Goal: Task Accomplishment & Management: Manage account settings

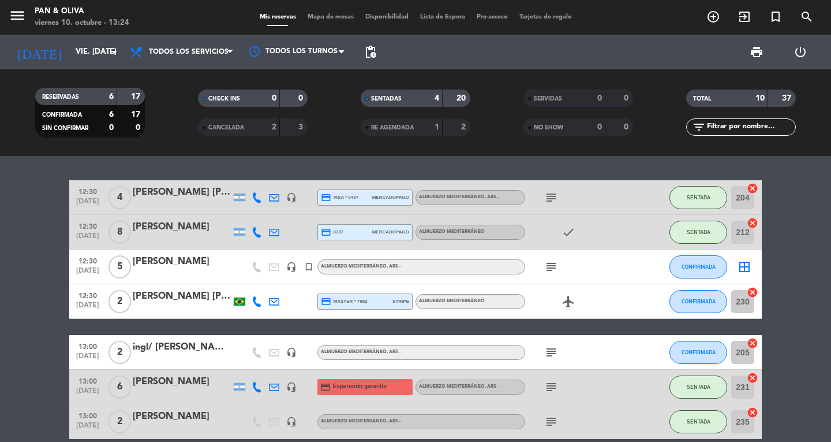
scroll to position [58, 0]
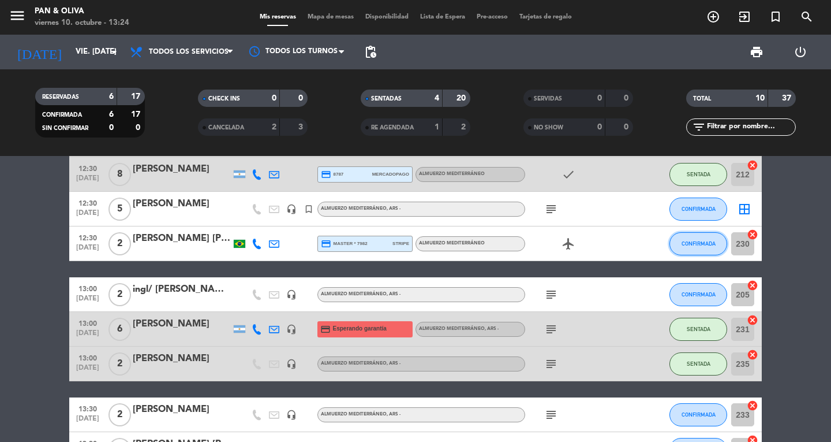
click at [703, 233] on button "CONFIRMADA" at bounding box center [699, 243] width 58 height 23
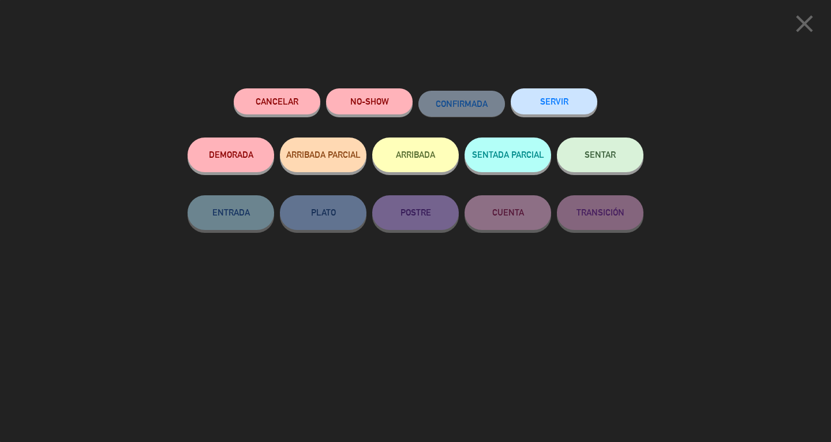
click at [600, 170] on button "SENTAR" at bounding box center [600, 154] width 87 height 35
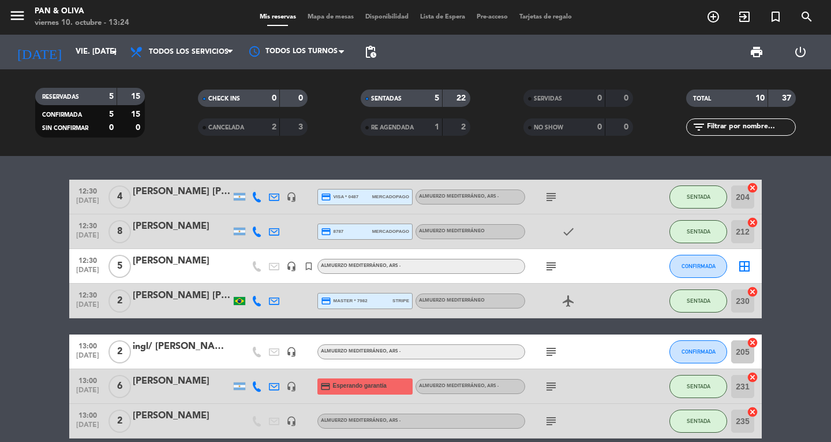
scroll to position [0, 0]
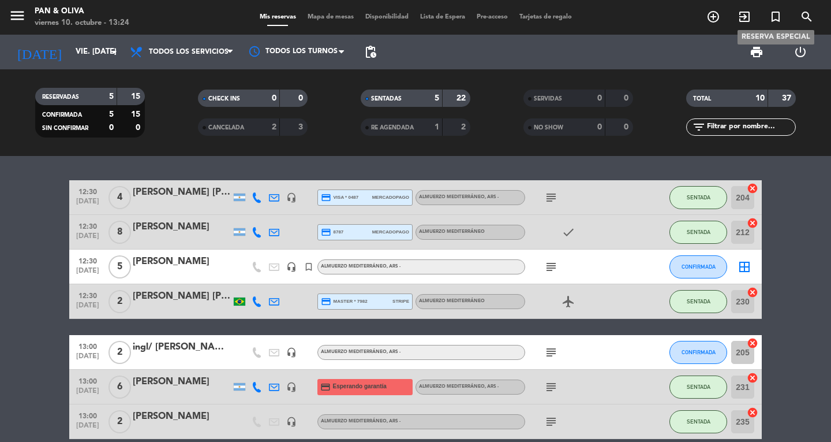
click at [775, 13] on icon "turned_in_not" at bounding box center [776, 17] width 14 height 14
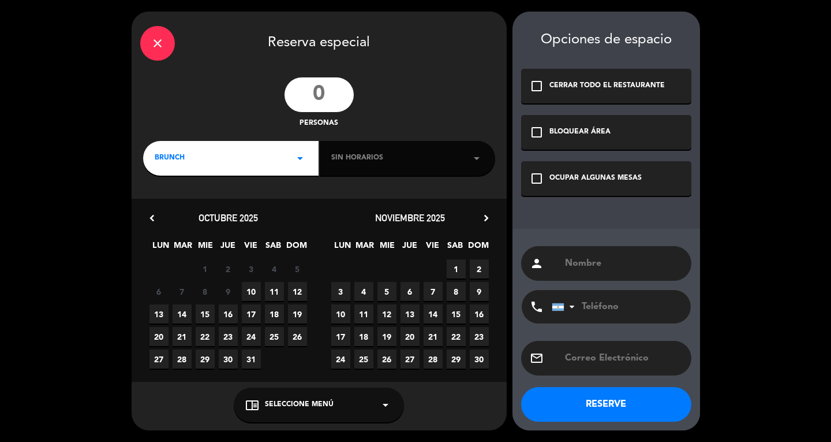
click at [340, 98] on input "number" at bounding box center [319, 94] width 69 height 35
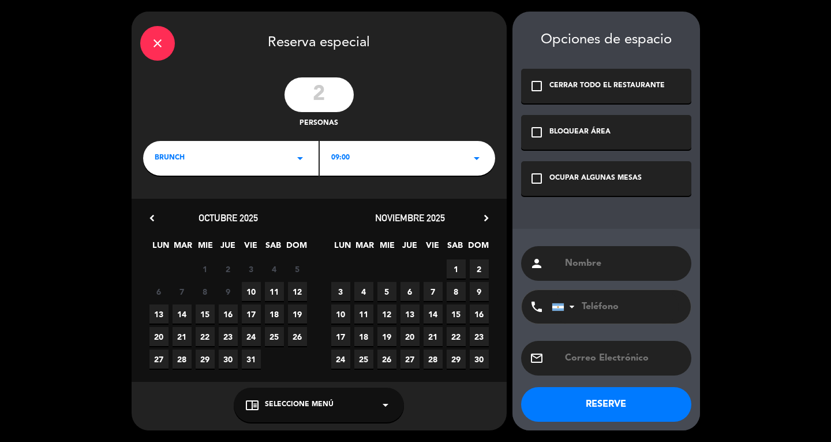
type input "2"
click at [163, 152] on span "BRUNCH" at bounding box center [170, 158] width 30 height 12
drag, startPoint x: 180, startPoint y: 207, endPoint x: 214, endPoint y: 265, distance: 66.7
click at [180, 212] on div "Brunch Almuerzo Cena" at bounding box center [230, 199] width 175 height 83
click at [246, 290] on span "10" at bounding box center [251, 291] width 19 height 19
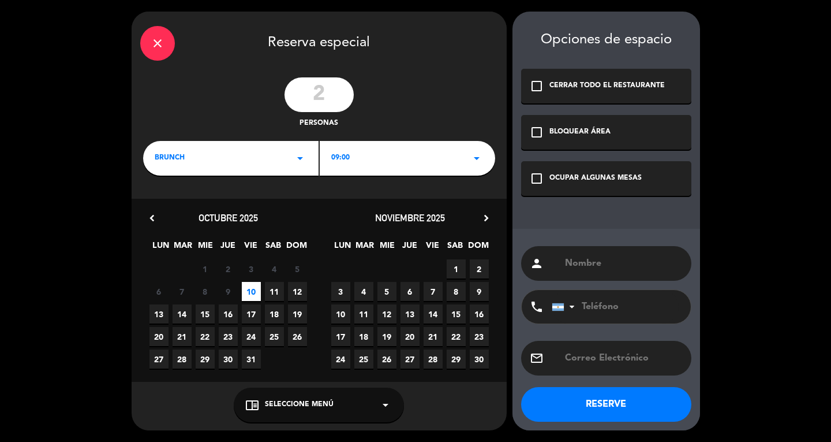
click at [596, 176] on div "OCUPAR ALGUNAS MESAS" at bounding box center [595, 179] width 92 height 12
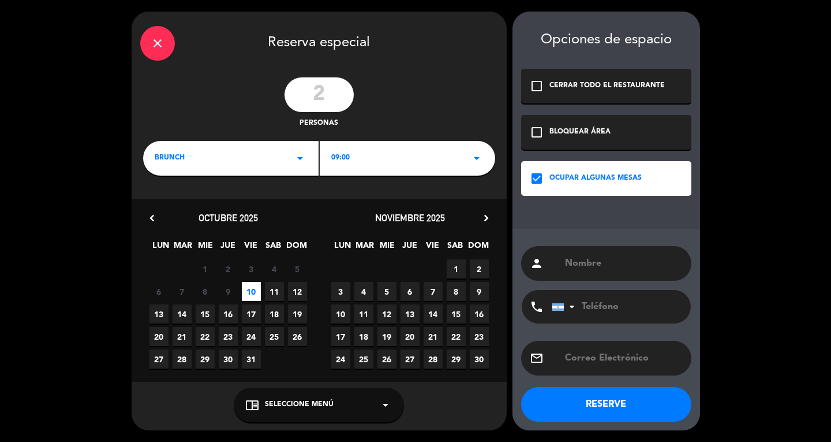
click at [592, 280] on div "person" at bounding box center [606, 263] width 170 height 35
click at [593, 265] on input "text" at bounding box center [623, 263] width 119 height 16
type input "[PERSON_NAME]"
click at [355, 403] on div "chrome_reader_mode Seleccione Menú arrow_drop_down" at bounding box center [319, 404] width 170 height 35
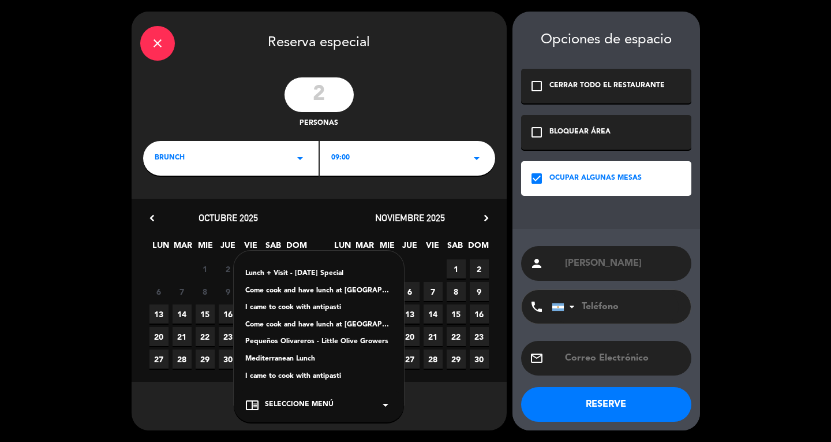
click at [313, 358] on div "Mediterranean Lunch" at bounding box center [318, 359] width 147 height 12
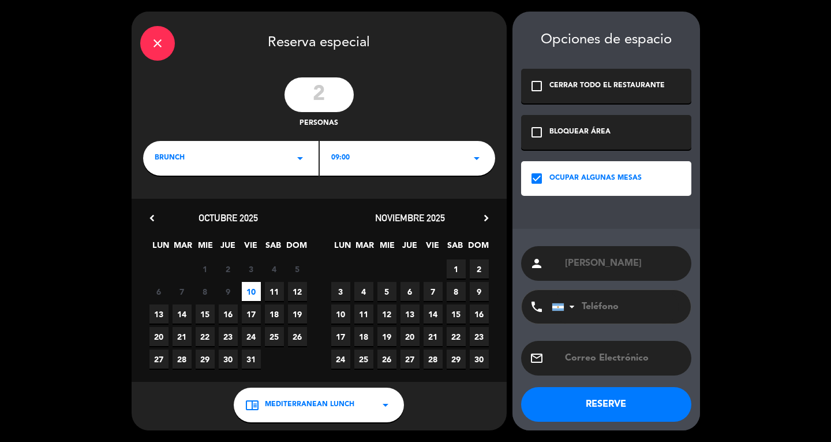
click at [625, 414] on button "RESERVE" at bounding box center [606, 404] width 170 height 35
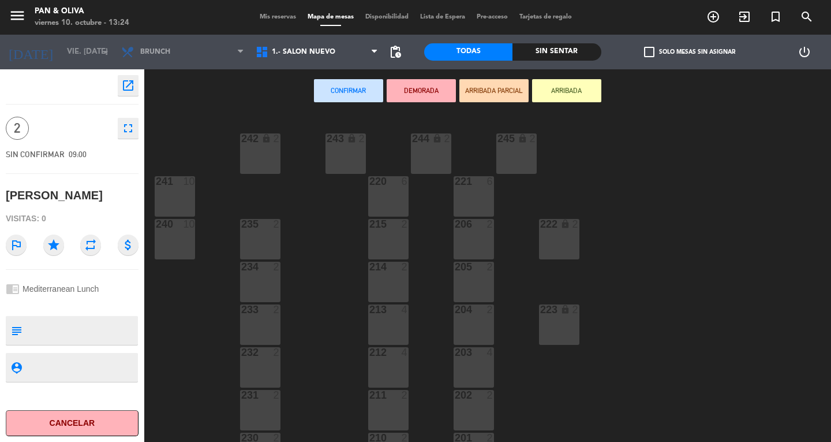
click at [279, 16] on span "Mis reservas" at bounding box center [278, 17] width 48 height 6
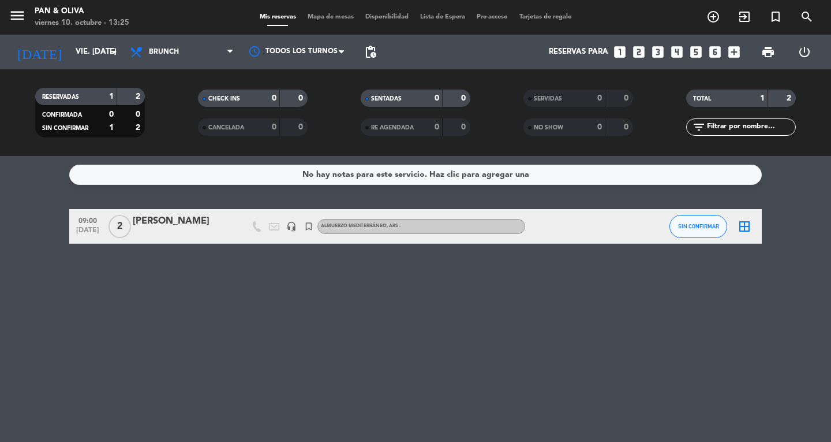
click at [325, 14] on span "Mapa de mesas" at bounding box center [331, 17] width 58 height 6
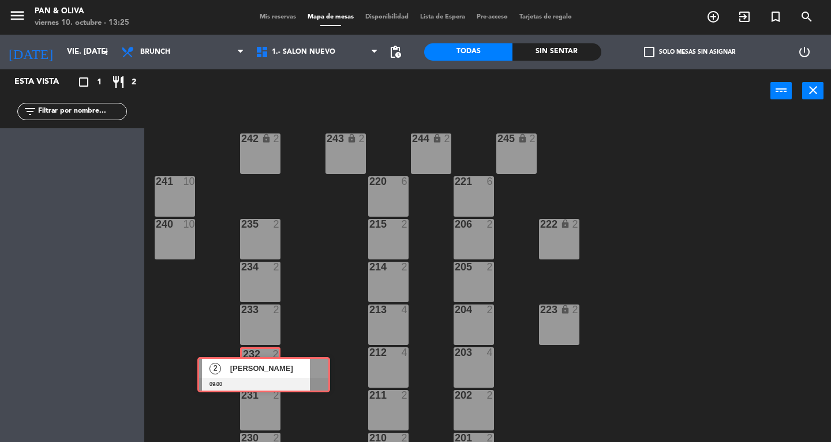
drag, startPoint x: 76, startPoint y: 144, endPoint x: 267, endPoint y: 367, distance: 293.9
click at [267, 367] on div "Esta vista crop_square 1 restaurant 2 filter_list 2 [PERSON_NAME] 09:00 2 [PERS…" at bounding box center [415, 255] width 831 height 372
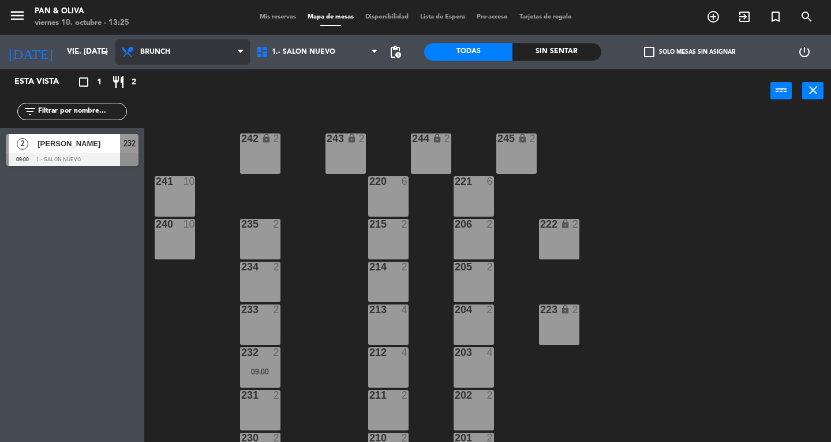
click at [152, 46] on span "Brunch" at bounding box center [182, 51] width 134 height 25
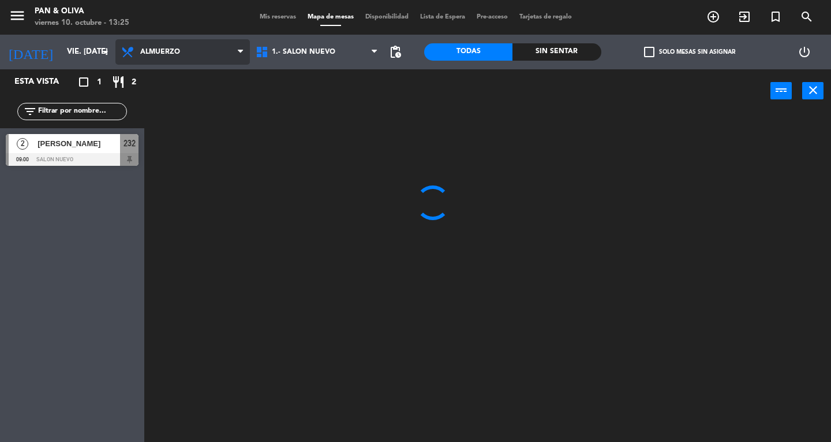
click at [187, 106] on ng-component "menu Pan & [PERSON_NAME] 10. octubre - 13:25 Mis reservas Mapa de mesas Disponi…" at bounding box center [415, 221] width 831 height 442
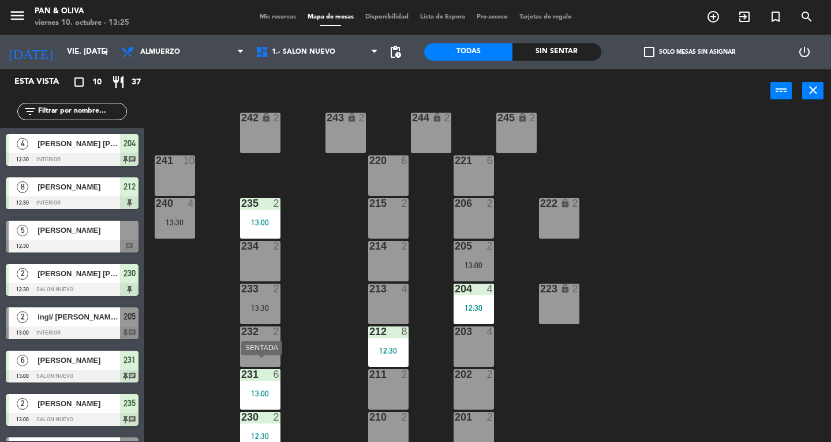
scroll to position [31, 0]
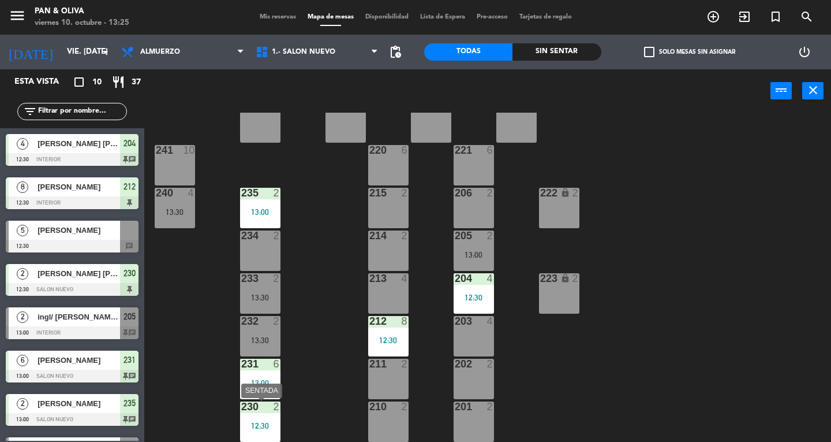
click at [267, 429] on div "12:30" at bounding box center [260, 425] width 40 height 8
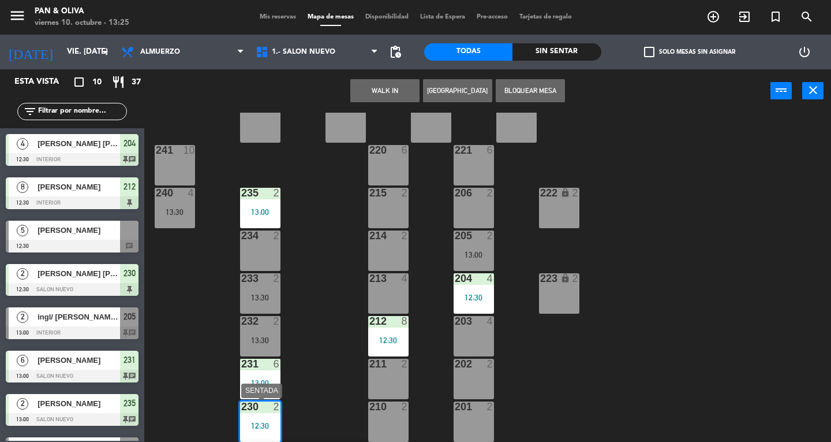
click at [257, 424] on div "12:30" at bounding box center [260, 425] width 40 height 8
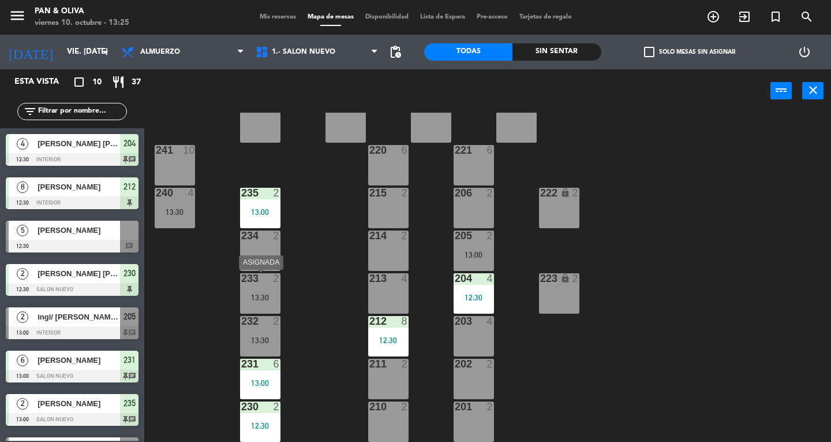
click at [251, 312] on div "233 2 13:30" at bounding box center [260, 293] width 40 height 40
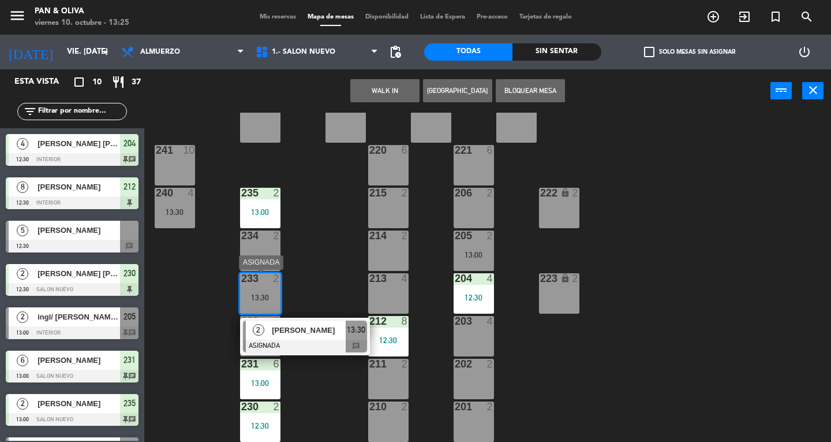
click at [300, 337] on div "[PERSON_NAME]" at bounding box center [308, 329] width 75 height 19
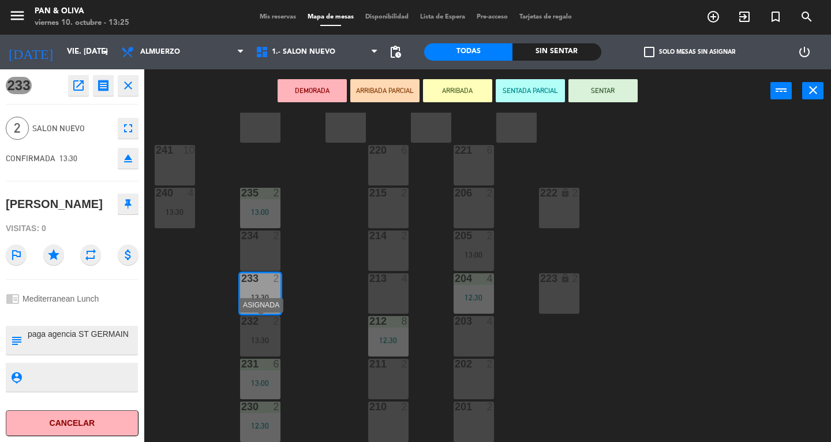
click at [241, 340] on div "13:30" at bounding box center [260, 340] width 40 height 8
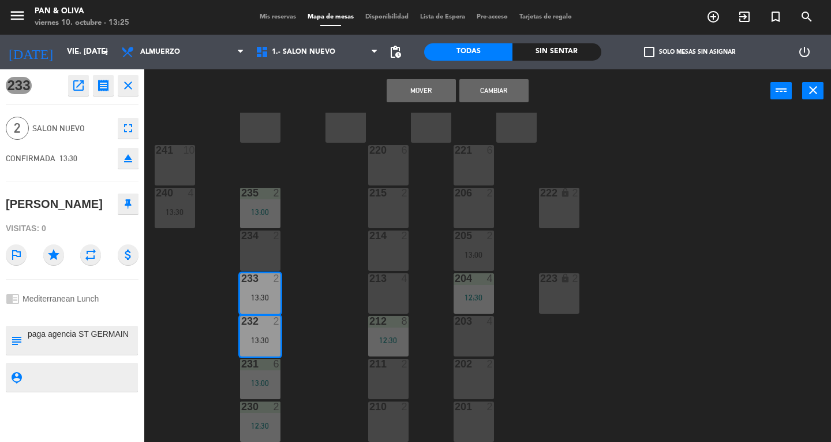
click at [259, 334] on div "232 2 13:30" at bounding box center [260, 336] width 40 height 40
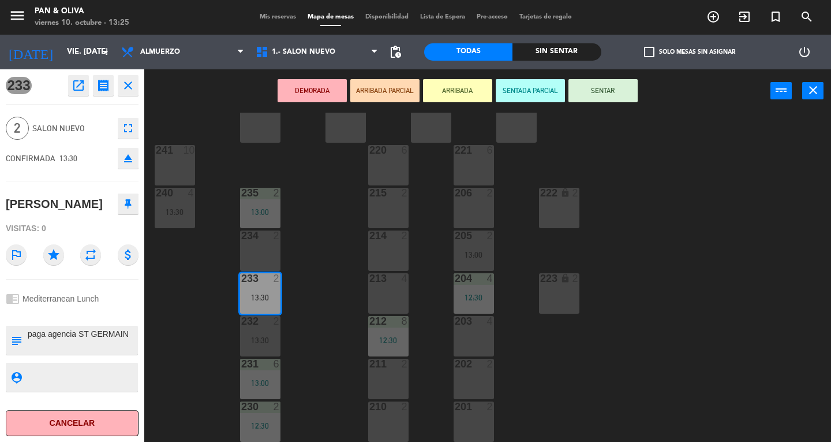
click at [259, 334] on div "232 2 13:30" at bounding box center [260, 336] width 40 height 40
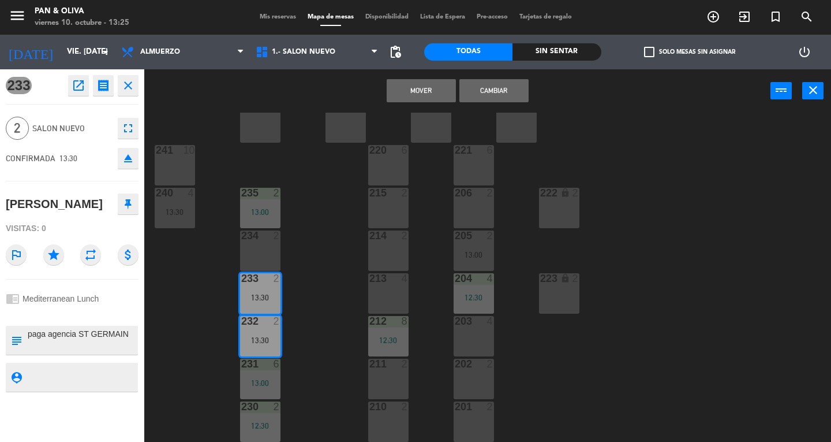
click at [130, 85] on icon "close" at bounding box center [128, 85] width 14 height 14
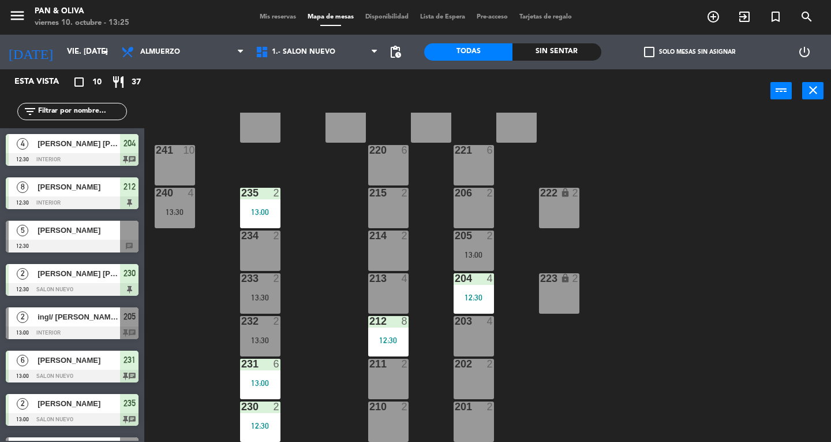
scroll to position [27, 0]
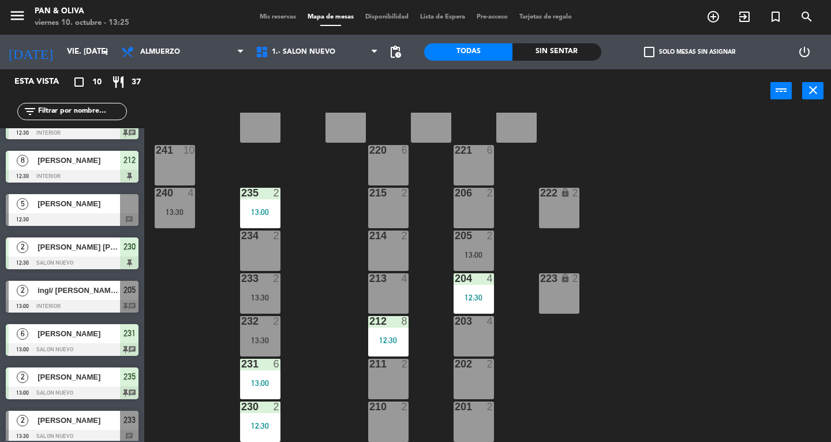
click at [242, 326] on div "232" at bounding box center [241, 321] width 1 height 10
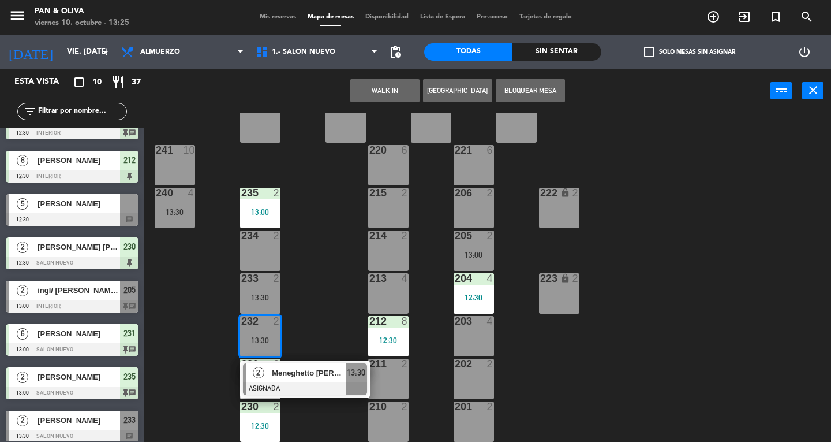
click at [305, 379] on div "Meneghetto [PERSON_NAME]" at bounding box center [308, 372] width 75 height 19
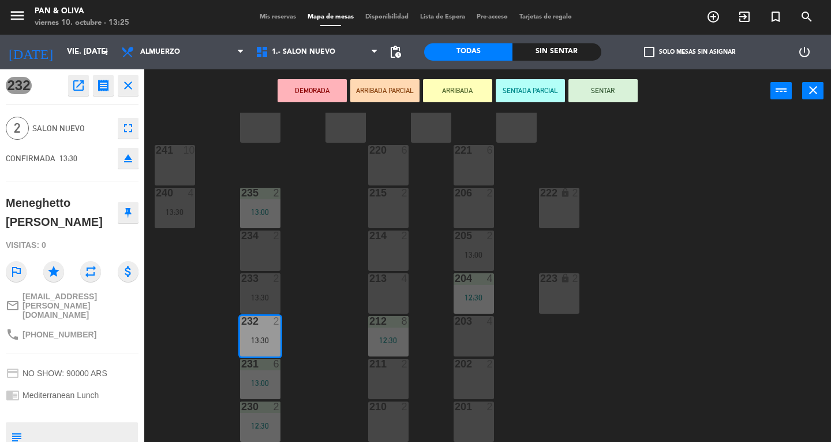
click at [593, 96] on button "SENTAR" at bounding box center [603, 90] width 69 height 23
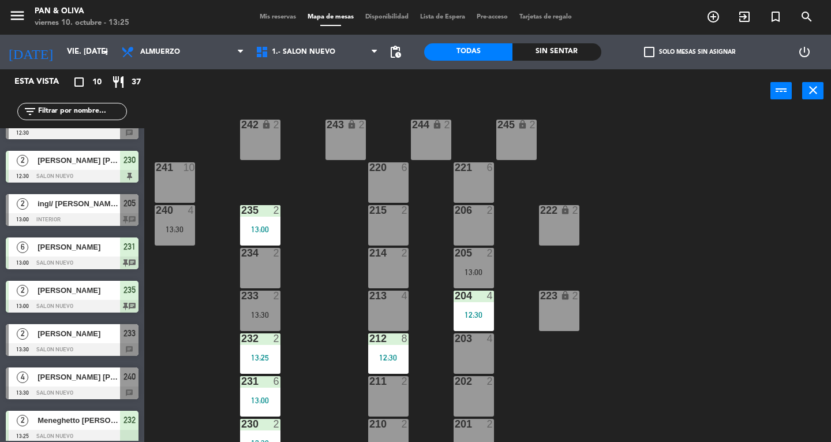
scroll to position [0, 0]
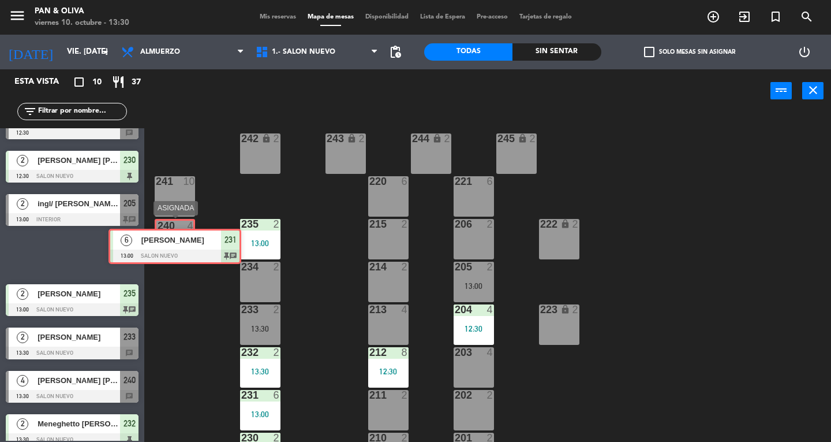
drag, startPoint x: 66, startPoint y: 249, endPoint x: 169, endPoint y: 240, distance: 103.2
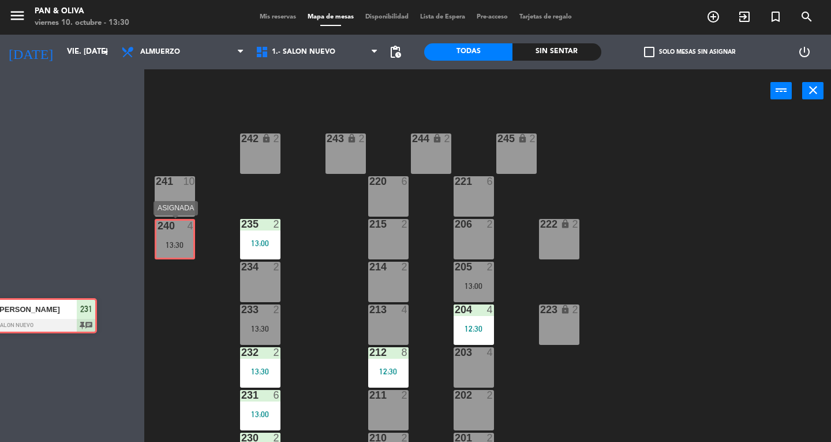
click at [169, 240] on div "Esta vista crop_square 10 restaurant 37 filter_list 4 [PERSON_NAME] [PERSON_NAM…" at bounding box center [415, 255] width 831 height 372
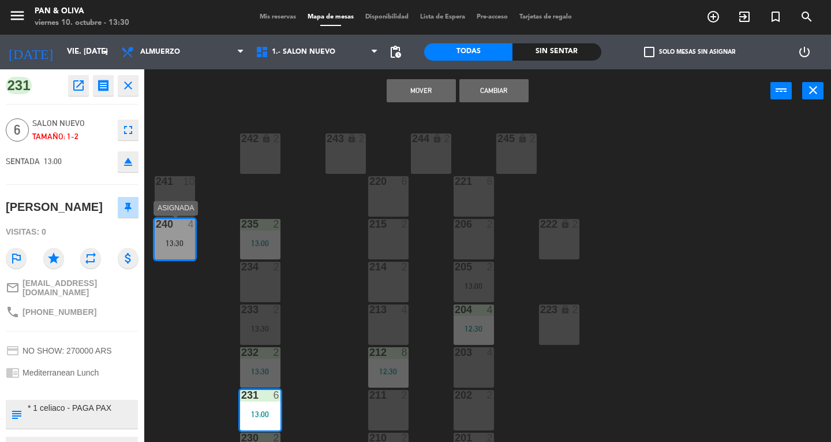
click at [169, 240] on div "13:30" at bounding box center [175, 243] width 40 height 8
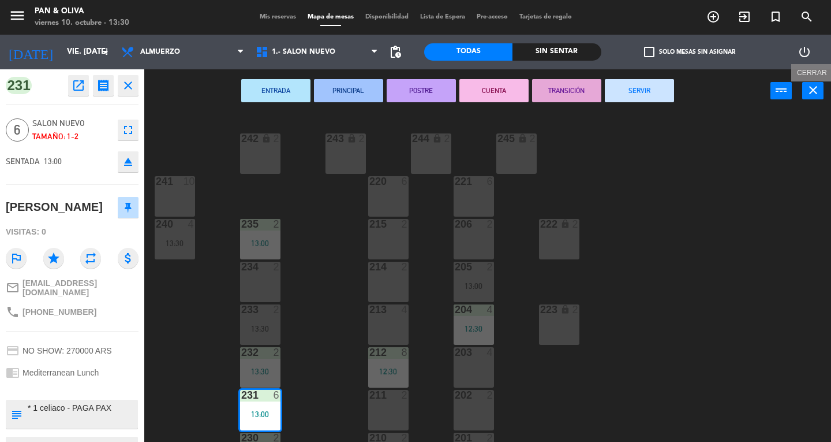
click at [812, 87] on icon "close" at bounding box center [813, 90] width 14 height 14
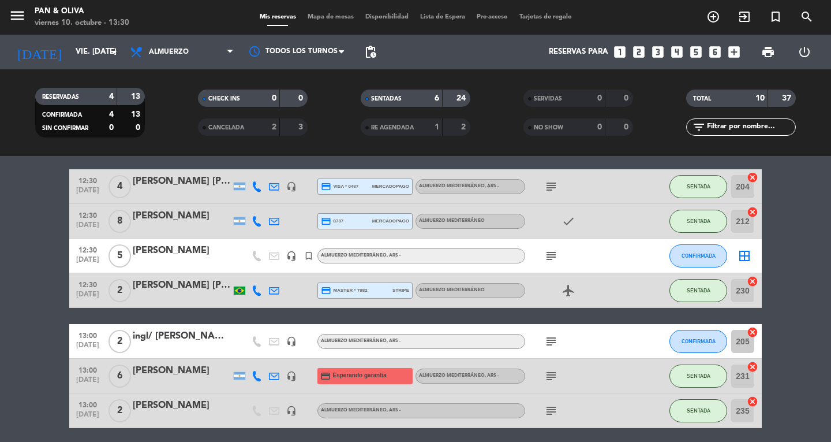
scroll to position [58, 0]
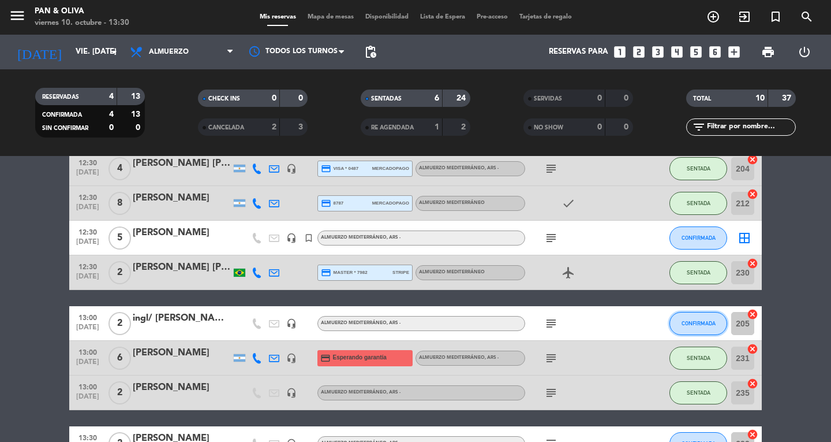
click at [703, 324] on span "CONFIRMADA" at bounding box center [699, 323] width 34 height 6
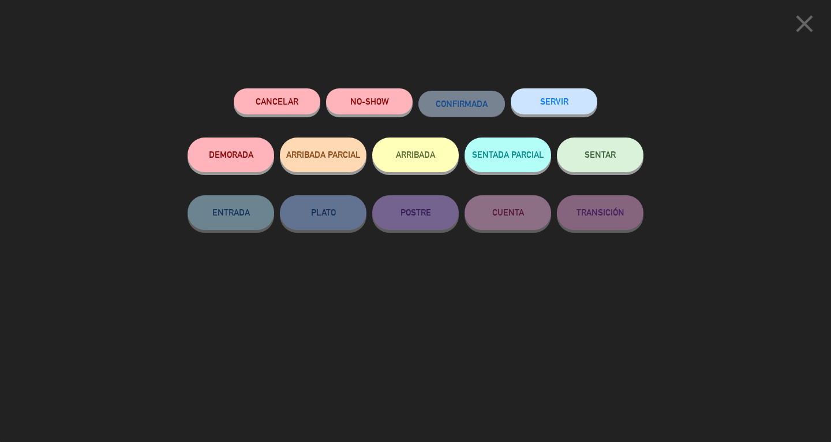
click at [603, 167] on button "SENTAR" at bounding box center [600, 154] width 87 height 35
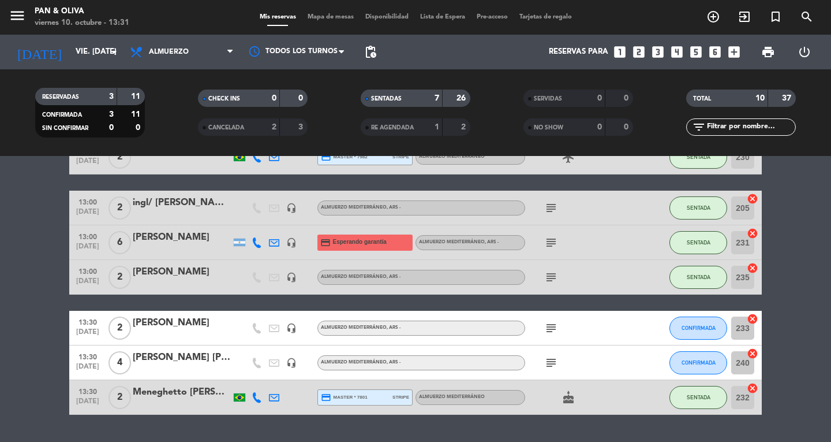
scroll to position [204, 0]
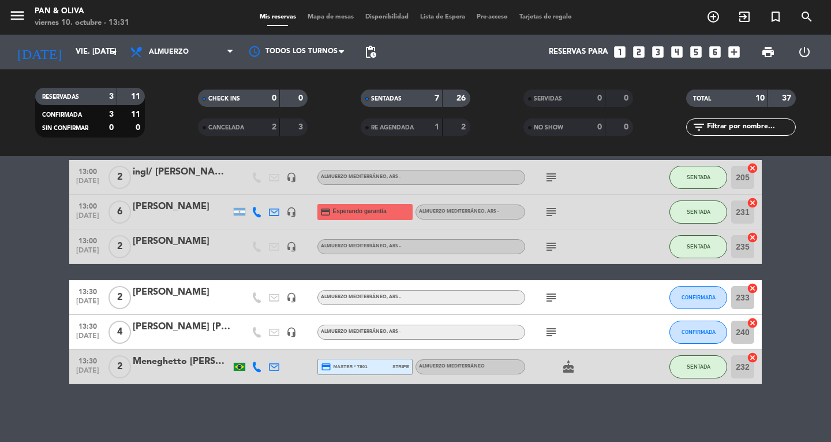
click at [192, 371] on div at bounding box center [182, 373] width 98 height 9
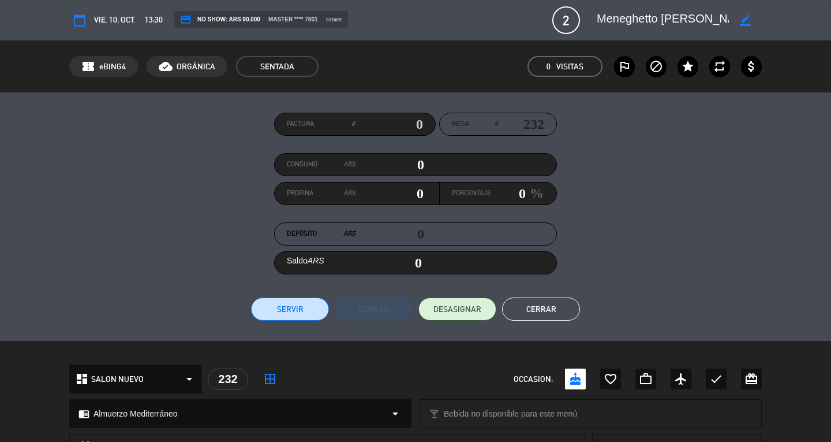
click at [544, 312] on button "Cerrar" at bounding box center [541, 308] width 78 height 23
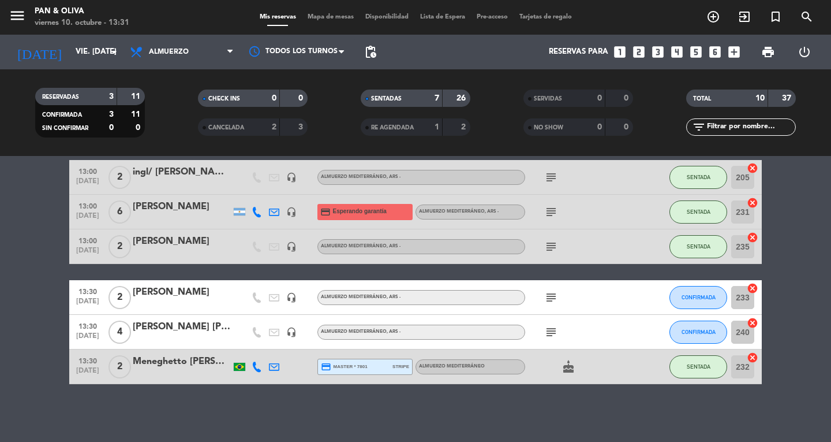
click at [316, 14] on span "Mapa de mesas" at bounding box center [331, 17] width 58 height 6
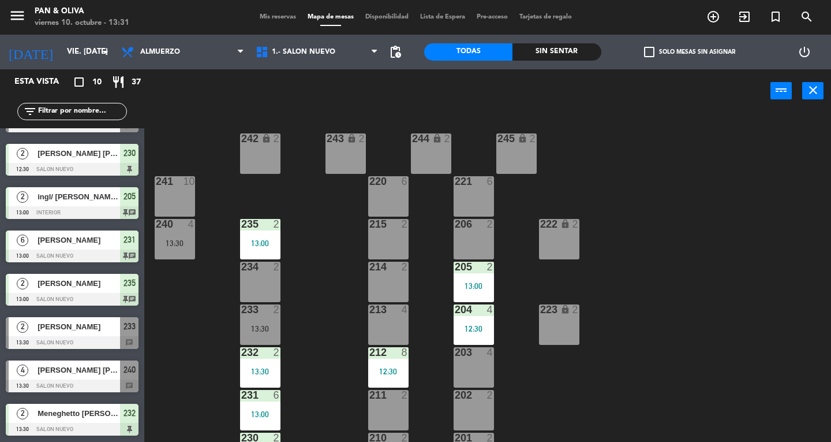
scroll to position [121, 0]
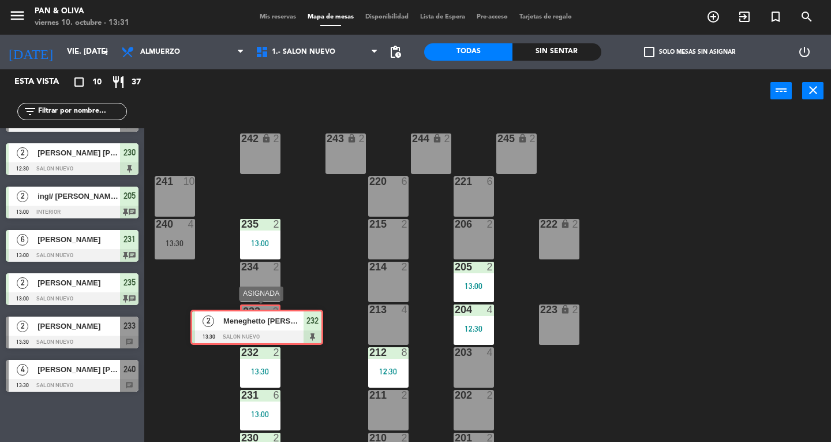
drag, startPoint x: 78, startPoint y: 409, endPoint x: 263, endPoint y: 316, distance: 207.0
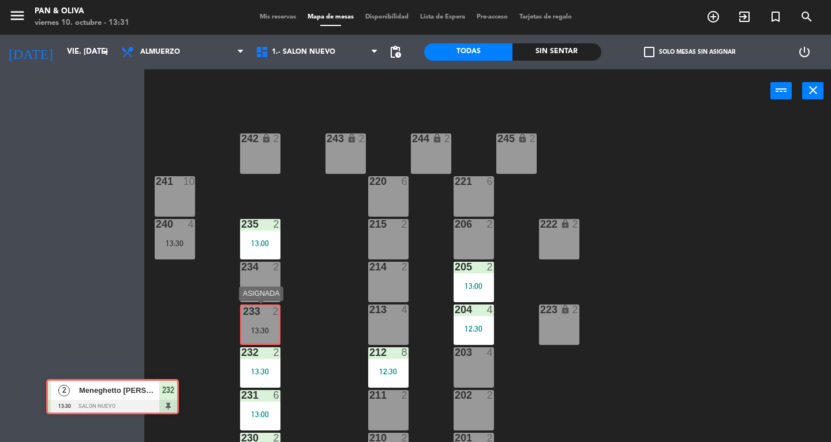
click at [263, 316] on div "Esta vista crop_square 10 restaurant 37 filter_list 4 [PERSON_NAME] [PERSON_NAM…" at bounding box center [415, 255] width 831 height 372
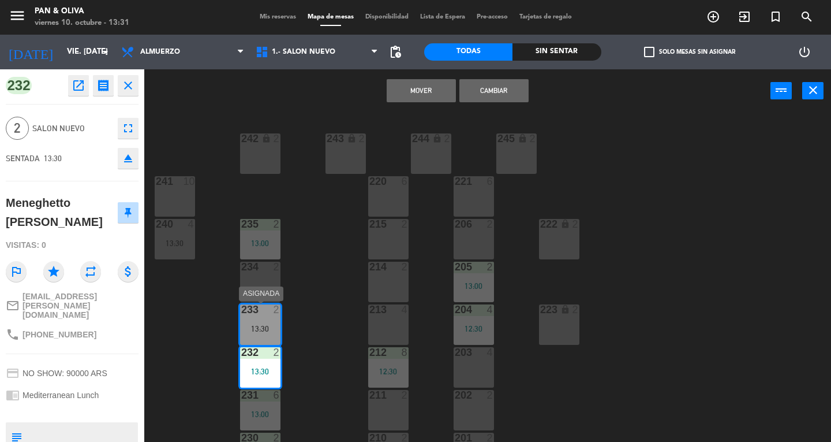
click at [264, 320] on div "233 2 13:30" at bounding box center [260, 324] width 40 height 40
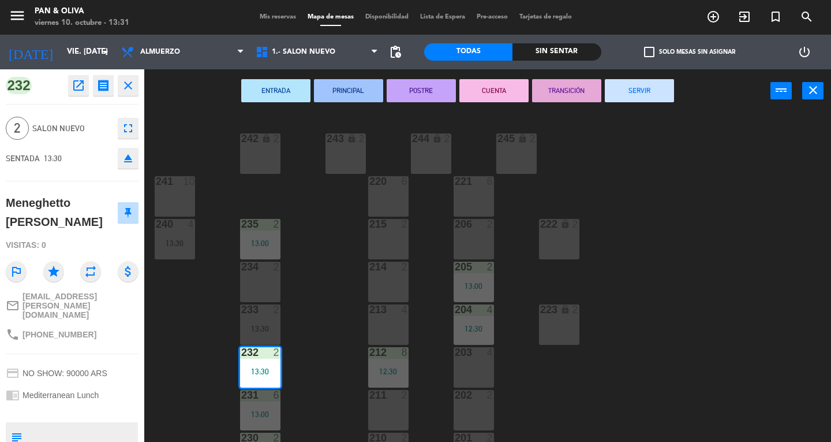
click at [265, 324] on div "13:30" at bounding box center [260, 328] width 40 height 8
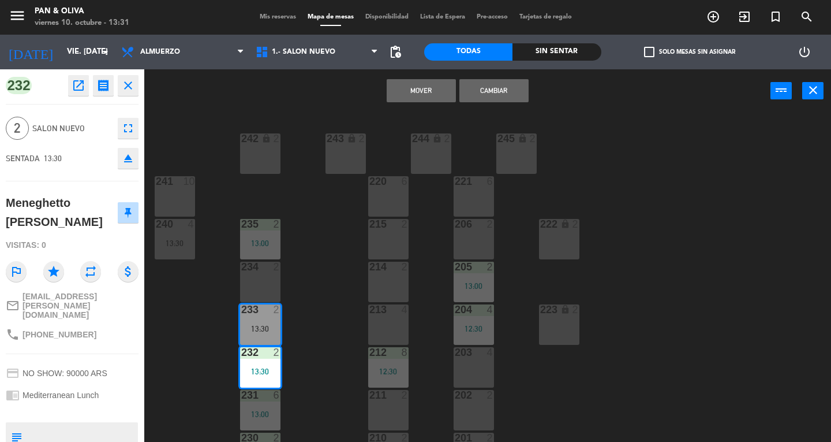
click at [265, 324] on div "13:30" at bounding box center [260, 328] width 40 height 8
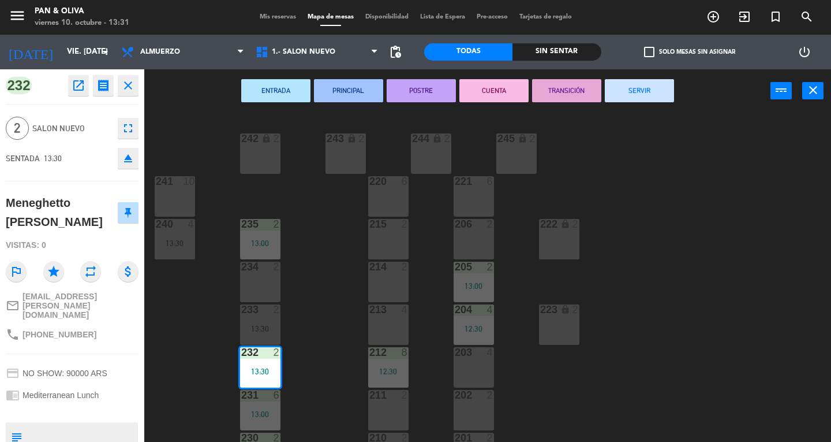
click at [265, 324] on div "13:30" at bounding box center [260, 328] width 40 height 8
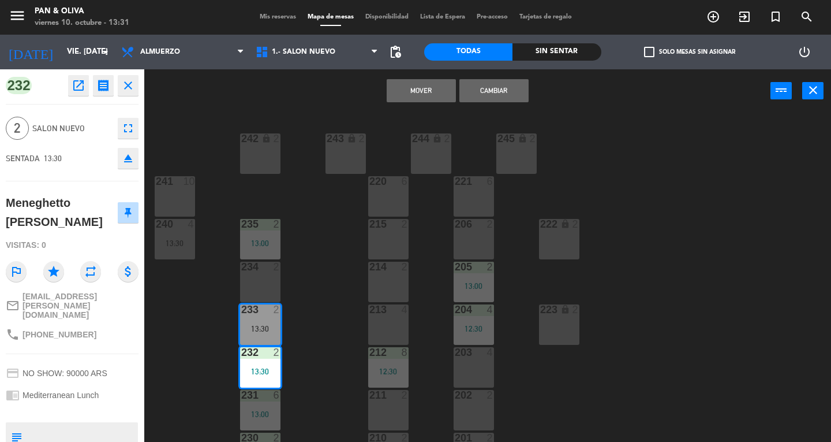
click at [265, 324] on div "13:30" at bounding box center [260, 328] width 40 height 8
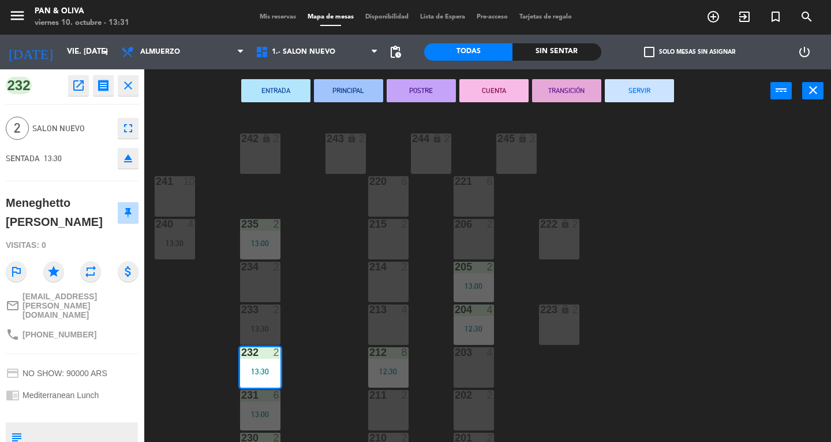
click at [265, 324] on div "13:30" at bounding box center [260, 328] width 40 height 8
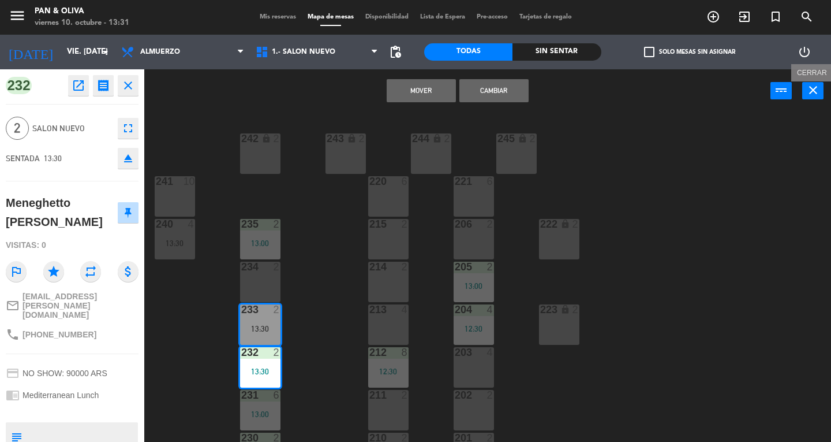
click at [803, 88] on button "close" at bounding box center [812, 90] width 21 height 17
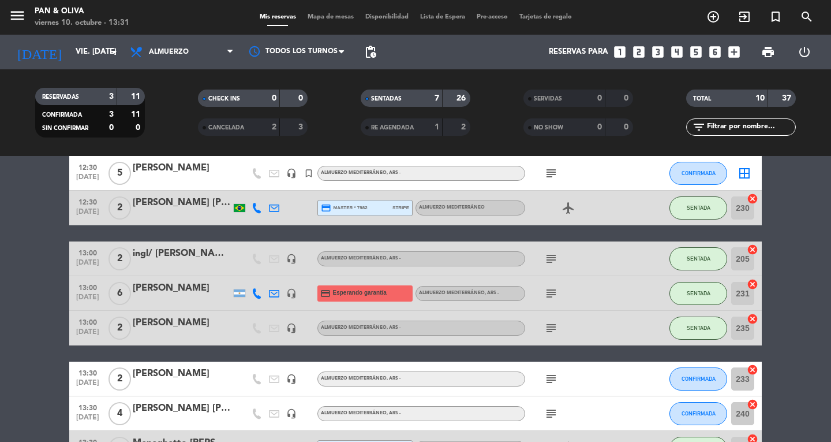
scroll to position [204, 0]
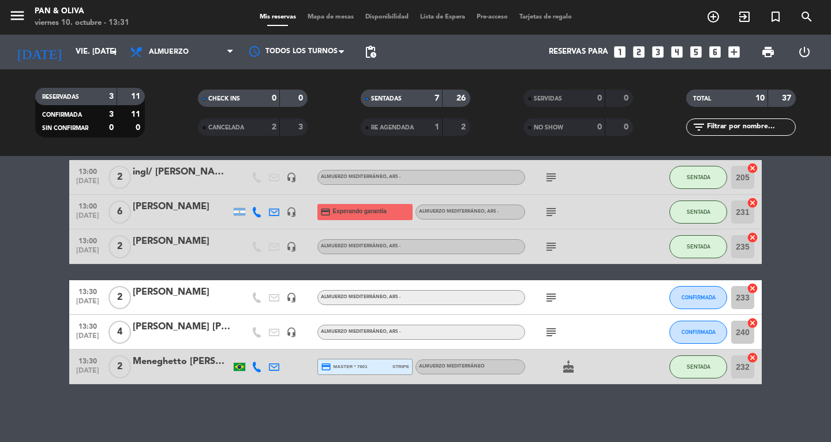
click at [556, 302] on icon "subject" at bounding box center [551, 297] width 14 height 14
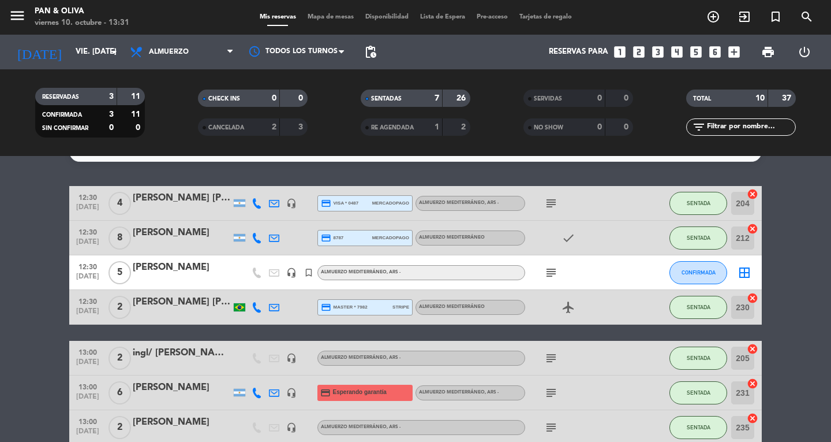
scroll to position [0, 0]
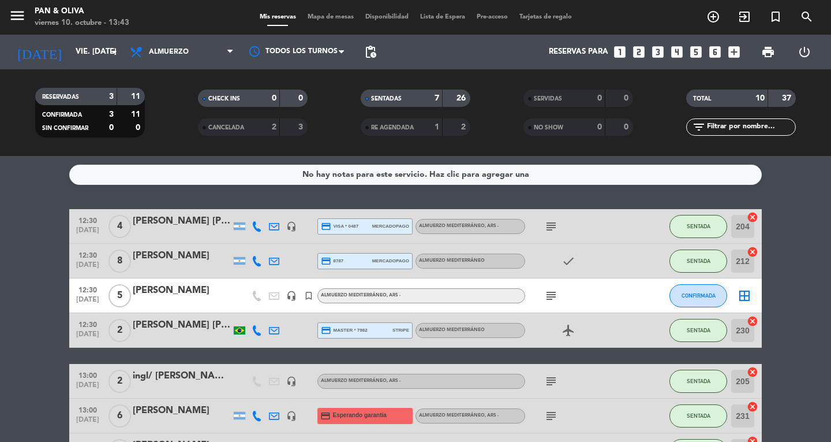
click at [335, 16] on span "Mapa de mesas" at bounding box center [331, 17] width 58 height 6
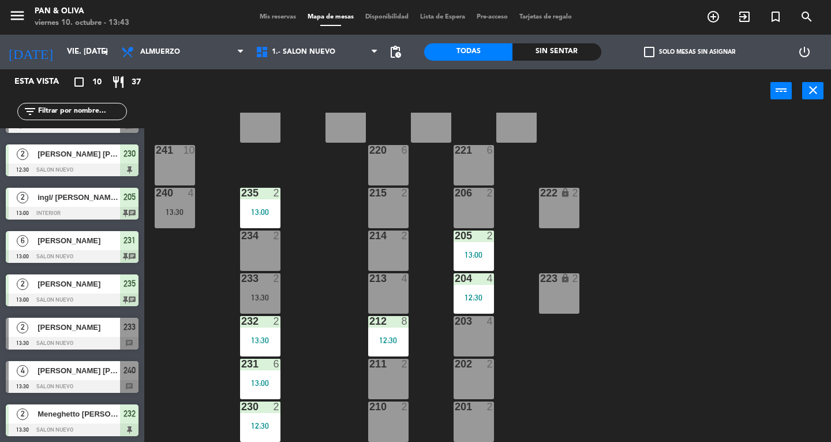
scroll to position [121, 0]
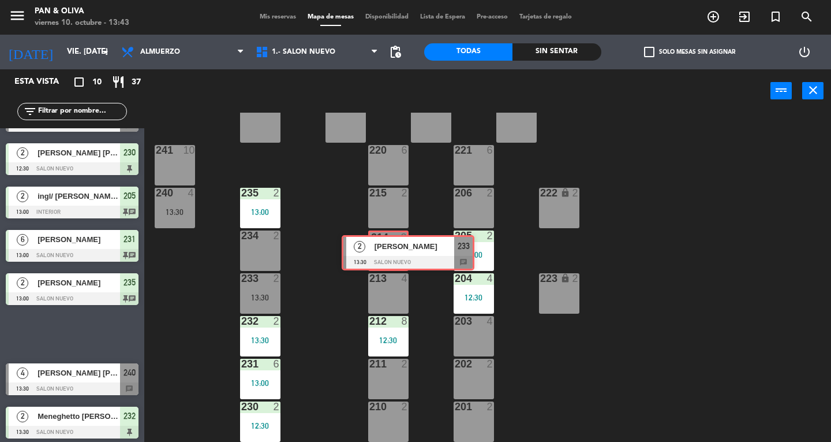
drag, startPoint x: 68, startPoint y: 330, endPoint x: 403, endPoint y: 249, distance: 345.6
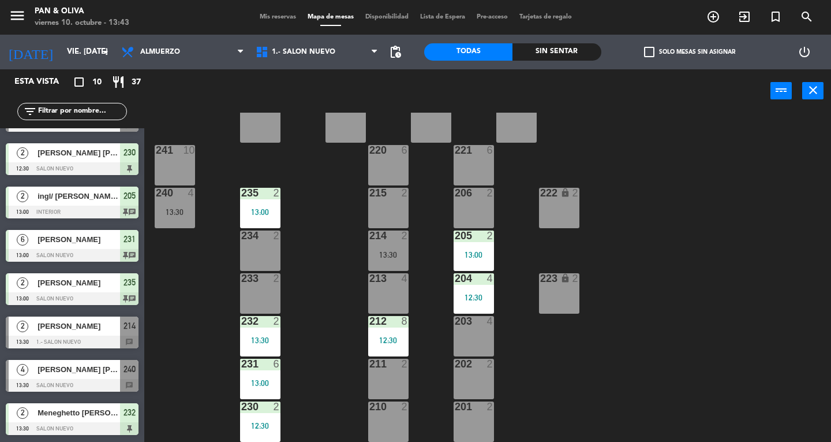
click at [382, 255] on div "13:30" at bounding box center [388, 254] width 40 height 8
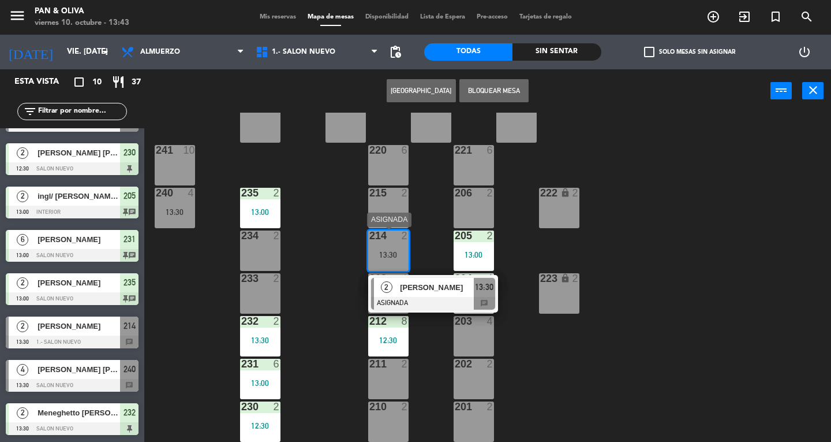
click at [432, 294] on div "[PERSON_NAME]" at bounding box center [436, 287] width 75 height 19
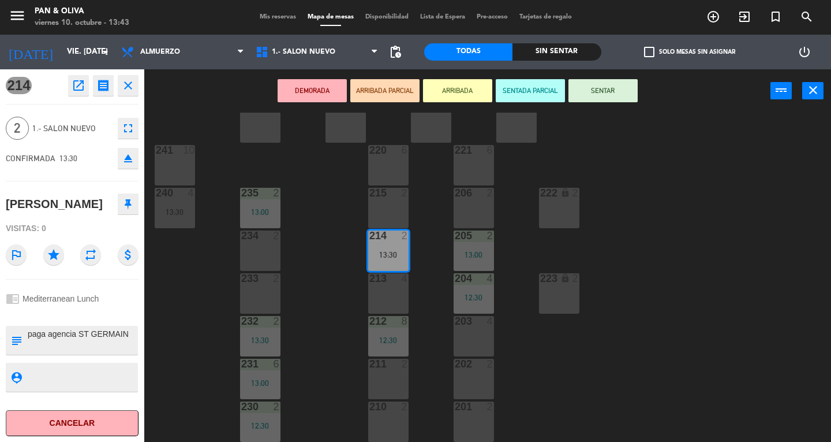
click at [616, 98] on button "SENTAR" at bounding box center [603, 90] width 69 height 23
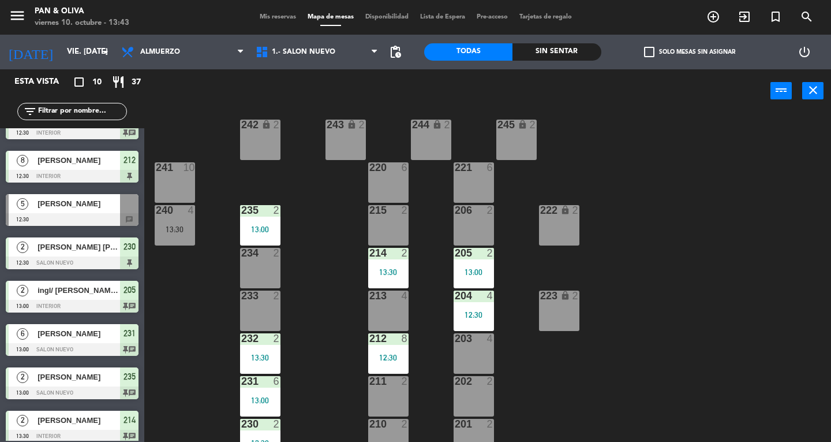
scroll to position [0, 0]
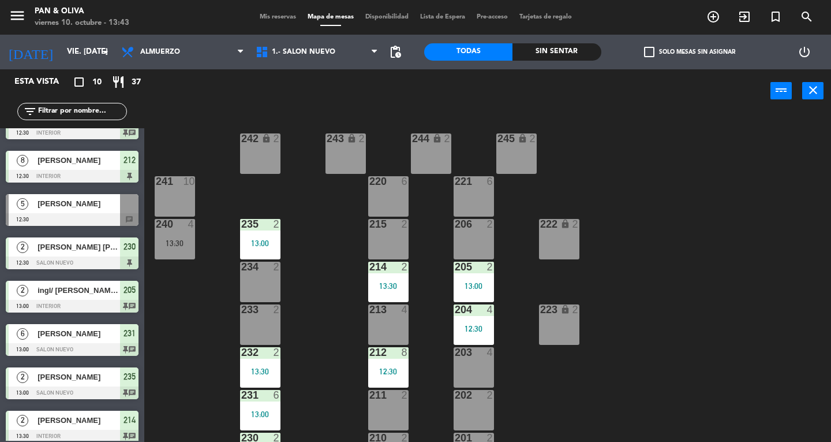
click at [285, 16] on span "Mis reservas" at bounding box center [278, 17] width 48 height 6
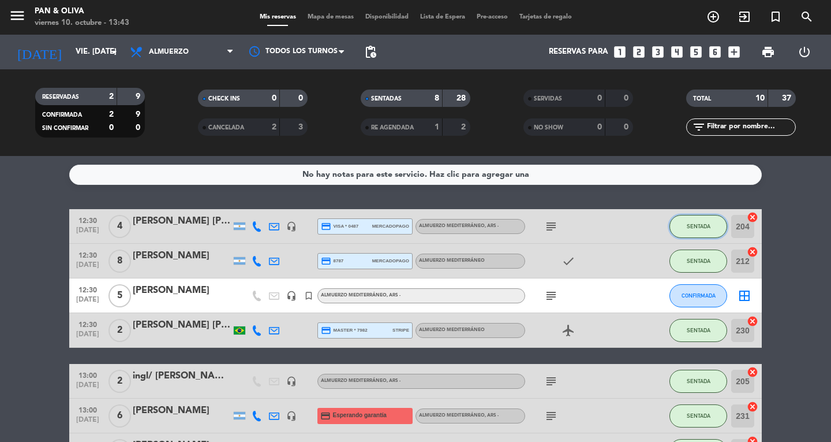
click at [697, 229] on button "SENTADA" at bounding box center [699, 226] width 58 height 23
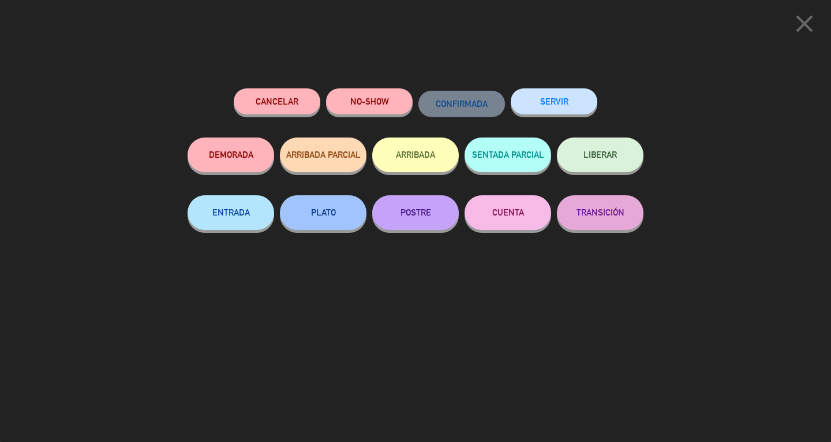
drag, startPoint x: 428, startPoint y: 225, endPoint x: 429, endPoint y: 240, distance: 14.5
click at [428, 225] on button "POSTRE" at bounding box center [415, 212] width 87 height 35
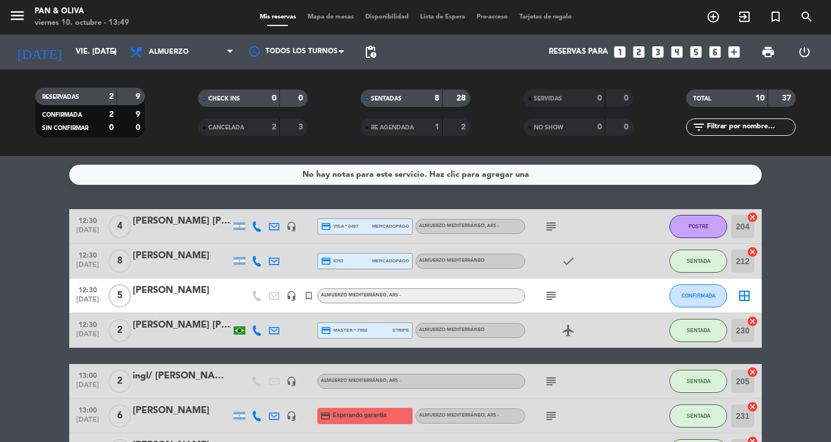
click at [328, 14] on span "Mapa de mesas" at bounding box center [331, 17] width 58 height 6
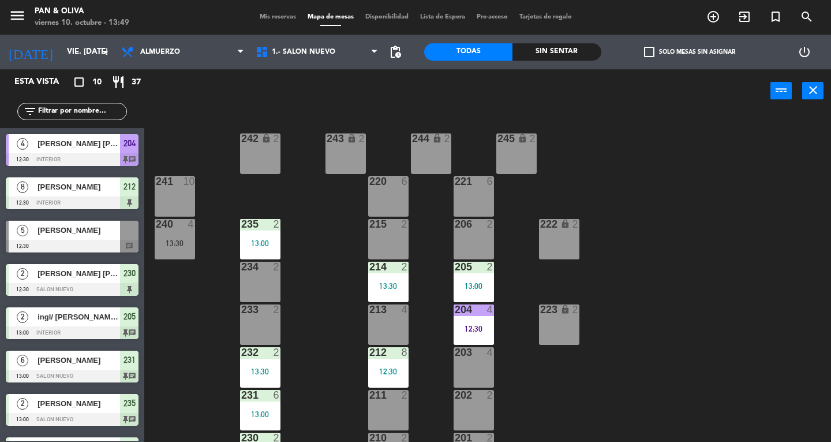
scroll to position [31, 0]
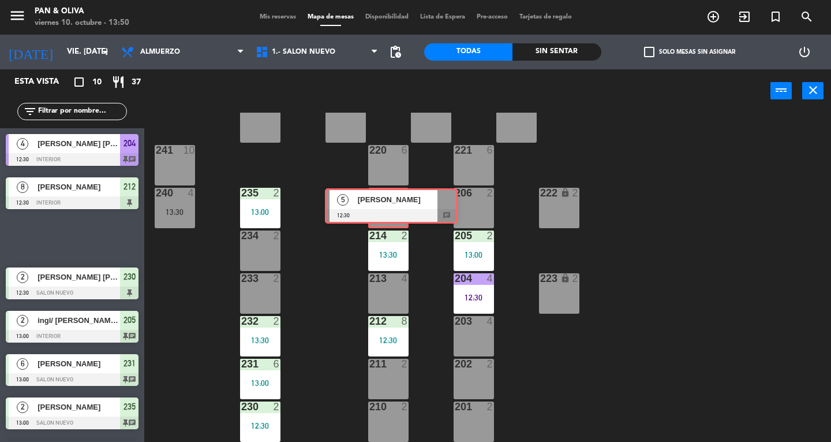
drag, startPoint x: 63, startPoint y: 233, endPoint x: 384, endPoint y: 200, distance: 322.0
click at [384, 200] on div "Esta vista crop_square 10 restaurant 37 filter_list 4 [PERSON_NAME] [PERSON_NAM…" at bounding box center [415, 255] width 831 height 372
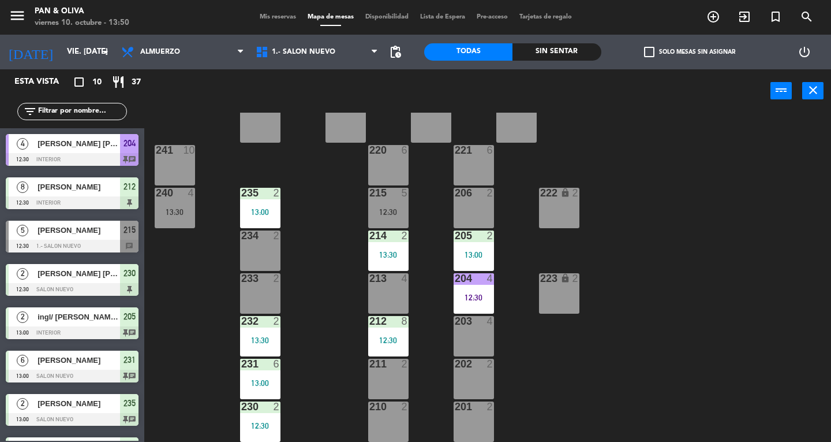
click at [384, 200] on div "215 5 12:30" at bounding box center [388, 208] width 40 height 40
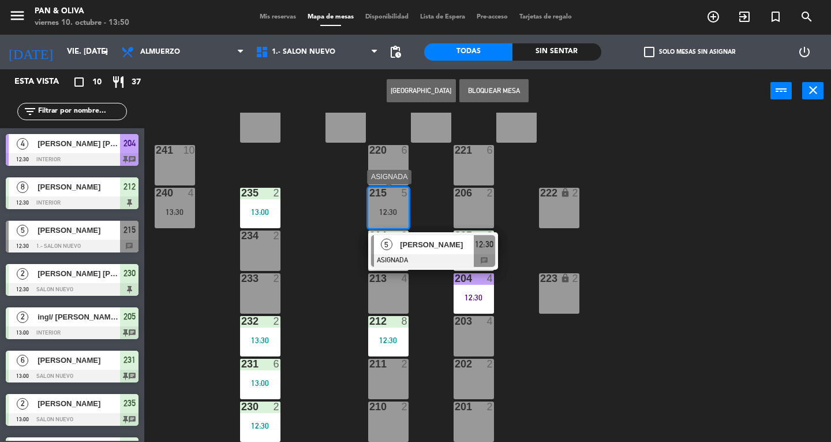
click at [437, 256] on div at bounding box center [433, 260] width 124 height 13
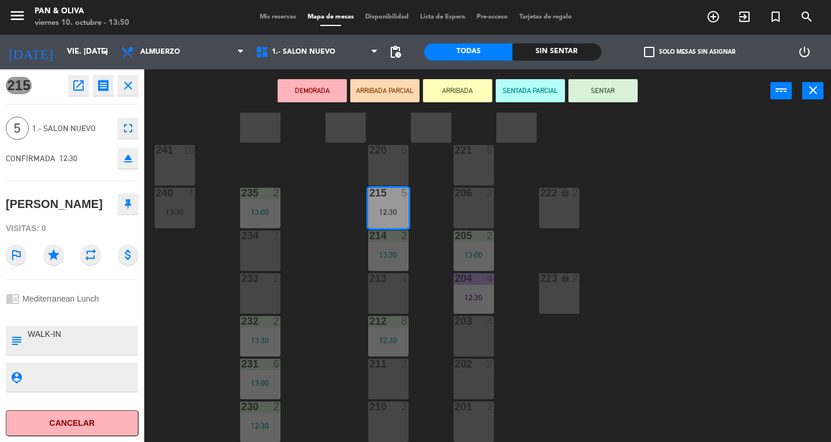
click at [608, 96] on button "SENTAR" at bounding box center [603, 90] width 69 height 23
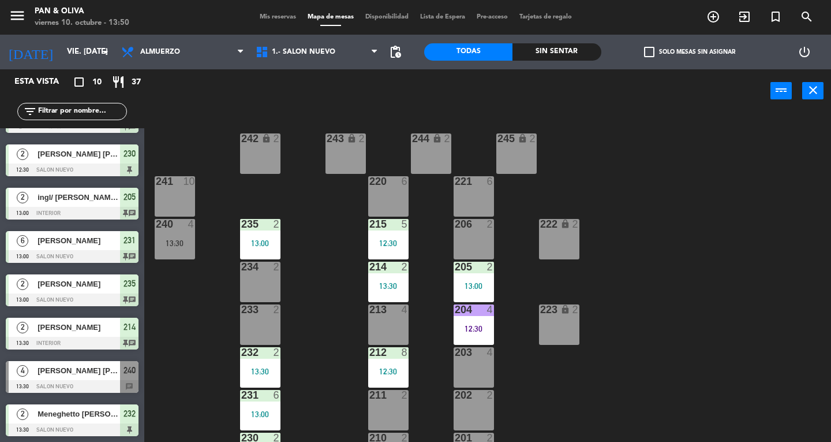
scroll to position [121, 0]
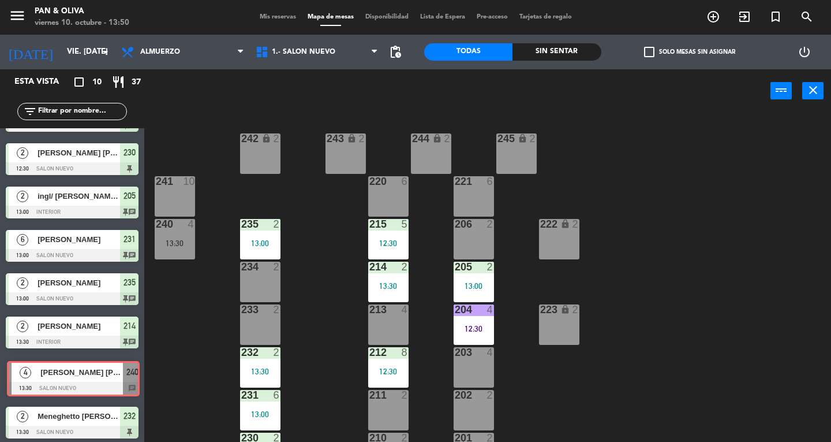
click at [54, 375] on div "4 [PERSON_NAME] [PERSON_NAME] [PERSON_NAME] 13:30 SALON NUEVO 240 chat 4 [PERSO…" at bounding box center [72, 377] width 144 height 47
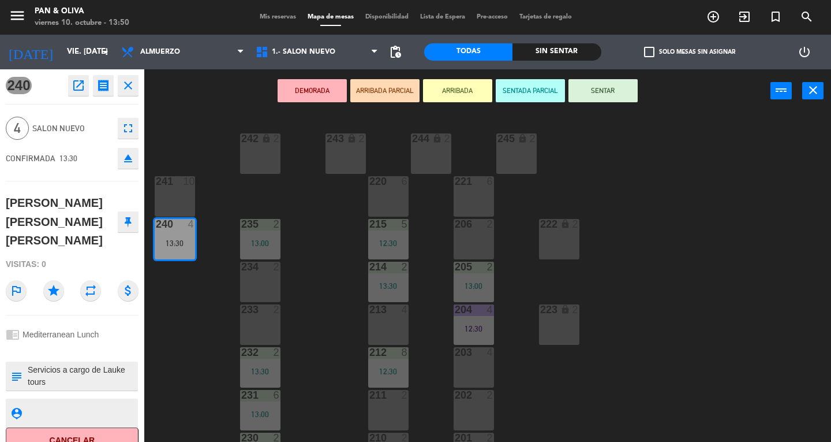
click at [72, 427] on button "Cancelar" at bounding box center [72, 440] width 133 height 26
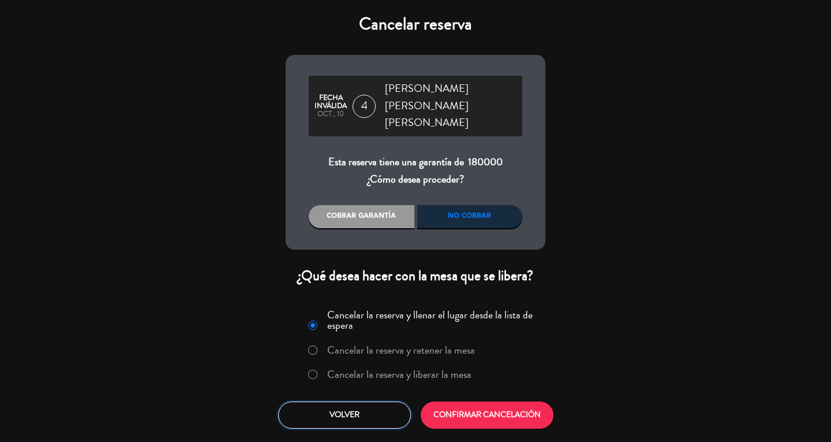
click at [354, 403] on button "Volver" at bounding box center [344, 414] width 133 height 27
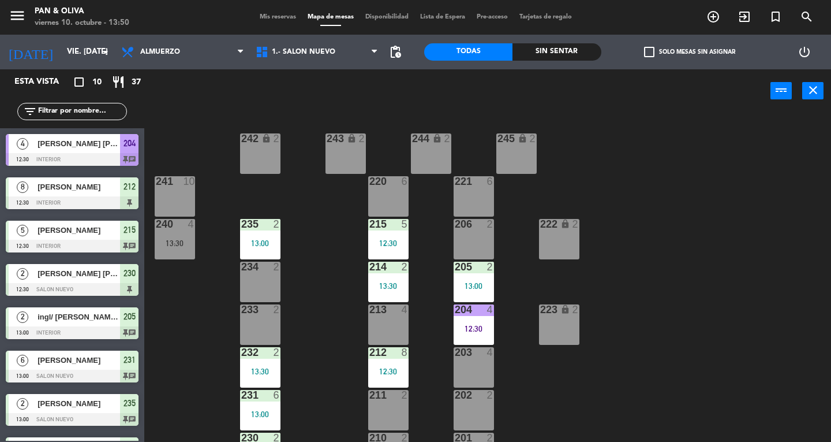
scroll to position [70, 0]
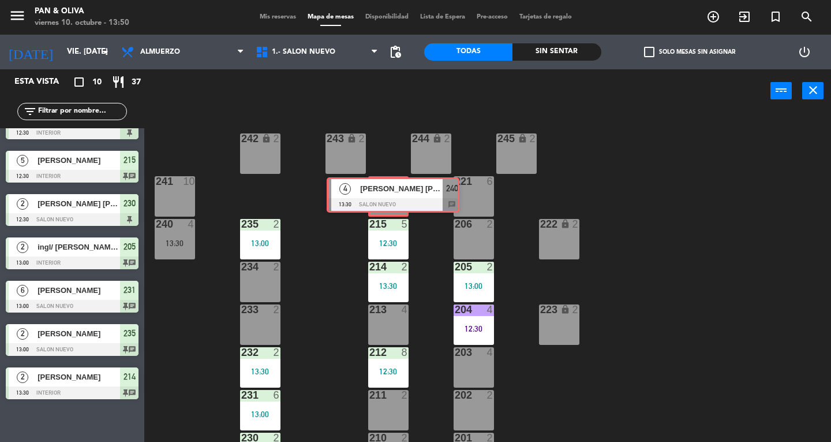
drag, startPoint x: 60, startPoint y: 420, endPoint x: 381, endPoint y: 186, distance: 396.7
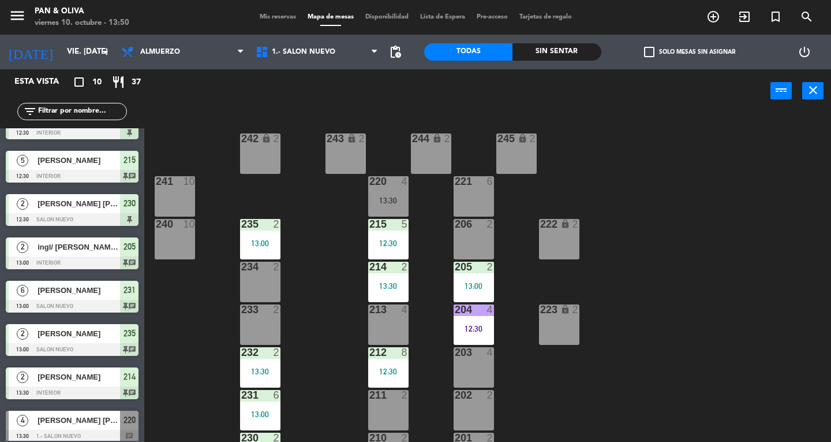
scroll to position [77, 0]
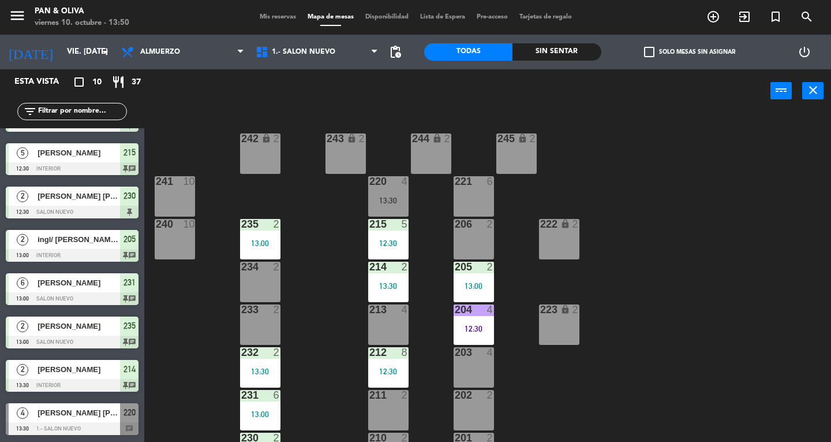
click at [384, 192] on div "220 4 13:30" at bounding box center [388, 196] width 40 height 40
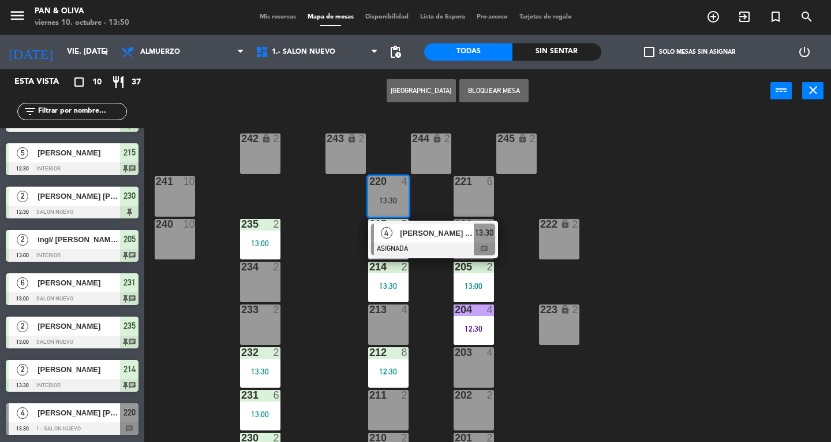
click at [399, 237] on div "[PERSON_NAME] [PERSON_NAME] [PERSON_NAME]" at bounding box center [436, 232] width 75 height 19
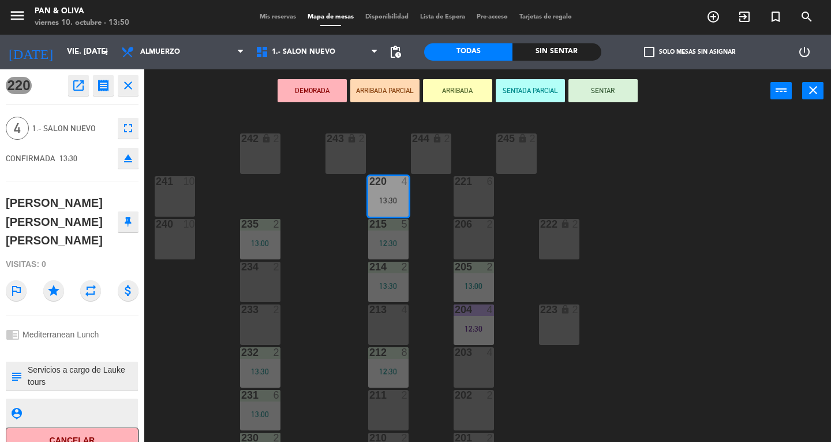
click at [584, 92] on button "SENTAR" at bounding box center [603, 90] width 69 height 23
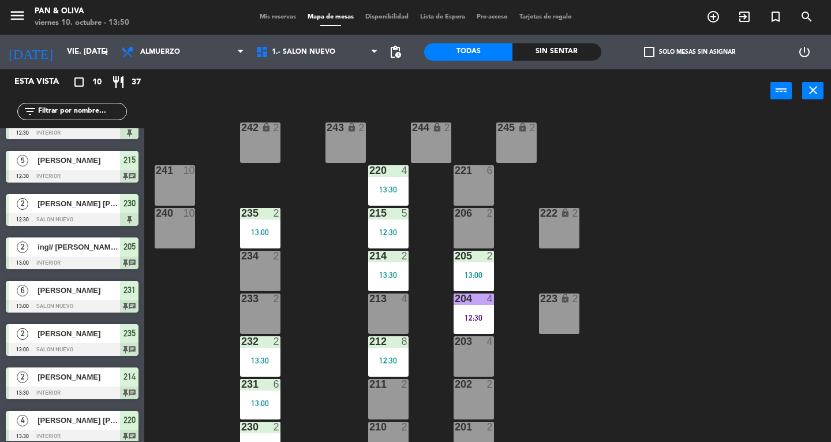
scroll to position [0, 0]
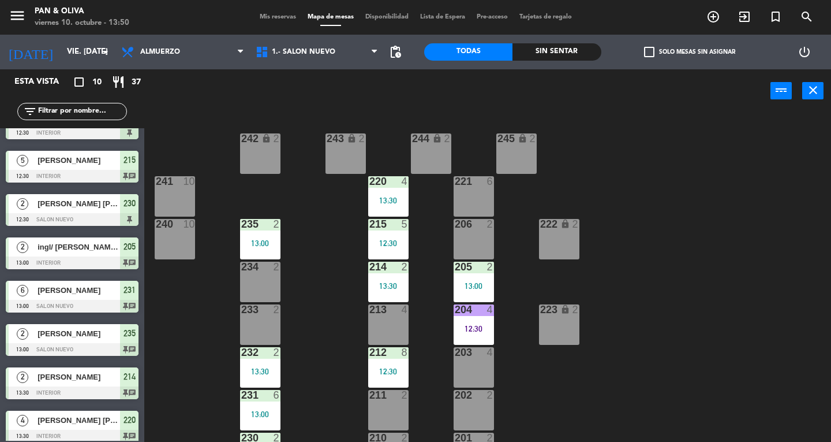
click at [275, 19] on span "Mis reservas" at bounding box center [278, 17] width 48 height 6
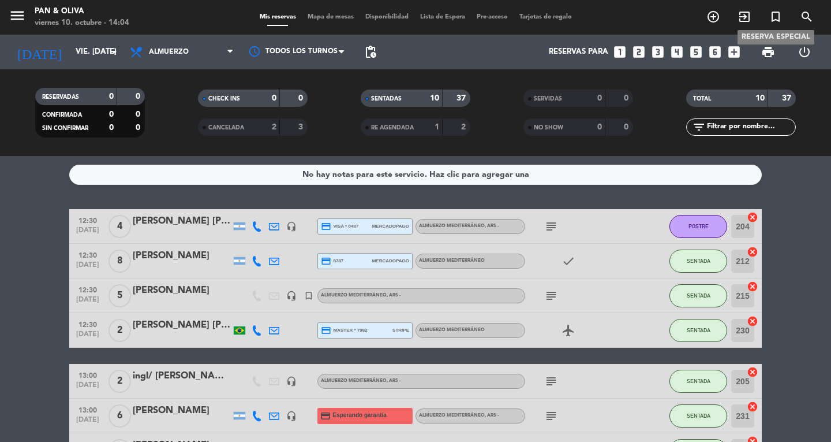
click at [771, 16] on icon "turned_in_not" at bounding box center [776, 17] width 14 height 14
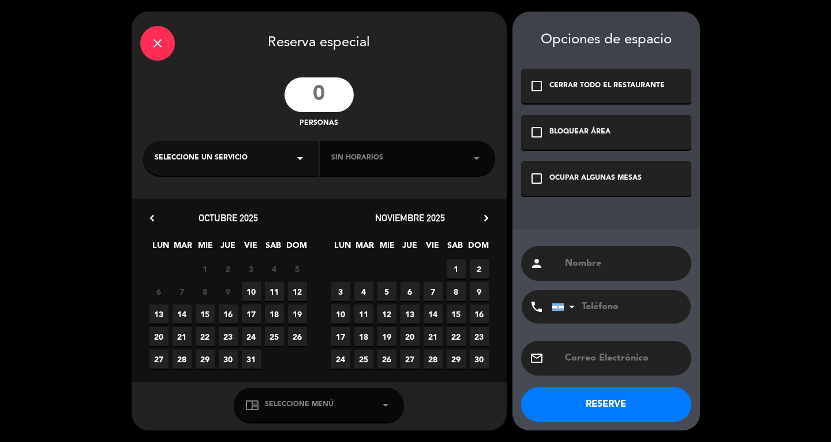
click at [320, 81] on input "number" at bounding box center [319, 94] width 69 height 35
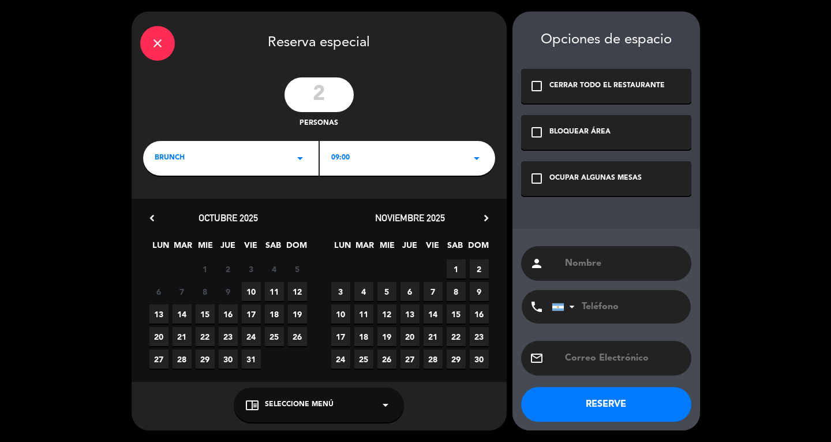
type input "2"
click at [229, 168] on div "BRUNCH arrow_drop_down" at bounding box center [230, 158] width 175 height 35
click at [186, 209] on div "Almuerzo" at bounding box center [231, 207] width 152 height 12
click at [257, 296] on span "10" at bounding box center [251, 291] width 19 height 19
click at [596, 170] on div "check_box_outline_blank OCUPAR ALGUNAS MESAS" at bounding box center [606, 178] width 170 height 35
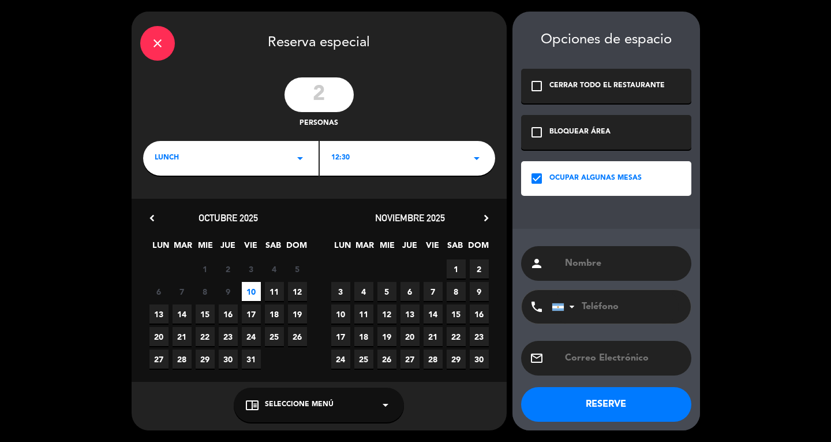
click at [585, 267] on input "text" at bounding box center [623, 263] width 119 height 16
type input "[PERSON_NAME]"
click at [333, 405] on div "chrome_reader_mode Seleccione Menú arrow_drop_down" at bounding box center [319, 404] width 170 height 35
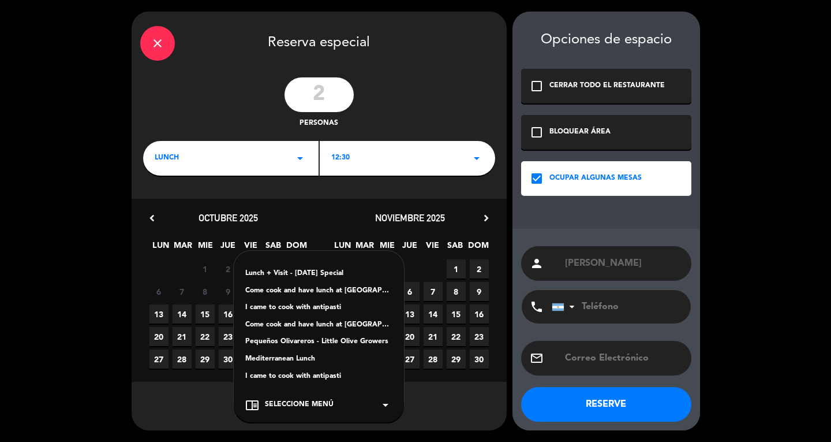
click at [272, 358] on div "Mediterranean Lunch" at bounding box center [318, 359] width 147 height 12
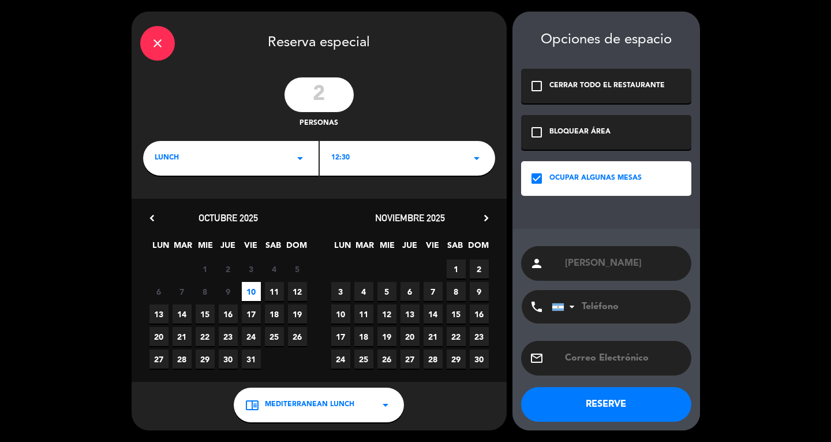
click at [598, 407] on button "RESERVE" at bounding box center [606, 404] width 170 height 35
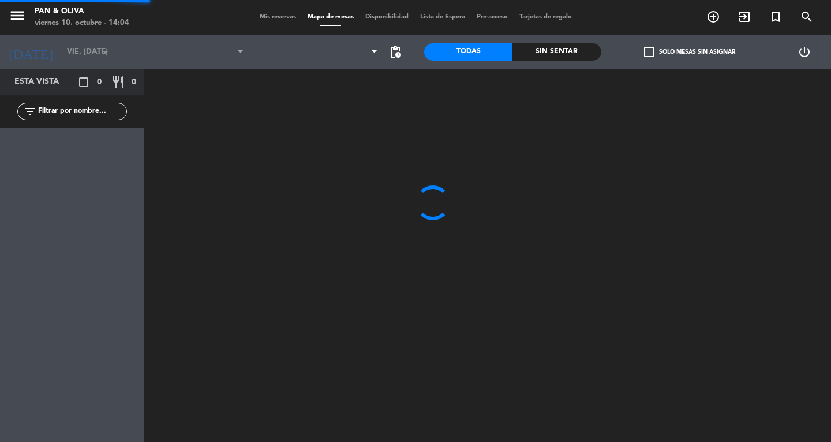
click at [283, 18] on span "Mis reservas" at bounding box center [278, 17] width 48 height 6
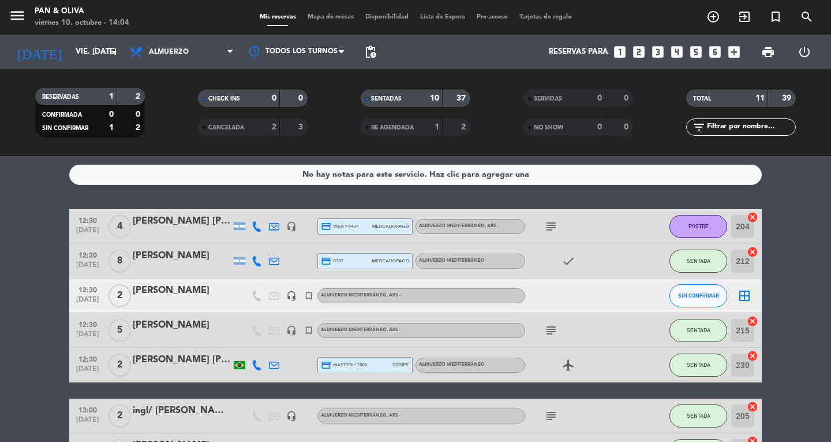
click at [333, 8] on div "menu Pan & [PERSON_NAME] 10. octubre - 14:04 Mis reservas Mapa de mesas Disponi…" at bounding box center [415, 17] width 831 height 35
drag, startPoint x: 338, startPoint y: 26, endPoint x: 338, endPoint y: 18, distance: 8.1
click at [338, 25] on div "menu Pan & [PERSON_NAME] 10. octubre - 14:04 Mis reservas Mapa de mesas Disponi…" at bounding box center [415, 17] width 831 height 35
click at [338, 18] on span "Mapa de mesas" at bounding box center [331, 17] width 58 height 6
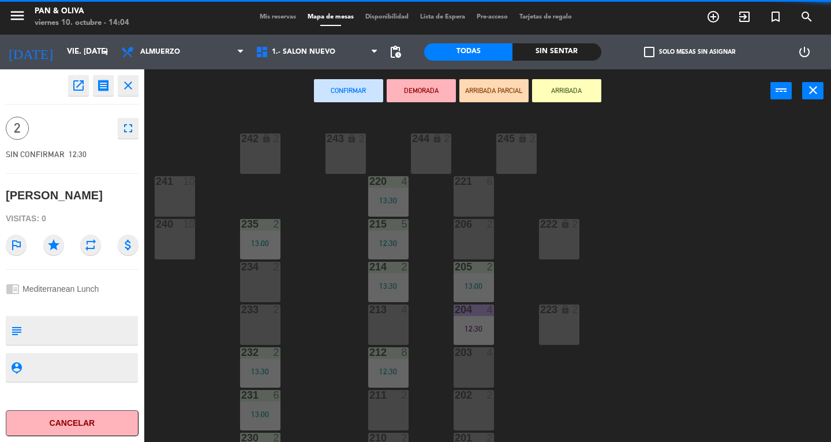
click at [122, 81] on icon "close" at bounding box center [128, 85] width 14 height 14
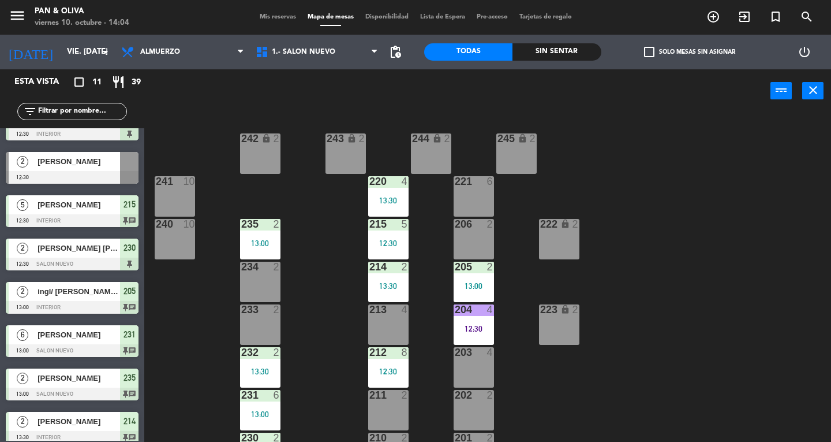
scroll to position [48, 0]
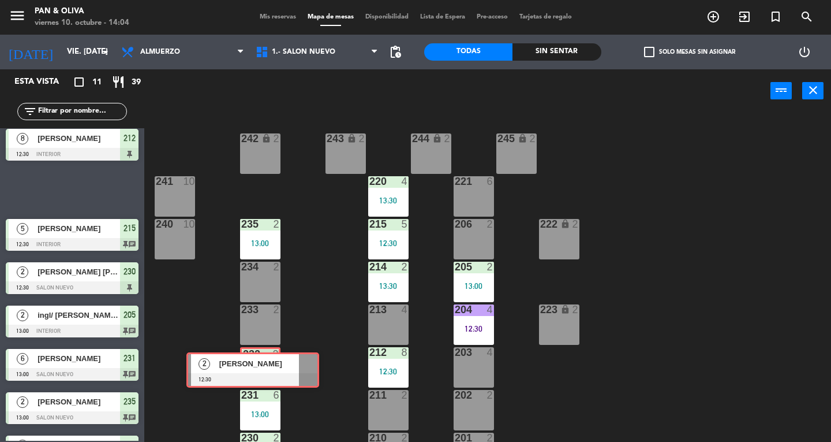
drag, startPoint x: 72, startPoint y: 181, endPoint x: 253, endPoint y: 361, distance: 255.1
click at [253, 361] on div "Esta vista crop_square 11 restaurant 39 filter_list 4 [PERSON_NAME] [PERSON_NAM…" at bounding box center [415, 255] width 831 height 372
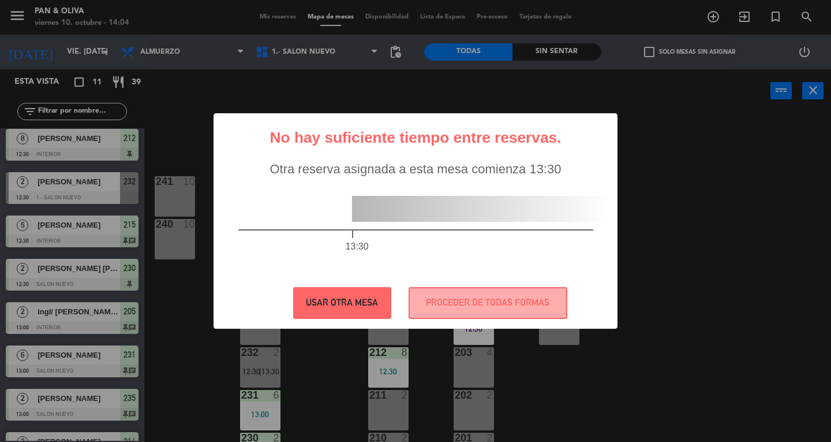
click at [324, 313] on button "USAR OTRA MESA" at bounding box center [342, 303] width 98 height 32
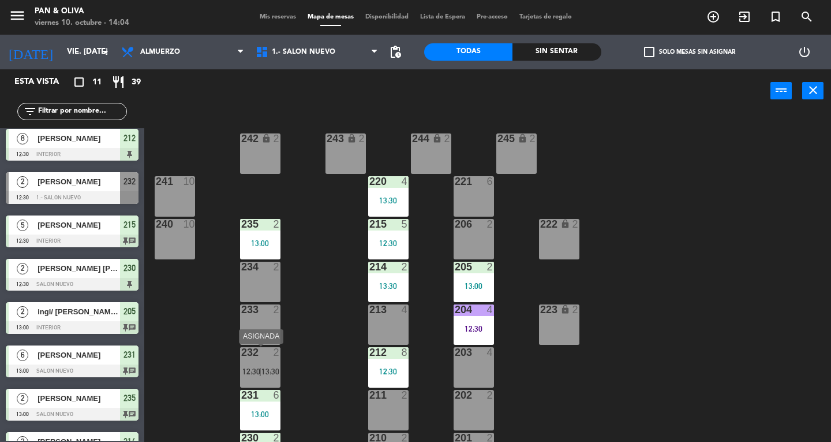
click at [270, 363] on div "232 2 12:30 | 13:30" at bounding box center [260, 367] width 40 height 40
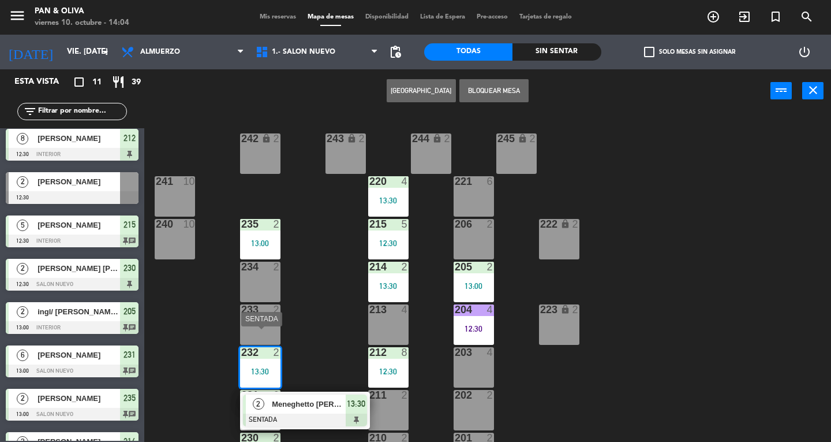
scroll to position [31, 0]
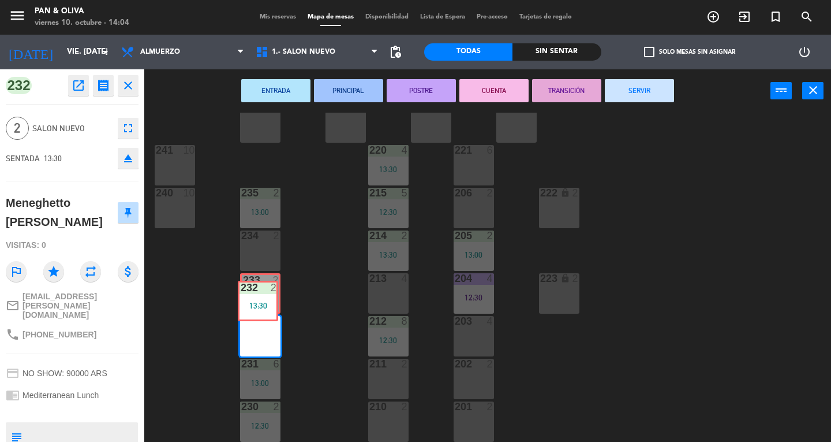
drag, startPoint x: 261, startPoint y: 327, endPoint x: 259, endPoint y: 291, distance: 35.3
click at [259, 291] on div "242 lock 2 243 lock 2 244 lock 2 245 lock 2 241 10 220 4 13:30 221 6 240 10 235…" at bounding box center [491, 277] width 679 height 329
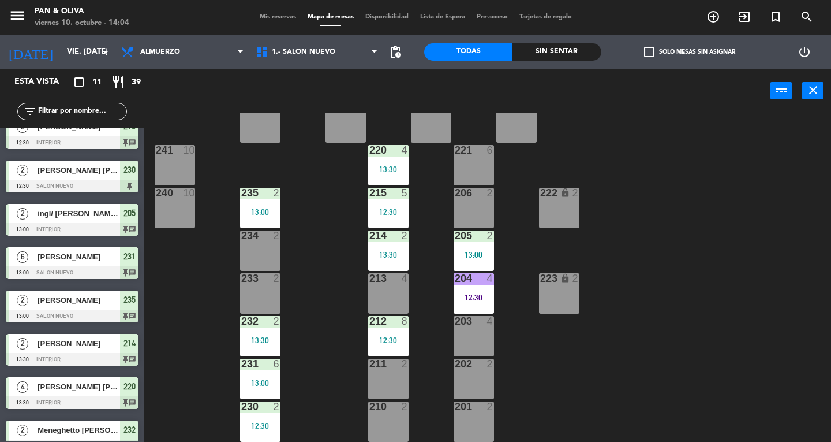
scroll to position [164, 0]
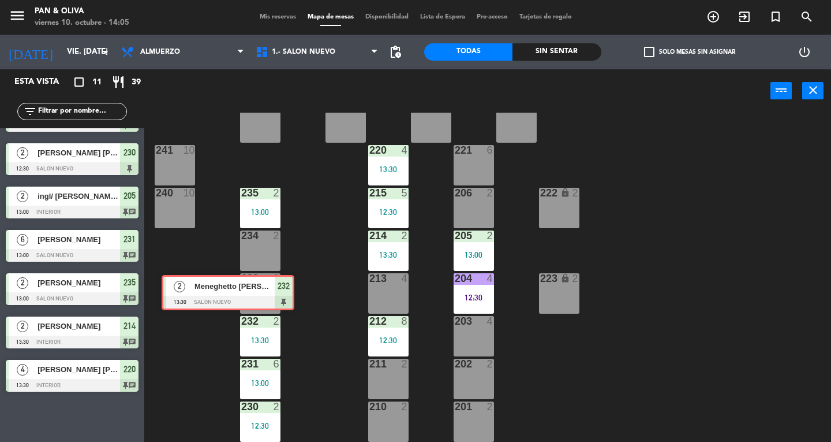
drag, startPoint x: 77, startPoint y: 424, endPoint x: 246, endPoint y: 289, distance: 215.6
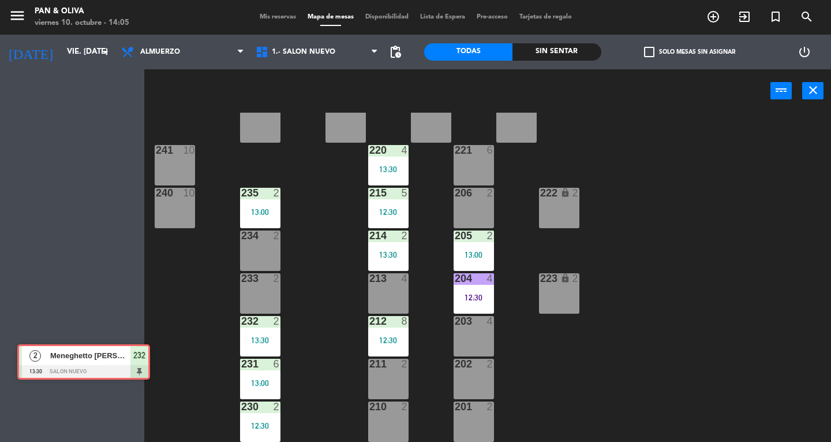
click at [246, 289] on div "Esta vista crop_square 11 restaurant 39 filter_list 4 [PERSON_NAME] [PERSON_NAM…" at bounding box center [415, 255] width 831 height 372
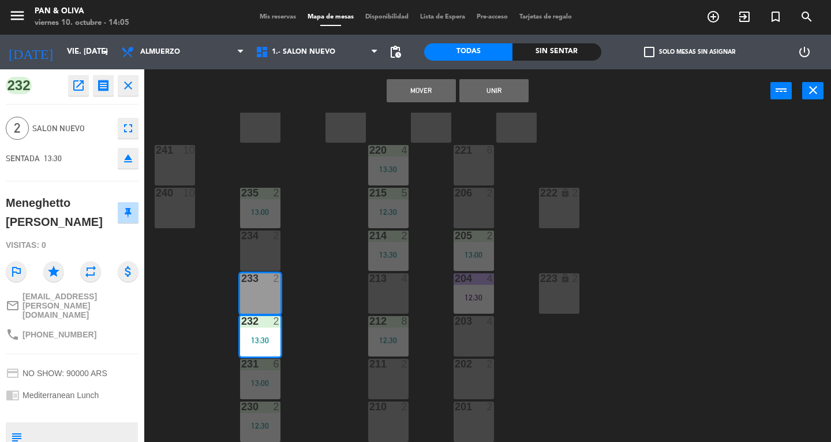
click at [261, 290] on div "233 2" at bounding box center [260, 293] width 40 height 40
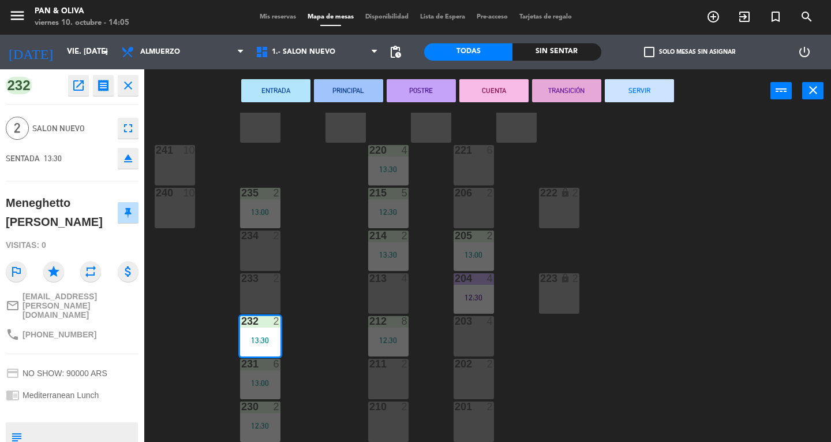
click at [289, 327] on div "242 lock 2 243 lock 2 244 lock 2 245 lock 2 241 10 220 4 13:30 221 6 240 10 235…" at bounding box center [491, 277] width 679 height 329
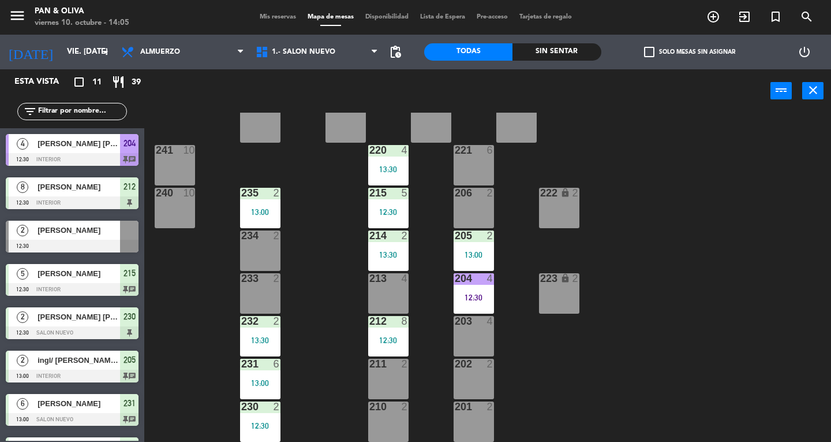
click at [261, 327] on div "232 2" at bounding box center [260, 322] width 40 height 12
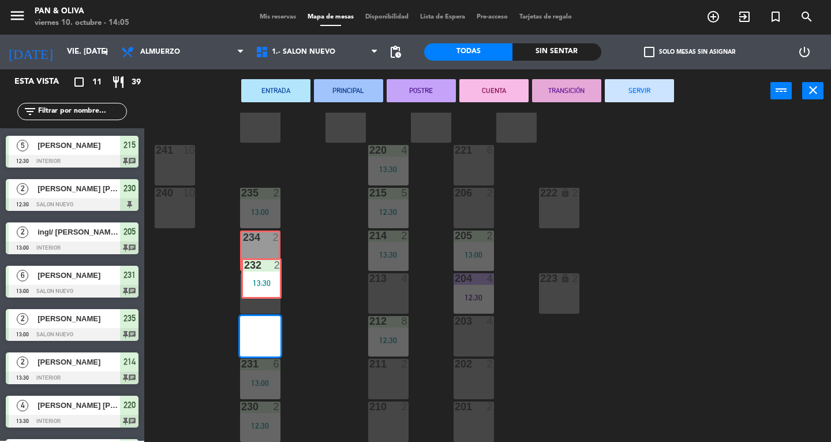
drag, startPoint x: 261, startPoint y: 327, endPoint x: 263, endPoint y: 269, distance: 57.7
click at [263, 269] on div "242 lock 2 243 lock 2 244 lock 2 245 lock 2 241 10 220 4 13:30 221 6 240 10 235…" at bounding box center [491, 277] width 679 height 329
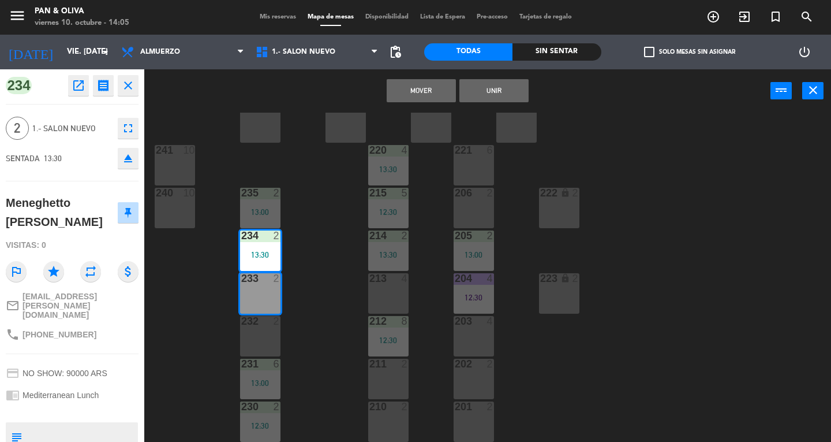
drag, startPoint x: 259, startPoint y: 241, endPoint x: 264, endPoint y: 305, distance: 64.3
drag, startPoint x: 262, startPoint y: 248, endPoint x: 262, endPoint y: 290, distance: 42.1
click at [262, 290] on div "242 lock 2 243 lock 2 244 lock 2 245 lock 2 241 10 220 4 13:30 221 6 240 10 235…" at bounding box center [491, 277] width 679 height 329
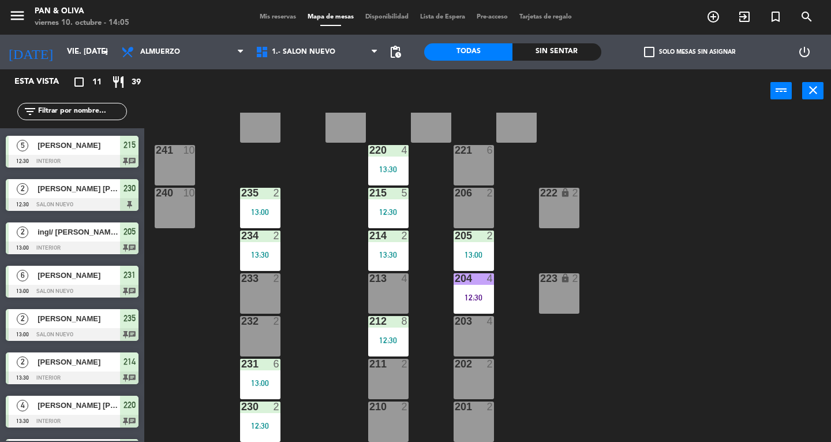
click at [262, 290] on div "233 2" at bounding box center [260, 293] width 40 height 40
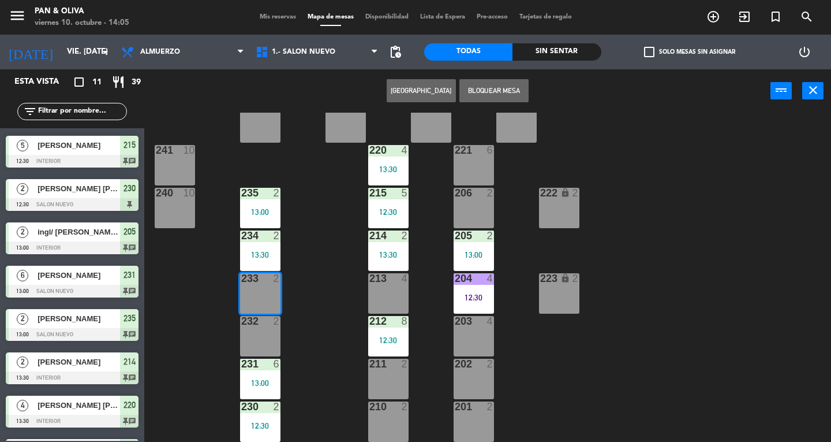
scroll to position [164, 0]
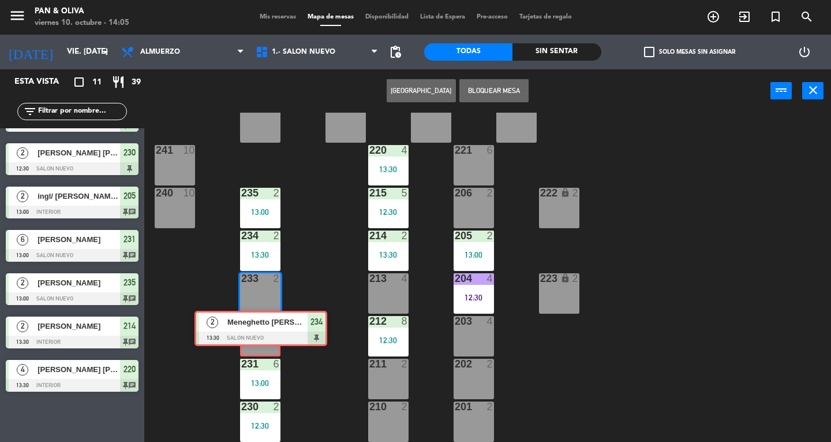
drag, startPoint x: 61, startPoint y: 414, endPoint x: 251, endPoint y: 320, distance: 211.7
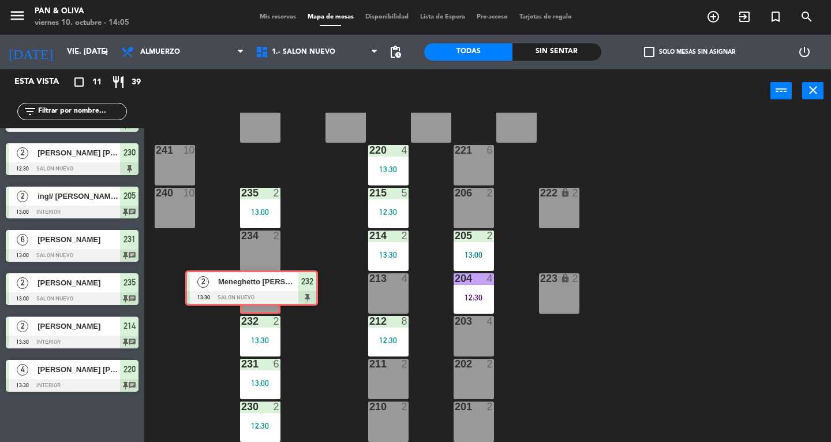
drag, startPoint x: 68, startPoint y: 413, endPoint x: 247, endPoint y: 281, distance: 223.3
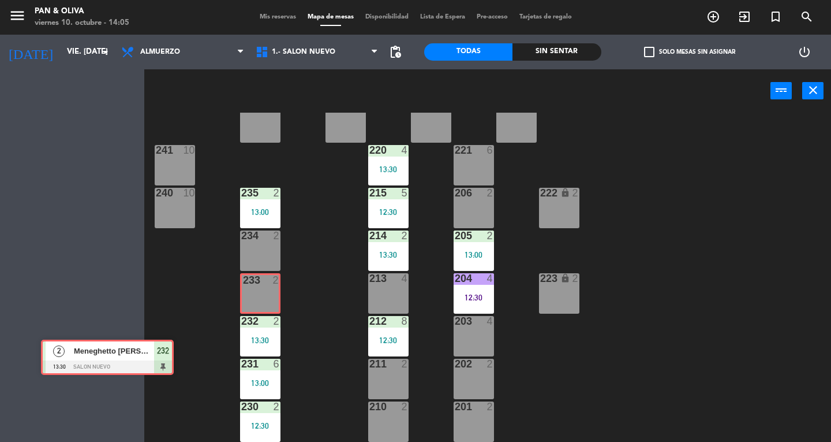
click at [247, 281] on div "Esta vista crop_square 11 restaurant 39 filter_list 4 [PERSON_NAME] [PERSON_NAM…" at bounding box center [415, 255] width 831 height 372
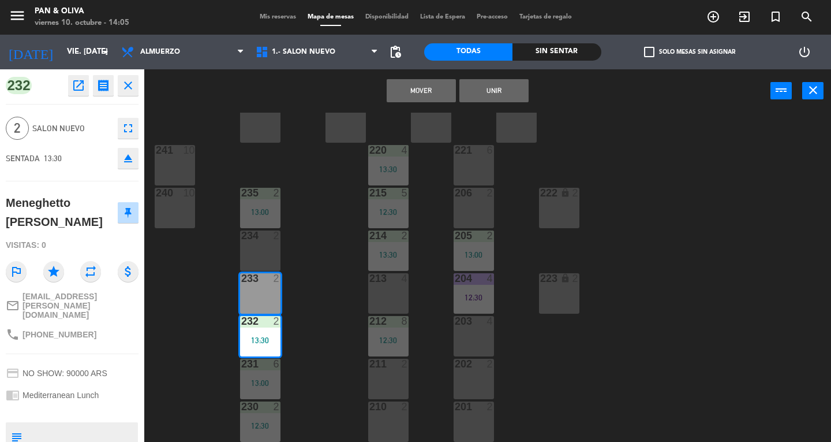
click at [242, 281] on div "233" at bounding box center [241, 278] width 1 height 10
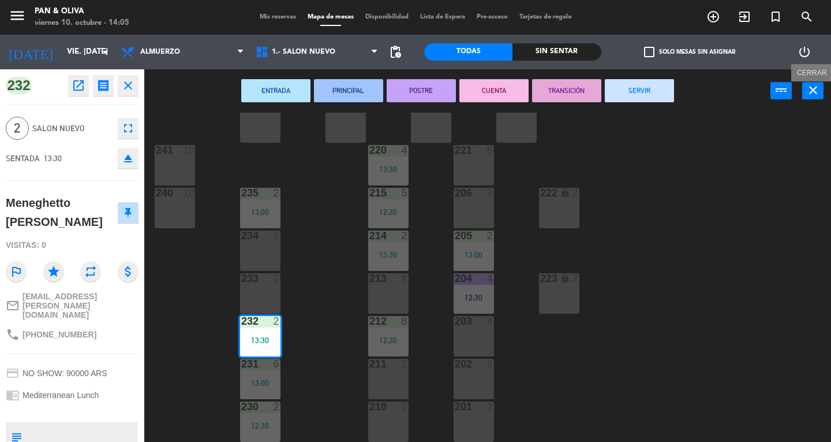
click at [806, 89] on icon "close" at bounding box center [813, 90] width 14 height 14
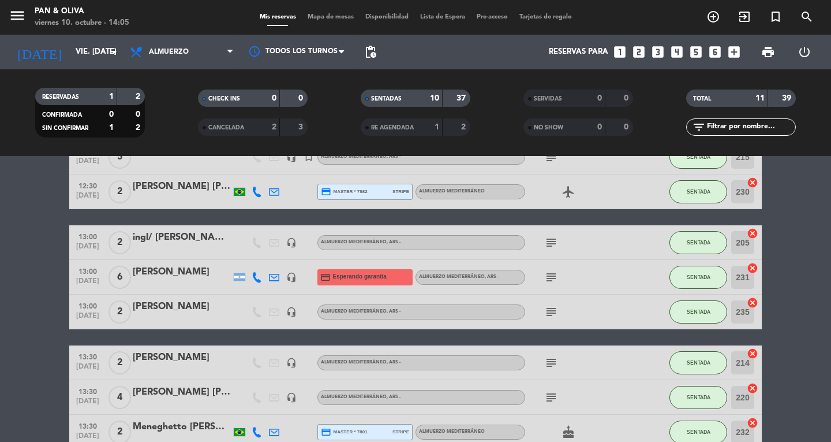
scroll to position [231, 0]
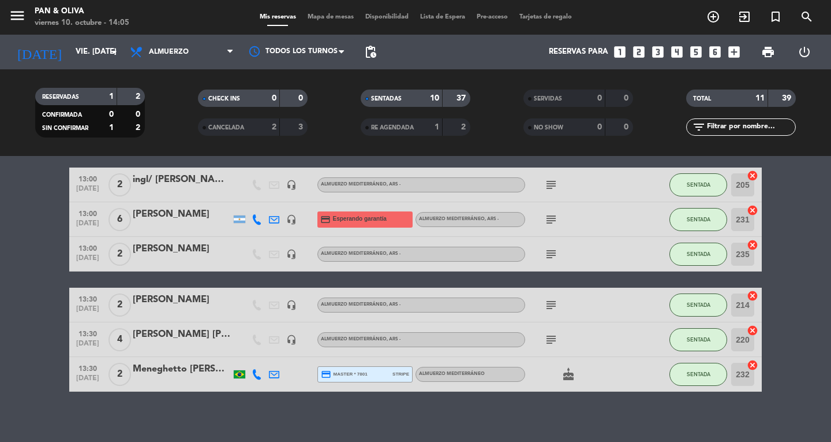
click at [190, 367] on div "Meneghetto [PERSON_NAME]" at bounding box center [182, 368] width 98 height 15
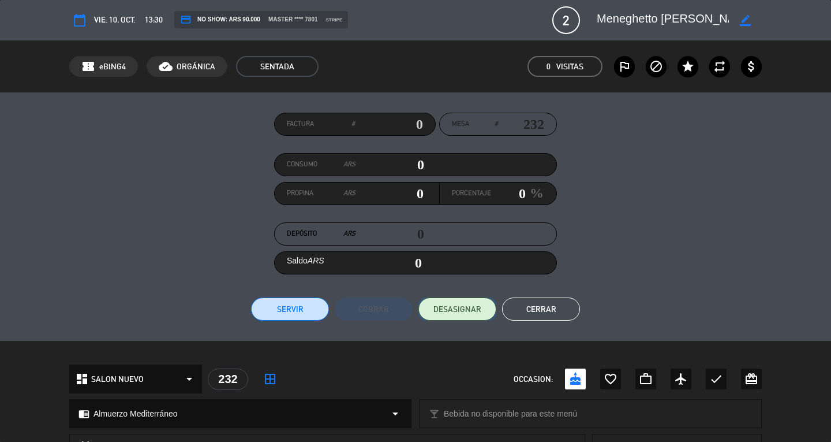
click at [464, 309] on span "DESASIGNAR" at bounding box center [457, 309] width 48 height 12
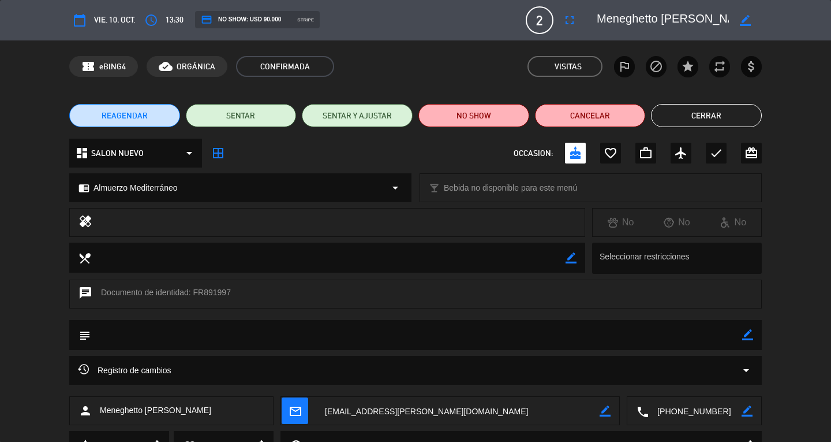
click at [729, 117] on button "Cerrar" at bounding box center [706, 115] width 111 height 23
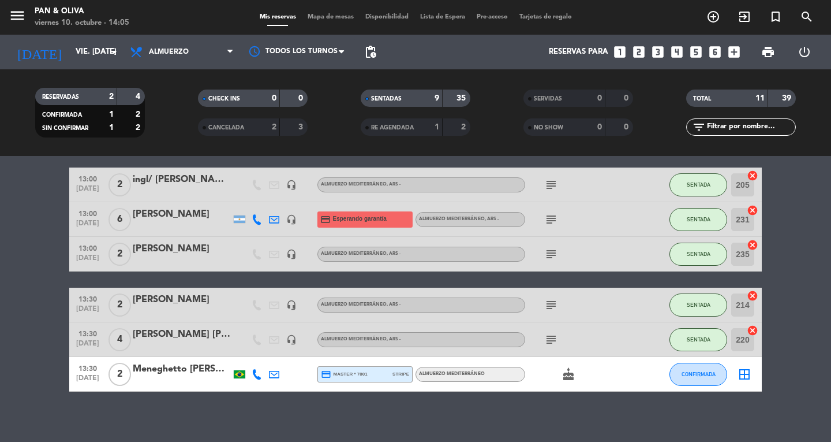
click at [315, 17] on span "Mapa de mesas" at bounding box center [331, 17] width 58 height 6
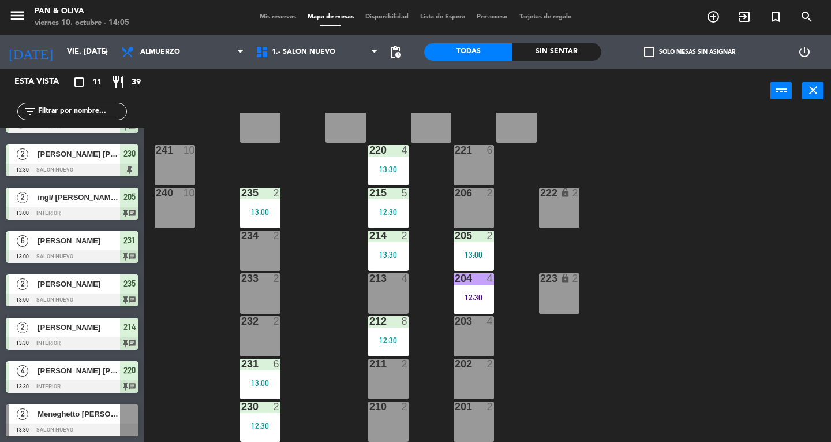
scroll to position [164, 0]
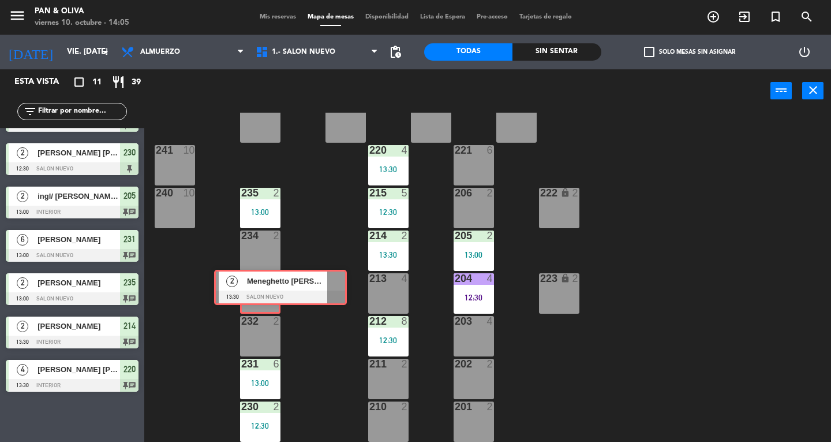
drag, startPoint x: 64, startPoint y: 412, endPoint x: 272, endPoint y: 279, distance: 247.4
click at [272, 279] on div "Esta vista crop_square 11 restaurant 39 filter_list 4 [PERSON_NAME] [PERSON_NAM…" at bounding box center [415, 255] width 831 height 372
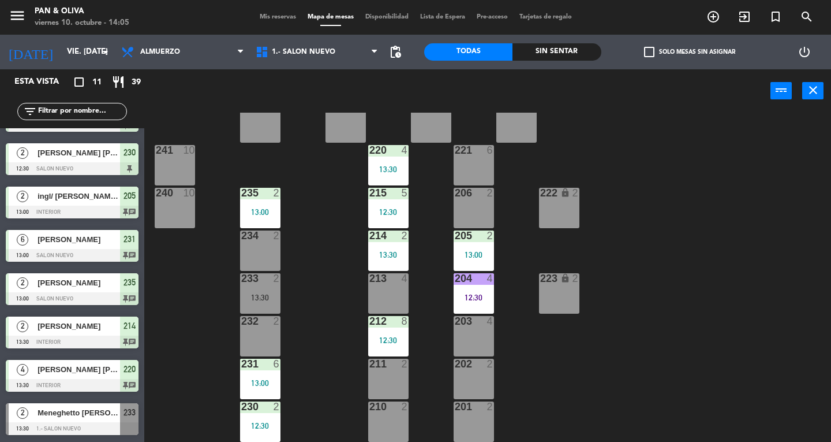
click at [263, 296] on div "13:30" at bounding box center [260, 297] width 40 height 8
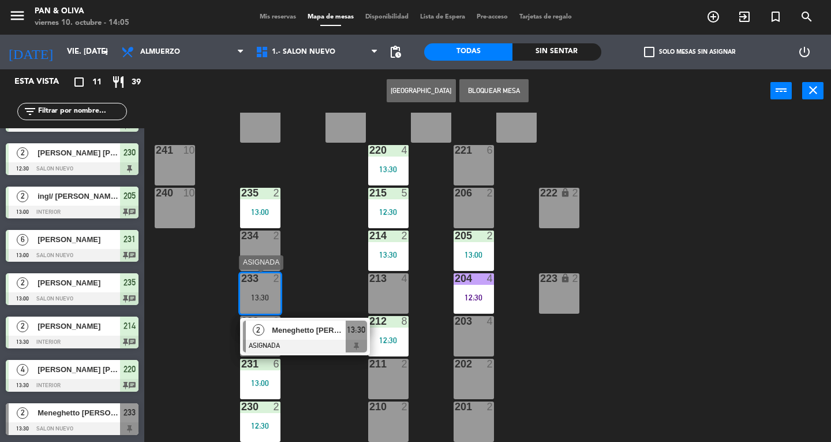
click at [293, 331] on span "Meneghetto [PERSON_NAME]" at bounding box center [309, 330] width 74 height 12
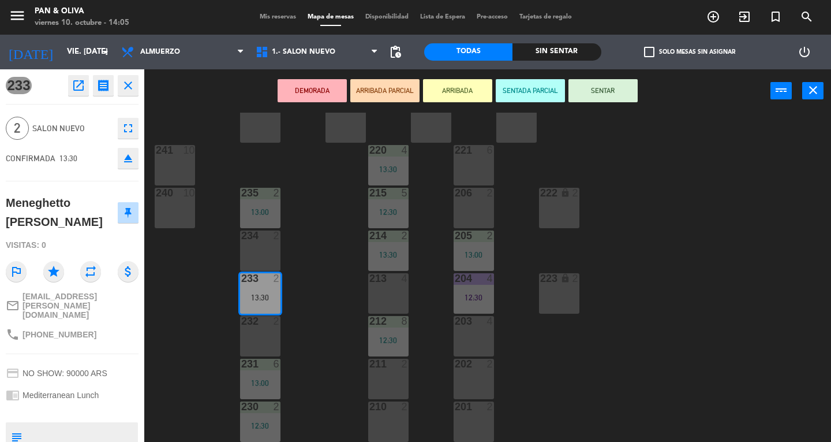
click at [620, 93] on button "SENTAR" at bounding box center [603, 90] width 69 height 23
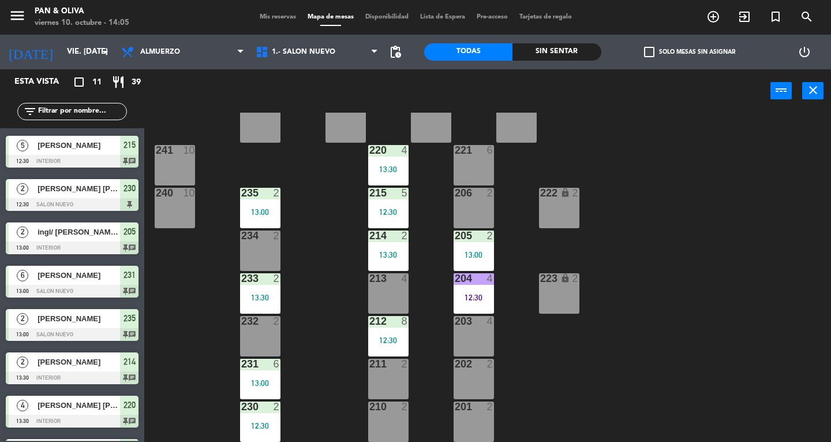
scroll to position [0, 0]
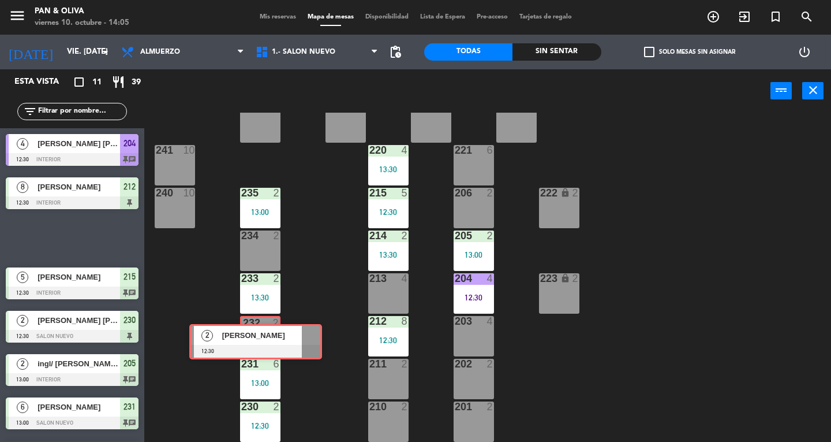
drag, startPoint x: 73, startPoint y: 227, endPoint x: 261, endPoint y: 328, distance: 213.6
click at [261, 328] on div "Esta vista crop_square 11 restaurant 39 filter_list 4 [PERSON_NAME] [PERSON_NAM…" at bounding box center [415, 255] width 831 height 372
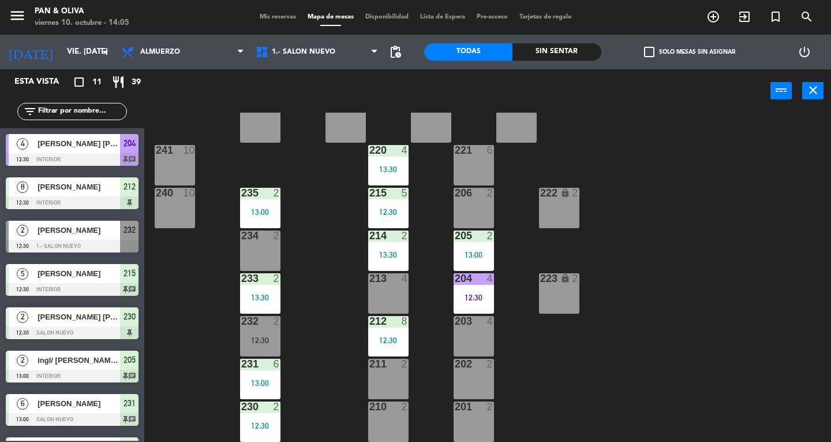
click at [261, 328] on div "232 2 12:30" at bounding box center [260, 336] width 40 height 40
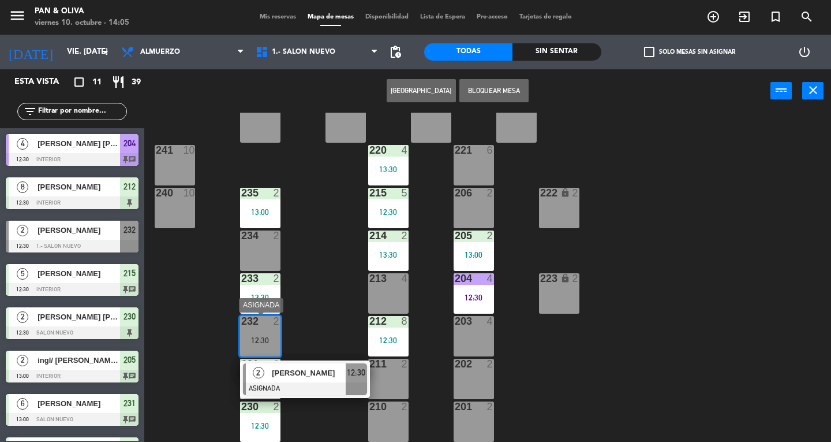
click at [297, 386] on div at bounding box center [305, 388] width 124 height 13
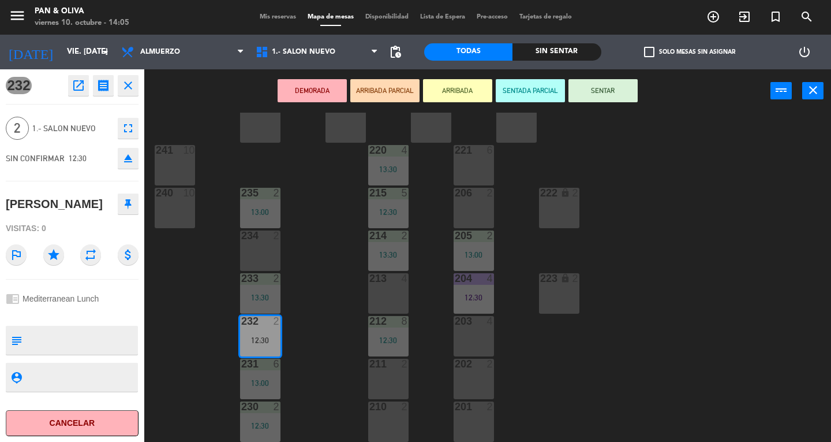
click at [609, 89] on button "SENTAR" at bounding box center [603, 90] width 69 height 23
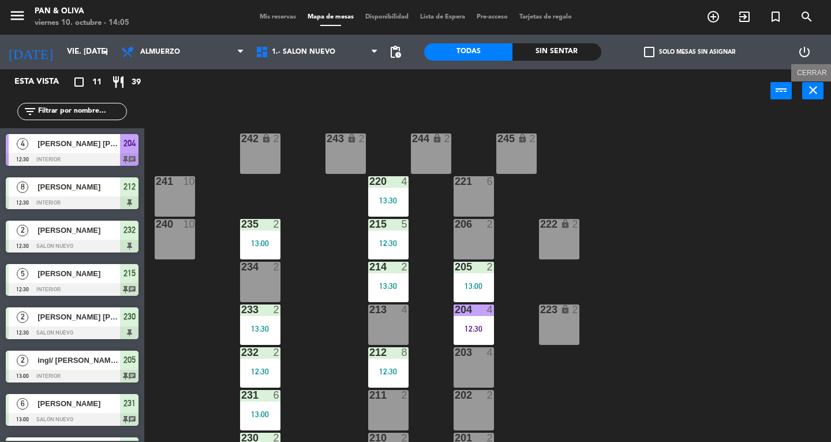
click at [806, 89] on icon "close" at bounding box center [813, 90] width 14 height 14
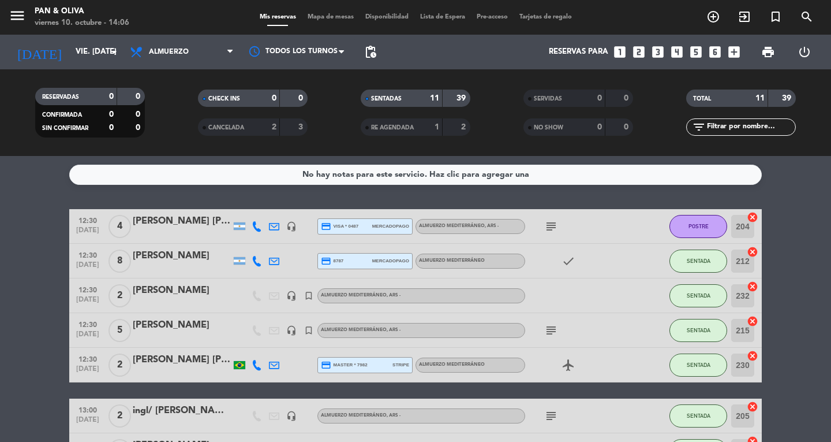
click at [169, 364] on div "[PERSON_NAME] [PERSON_NAME]" at bounding box center [182, 359] width 98 height 15
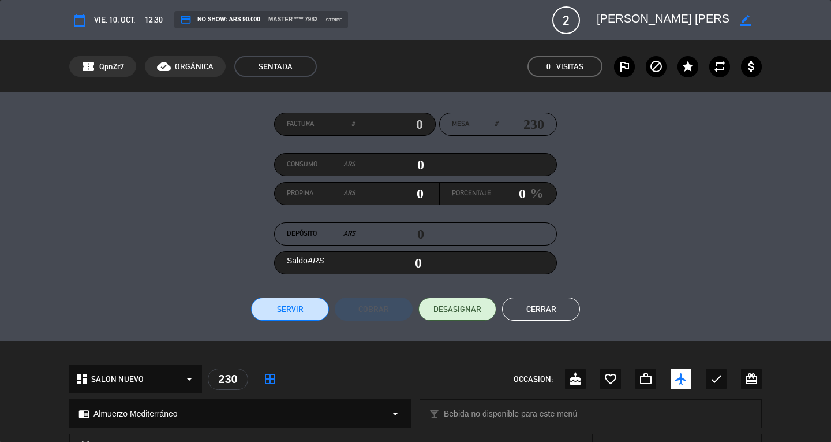
click at [548, 308] on button "Cerrar" at bounding box center [541, 308] width 78 height 23
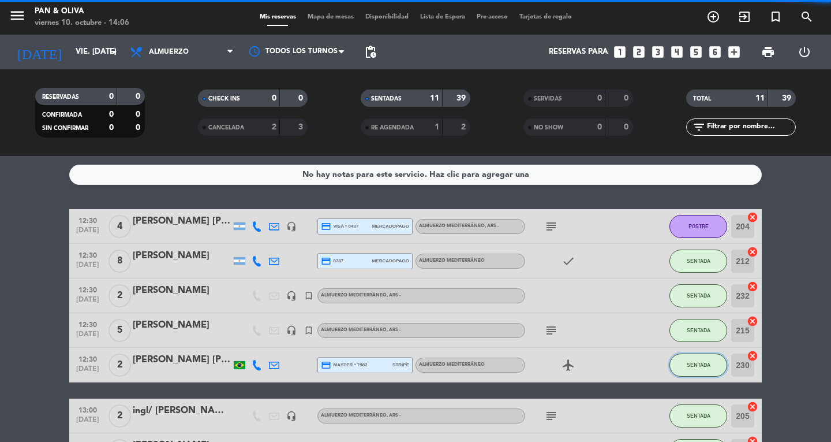
click at [697, 365] on span "SENTADA" at bounding box center [699, 364] width 24 height 6
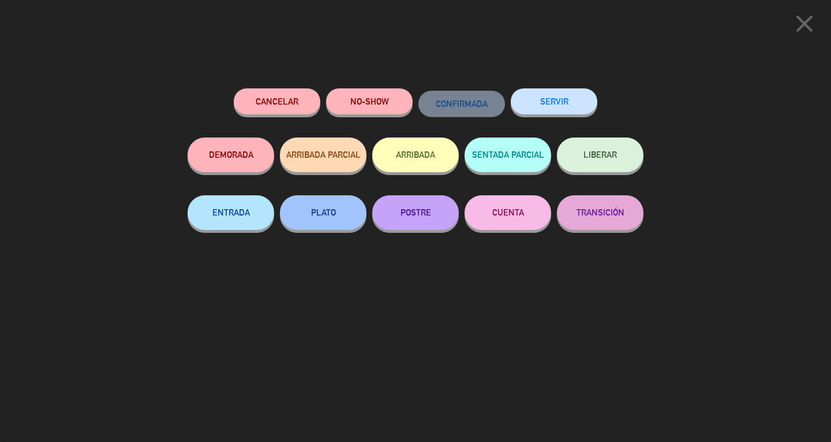
click at [554, 103] on button "SERVIR" at bounding box center [554, 101] width 87 height 26
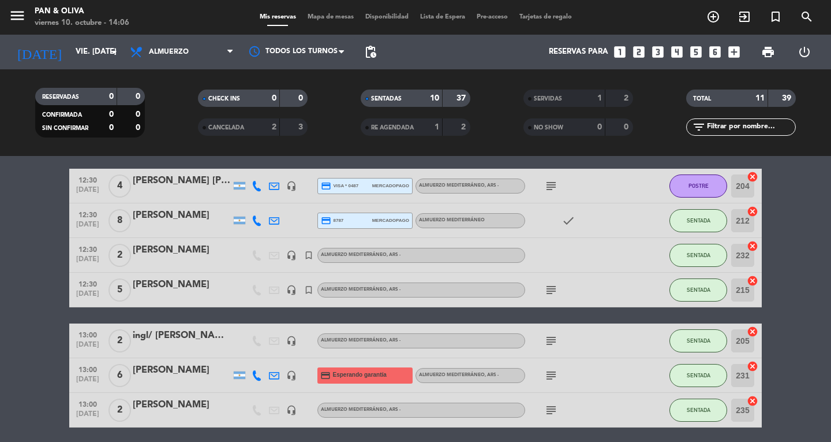
scroll to position [58, 0]
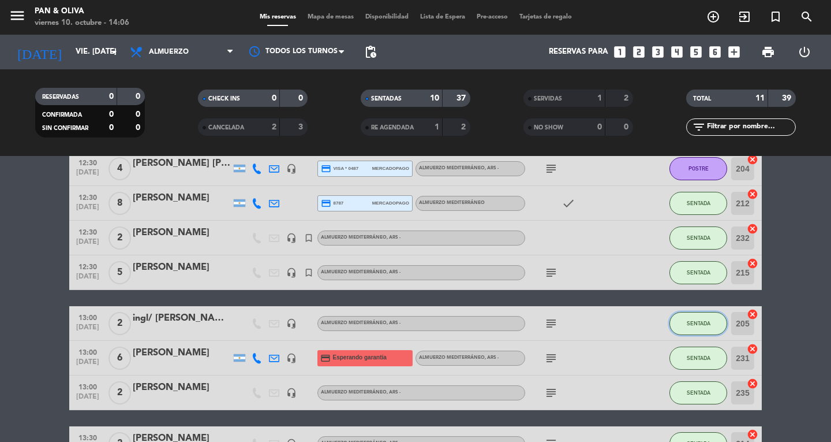
click at [691, 327] on button "SENTADA" at bounding box center [699, 323] width 58 height 23
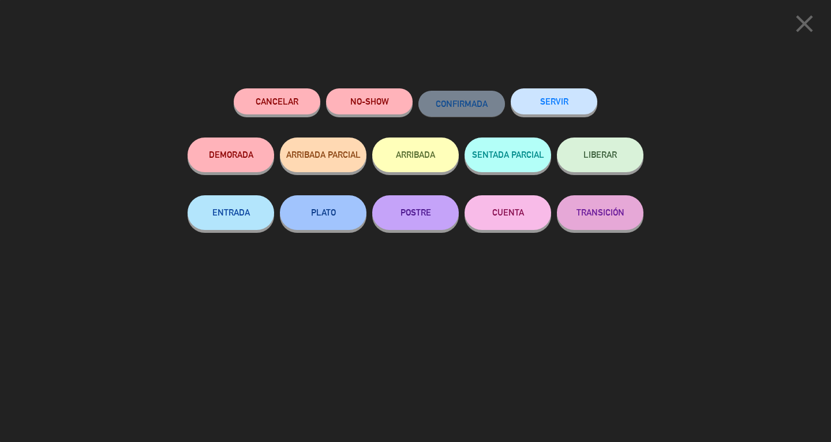
click at [571, 104] on button "SERVIR" at bounding box center [554, 101] width 87 height 26
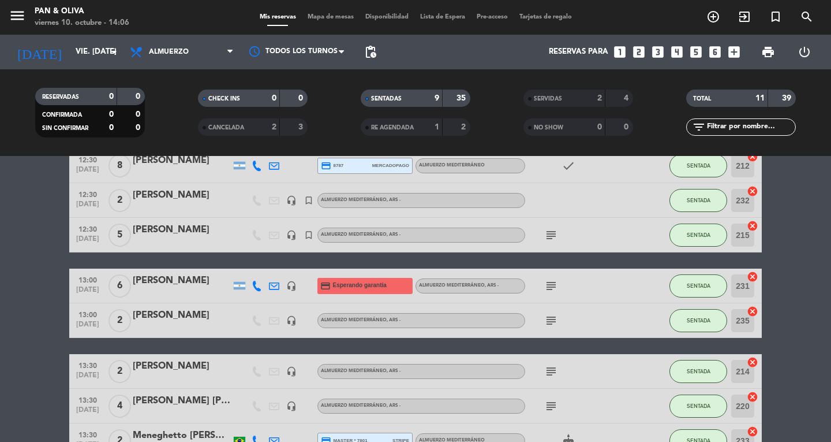
scroll to position [115, 0]
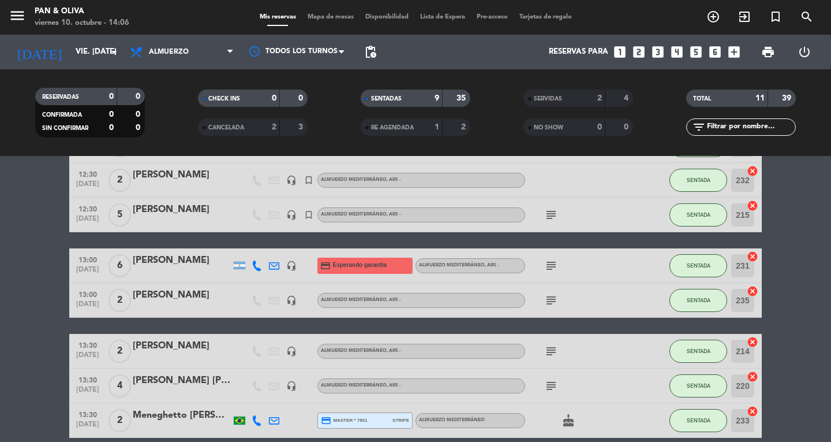
click at [545, 304] on icon "subject" at bounding box center [551, 300] width 14 height 14
click at [682, 302] on button "SENTADA" at bounding box center [699, 300] width 58 height 23
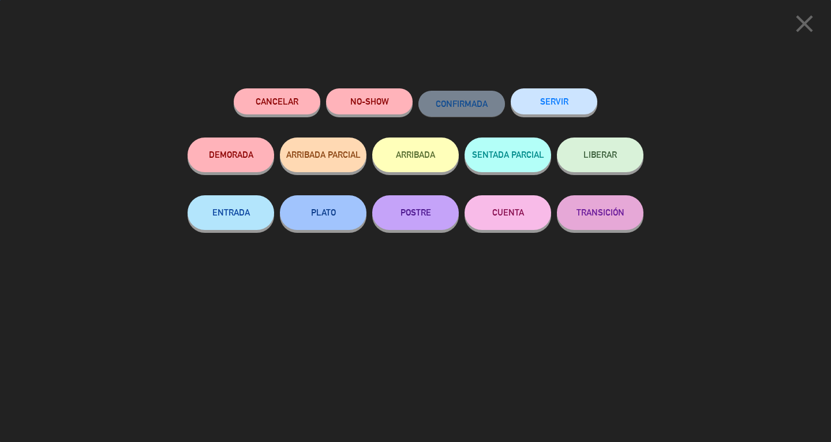
click at [573, 96] on button "SERVIR" at bounding box center [554, 101] width 87 height 26
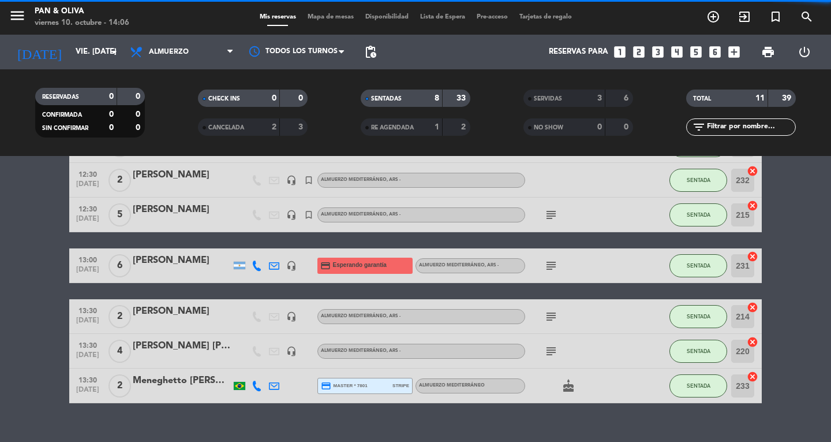
scroll to position [134, 0]
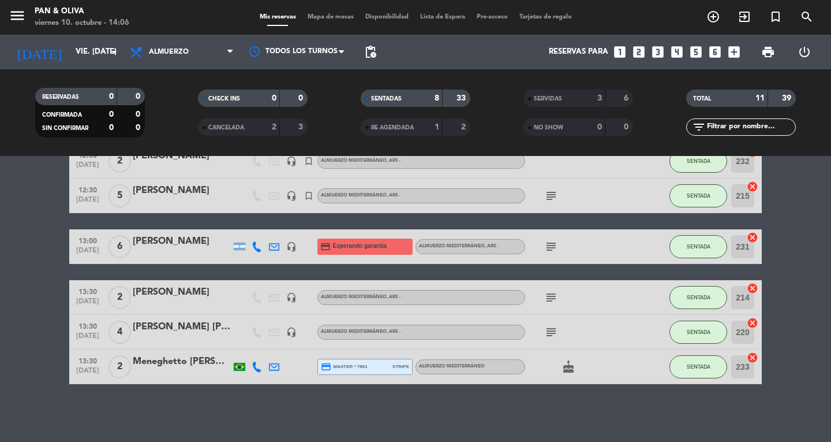
click at [554, 294] on icon "subject" at bounding box center [551, 297] width 14 height 14
click at [703, 296] on span "SENTADA" at bounding box center [699, 297] width 24 height 6
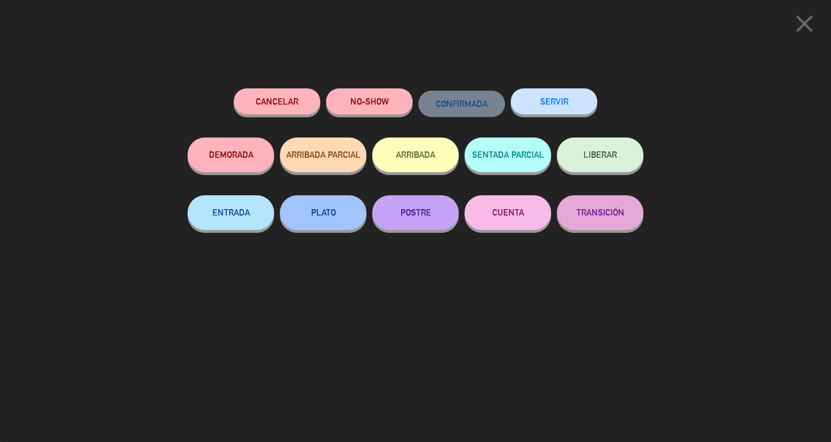
click at [573, 102] on button "SERVIR" at bounding box center [554, 101] width 87 height 26
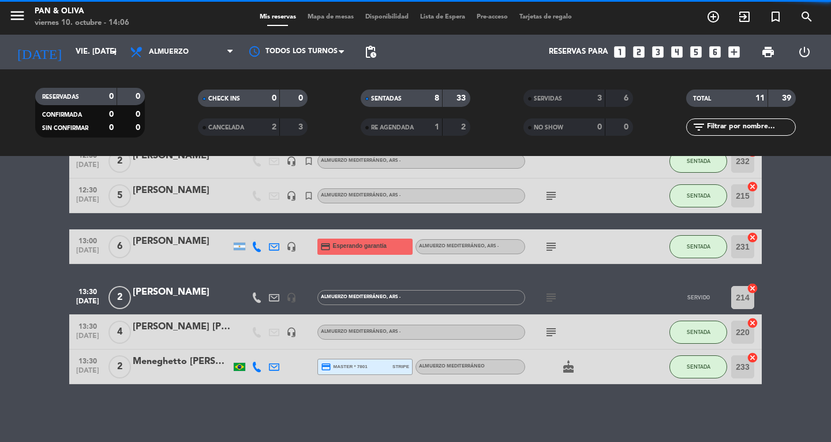
scroll to position [100, 0]
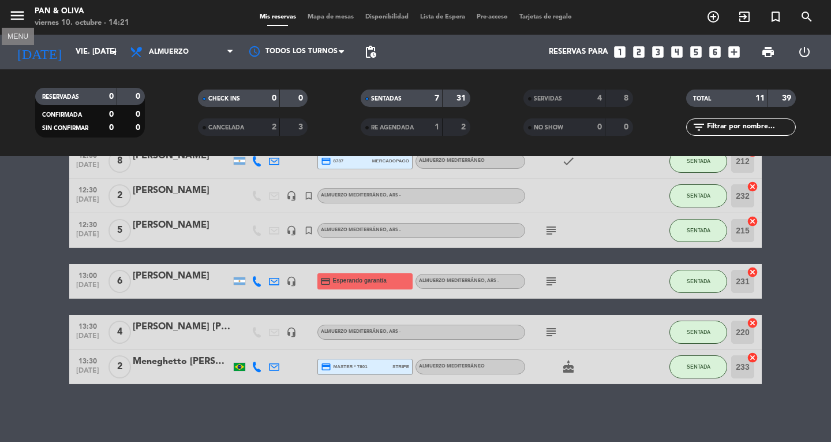
click at [19, 15] on icon "menu" at bounding box center [17, 15] width 17 height 17
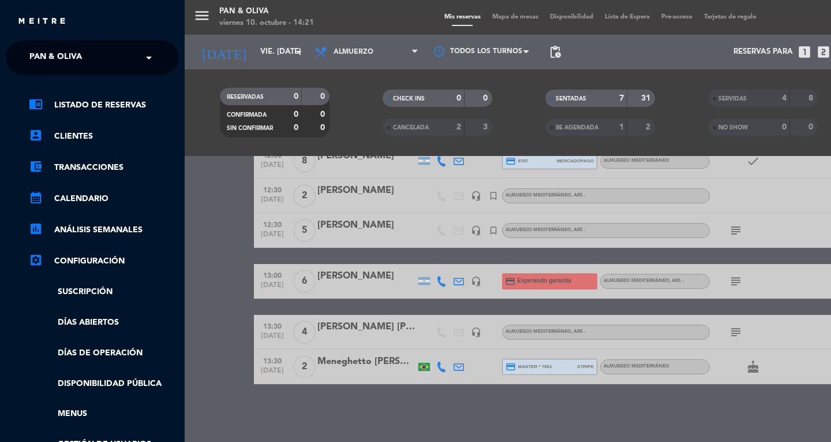
click at [57, 53] on span "Pan & Oliva" at bounding box center [55, 58] width 53 height 24
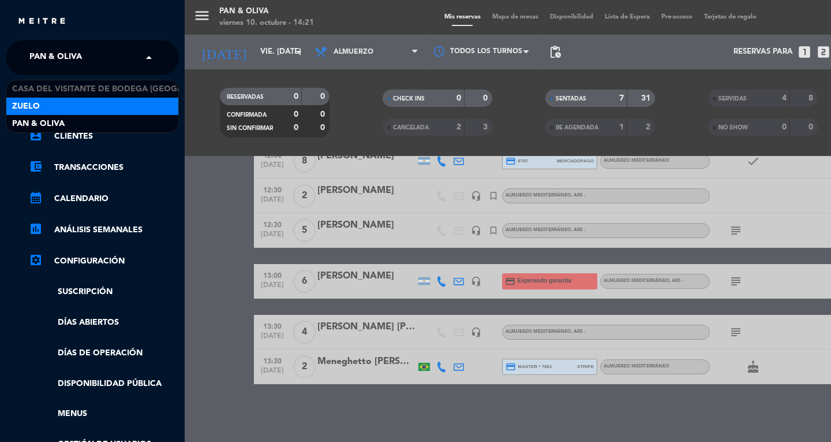
click at [57, 106] on div "Zuelo" at bounding box center [92, 106] width 172 height 17
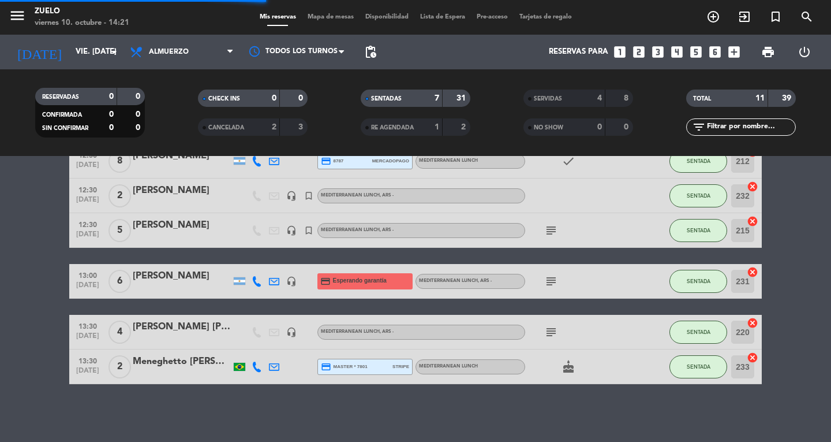
scroll to position [134, 0]
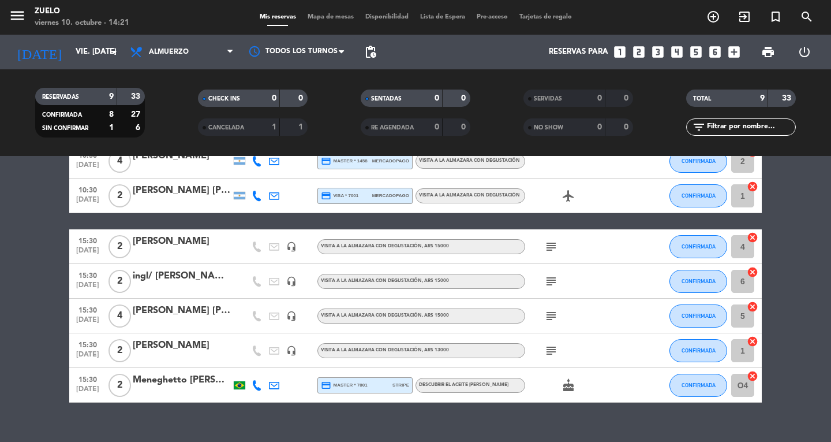
click at [548, 247] on icon "subject" at bounding box center [551, 247] width 14 height 14
click at [211, 373] on div "Meneghetto [PERSON_NAME]" at bounding box center [182, 379] width 98 height 15
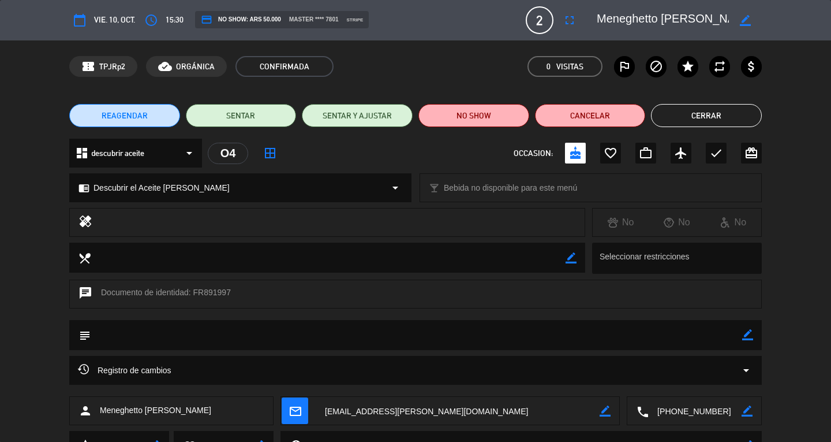
click at [723, 119] on button "Cerrar" at bounding box center [706, 115] width 111 height 23
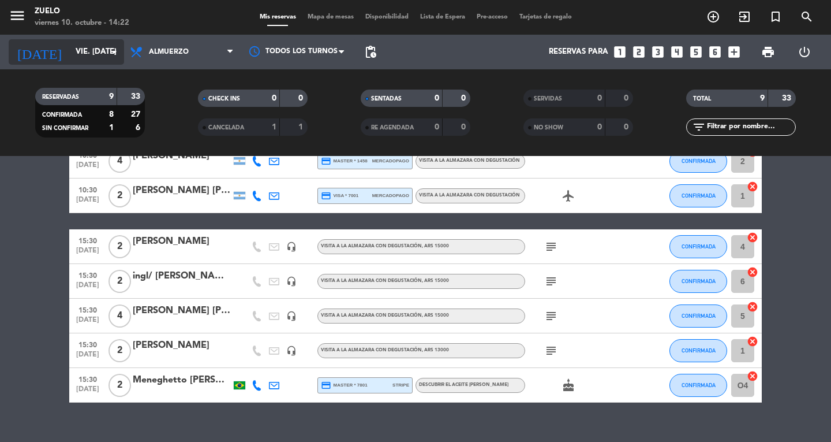
click at [119, 55] on icon "arrow_drop_down" at bounding box center [114, 52] width 14 height 14
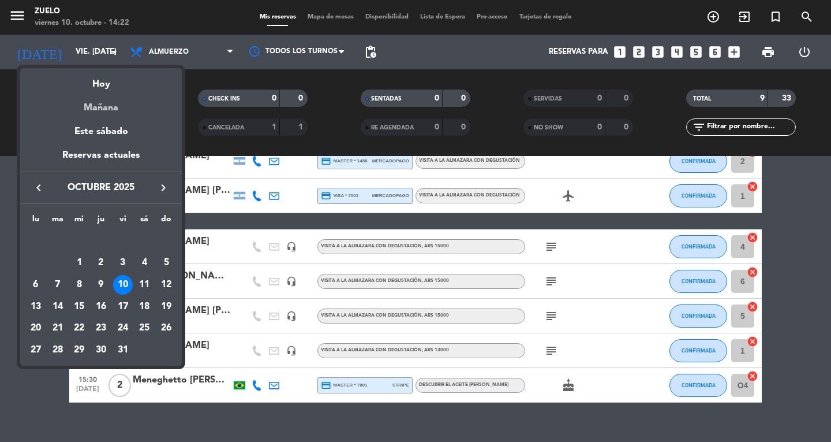
click at [102, 98] on div "Mañana" at bounding box center [101, 104] width 162 height 24
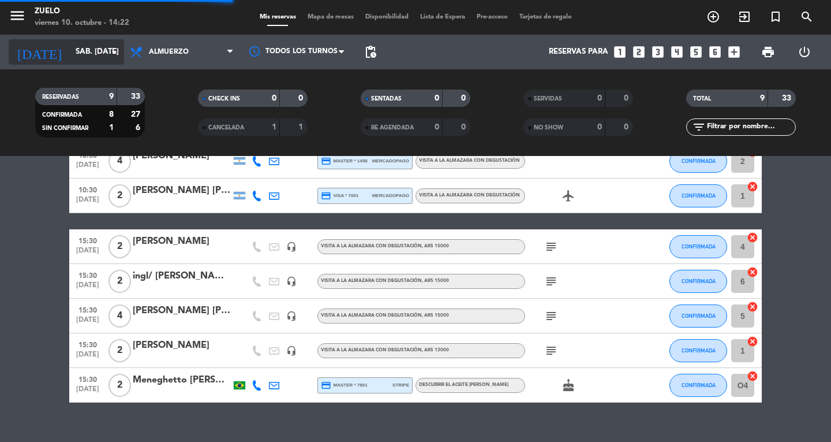
scroll to position [14, 0]
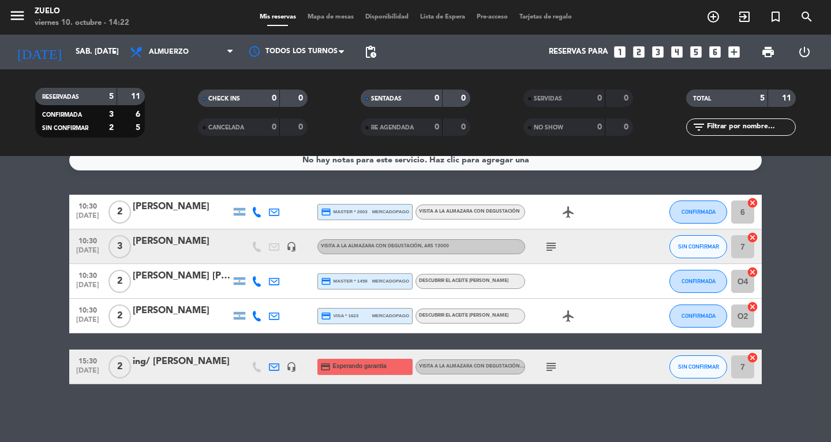
click at [549, 245] on icon "subject" at bounding box center [551, 247] width 14 height 14
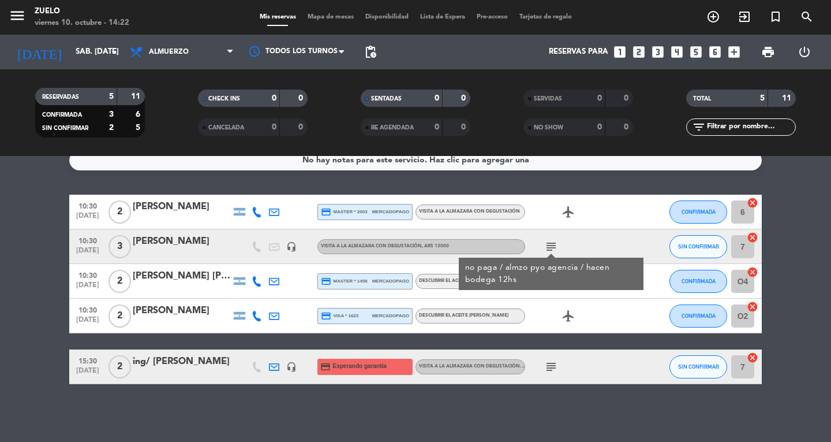
click at [545, 372] on icon "subject" at bounding box center [551, 367] width 14 height 14
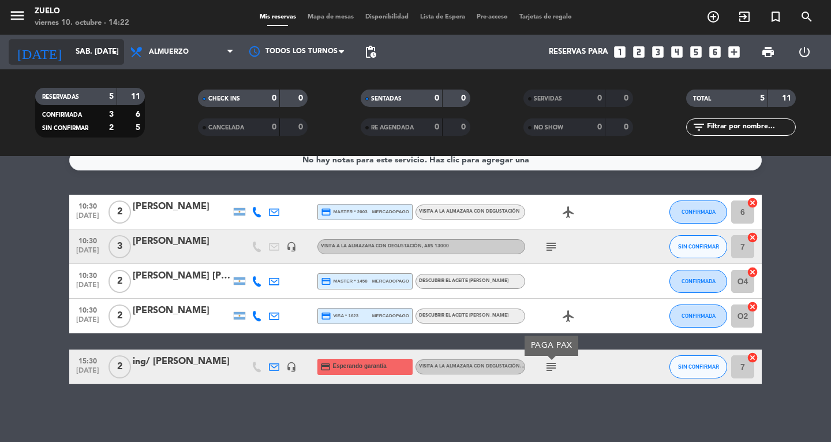
click at [111, 53] on icon "arrow_drop_down" at bounding box center [114, 52] width 14 height 14
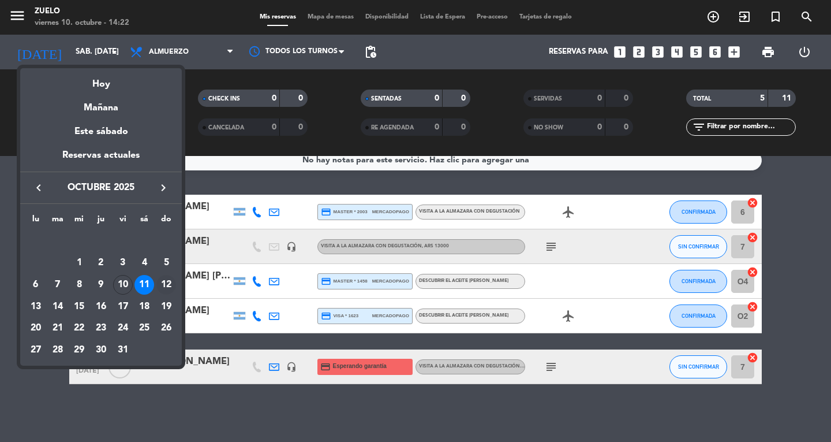
click at [160, 284] on div "12" at bounding box center [166, 285] width 20 height 20
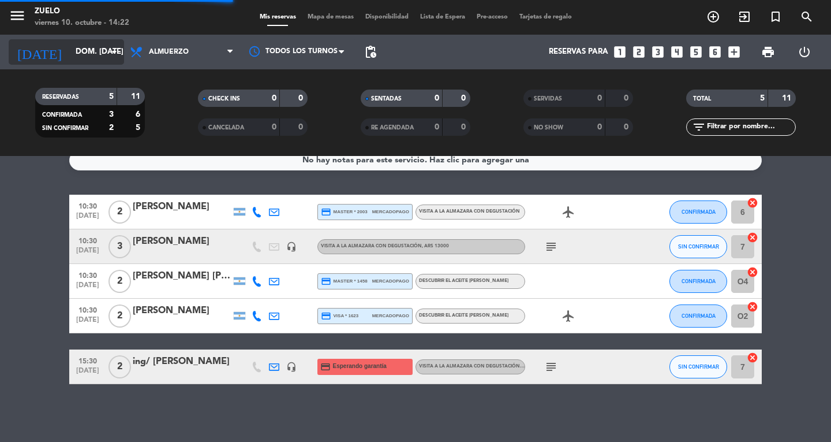
click at [96, 55] on input "dom. [DATE]" at bounding box center [121, 52] width 102 height 21
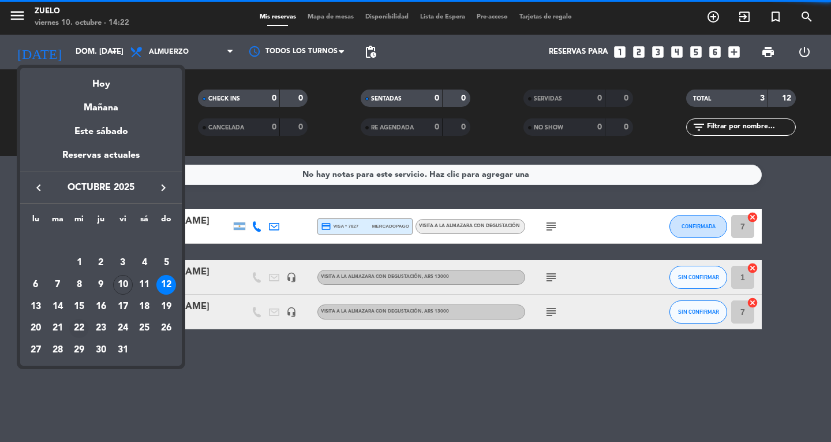
scroll to position [0, 0]
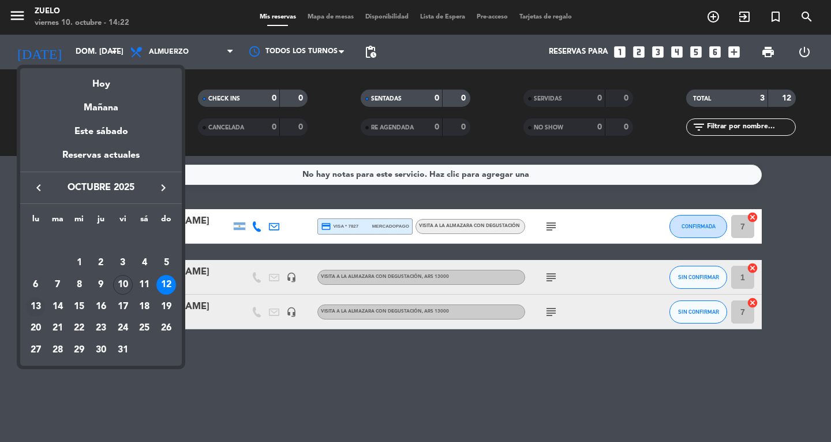
click at [42, 309] on div "13" at bounding box center [36, 307] width 20 height 20
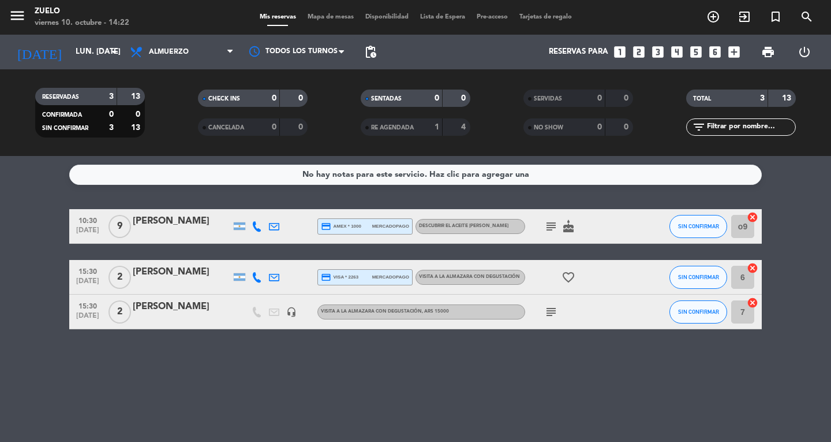
click at [543, 230] on span "subject" at bounding box center [551, 226] width 17 height 14
click at [561, 222] on span "cake" at bounding box center [568, 226] width 17 height 14
click at [551, 226] on icon "subject" at bounding box center [551, 226] width 14 height 14
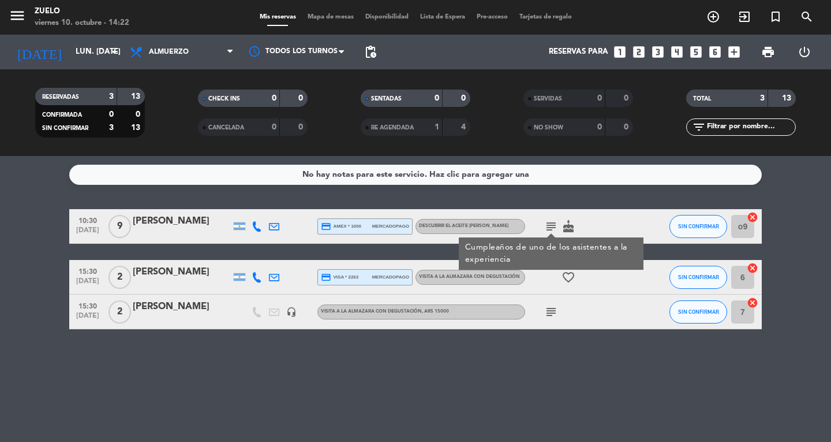
click at [558, 312] on icon "subject" at bounding box center [551, 312] width 14 height 14
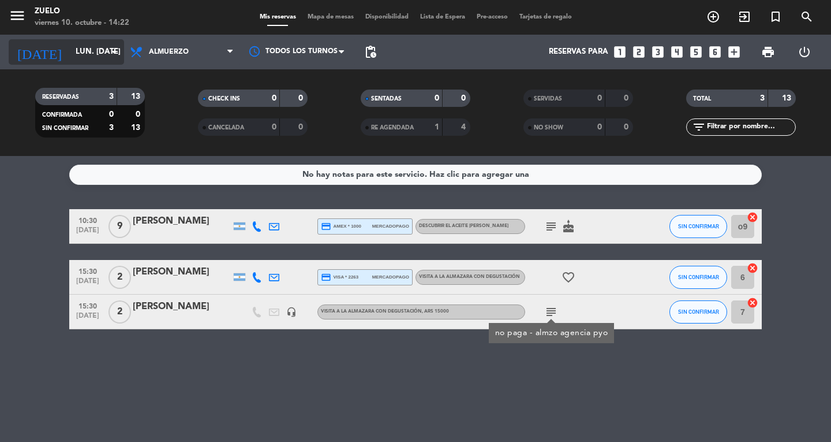
click at [91, 55] on input "lun. [DATE]" at bounding box center [121, 52] width 102 height 21
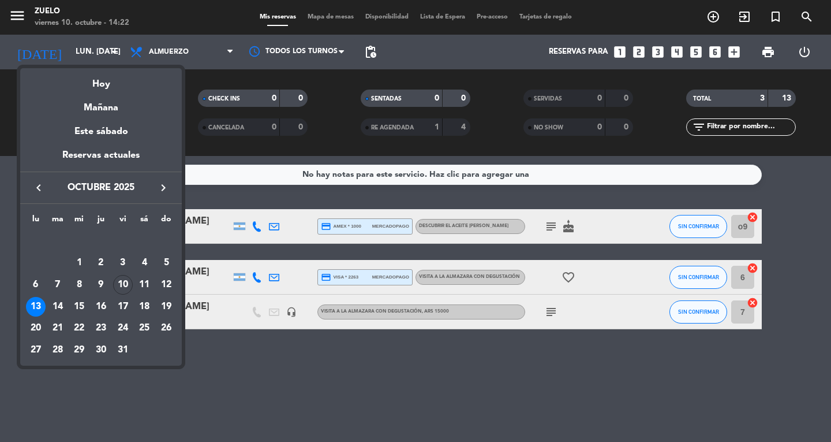
drag, startPoint x: 61, startPoint y: 302, endPoint x: 28, endPoint y: 274, distance: 43.4
click at [60, 301] on div "14" at bounding box center [58, 307] width 20 height 20
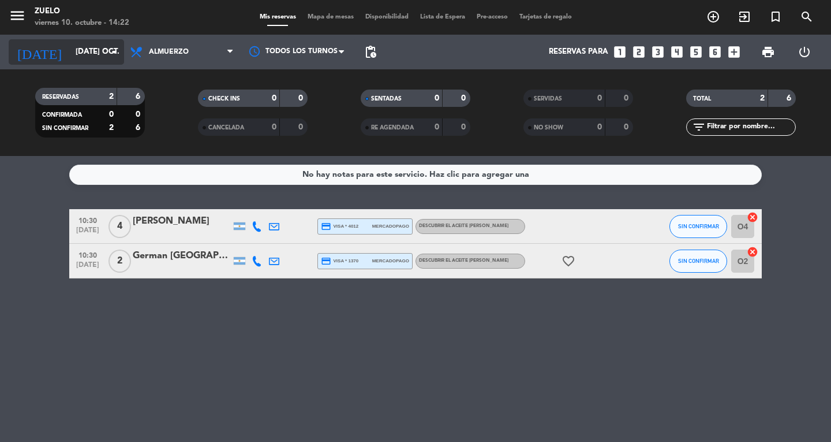
click at [77, 53] on input "[DATE] oct." at bounding box center [121, 52] width 102 height 21
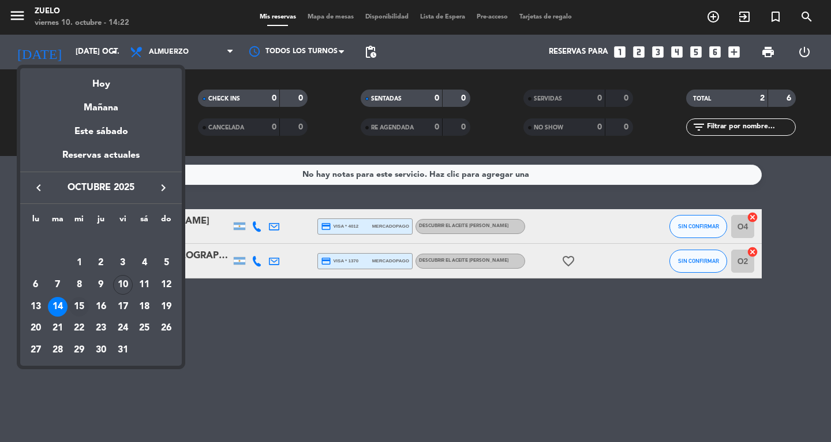
click at [83, 306] on div "15" at bounding box center [79, 307] width 20 height 20
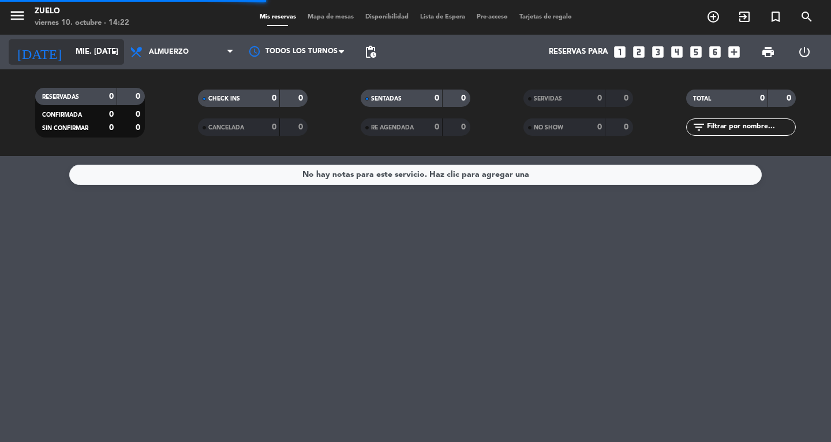
click at [106, 62] on div "[DATE] mié. [DATE] arrow_drop_down" at bounding box center [66, 51] width 115 height 25
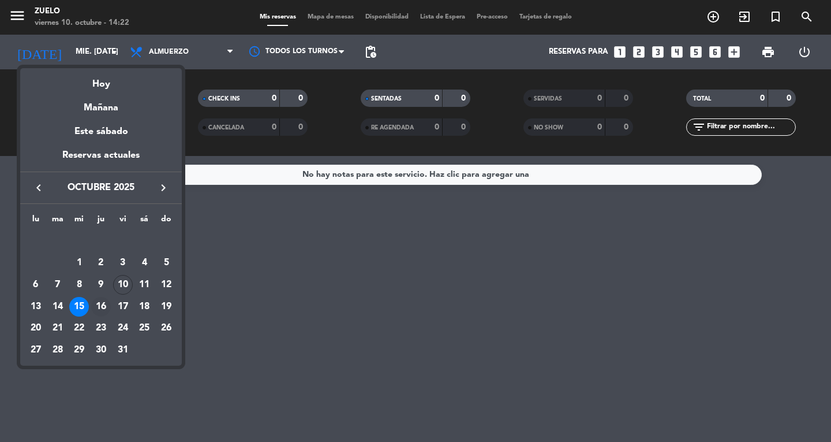
click at [95, 305] on div "16" at bounding box center [101, 307] width 20 height 20
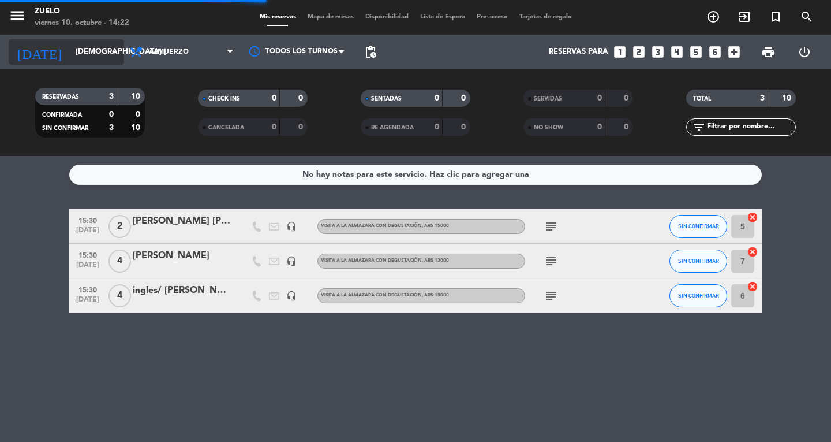
click at [75, 57] on input "[DEMOGRAPHIC_DATA] [DATE]" at bounding box center [121, 52] width 102 height 21
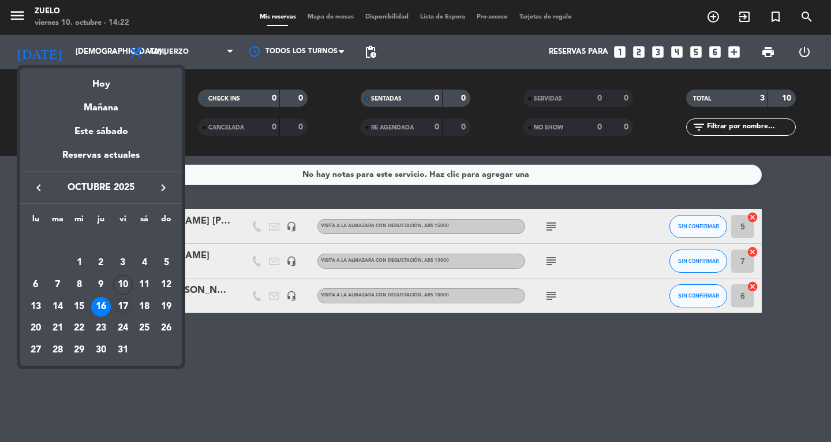
click at [124, 296] on td "17" at bounding box center [123, 307] width 22 height 22
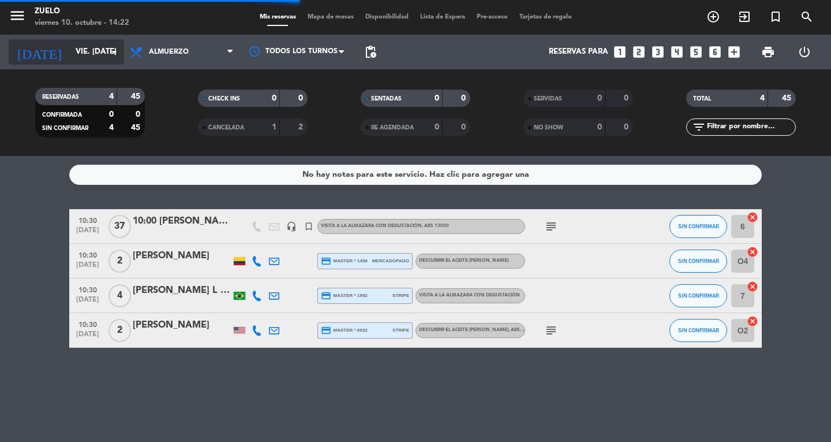
click at [89, 57] on input "vie. [DATE]" at bounding box center [121, 52] width 102 height 21
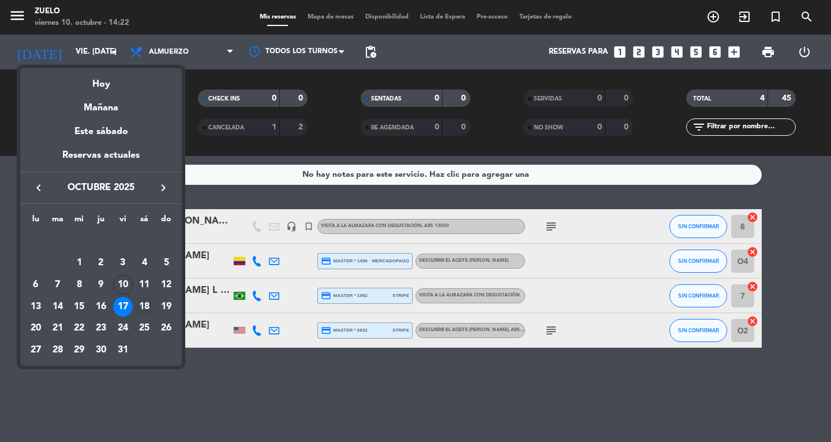
click at [152, 302] on div "18" at bounding box center [144, 307] width 20 height 20
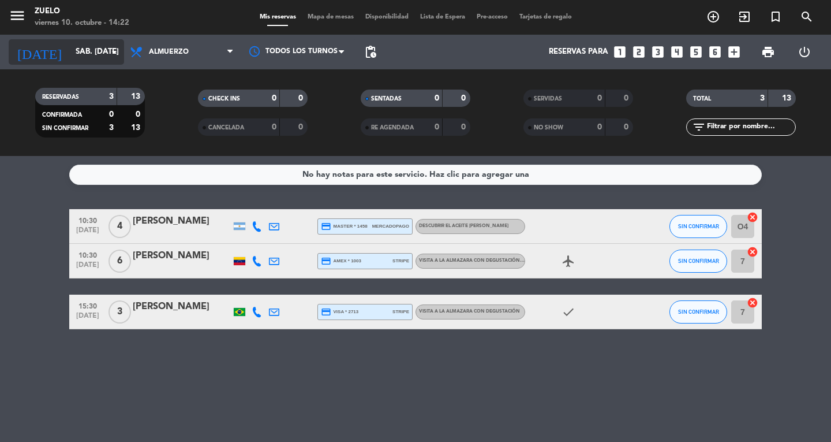
click at [100, 48] on input "sáb. [DATE]" at bounding box center [121, 52] width 102 height 21
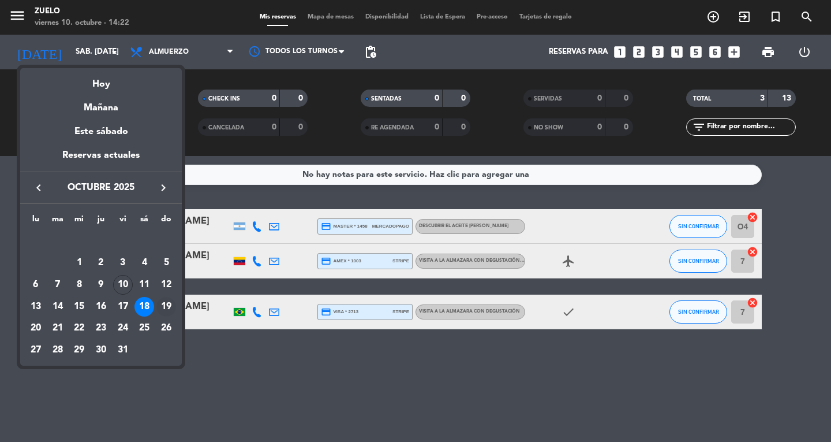
click at [160, 306] on div "19" at bounding box center [166, 307] width 20 height 20
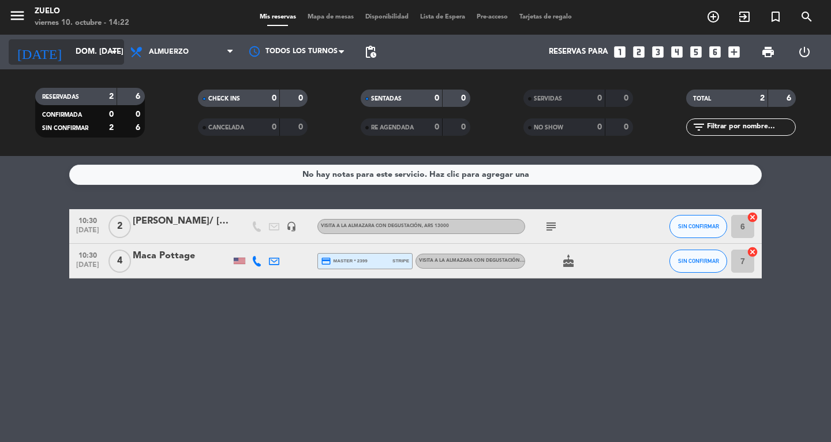
click at [77, 53] on input "dom. [DATE]" at bounding box center [121, 52] width 102 height 21
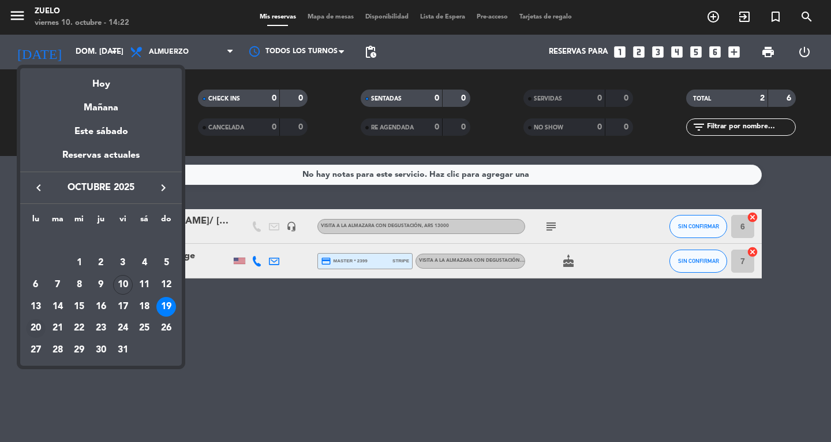
click at [31, 326] on div "20" at bounding box center [36, 329] width 20 height 20
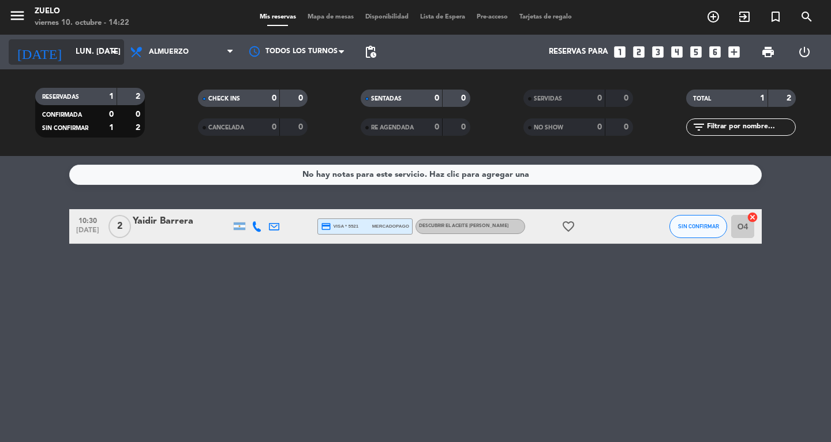
click at [92, 41] on div "[DATE] lun. [DATE] arrow_drop_down" at bounding box center [66, 51] width 115 height 25
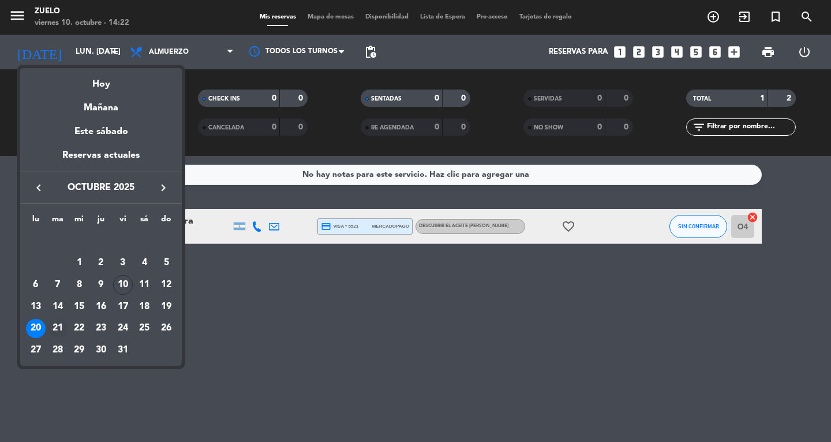
click at [56, 321] on div "21" at bounding box center [58, 329] width 20 height 20
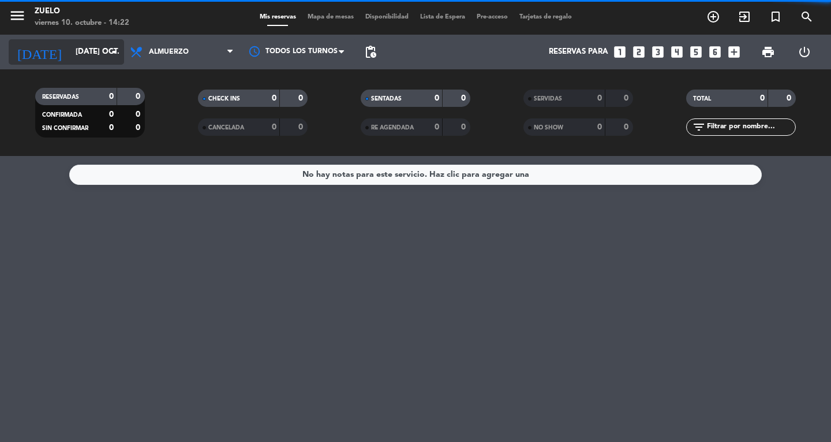
click at [85, 50] on input "[DATE] oct." at bounding box center [121, 52] width 102 height 21
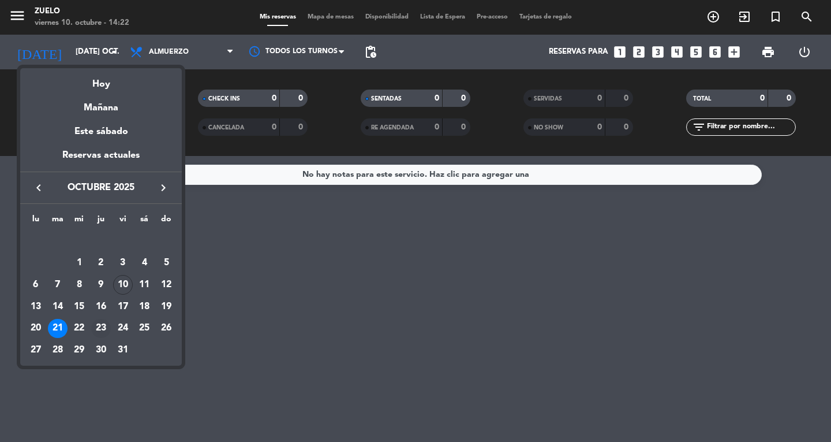
click at [98, 326] on div "23" at bounding box center [101, 329] width 20 height 20
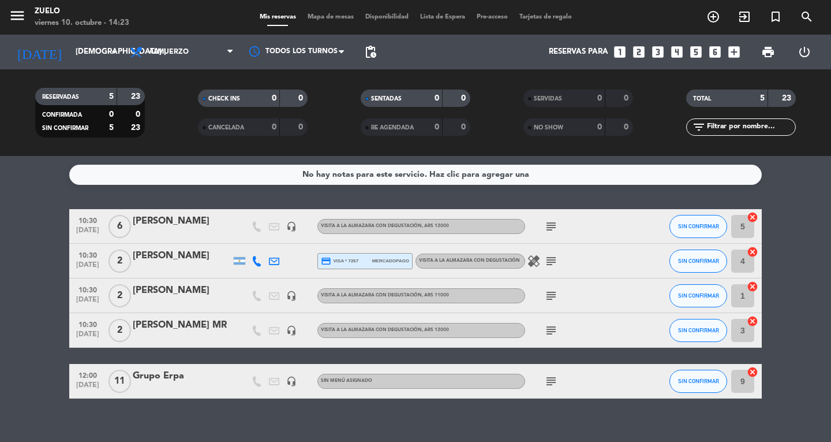
click at [69, 72] on div "RESERVADAS 5 23 CONFIRMADA 0 0 SIN CONFIRMAR 5 23 CHECK INS 0 0 CANCELADA 0 0 S…" at bounding box center [415, 112] width 831 height 87
click at [78, 51] on input "[DEMOGRAPHIC_DATA] [DATE]" at bounding box center [121, 52] width 102 height 21
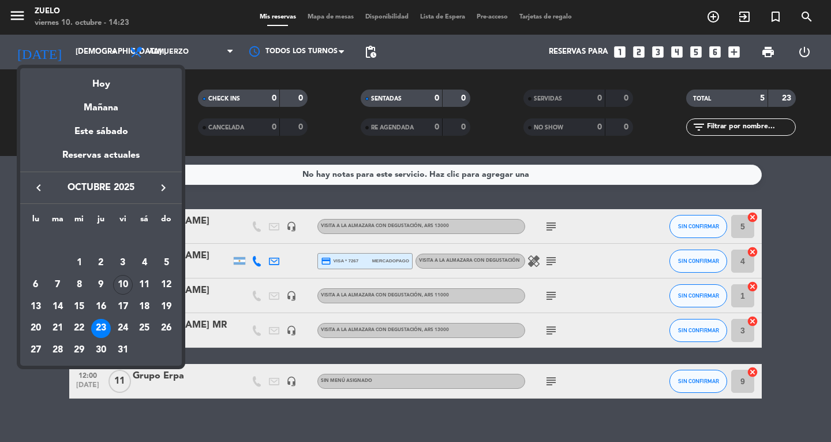
click at [117, 324] on div "24" at bounding box center [123, 329] width 20 height 20
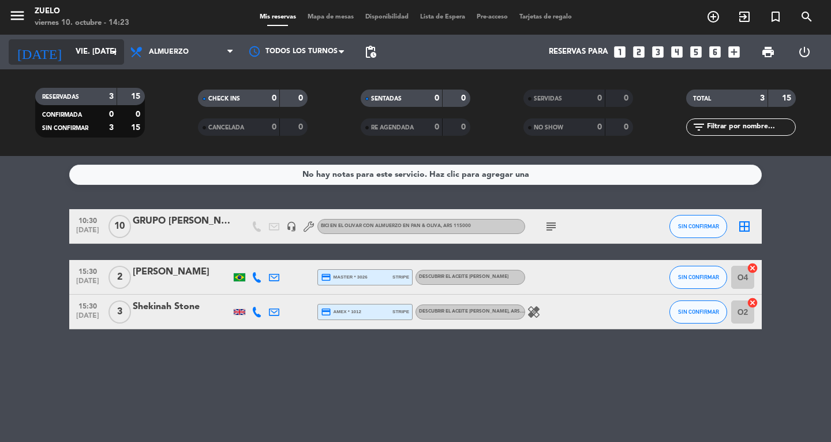
click at [77, 56] on input "vie. [DATE]" at bounding box center [121, 52] width 102 height 21
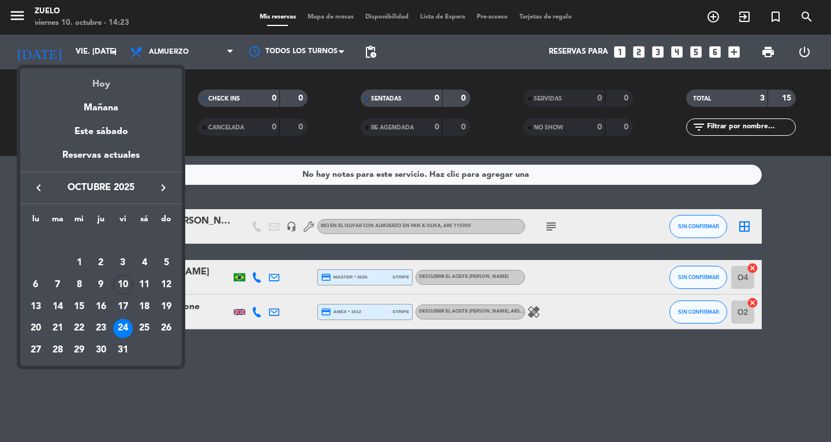
click at [100, 84] on div "Hoy" at bounding box center [101, 80] width 162 height 24
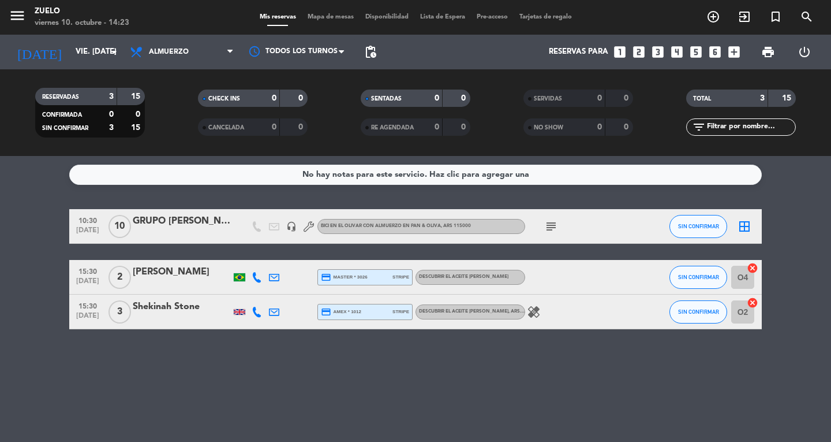
type input "vie. [DATE]"
click at [24, 17] on icon "menu" at bounding box center [17, 15] width 17 height 17
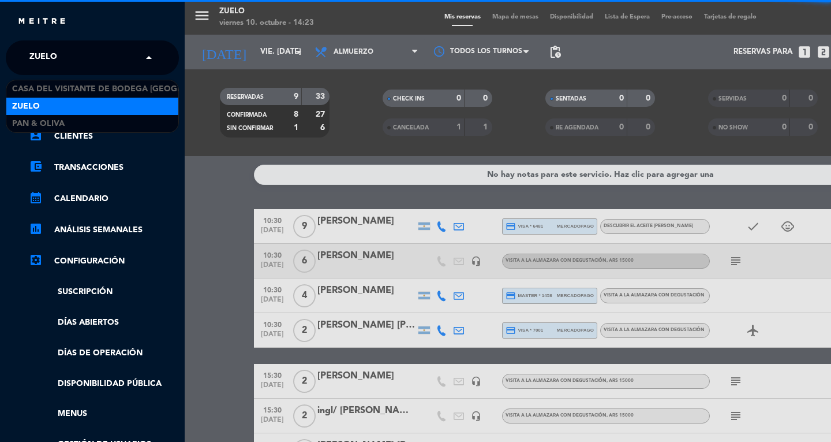
click at [38, 63] on span "Zuelo" at bounding box center [43, 58] width 28 height 24
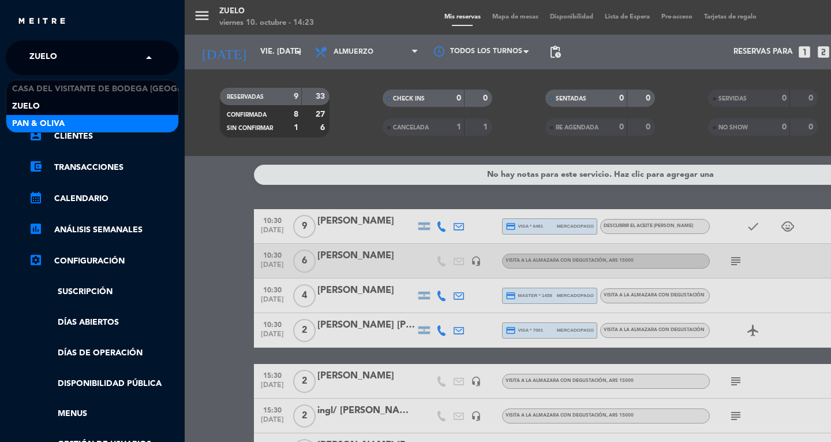
click at [35, 126] on span "Pan & Oliva" at bounding box center [38, 123] width 53 height 13
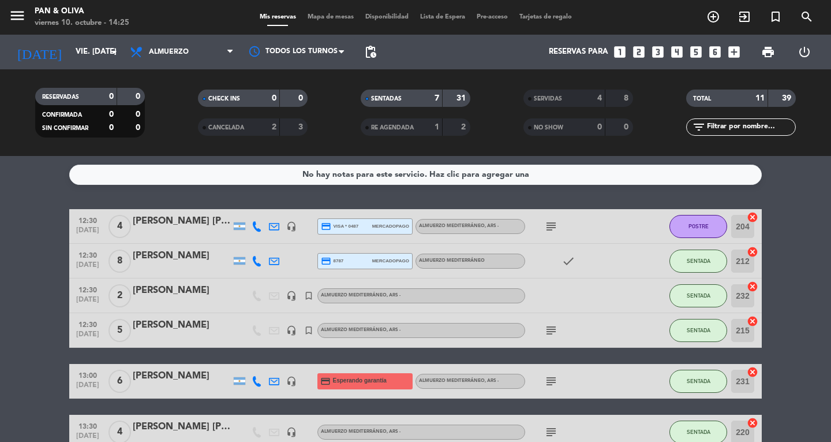
drag, startPoint x: 332, startPoint y: 7, endPoint x: 331, endPoint y: 29, distance: 22.5
click at [332, 13] on div "menu Pan & [PERSON_NAME] 10. octubre - 14:25 Mis reservas Mapa de mesas Disponi…" at bounding box center [415, 17] width 831 height 35
click at [326, 20] on span "Mapa de mesas" at bounding box center [331, 17] width 58 height 6
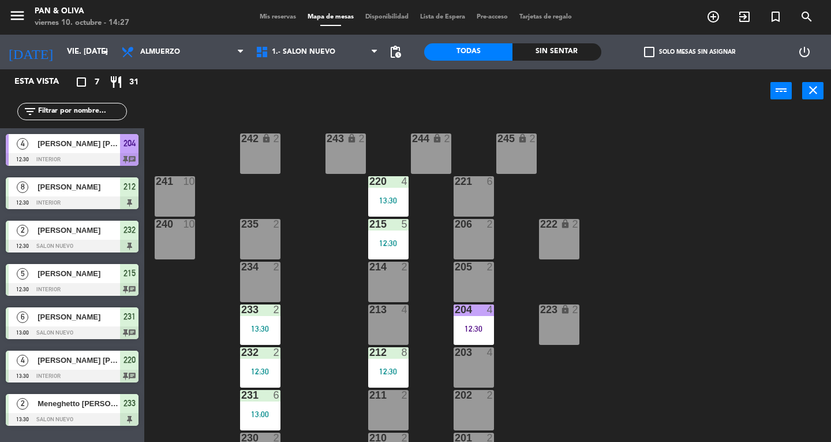
scroll to position [31, 0]
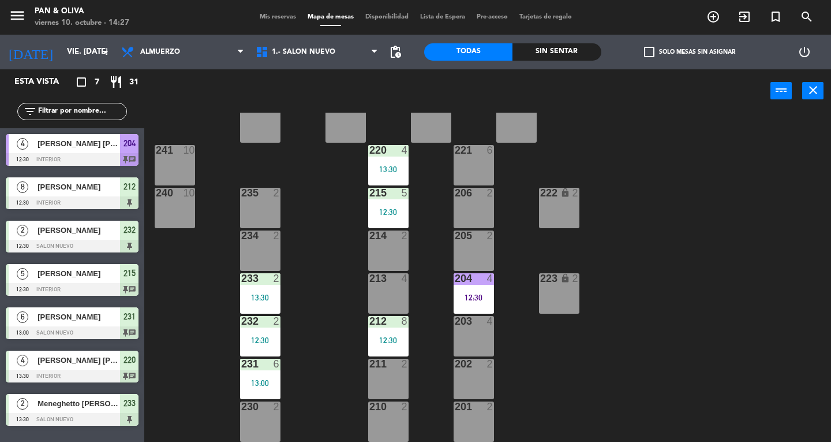
click at [272, 12] on div "Mis reservas Mapa de mesas Disponibilidad Lista de Espera Pre-acceso Tarjetas d…" at bounding box center [416, 17] width 324 height 10
click at [272, 15] on span "Mis reservas" at bounding box center [278, 17] width 48 height 6
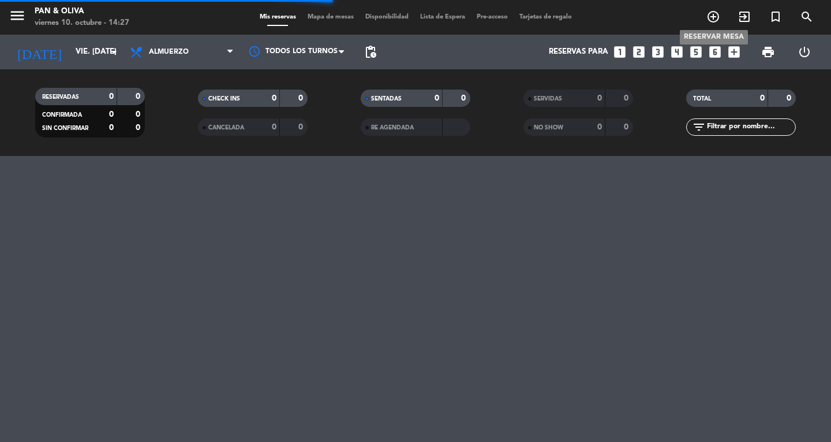
click at [712, 17] on icon "add_circle_outline" at bounding box center [713, 17] width 14 height 14
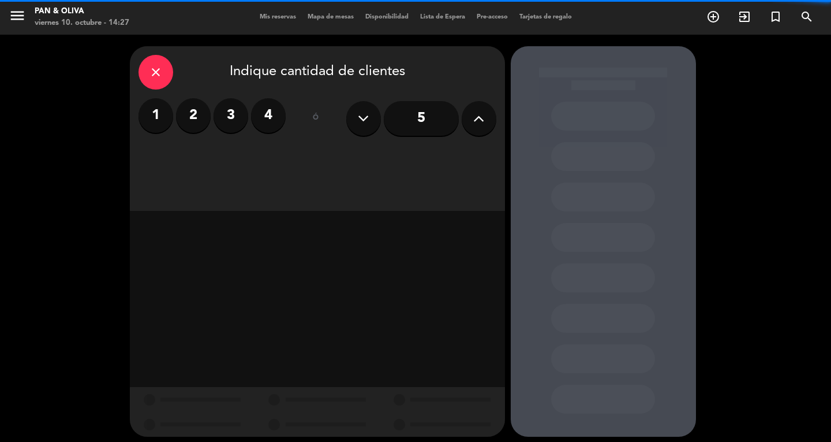
click at [270, 116] on label "4" at bounding box center [268, 115] width 35 height 35
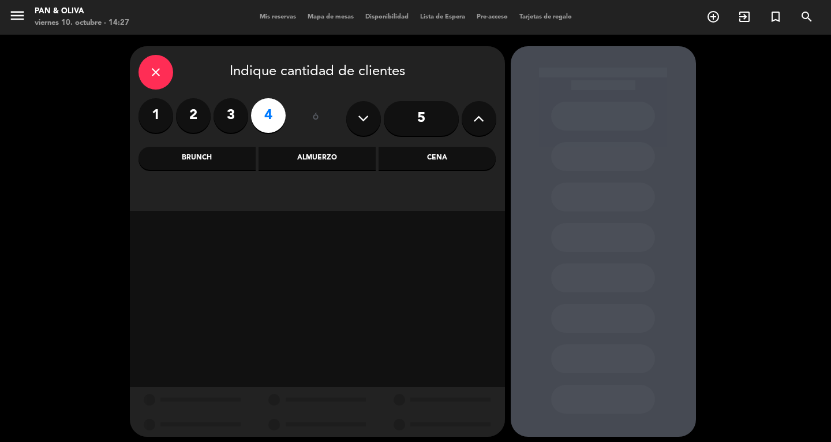
click at [336, 169] on div "Almuerzo" at bounding box center [317, 158] width 117 height 23
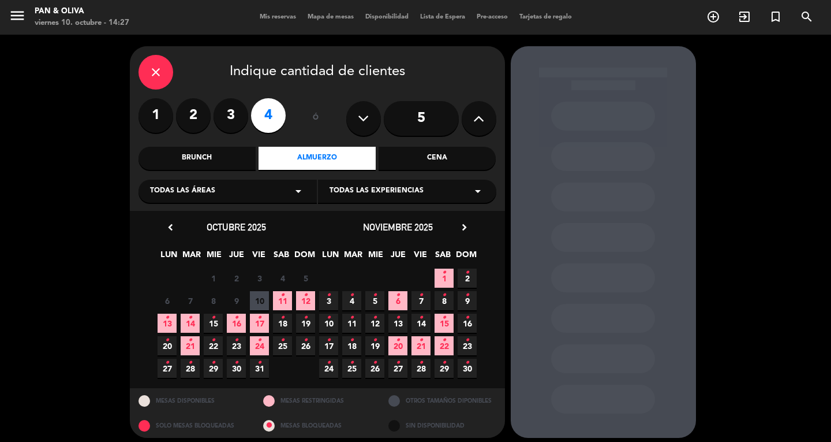
click at [257, 295] on span "10" at bounding box center [259, 300] width 19 height 19
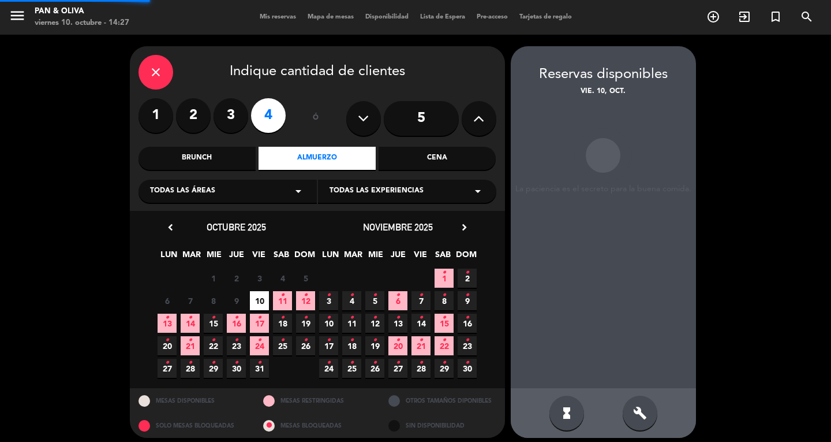
scroll to position [7, 0]
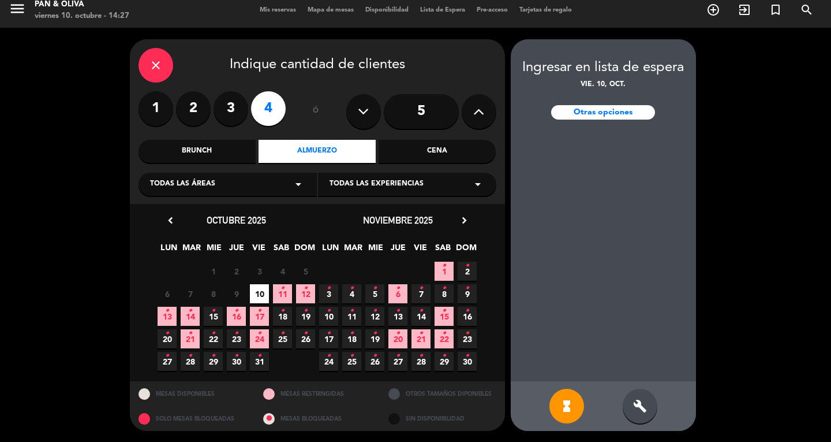
click at [160, 67] on icon "close" at bounding box center [156, 65] width 14 height 14
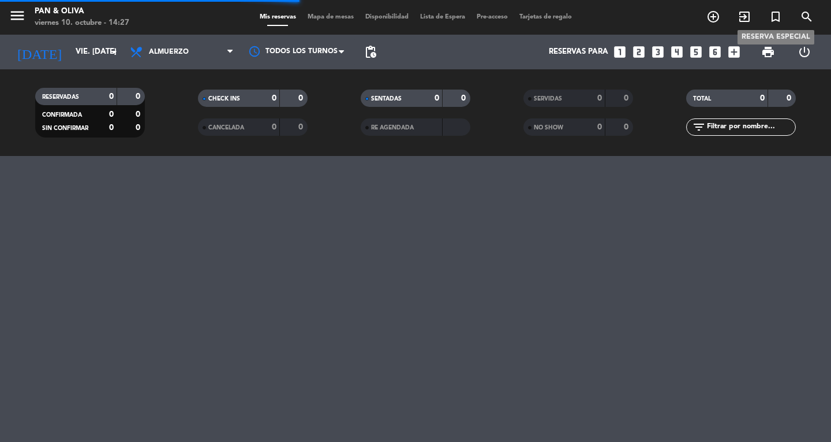
click at [778, 14] on icon "turned_in_not" at bounding box center [776, 17] width 14 height 14
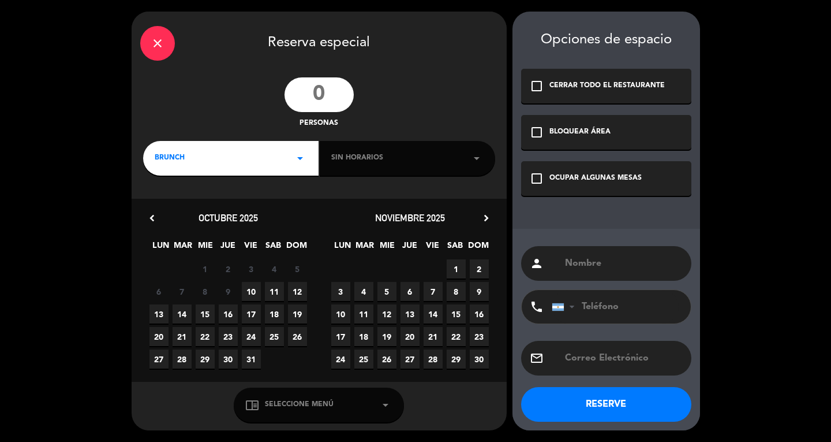
click at [322, 99] on input "number" at bounding box center [319, 94] width 69 height 35
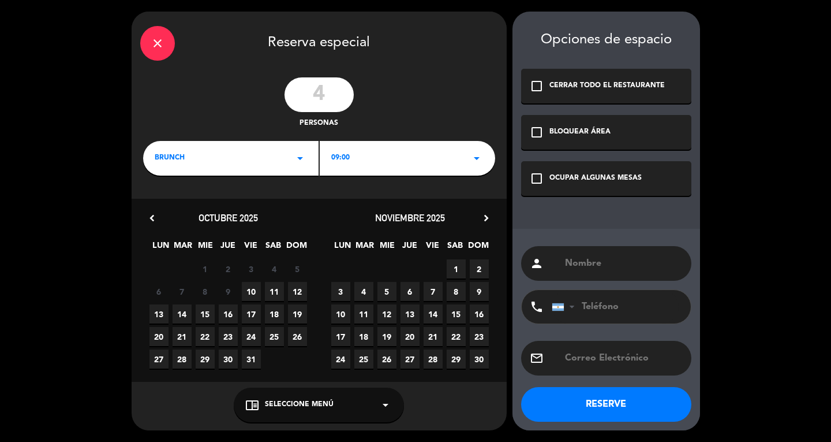
type input "4"
drag, startPoint x: 253, startPoint y: 144, endPoint x: 195, endPoint y: 173, distance: 65.3
click at [252, 144] on div "BRUNCH arrow_drop_down" at bounding box center [230, 158] width 175 height 35
click at [163, 211] on div "Almuerzo" at bounding box center [231, 207] width 152 height 12
click at [253, 288] on span "10" at bounding box center [251, 291] width 19 height 19
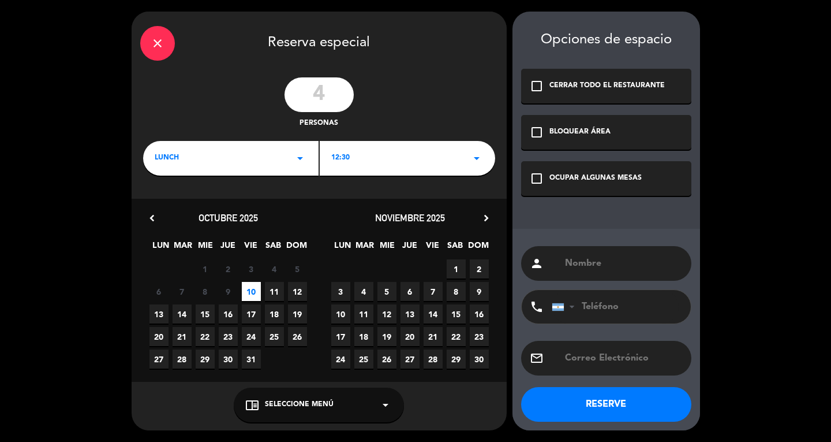
click at [607, 177] on div "OCUPAR ALGUNAS MESAS" at bounding box center [595, 179] width 92 height 12
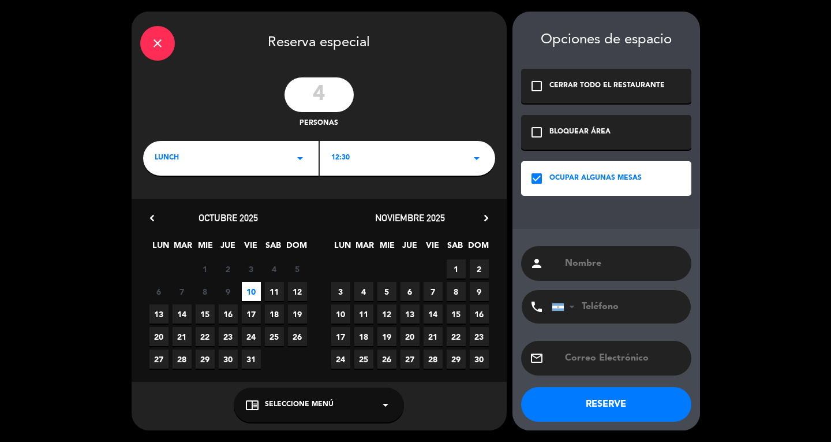
click at [597, 263] on input "text" at bounding box center [623, 263] width 119 height 16
type input "[PERSON_NAME]"
click at [323, 404] on span "Seleccione Menú" at bounding box center [299, 405] width 69 height 12
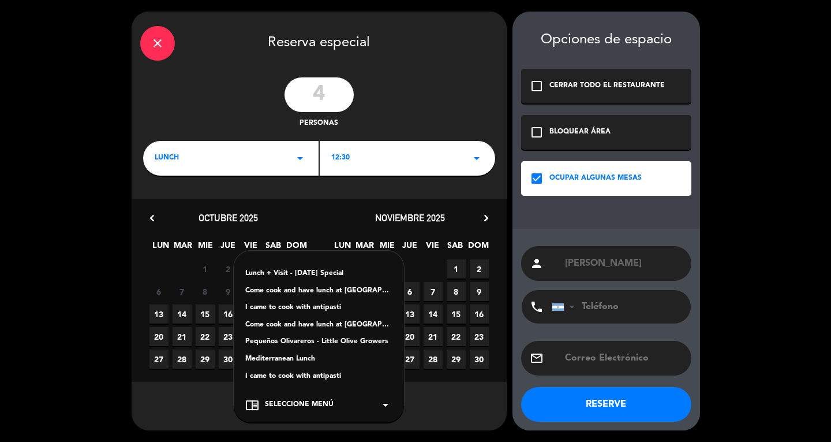
click at [299, 354] on div "Mediterranean Lunch" at bounding box center [318, 359] width 147 height 12
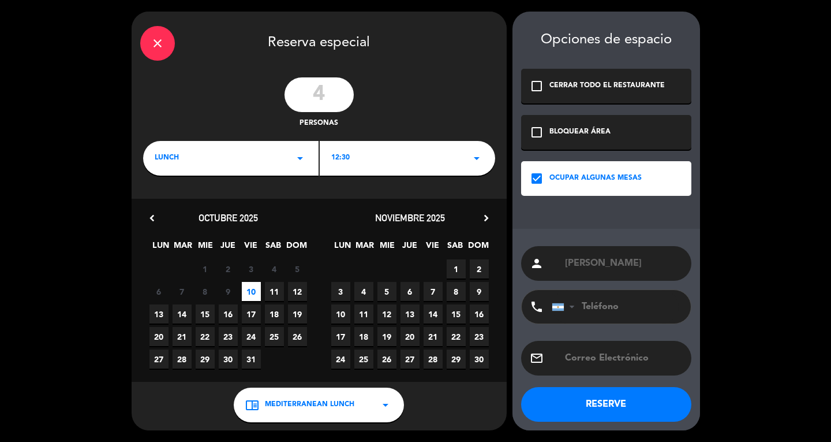
click at [610, 410] on button "RESERVE" at bounding box center [606, 404] width 170 height 35
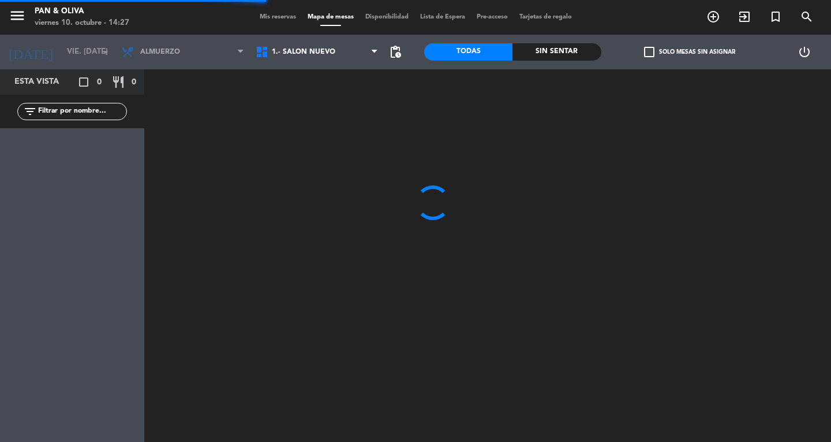
click at [270, 10] on div "menu Pan & [PERSON_NAME] 10. octubre - 14:27 Mis reservas Mapa de mesas Disponi…" at bounding box center [415, 17] width 831 height 35
click at [271, 18] on span "Mis reservas" at bounding box center [278, 17] width 48 height 6
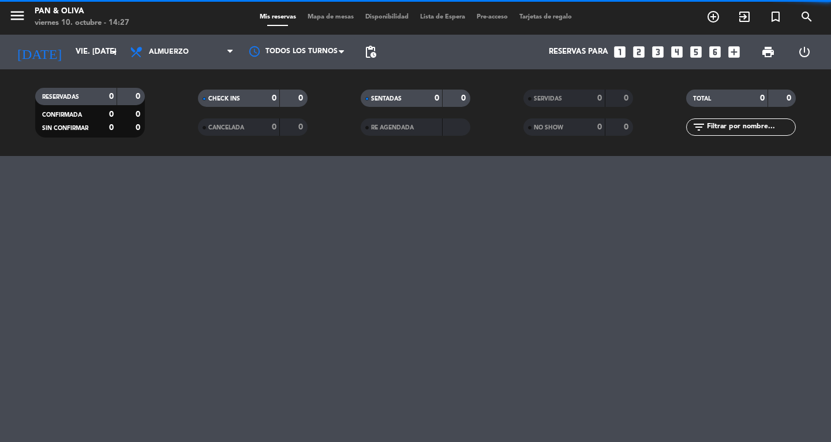
click at [271, 22] on div "Mis reservas Mapa de mesas Disponibilidad Lista de Espera Pre-acceso Tarjetas d…" at bounding box center [416, 17] width 324 height 10
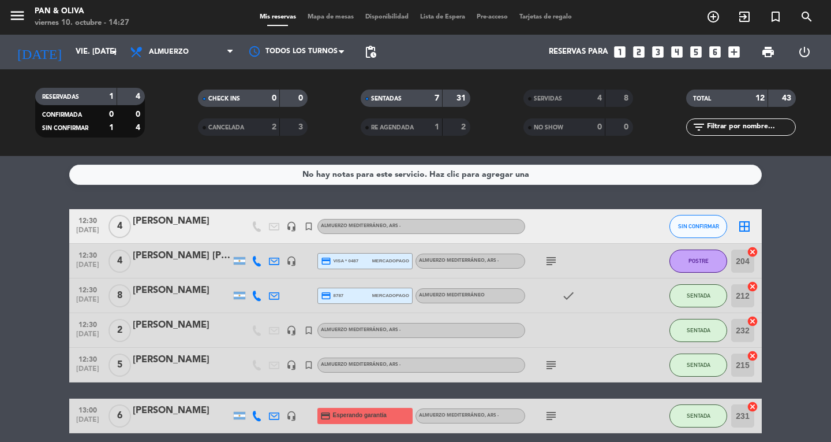
click at [172, 222] on div "[PERSON_NAME]" at bounding box center [182, 221] width 98 height 15
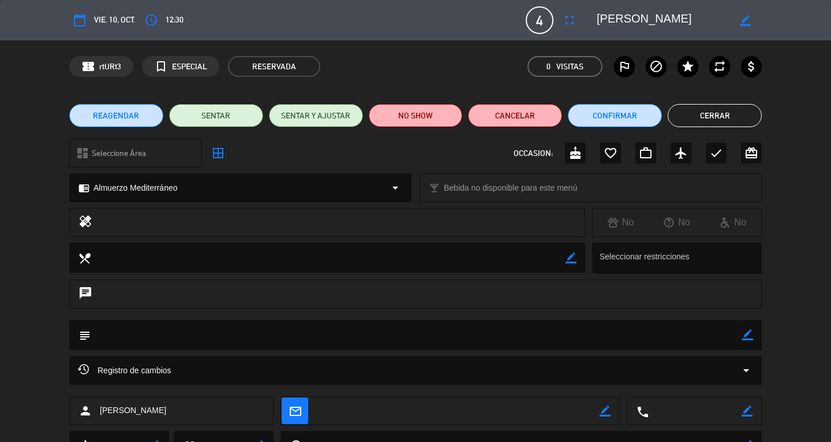
click at [746, 335] on icon "border_color" at bounding box center [747, 334] width 11 height 11
click at [376, 340] on textarea at bounding box center [417, 334] width 652 height 29
type textarea "WALK-IN"
click at [752, 334] on icon at bounding box center [747, 334] width 11 height 11
click at [716, 115] on button "Cerrar" at bounding box center [715, 115] width 94 height 23
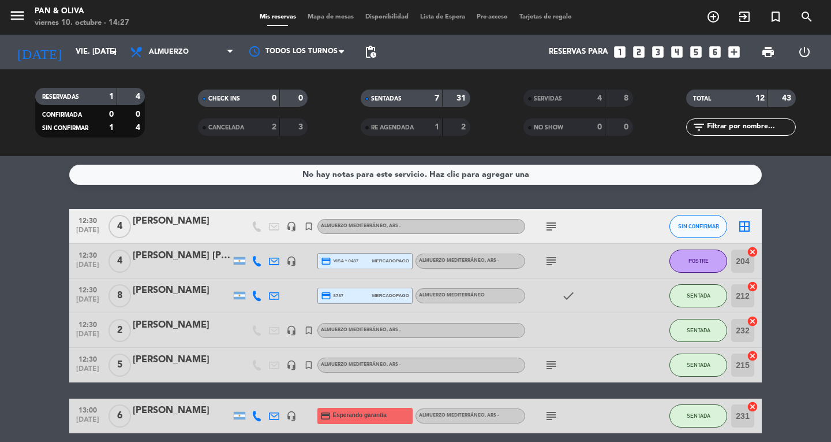
click at [311, 14] on span "Mapa de mesas" at bounding box center [331, 17] width 58 height 6
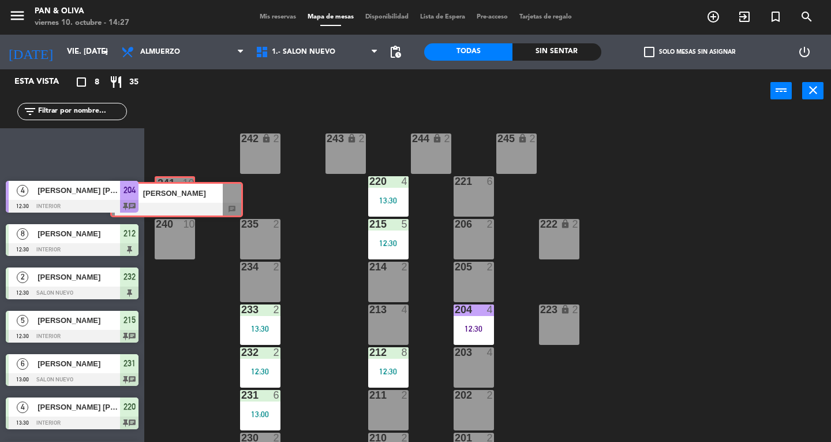
drag, startPoint x: 70, startPoint y: 148, endPoint x: 175, endPoint y: 196, distance: 114.9
click at [175, 196] on div "Esta vista crop_square 8 restaurant 35 filter_list 4 [PERSON_NAME] 12:30 chat 4…" at bounding box center [415, 255] width 831 height 372
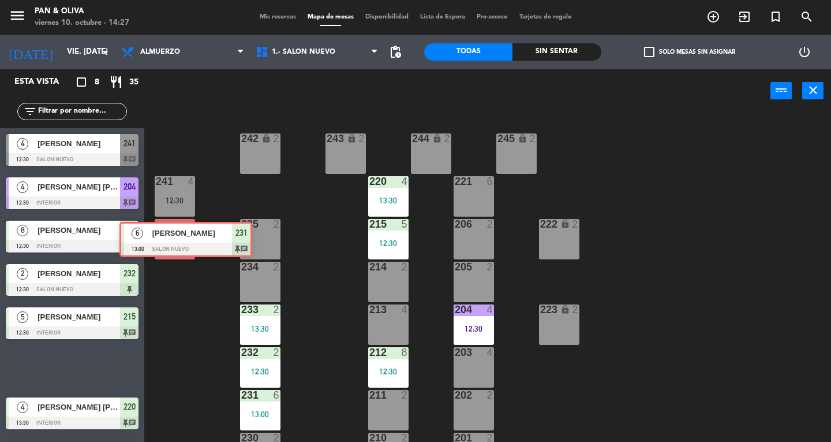
drag, startPoint x: 67, startPoint y: 354, endPoint x: 172, endPoint y: 237, distance: 156.9
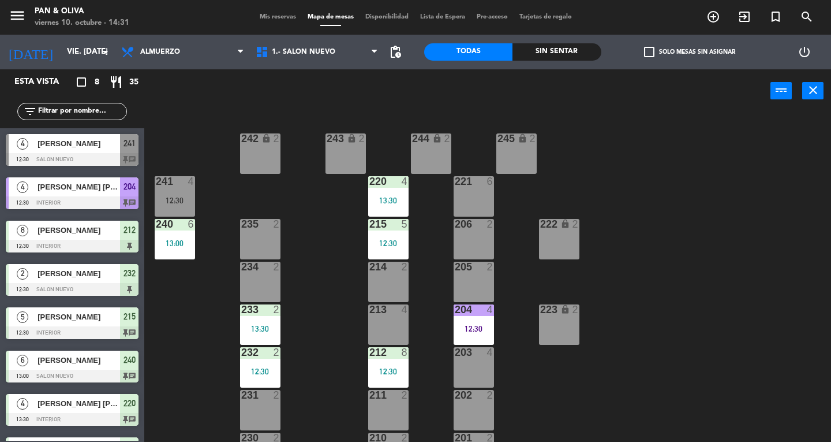
click at [274, 17] on span "Mis reservas" at bounding box center [278, 17] width 48 height 6
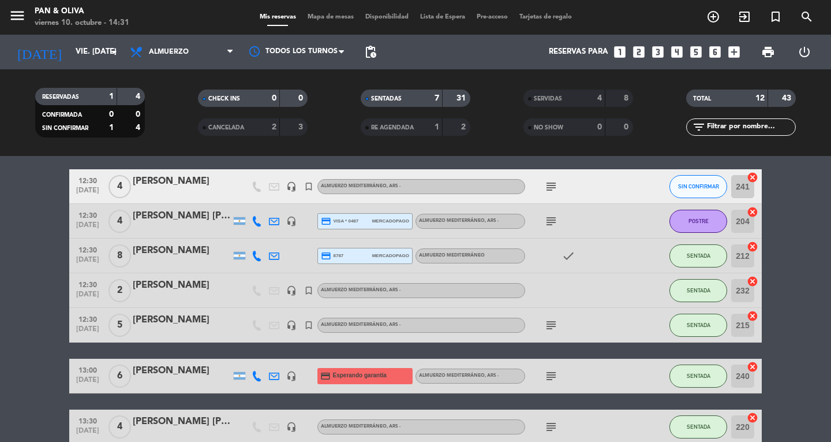
scroll to position [58, 0]
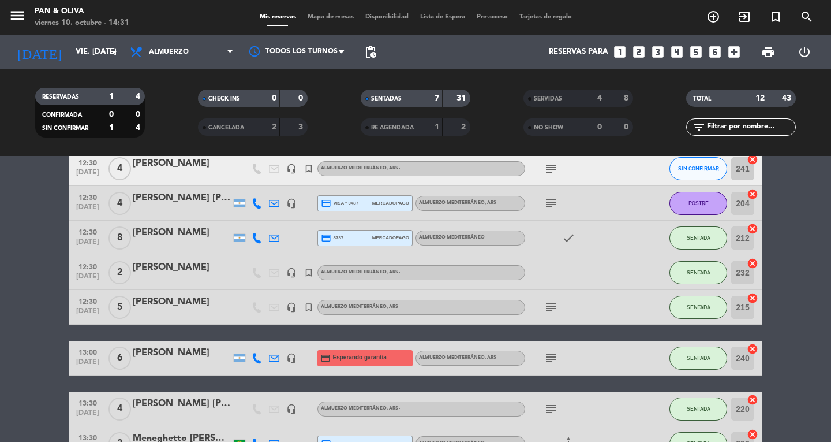
click at [177, 237] on div "[PERSON_NAME]" at bounding box center [182, 232] width 98 height 15
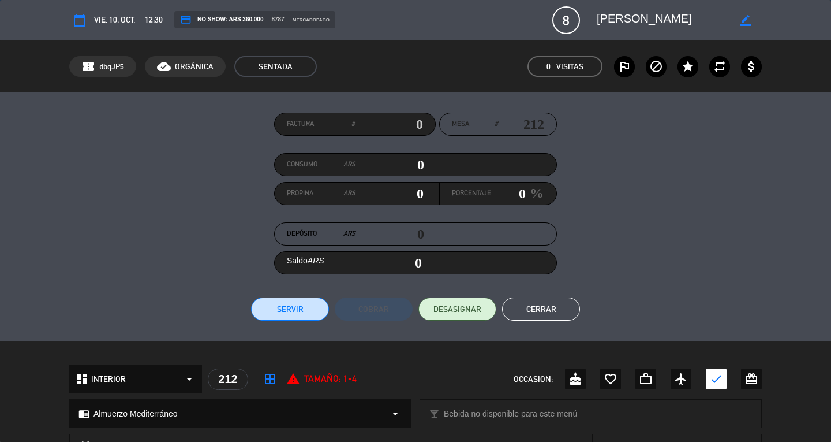
click at [564, 299] on button "Cerrar" at bounding box center [541, 308] width 78 height 23
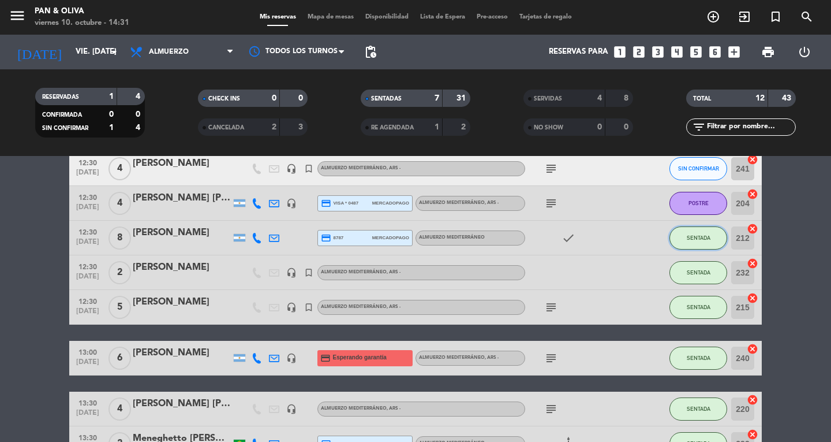
click at [706, 241] on button "SENTADA" at bounding box center [699, 237] width 58 height 23
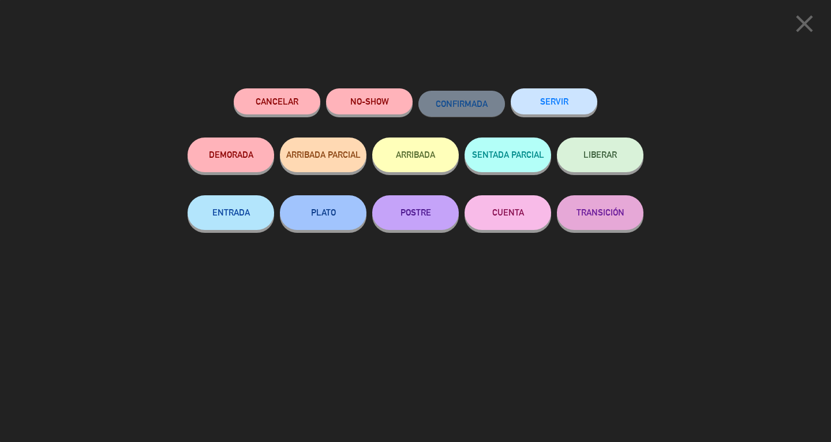
click at [521, 210] on button "CUENTA" at bounding box center [508, 212] width 87 height 35
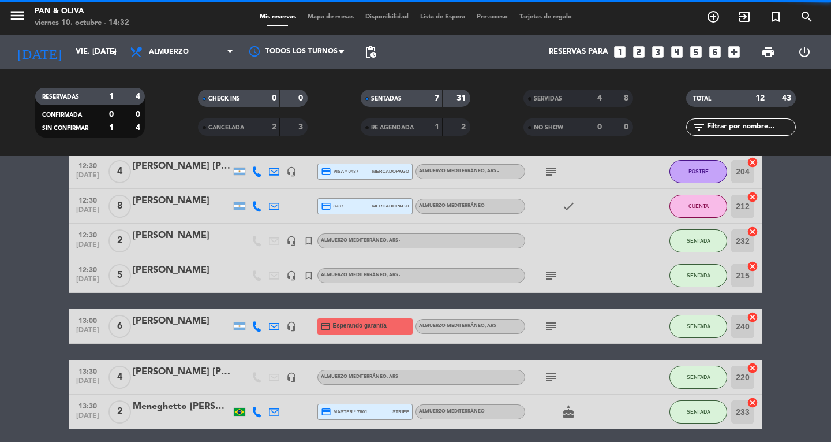
scroll to position [115, 0]
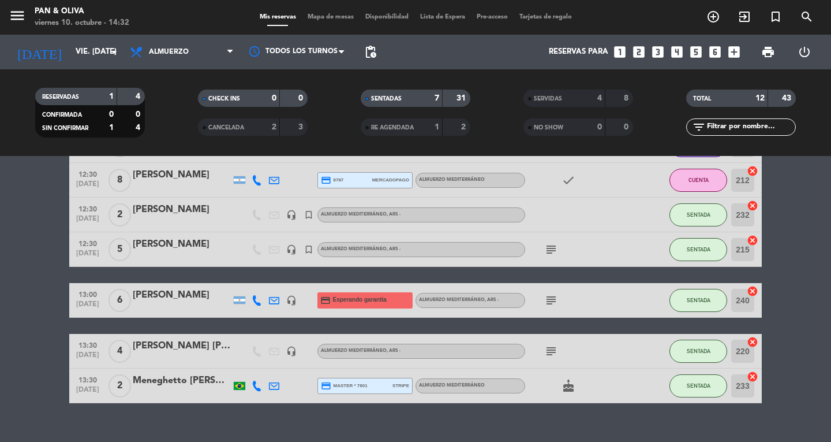
click at [557, 349] on icon "subject" at bounding box center [551, 351] width 14 height 14
click at [711, 352] on button "SENTADA" at bounding box center [699, 350] width 58 height 23
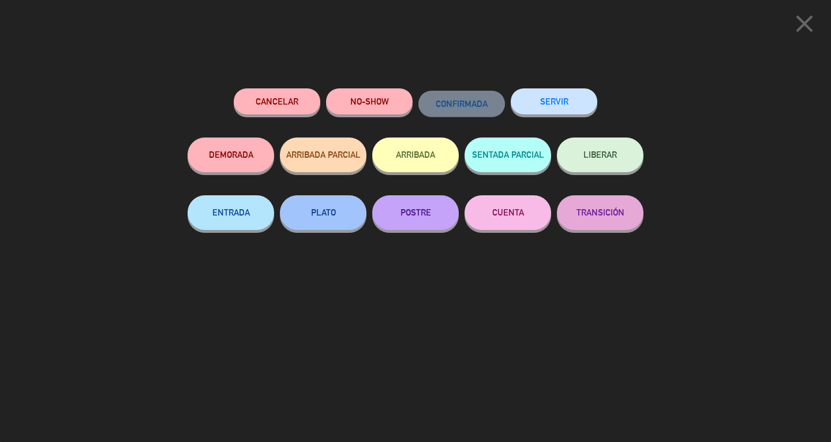
click at [558, 110] on button "SERVIR" at bounding box center [554, 101] width 87 height 26
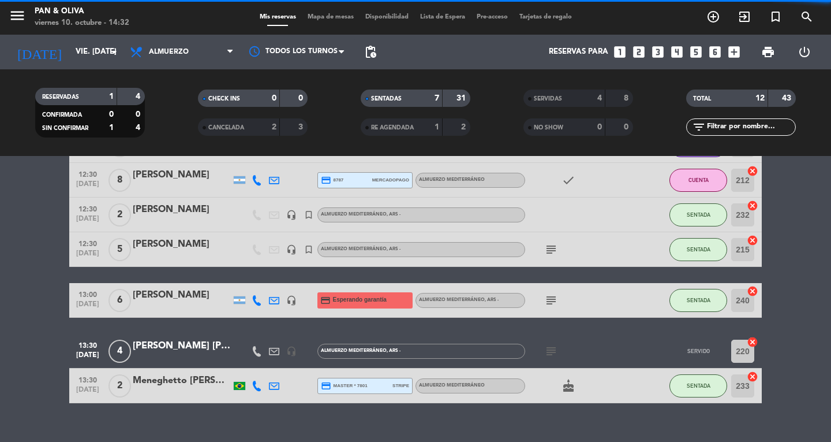
scroll to position [100, 0]
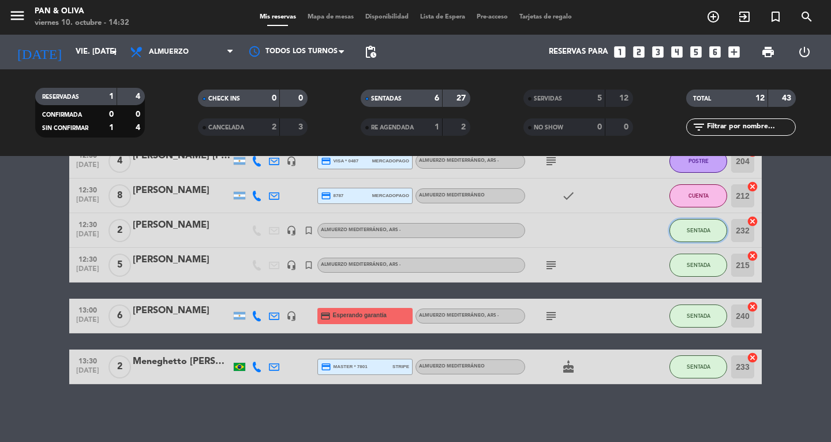
click at [691, 233] on button "SENTADA" at bounding box center [699, 230] width 58 height 23
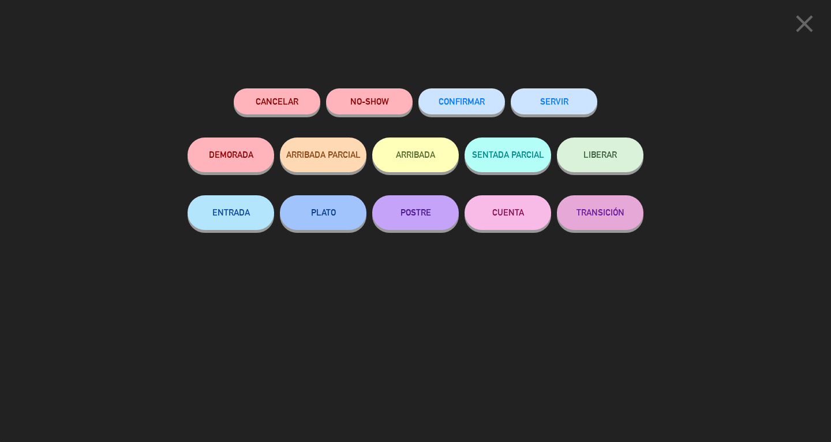
click at [446, 207] on button "POSTRE" at bounding box center [415, 212] width 87 height 35
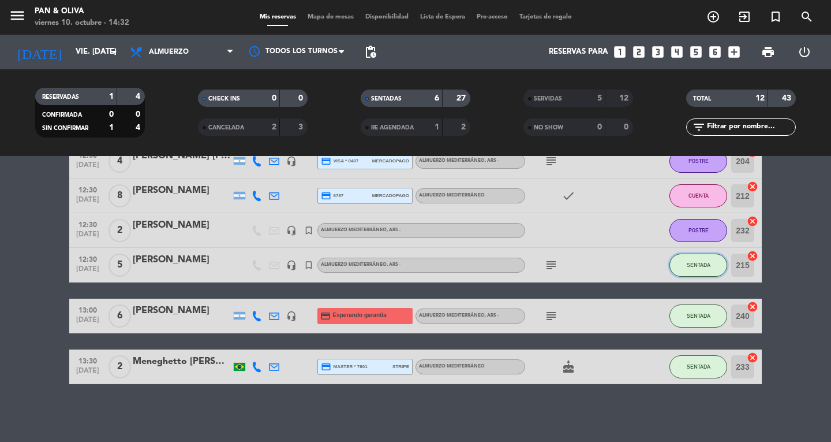
click at [709, 263] on span "SENTADA" at bounding box center [699, 264] width 24 height 6
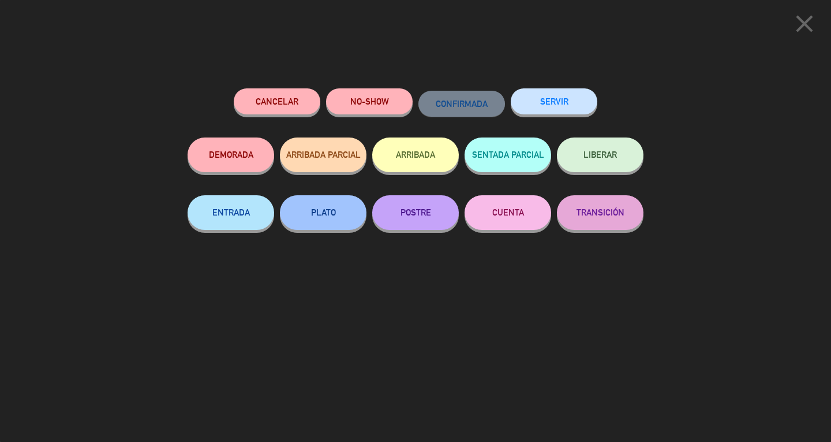
click at [317, 215] on button "PLATO" at bounding box center [323, 212] width 87 height 35
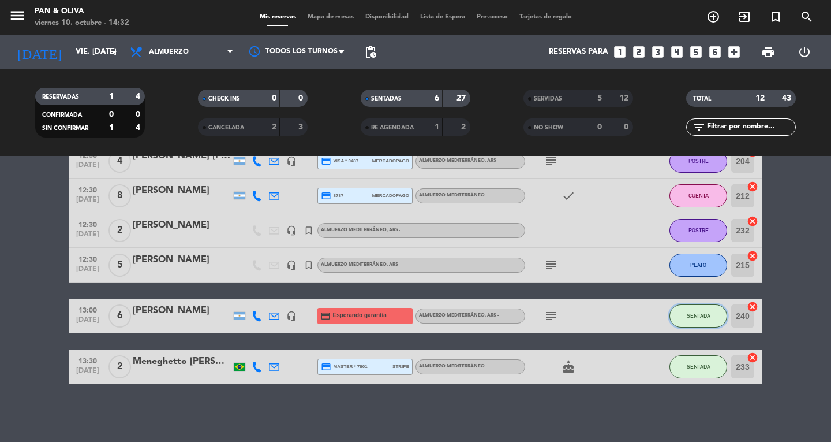
click at [695, 322] on button "SENTADA" at bounding box center [699, 315] width 58 height 23
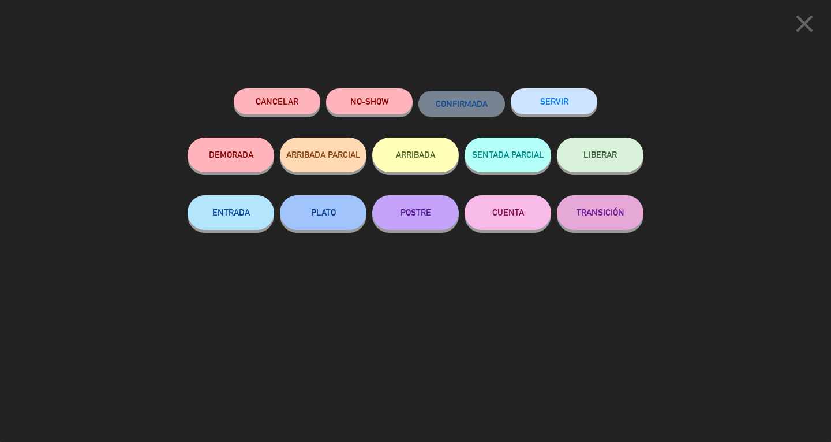
click at [303, 215] on button "PLATO" at bounding box center [323, 212] width 87 height 35
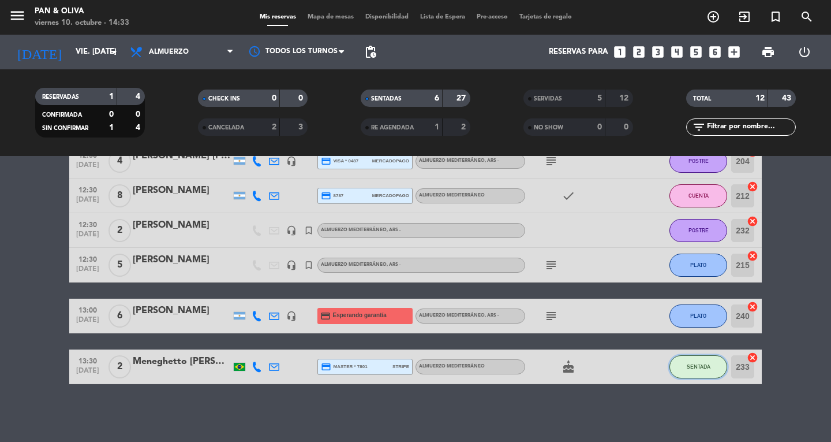
click at [690, 370] on button "SENTADA" at bounding box center [699, 366] width 58 height 23
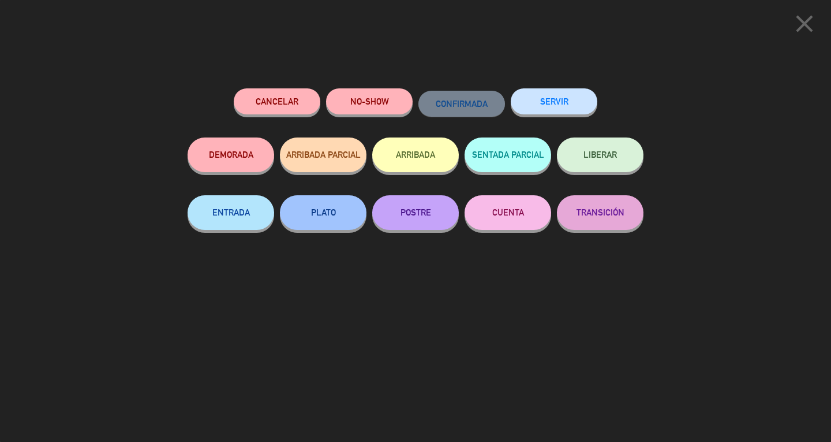
click at [334, 217] on button "PLATO" at bounding box center [323, 212] width 87 height 35
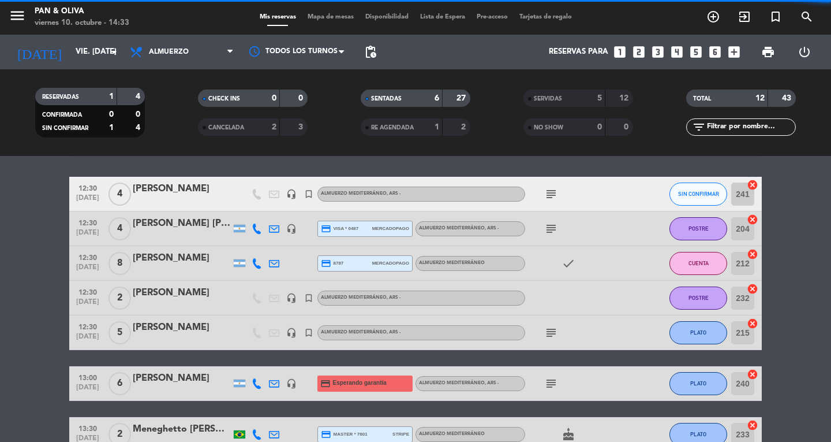
scroll to position [0, 0]
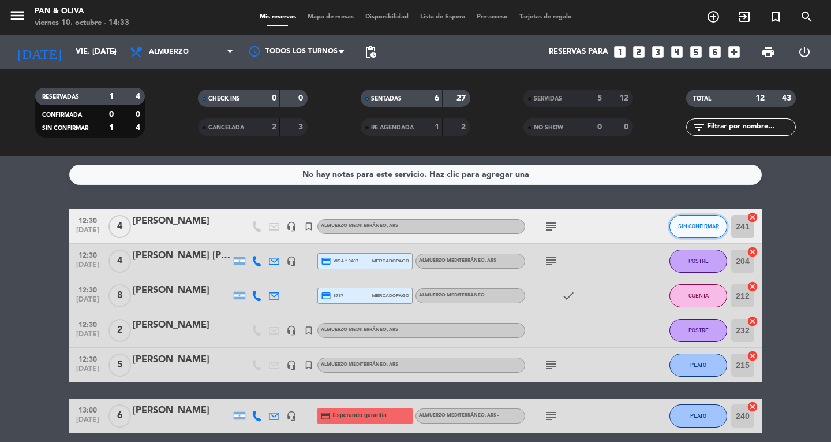
click at [680, 229] on span "SIN CONFIRMAR" at bounding box center [698, 226] width 41 height 6
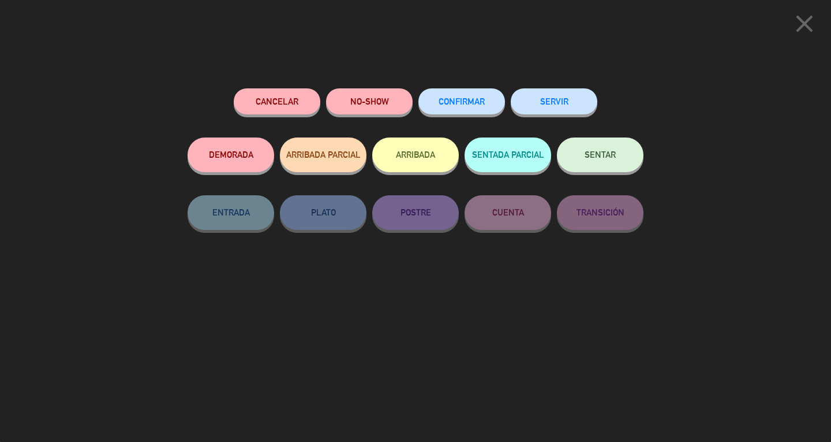
click at [599, 155] on span "SENTAR" at bounding box center [600, 154] width 31 height 10
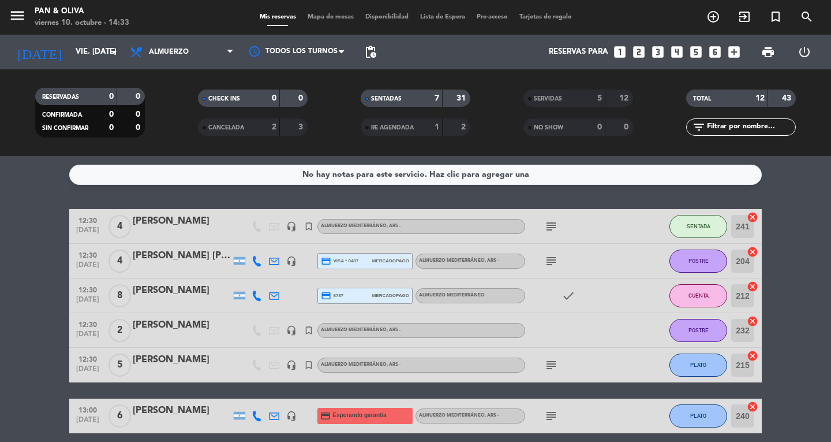
click at [556, 223] on icon "subject" at bounding box center [551, 226] width 14 height 14
click at [555, 221] on icon "subject" at bounding box center [551, 226] width 14 height 14
click at [551, 259] on icon "subject" at bounding box center [551, 261] width 14 height 14
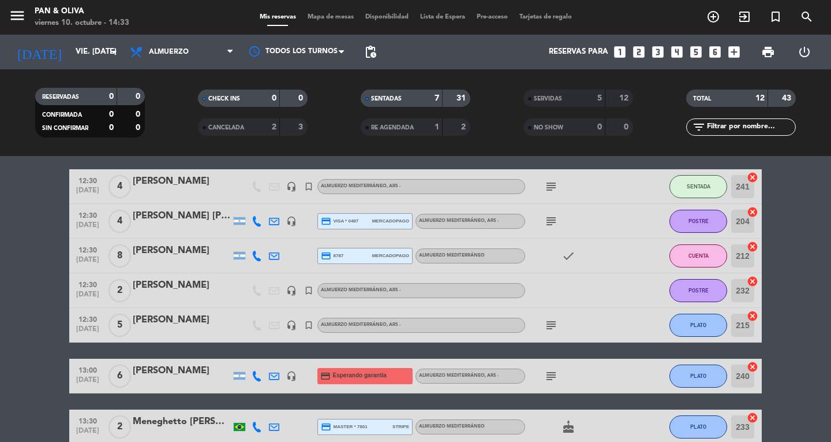
scroll to position [58, 0]
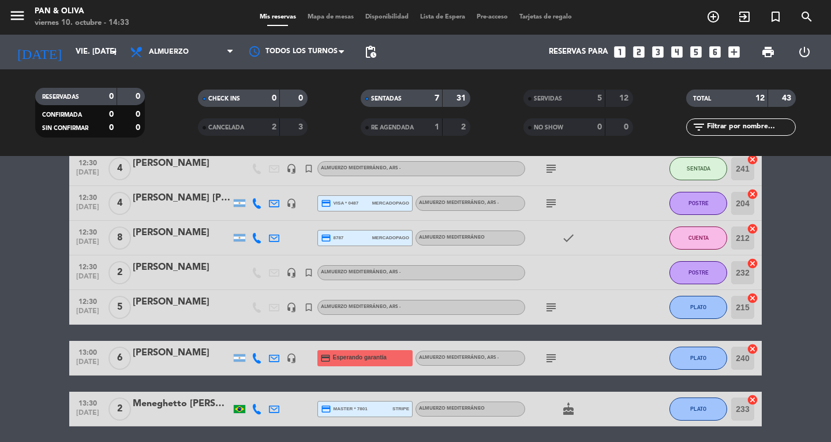
click at [170, 265] on div "[PERSON_NAME]" at bounding box center [182, 267] width 98 height 15
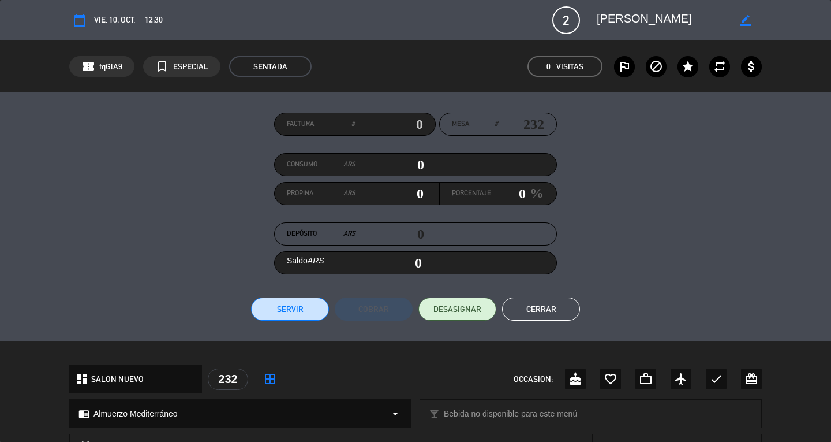
click at [544, 305] on button "Cerrar" at bounding box center [541, 308] width 78 height 23
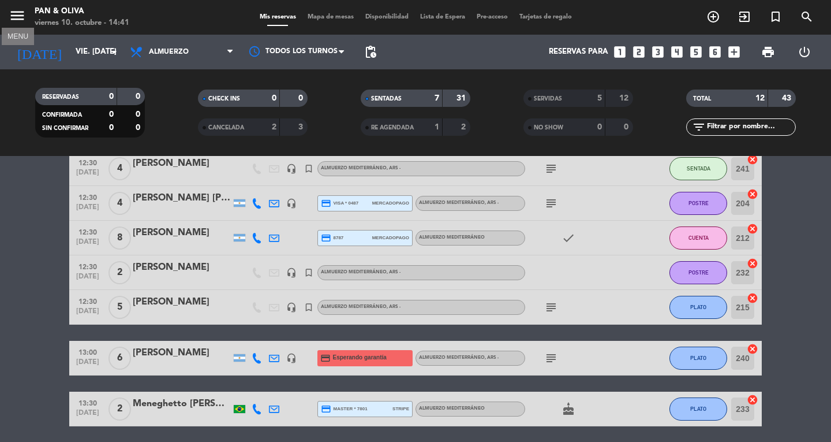
click at [23, 18] on icon "menu" at bounding box center [17, 15] width 17 height 17
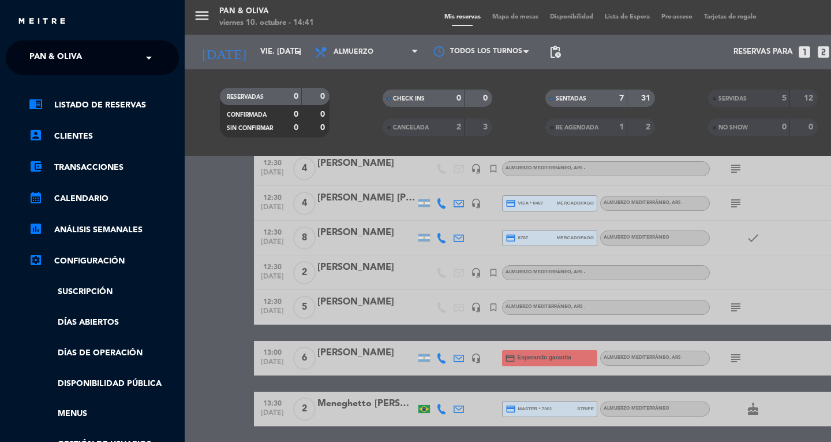
click at [100, 94] on div "chrome_reader_mode Listado de Reservas account_box Clientes account_balance_wal…" at bounding box center [92, 295] width 190 height 441
click at [84, 63] on div "× Pan & Oliva" at bounding box center [62, 58] width 74 height 24
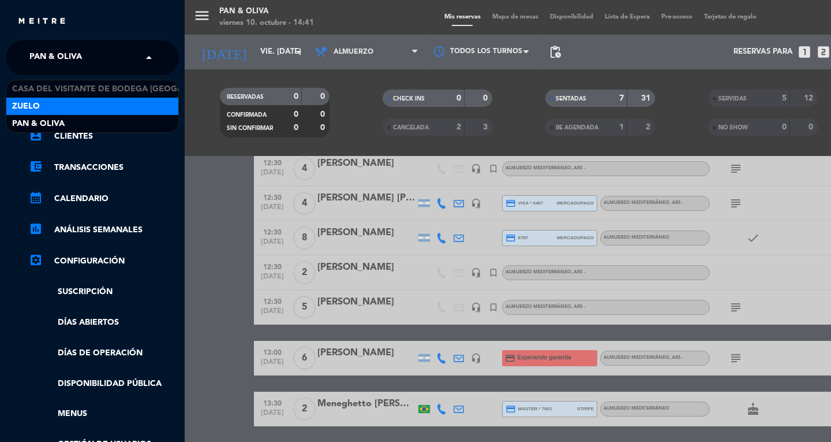
drag, startPoint x: 60, startPoint y: 107, endPoint x: 114, endPoint y: 125, distance: 56.6
click at [60, 107] on div "Zuelo" at bounding box center [92, 106] width 172 height 17
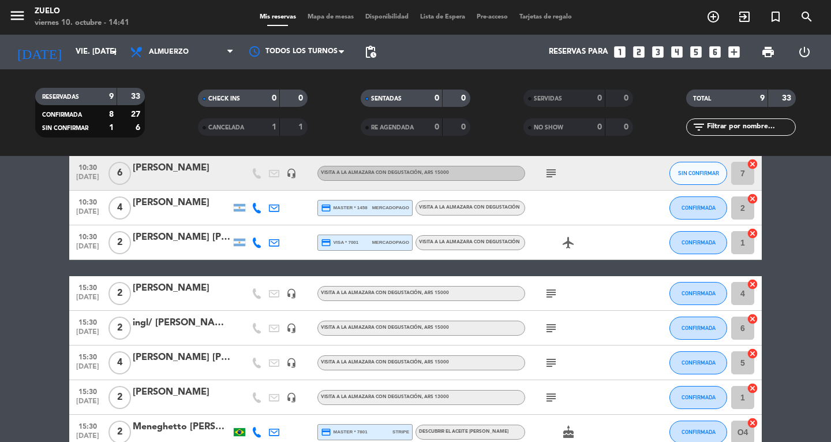
scroll to position [153, 0]
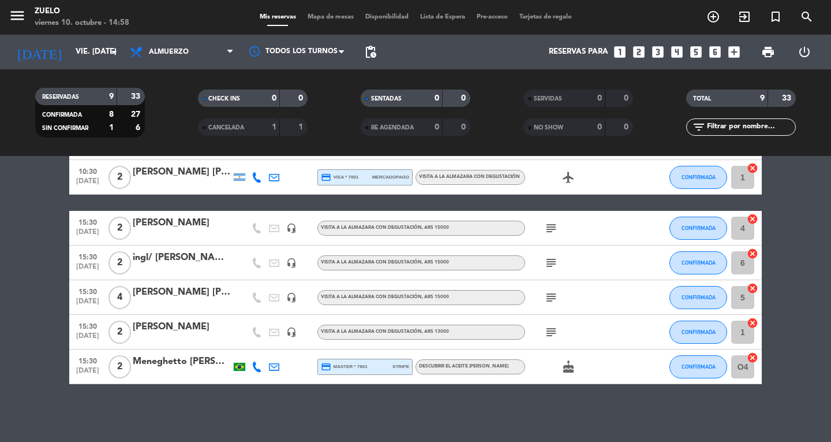
click at [558, 331] on icon "subject" at bounding box center [551, 332] width 14 height 14
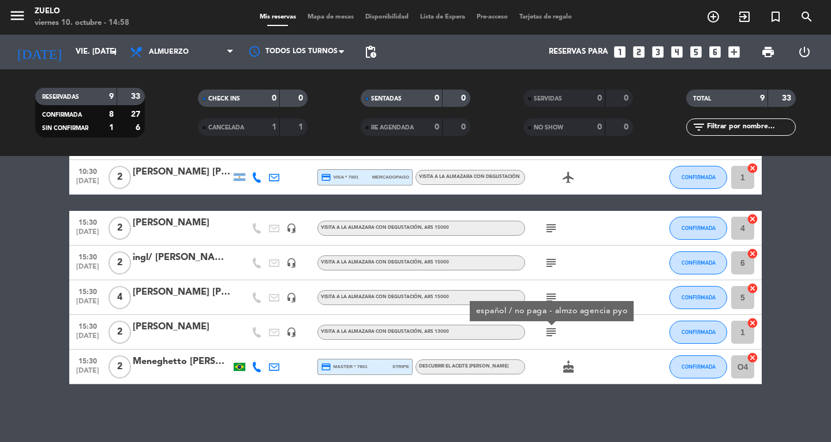
click at [558, 331] on icon "subject" at bounding box center [551, 332] width 14 height 14
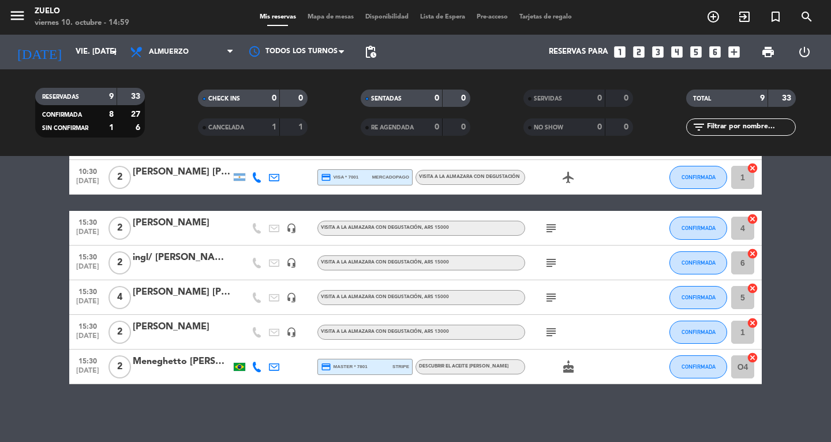
click at [548, 328] on icon "subject" at bounding box center [551, 332] width 14 height 14
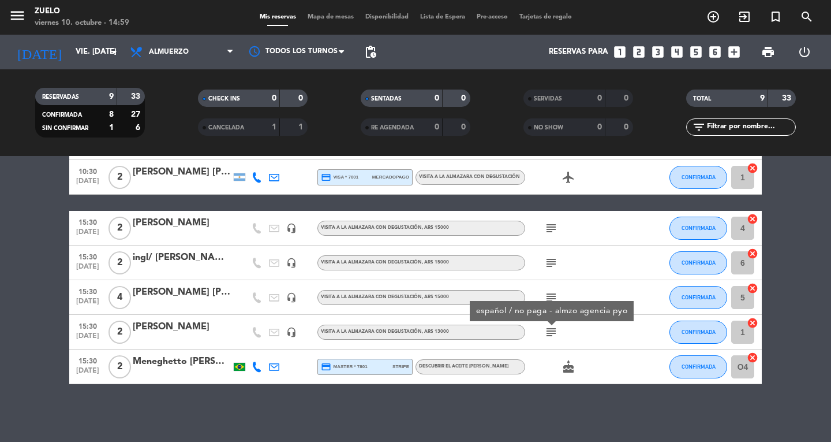
click at [548, 328] on icon "subject" at bounding box center [551, 332] width 14 height 14
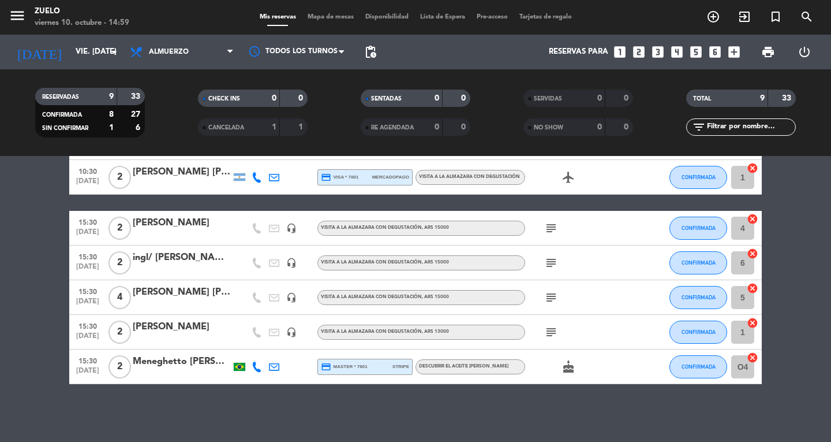
click at [544, 297] on icon "subject" at bounding box center [551, 297] width 14 height 14
click at [552, 298] on icon "subject" at bounding box center [551, 297] width 14 height 14
click at [550, 231] on icon "subject" at bounding box center [551, 228] width 14 height 14
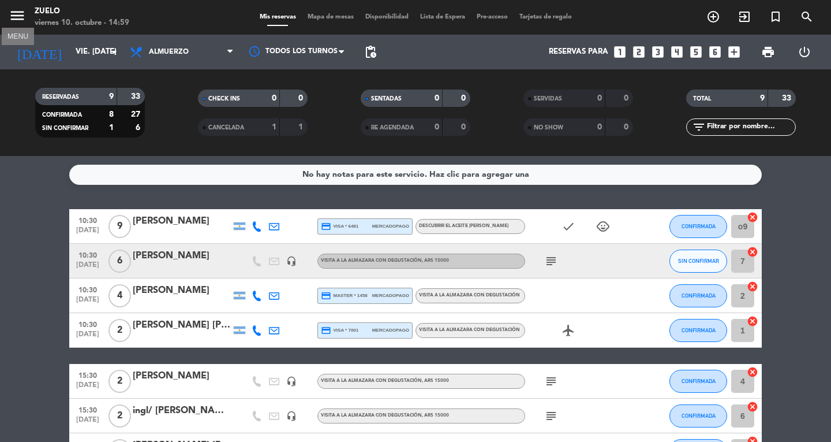
click at [10, 12] on icon "menu" at bounding box center [17, 15] width 17 height 17
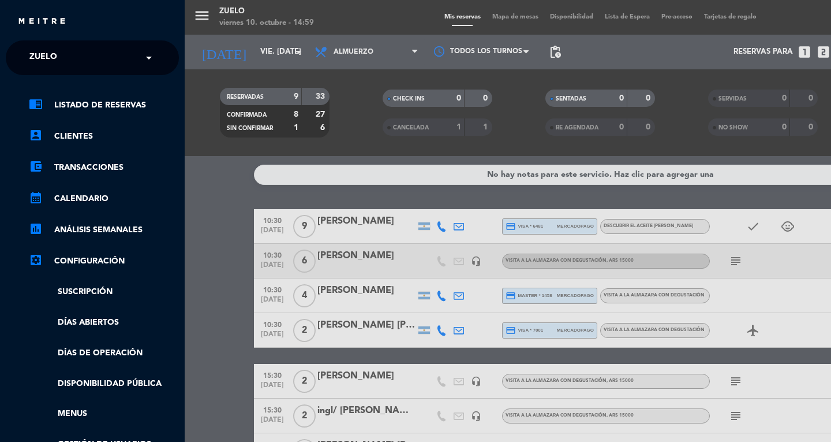
click at [70, 66] on div "× Zuelo" at bounding box center [50, 58] width 50 height 24
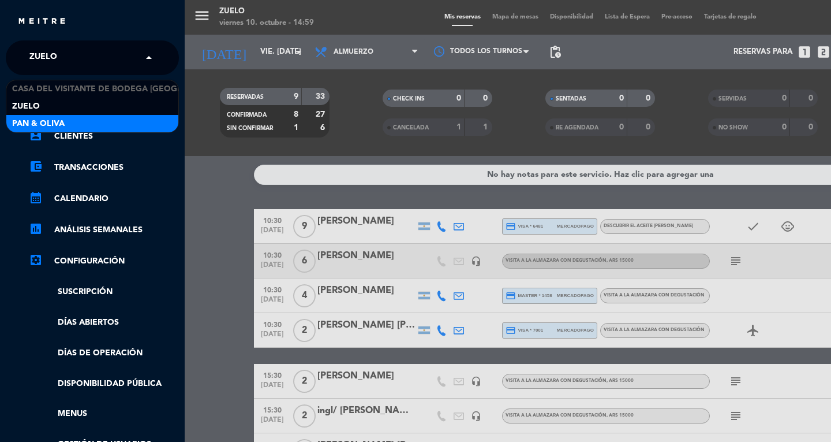
click at [357, 159] on div "menu [PERSON_NAME] 10. octubre - 14:59 Mis reservas Mapa de mesas Disponibilida…" at bounding box center [600, 221] width 831 height 442
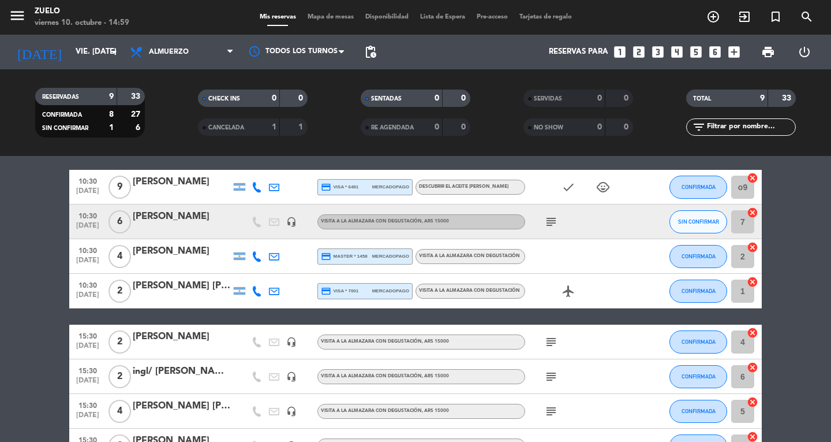
scroll to position [153, 0]
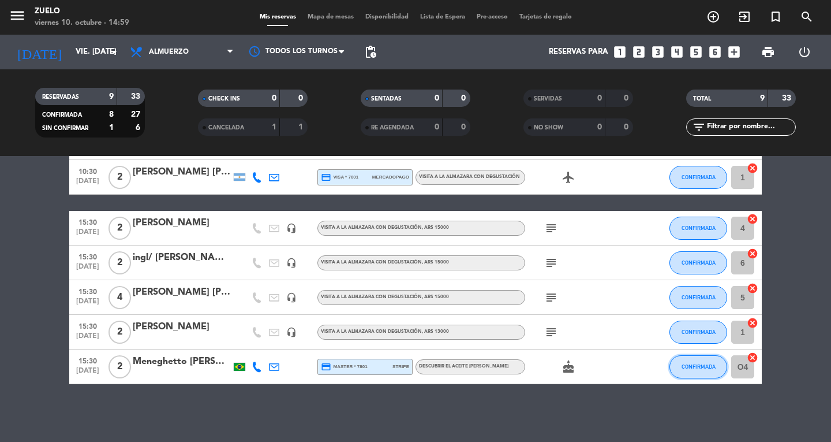
click at [712, 375] on button "CONFIRMADA" at bounding box center [699, 366] width 58 height 23
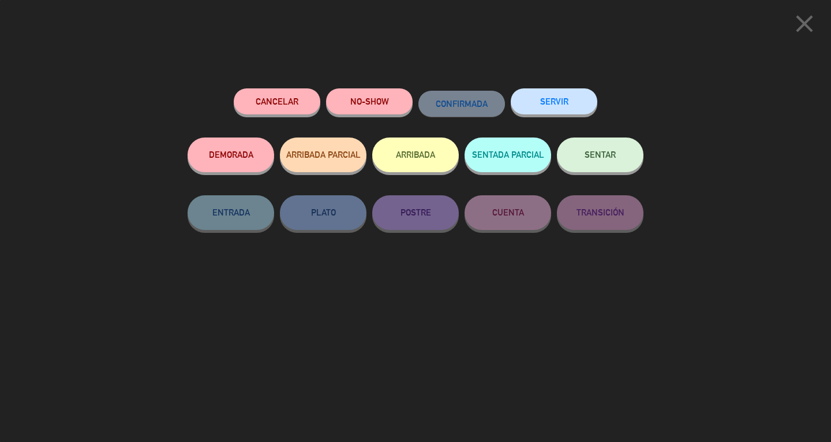
click at [607, 149] on button "SENTAR" at bounding box center [600, 154] width 87 height 35
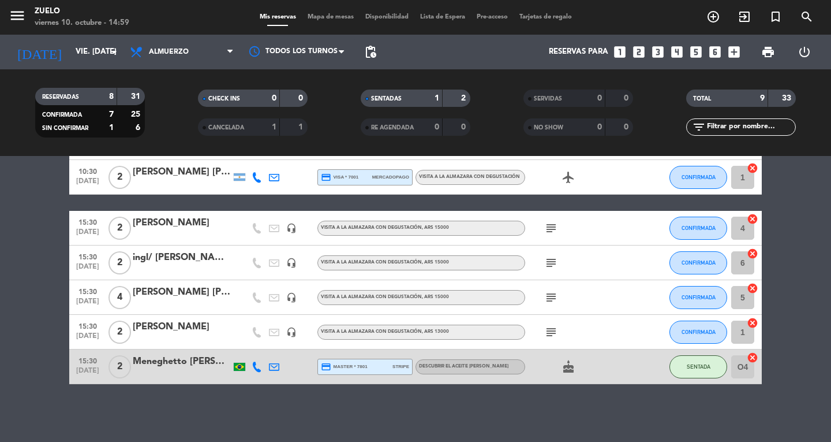
click at [695, 353] on div "SENTADA" at bounding box center [699, 366] width 58 height 34
click at [695, 357] on button "SENTADA" at bounding box center [699, 366] width 58 height 23
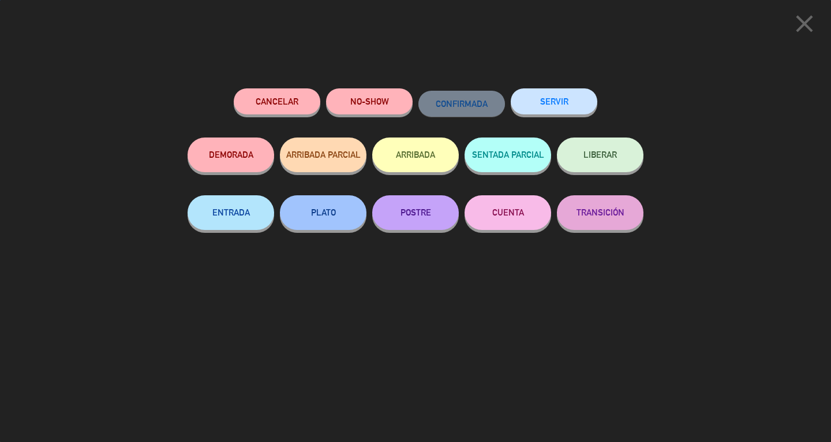
click at [563, 99] on button "SERVIR" at bounding box center [554, 101] width 87 height 26
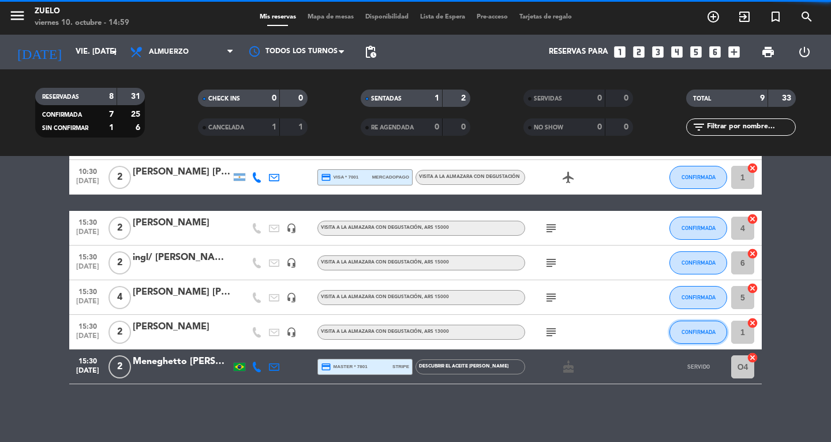
click at [711, 332] on span "CONFIRMADA" at bounding box center [699, 331] width 34 height 6
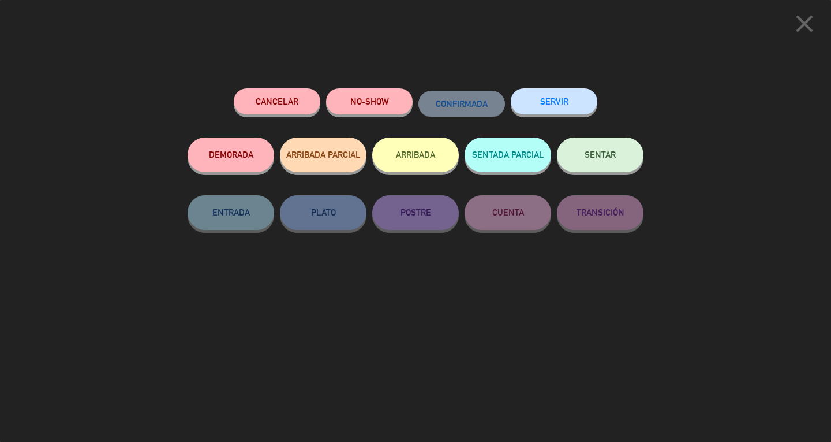
scroll to position [118, 0]
click at [562, 87] on div "Cancelar NO-SHOW CONFIRMADA SERVIR DEMORADA ARRIBADA PARCIAL ARRIBADA SENTADA P…" at bounding box center [416, 260] width 472 height 361
drag, startPoint x: 562, startPoint y: 97, endPoint x: 571, endPoint y: 102, distance: 11.1
click at [562, 98] on button "SERVIR" at bounding box center [554, 101] width 87 height 26
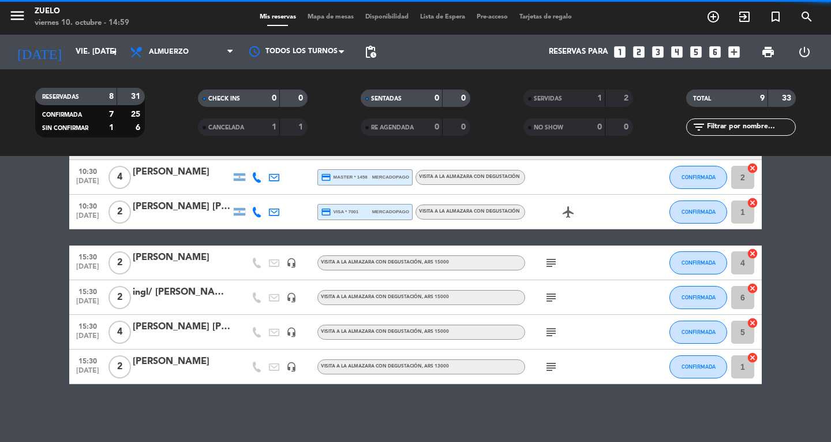
scroll to position [84, 0]
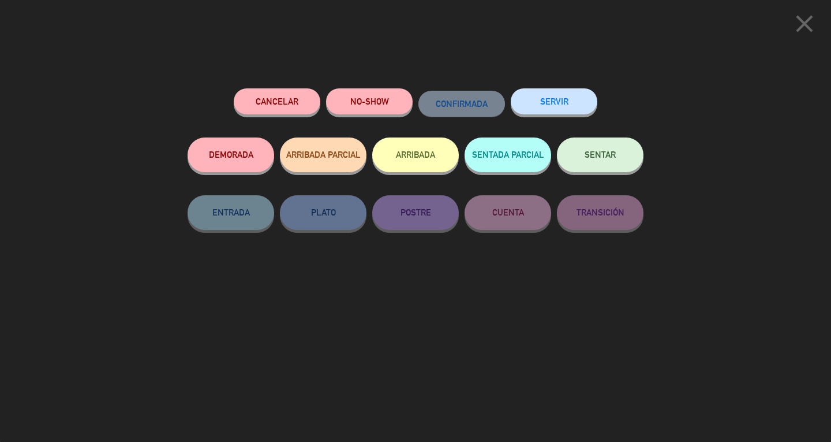
click at [557, 103] on button "SERVIR" at bounding box center [554, 101] width 87 height 26
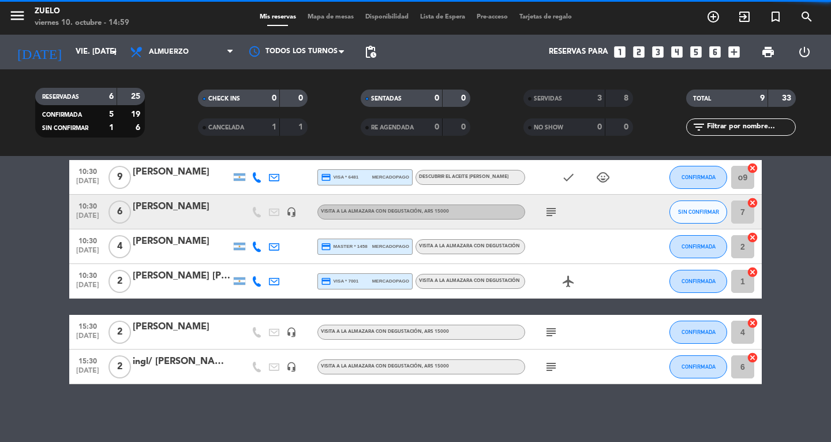
scroll to position [49, 0]
click at [690, 330] on span "CONFIRMADA" at bounding box center [699, 331] width 34 height 6
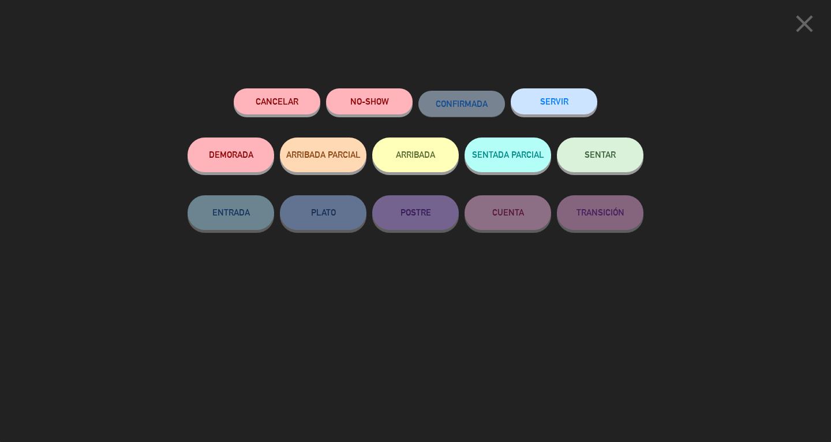
click at [561, 100] on button "SERVIR" at bounding box center [554, 101] width 87 height 26
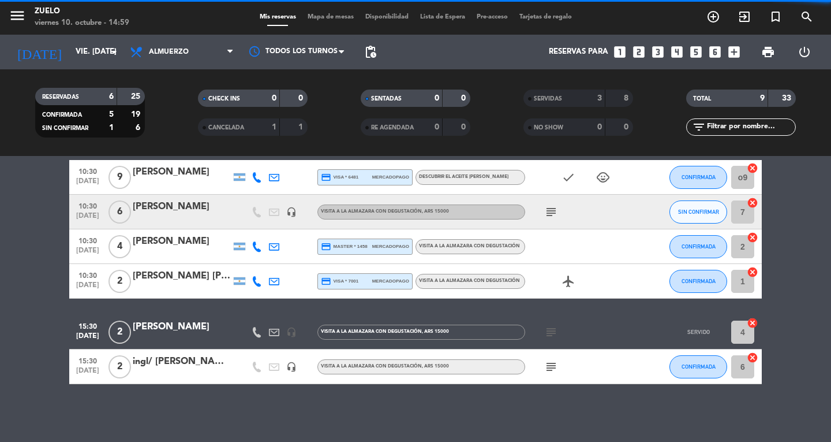
scroll to position [14, 0]
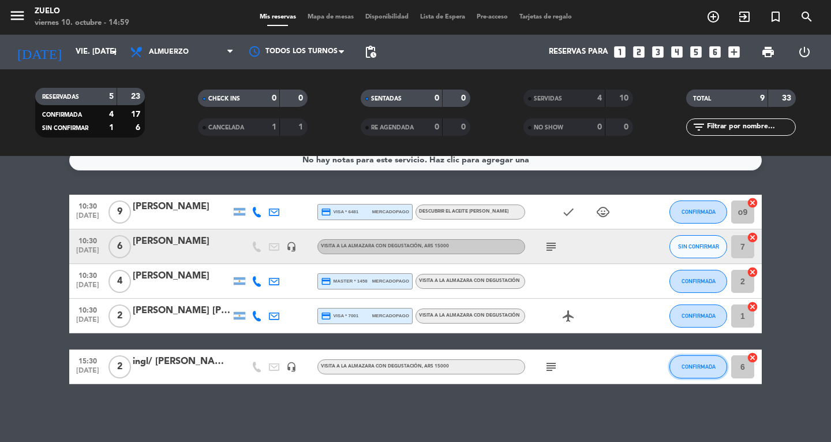
click at [700, 368] on span "CONFIRMADA" at bounding box center [699, 366] width 34 height 6
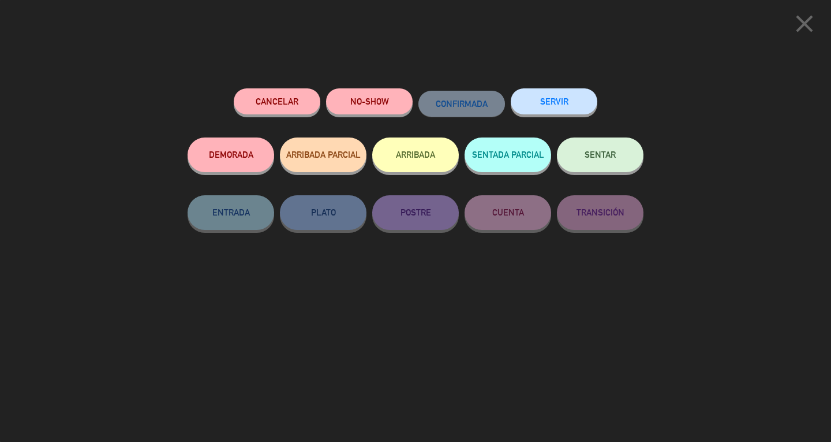
click at [545, 96] on button "SERVIR" at bounding box center [554, 101] width 87 height 26
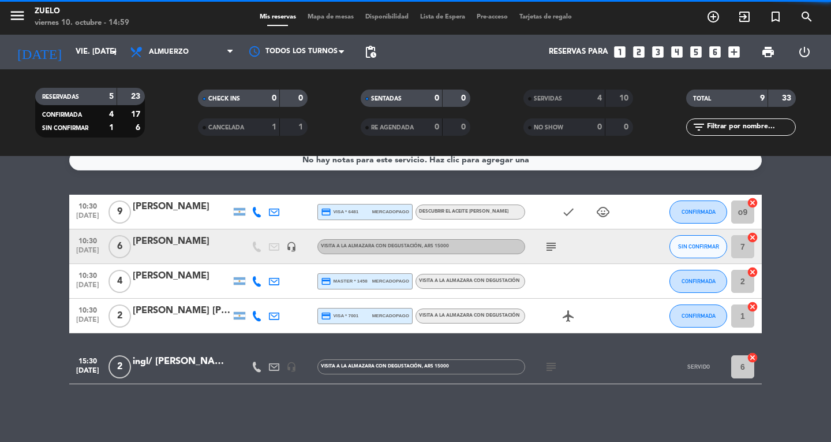
scroll to position [0, 0]
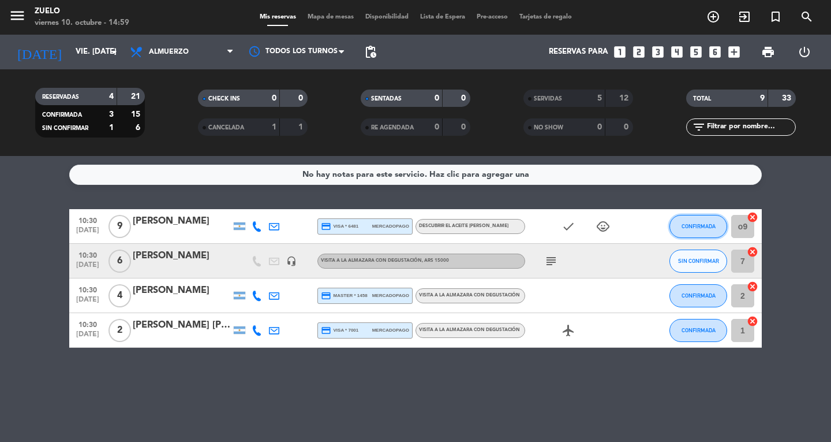
click at [685, 222] on button "CONFIRMADA" at bounding box center [699, 226] width 58 height 23
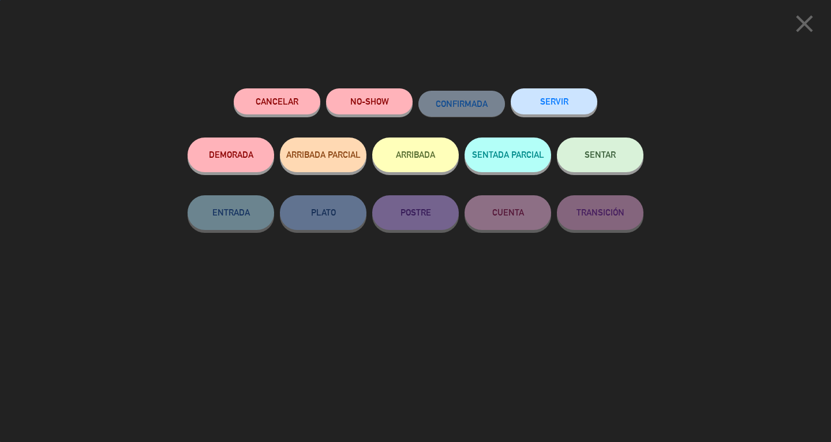
click at [555, 86] on div "Cancelar NO-SHOW CONFIRMADA SERVIR DEMORADA ARRIBADA PARCIAL ARRIBADA SENTADA P…" at bounding box center [416, 260] width 472 height 361
click at [558, 100] on button "SERVIR" at bounding box center [554, 101] width 87 height 26
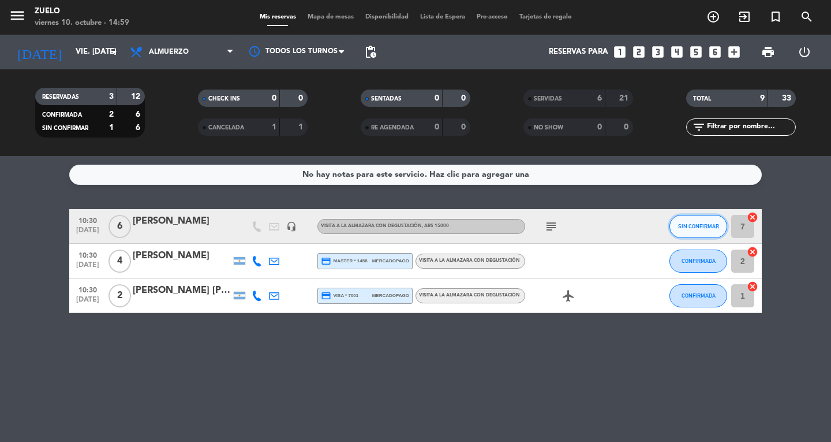
click at [695, 233] on button "SIN CONFIRMAR" at bounding box center [699, 226] width 58 height 23
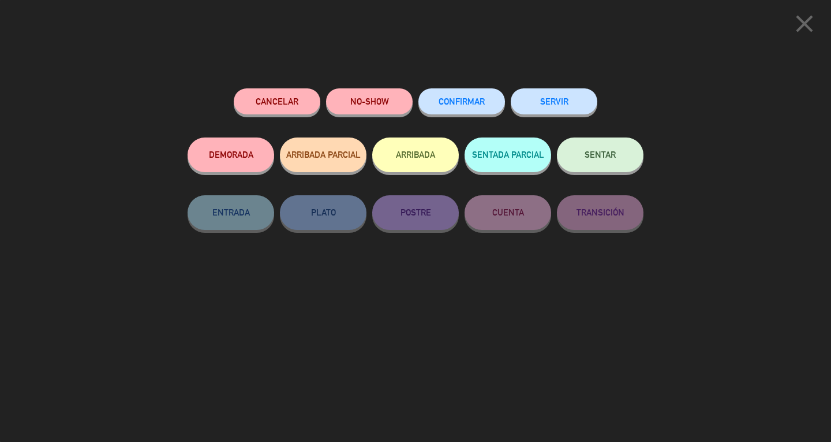
click at [803, 23] on icon "close" at bounding box center [804, 23] width 29 height 29
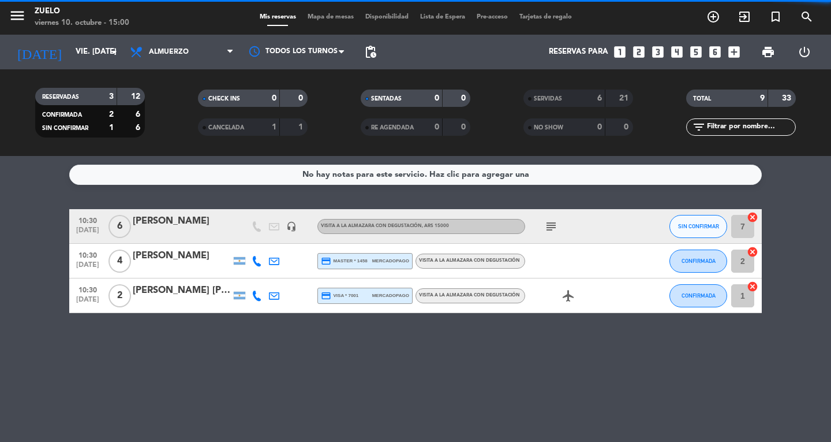
click at [697, 268] on button "CONFIRMADA" at bounding box center [699, 260] width 58 height 23
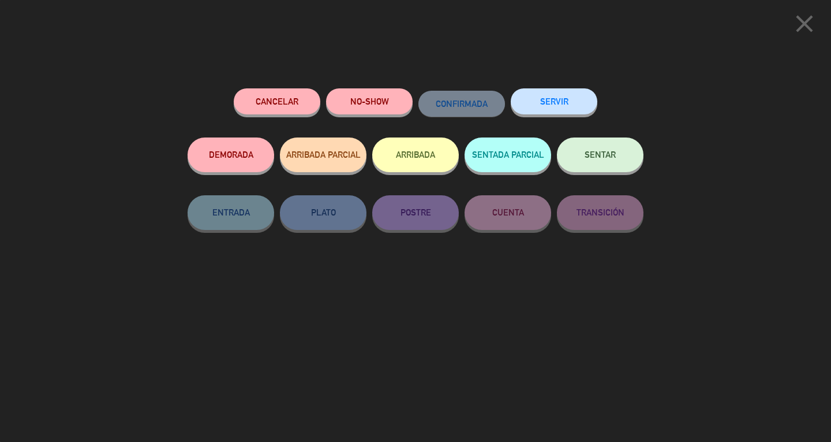
click at [803, 19] on icon "close" at bounding box center [804, 23] width 29 height 29
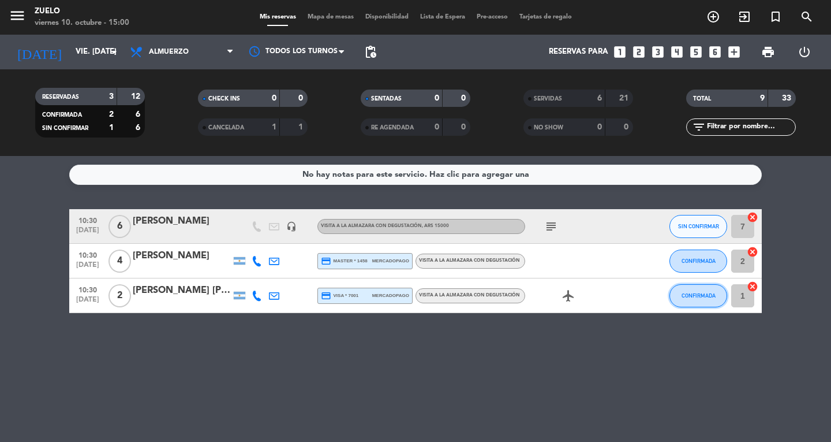
click at [675, 298] on button "CONFIRMADA" at bounding box center [699, 295] width 58 height 23
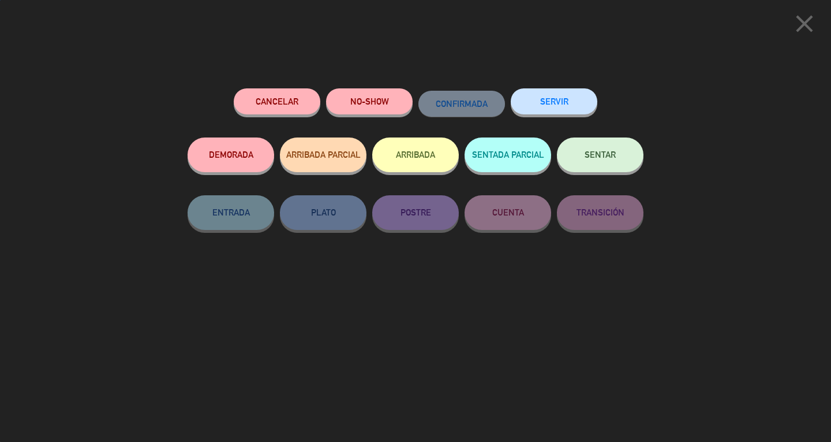
click at [543, 96] on button "SERVIR" at bounding box center [554, 101] width 87 height 26
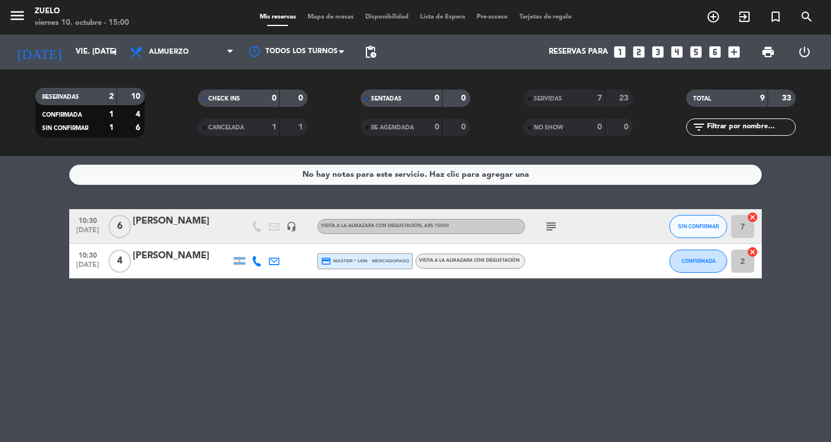
click at [166, 274] on div "10:30 [DATE] 4 [PERSON_NAME] credit_card master * 1458 mercadopago Visita a la …" at bounding box center [415, 261] width 693 height 35
click at [173, 256] on div "[PERSON_NAME]" at bounding box center [182, 255] width 98 height 15
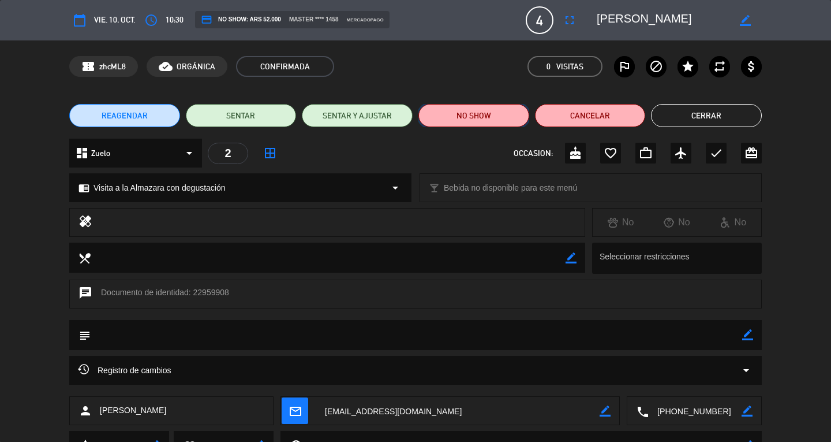
click at [464, 112] on button "NO SHOW" at bounding box center [473, 115] width 111 height 23
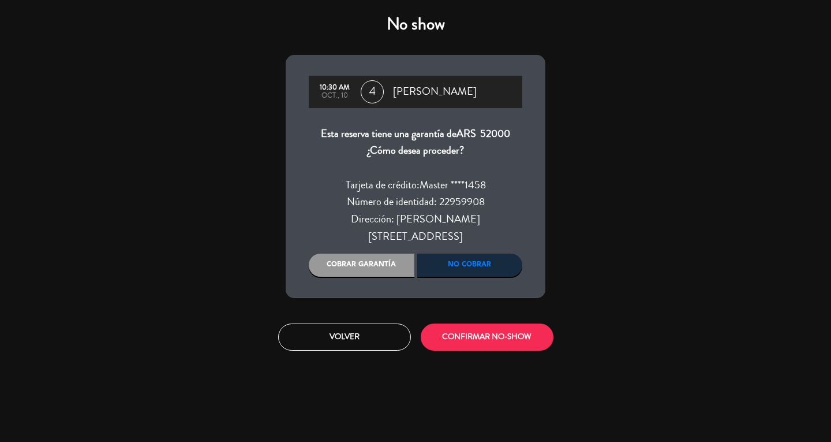
click at [391, 253] on div "Cobrar garantía" at bounding box center [362, 264] width 106 height 23
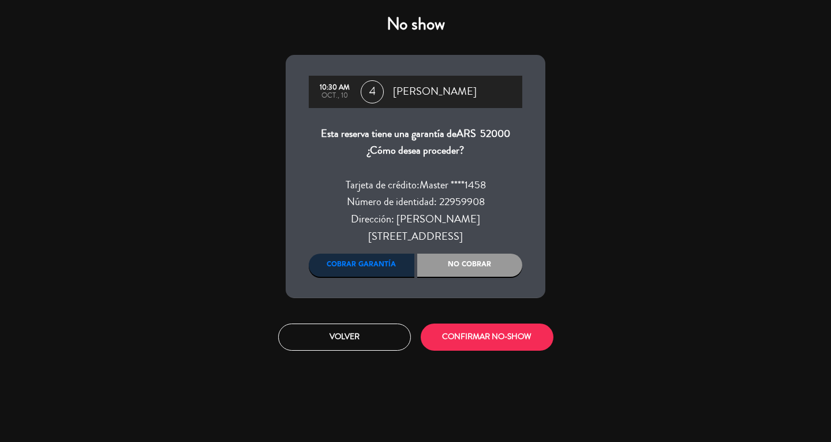
click at [386, 253] on div "Cobrar garantía" at bounding box center [362, 264] width 106 height 23
click at [477, 323] on button "CONFIRMAR NO-SHOW" at bounding box center [487, 336] width 133 height 27
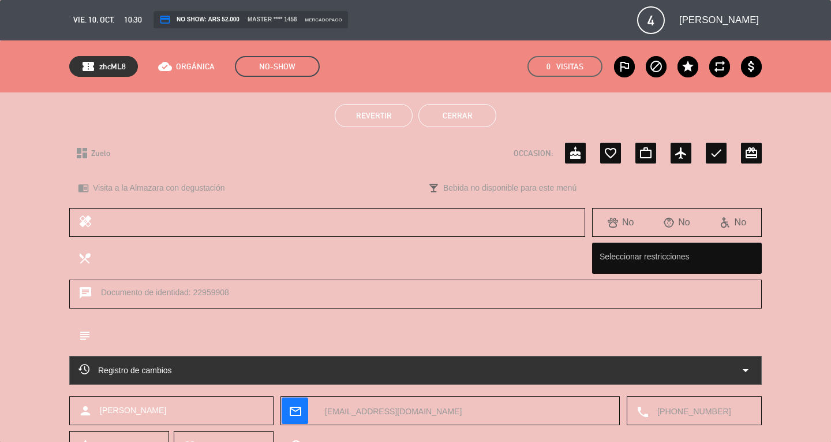
click at [473, 123] on button "Cerrar" at bounding box center [457, 115] width 78 height 23
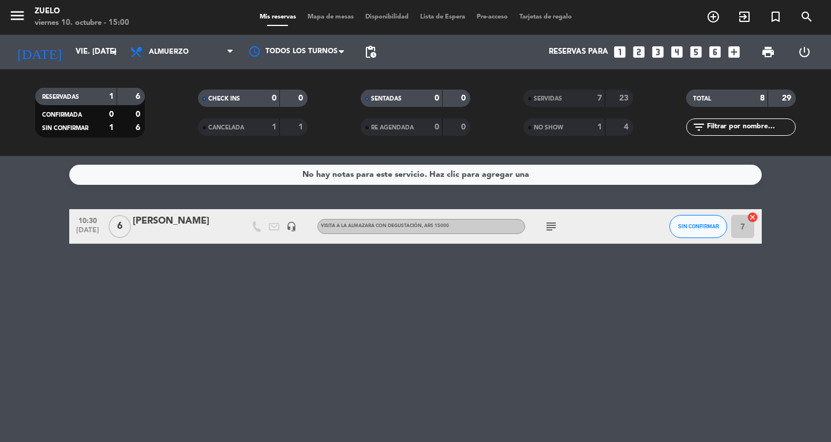
drag, startPoint x: 551, startPoint y: 234, endPoint x: 551, endPoint y: 225, distance: 8.7
click at [551, 233] on div "subject" at bounding box center [577, 226] width 104 height 34
click at [551, 224] on icon "subject" at bounding box center [551, 226] width 14 height 14
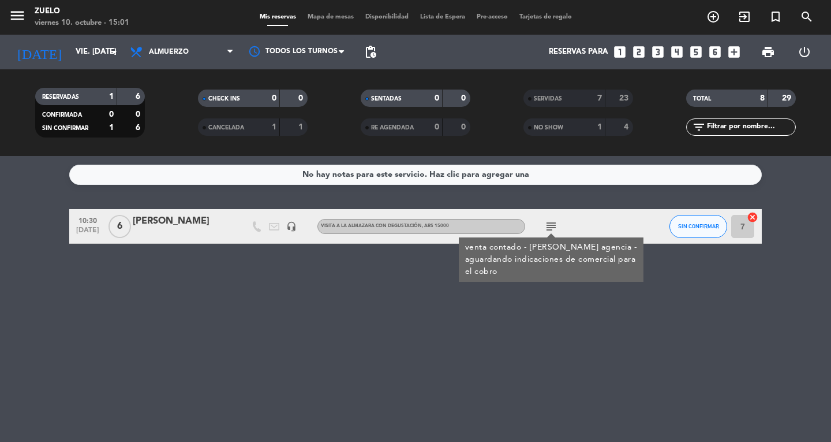
click at [551, 224] on icon "subject" at bounding box center [551, 226] width 14 height 14
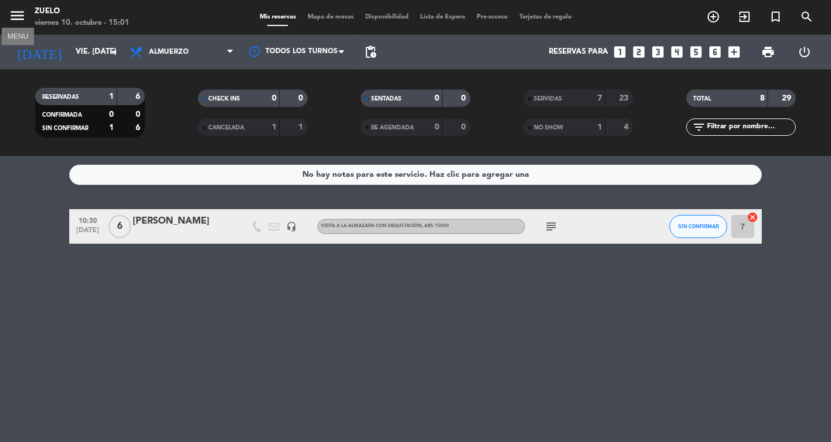
click at [13, 12] on icon "menu" at bounding box center [17, 15] width 17 height 17
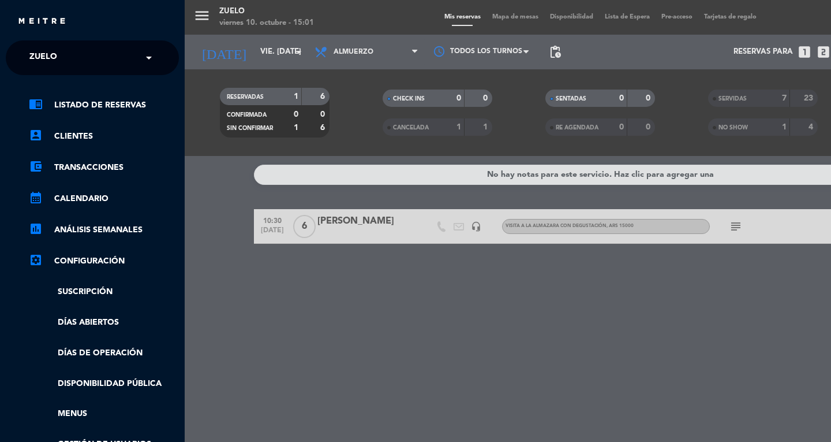
click at [103, 59] on input "text" at bounding box center [93, 58] width 141 height 25
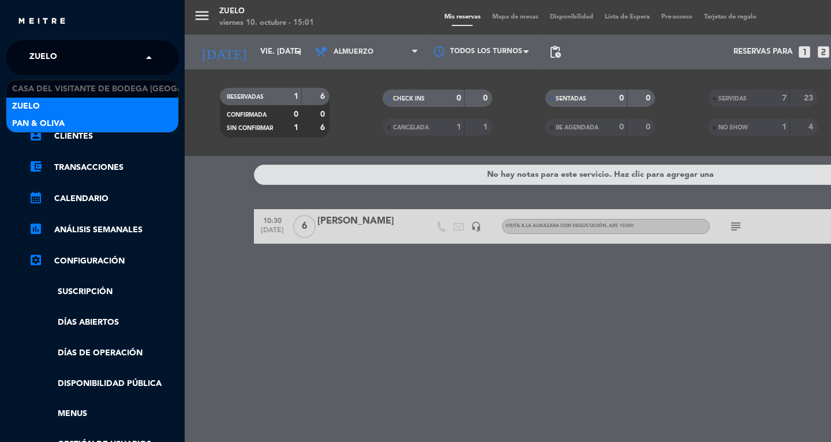
click at [87, 121] on div "Pan & Oliva" at bounding box center [92, 123] width 172 height 17
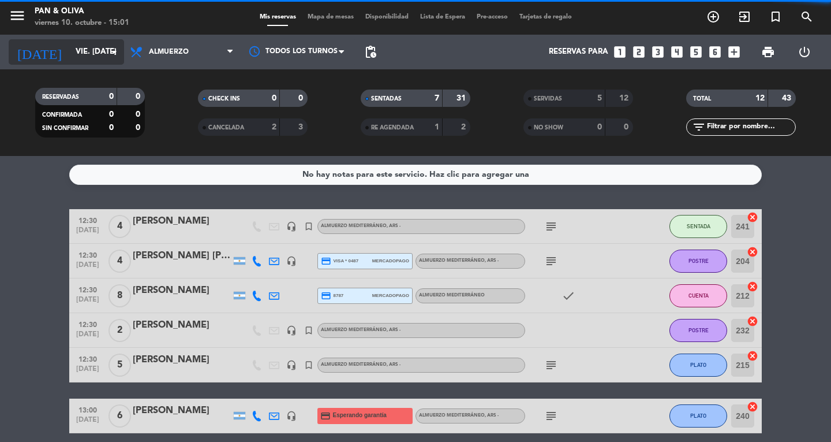
click at [87, 50] on input "vie. [DATE]" at bounding box center [121, 52] width 102 height 21
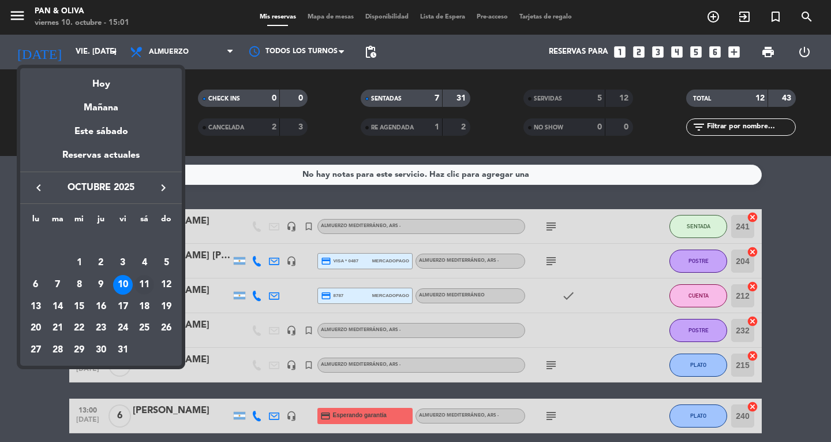
click at [145, 285] on div "11" at bounding box center [144, 285] width 20 height 20
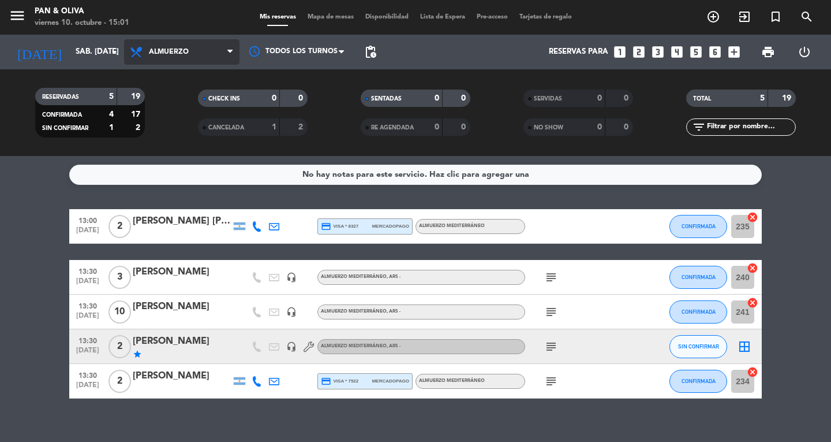
click at [166, 59] on span "Almuerzo" at bounding box center [181, 51] width 115 height 25
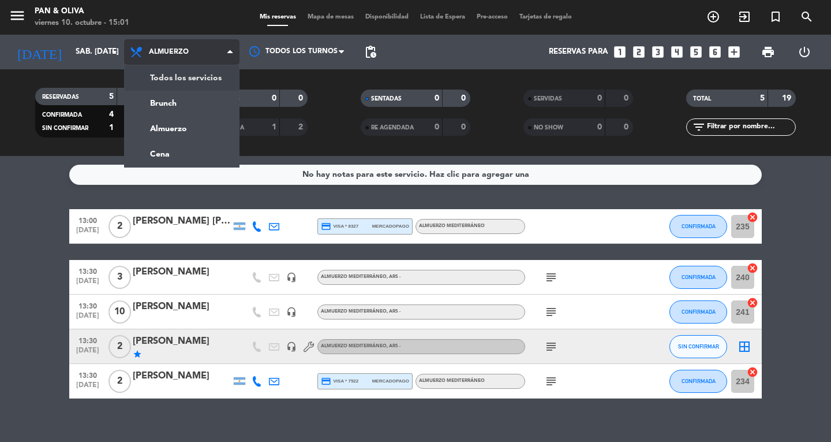
click at [178, 88] on div "menu Pan & [PERSON_NAME] 10. octubre - 15:01 Mis reservas Mapa de mesas Disponi…" at bounding box center [415, 78] width 831 height 156
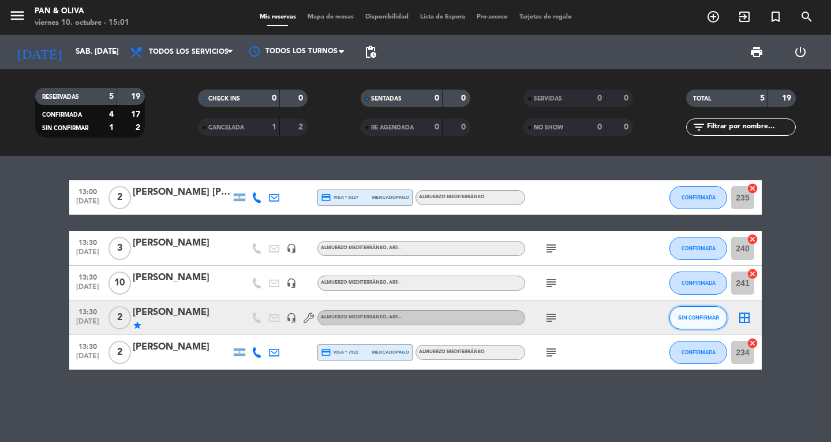
click at [684, 317] on span "SIN CONFIRMAR" at bounding box center [698, 317] width 41 height 6
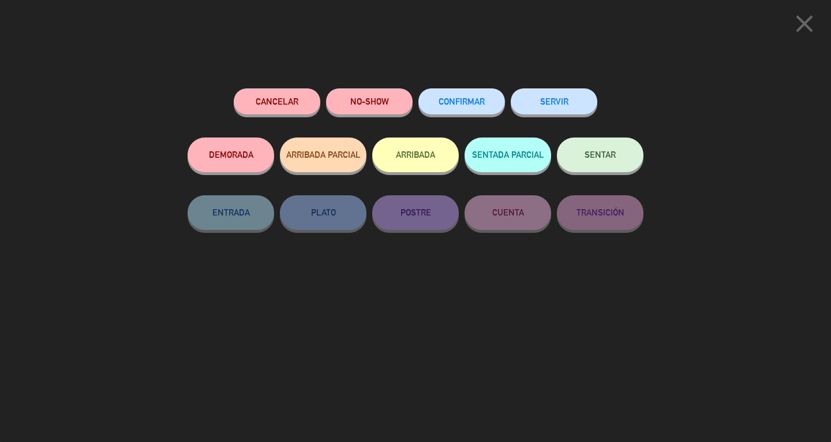
drag, startPoint x: 466, startPoint y: 100, endPoint x: 561, endPoint y: 217, distance: 150.5
click at [466, 100] on span "CONFIRMAR" at bounding box center [462, 101] width 46 height 10
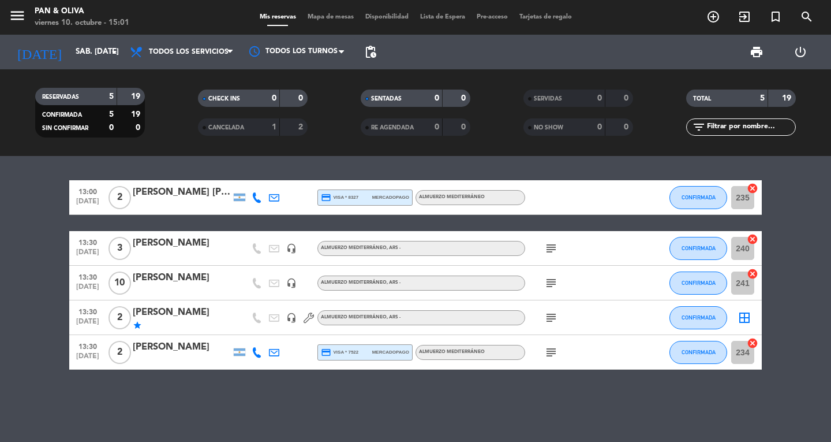
click at [551, 291] on div "subject" at bounding box center [577, 283] width 104 height 34
click at [551, 283] on icon "subject" at bounding box center [551, 283] width 14 height 14
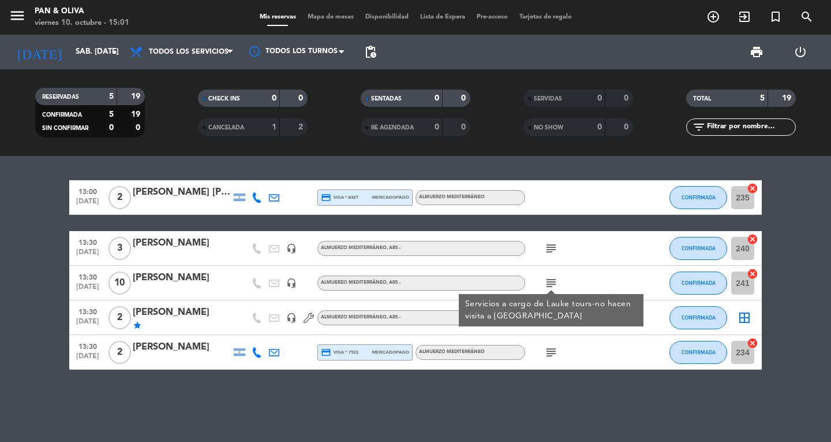
drag, startPoint x: 551, startPoint y: 283, endPoint x: 544, endPoint y: 281, distance: 7.5
click at [550, 283] on icon "subject" at bounding box center [551, 283] width 14 height 14
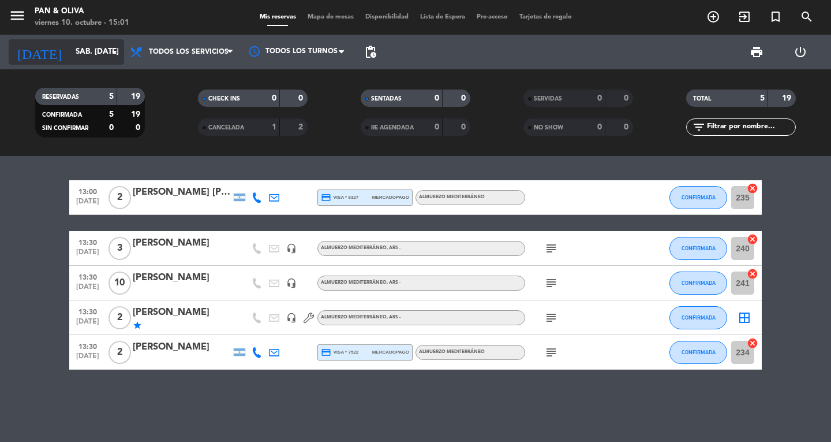
click at [72, 40] on div "[DATE] sáb. [DATE] arrow_drop_down" at bounding box center [66, 51] width 115 height 25
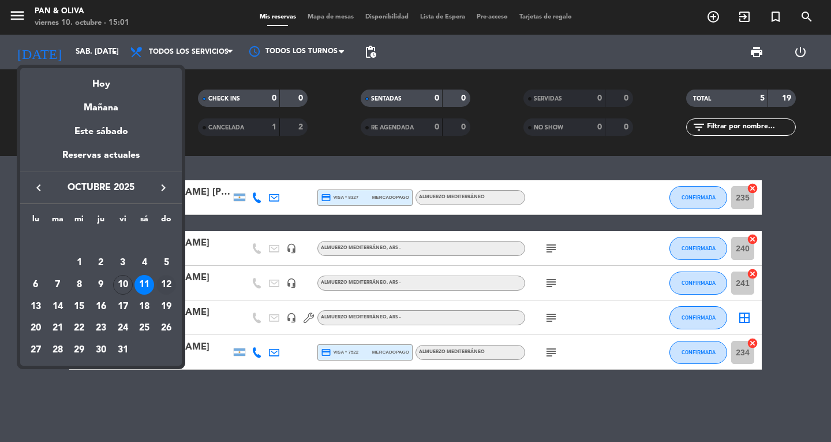
click at [171, 287] on div "12" at bounding box center [166, 285] width 20 height 20
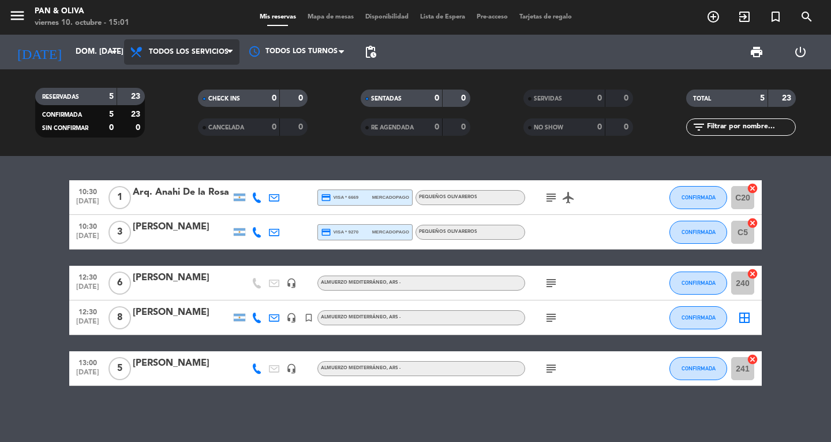
click at [174, 58] on span "Todos los servicios" at bounding box center [181, 51] width 115 height 25
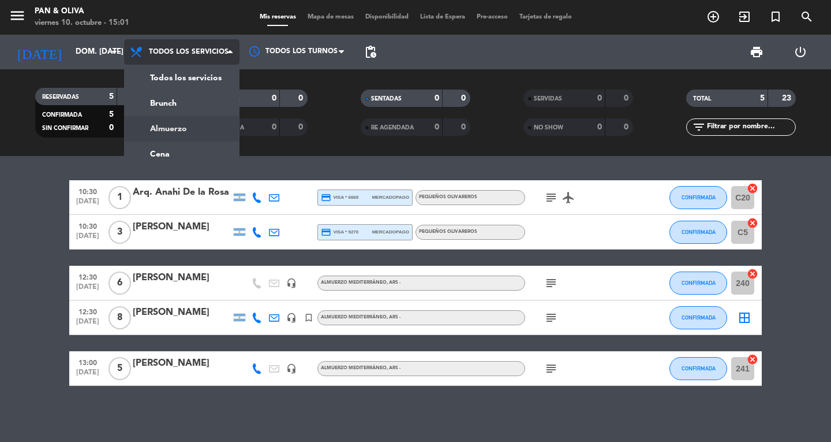
click at [171, 127] on div "menu Pan & [PERSON_NAME] 10. octubre - 15:01 Mis reservas Mapa de mesas Disponi…" at bounding box center [415, 78] width 831 height 156
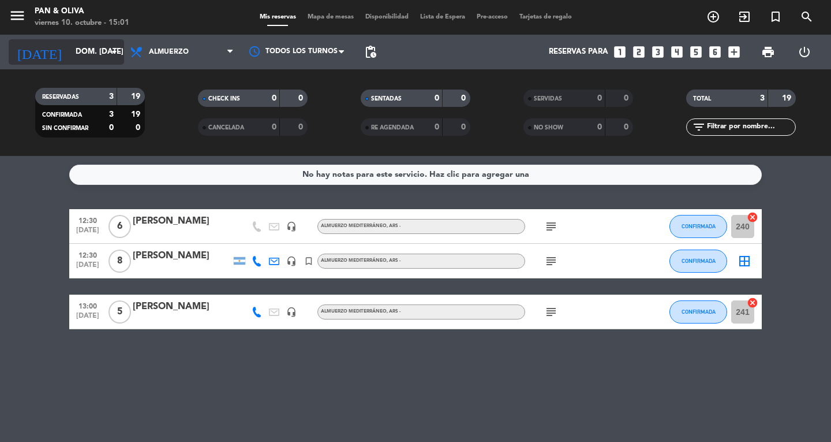
click at [70, 47] on input "dom. [DATE]" at bounding box center [121, 52] width 102 height 21
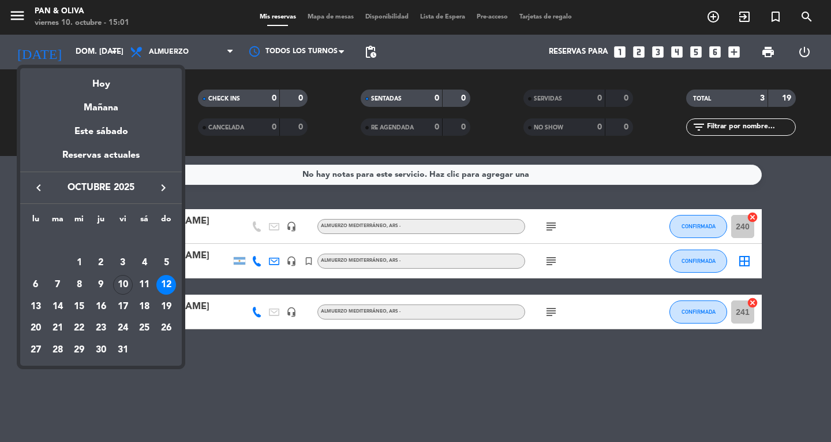
click at [63, 49] on div at bounding box center [415, 221] width 831 height 442
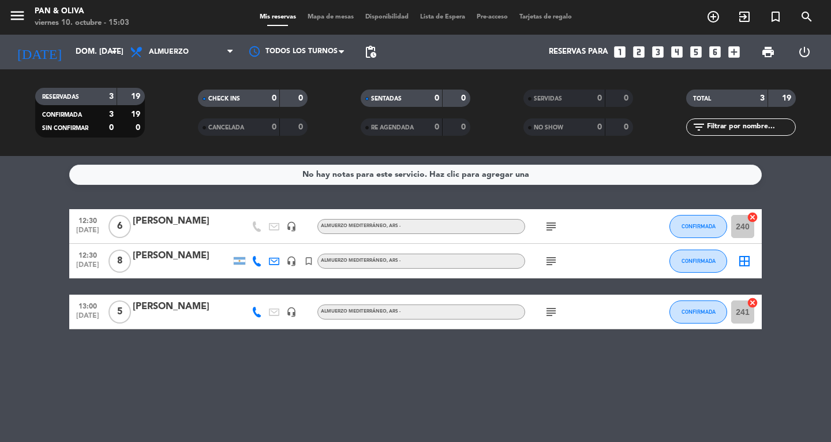
click at [76, 69] on div "[DATE] dom. [DATE] arrow_drop_down" at bounding box center [66, 52] width 115 height 35
click at [75, 51] on input "dom. [DATE]" at bounding box center [121, 52] width 102 height 21
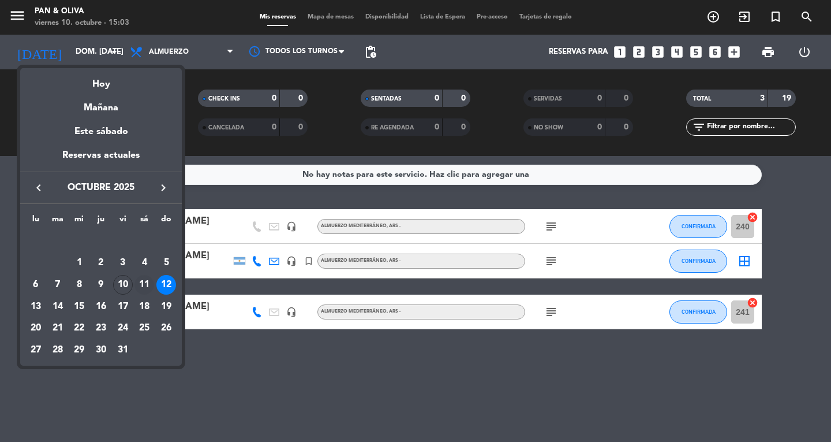
click at [140, 285] on div "11" at bounding box center [144, 285] width 20 height 20
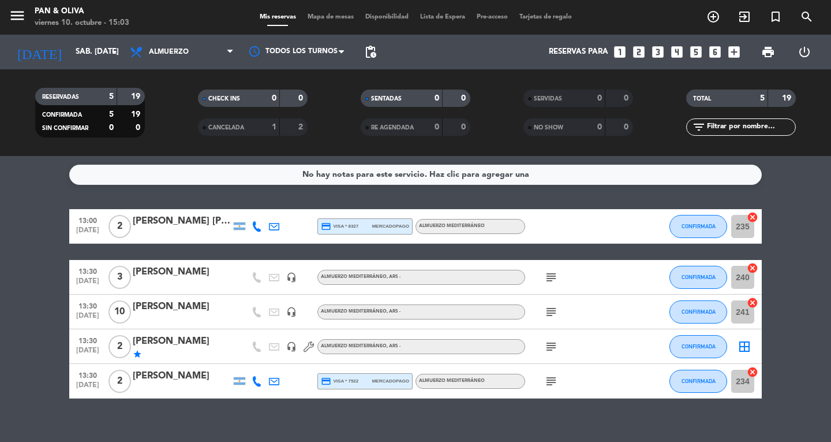
click at [547, 312] on icon "subject" at bounding box center [551, 312] width 14 height 14
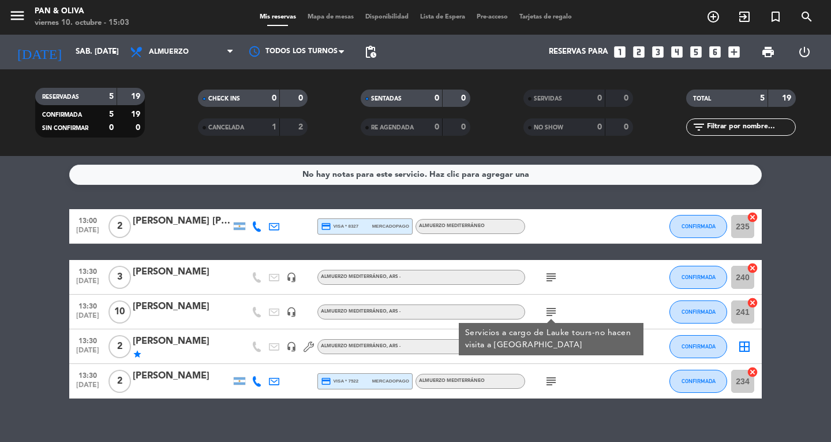
click at [547, 312] on icon "subject" at bounding box center [551, 312] width 14 height 14
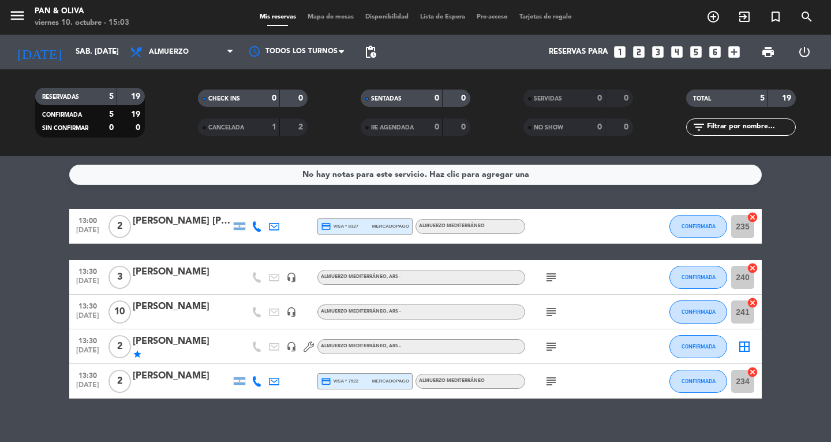
click at [559, 347] on span "subject" at bounding box center [551, 346] width 17 height 14
click at [548, 385] on icon "subject" at bounding box center [551, 381] width 14 height 14
click at [548, 384] on icon "subject" at bounding box center [551, 381] width 14 height 14
click at [551, 275] on icon "subject" at bounding box center [551, 277] width 14 height 14
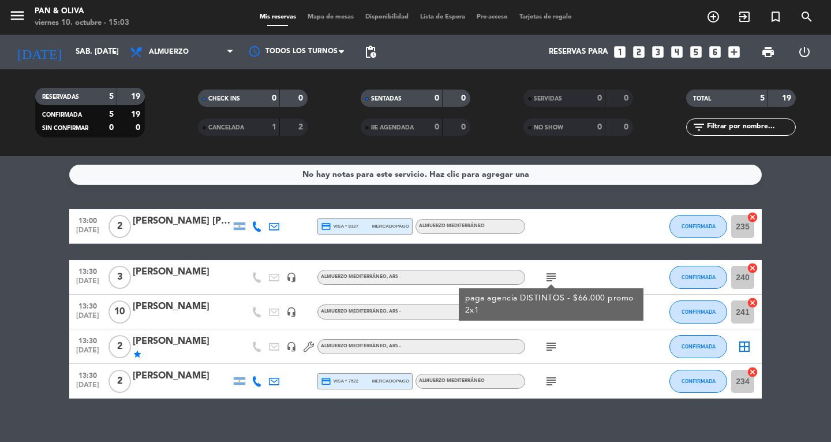
click at [551, 275] on icon "subject" at bounding box center [551, 277] width 14 height 14
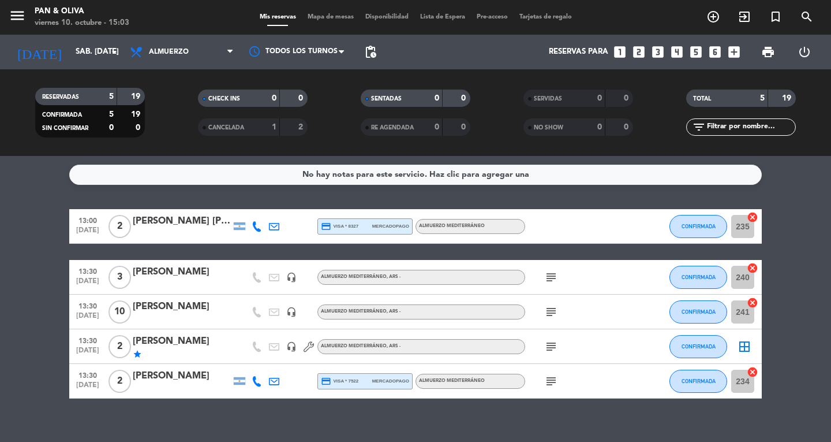
click at [554, 312] on icon "subject" at bounding box center [551, 312] width 14 height 14
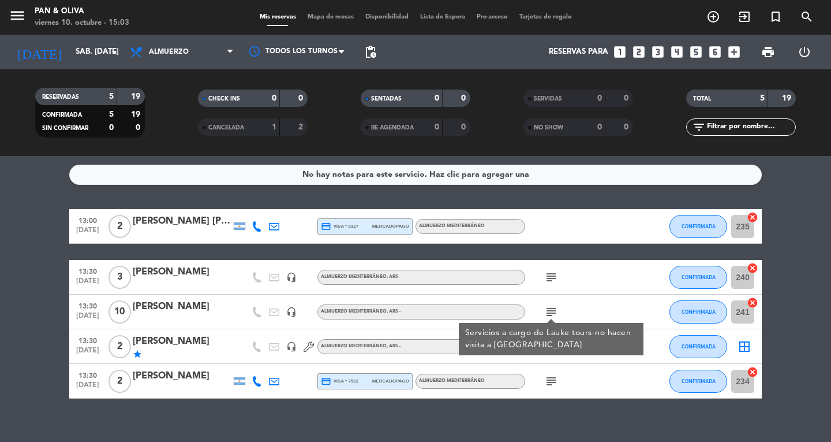
click at [553, 312] on icon "subject" at bounding box center [551, 312] width 14 height 14
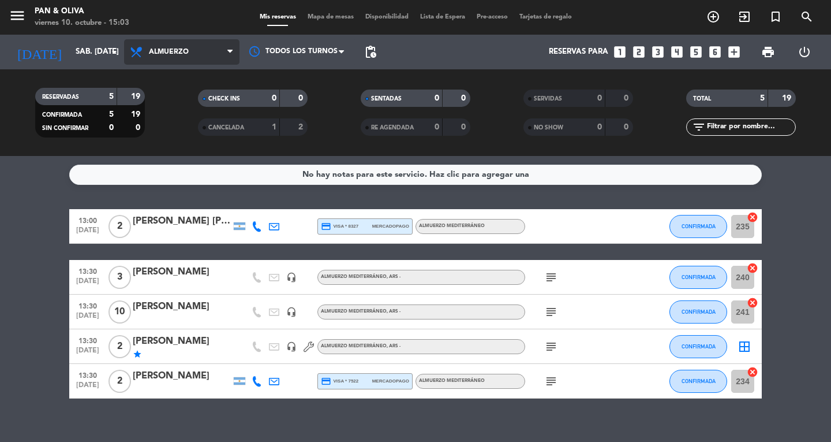
click at [149, 61] on span "Almuerzo" at bounding box center [181, 51] width 115 height 25
click at [159, 91] on div "menu Pan & [PERSON_NAME] 10. octubre - 15:03 Mis reservas Mapa de mesas Disponi…" at bounding box center [415, 78] width 831 height 156
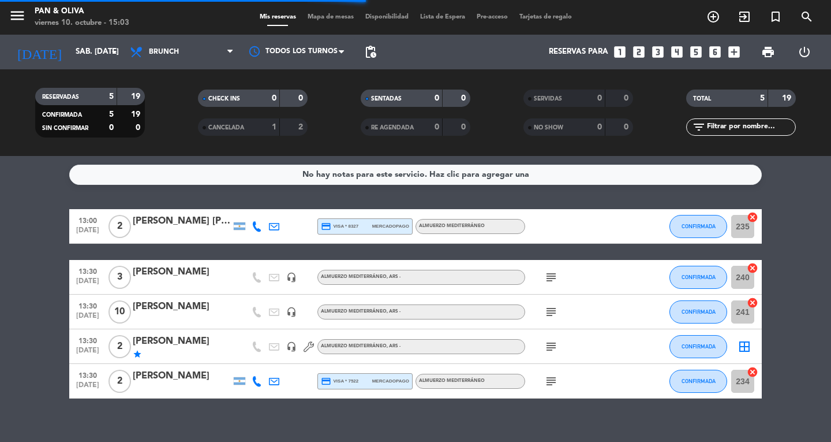
click at [163, 66] on div "Todos los servicios Brunch Almuerzo Cena Brunch Todos los servicios Brunch Almu…" at bounding box center [181, 52] width 115 height 35
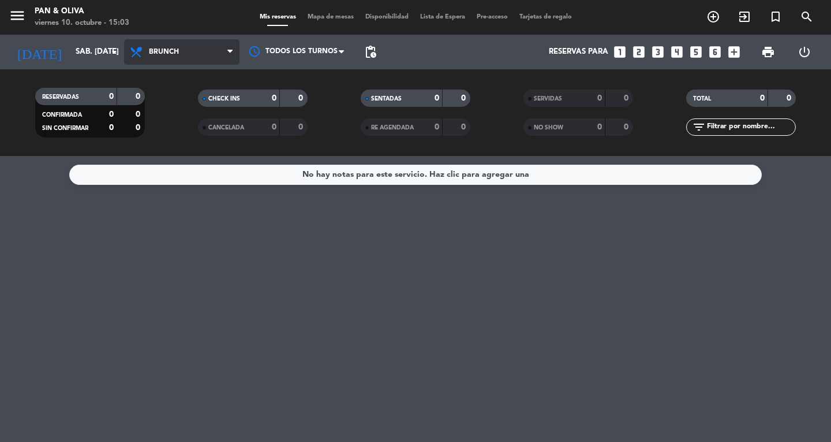
click at [161, 50] on span "Brunch" at bounding box center [164, 52] width 30 height 8
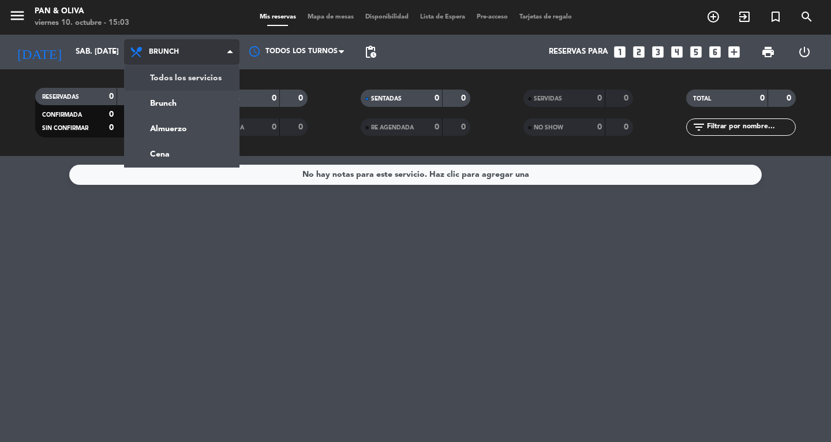
click at [174, 81] on div "menu Pan & [PERSON_NAME] 10. octubre - 15:03 Mis reservas Mapa de mesas Disponi…" at bounding box center [415, 78] width 831 height 156
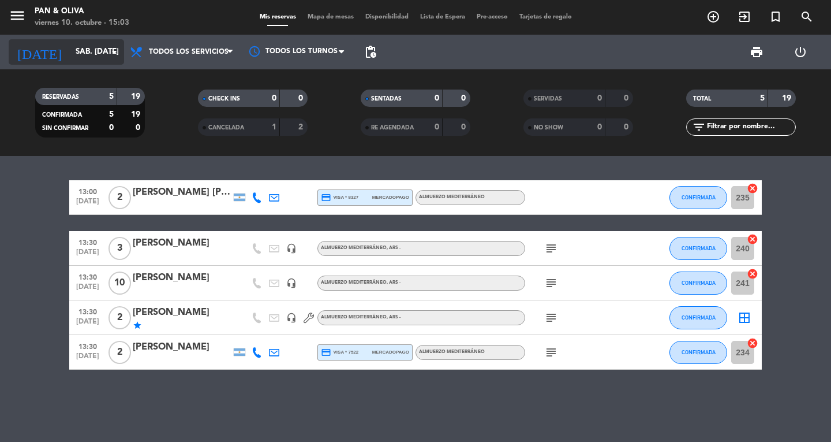
click at [70, 55] on input "sáb. [DATE]" at bounding box center [121, 52] width 102 height 21
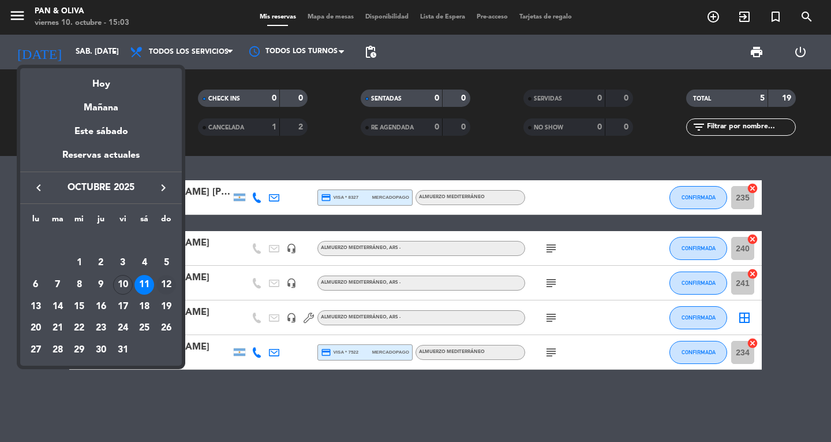
click at [168, 285] on div "12" at bounding box center [166, 285] width 20 height 20
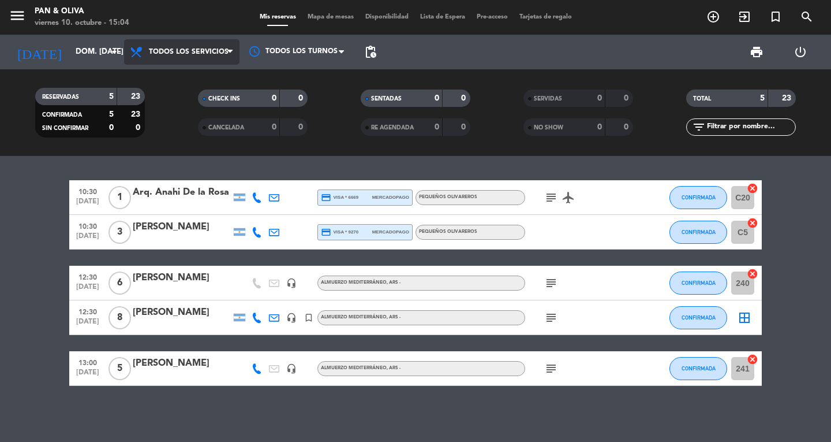
click at [200, 56] on span "Todos los servicios" at bounding box center [181, 51] width 115 height 25
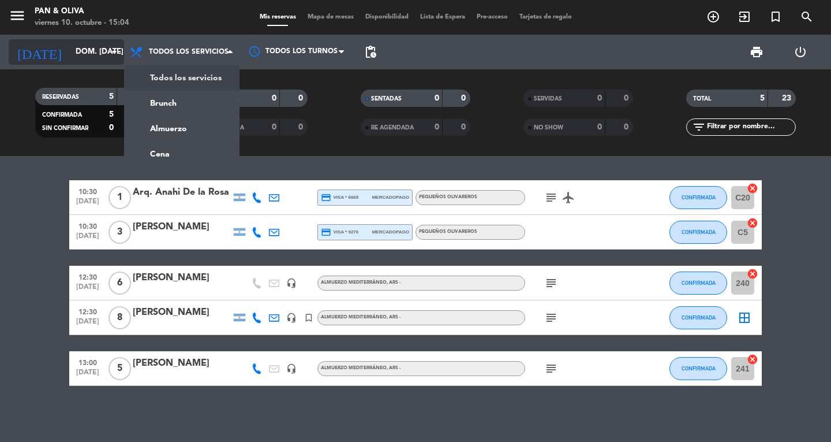
click at [70, 48] on input "dom. [DATE]" at bounding box center [121, 52] width 102 height 21
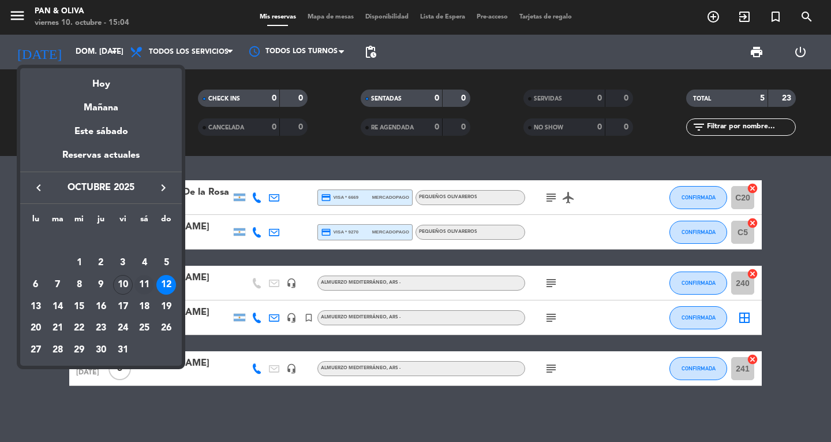
click at [152, 286] on div "11" at bounding box center [144, 285] width 20 height 20
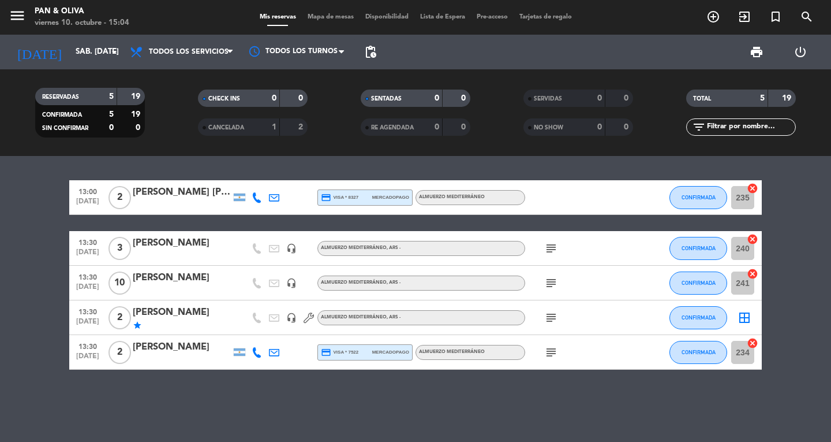
click at [554, 284] on icon "subject" at bounding box center [551, 283] width 14 height 14
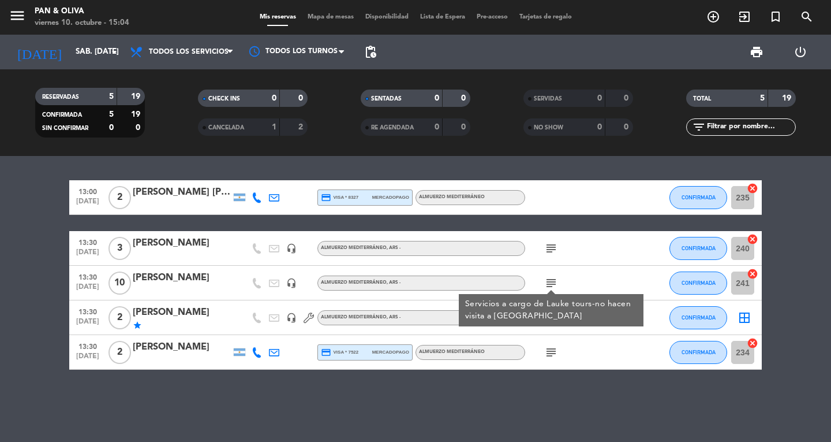
click at [554, 284] on icon "subject" at bounding box center [551, 283] width 14 height 14
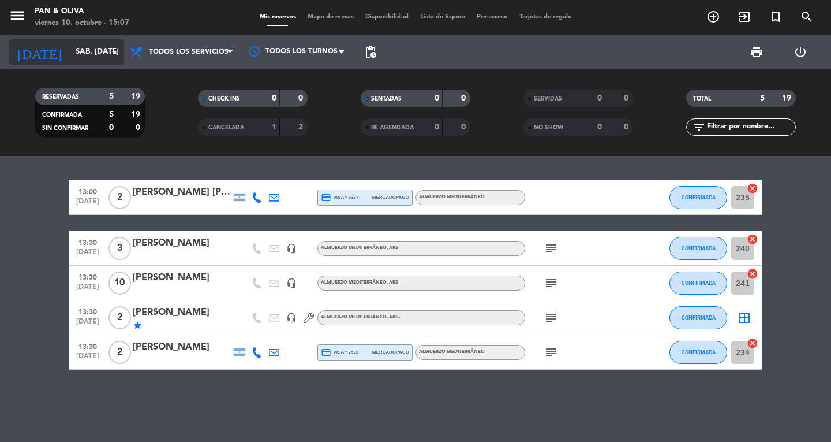
click at [106, 50] on input "sáb. [DATE]" at bounding box center [121, 52] width 102 height 21
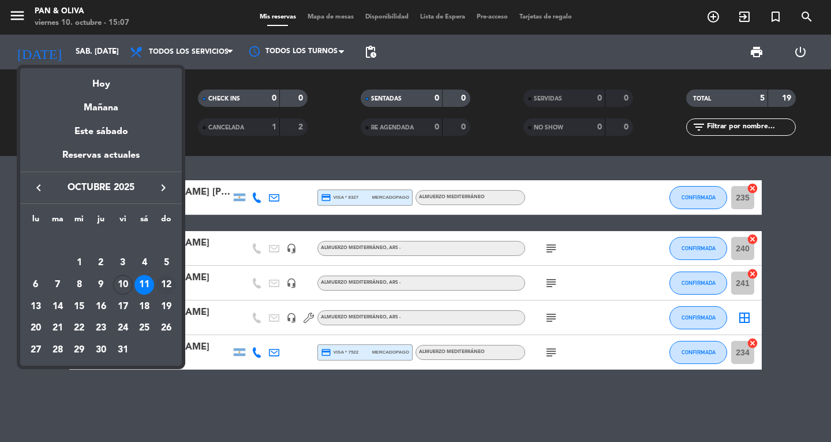
click at [166, 281] on div "12" at bounding box center [166, 285] width 20 height 20
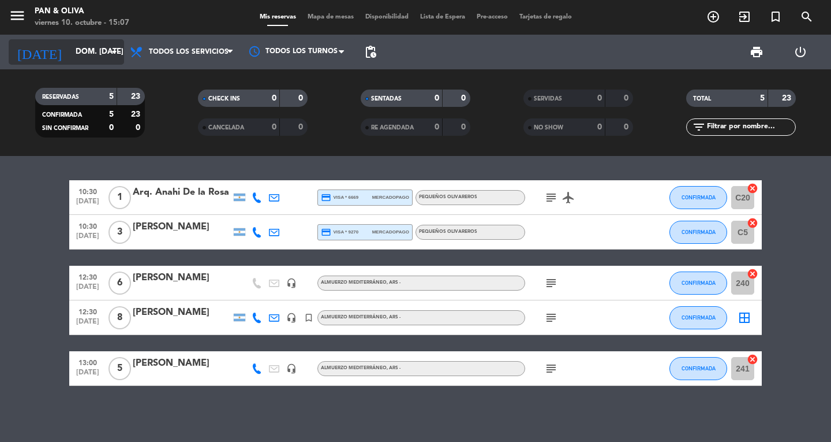
click at [114, 49] on icon "arrow_drop_down" at bounding box center [114, 52] width 14 height 14
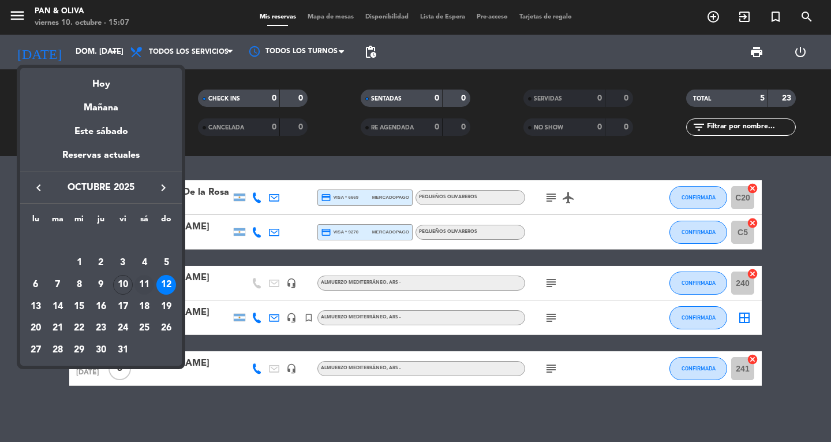
click at [138, 283] on div "11" at bounding box center [144, 285] width 20 height 20
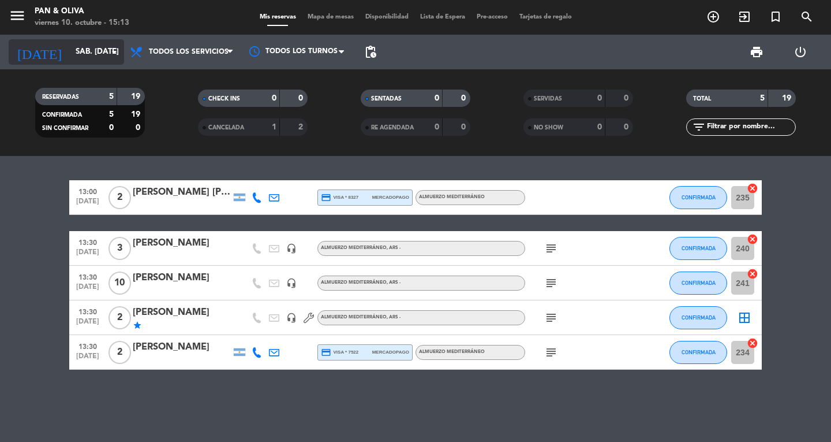
click at [73, 53] on input "sáb. [DATE]" at bounding box center [121, 52] width 102 height 21
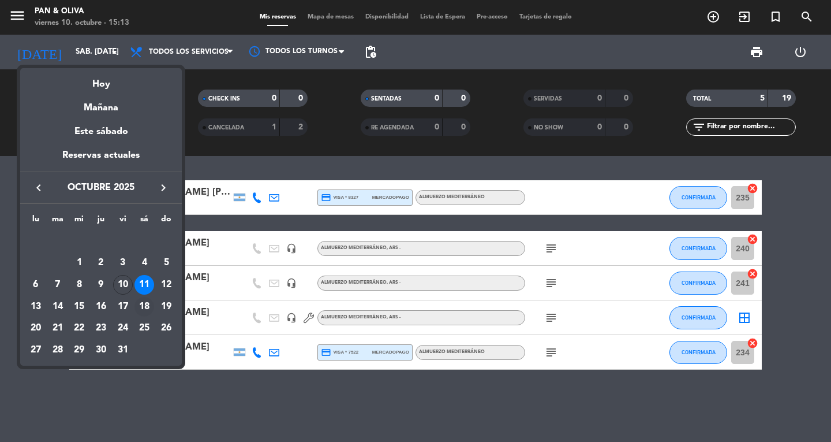
click at [147, 302] on div "18" at bounding box center [144, 307] width 20 height 20
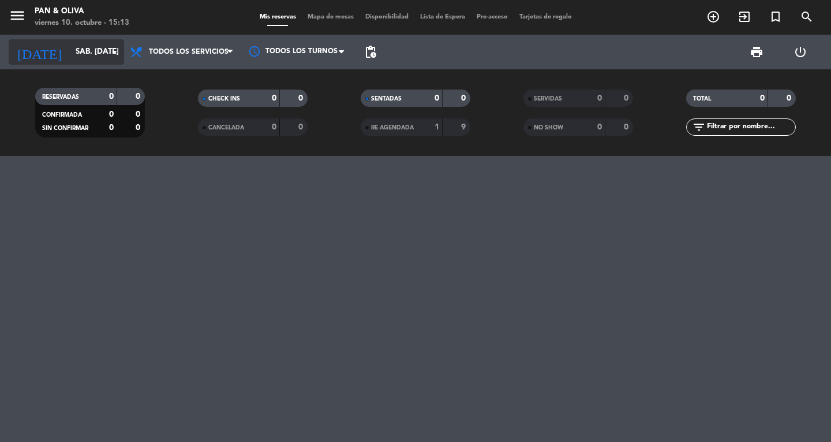
click at [70, 53] on input "sáb. [DATE]" at bounding box center [121, 52] width 102 height 21
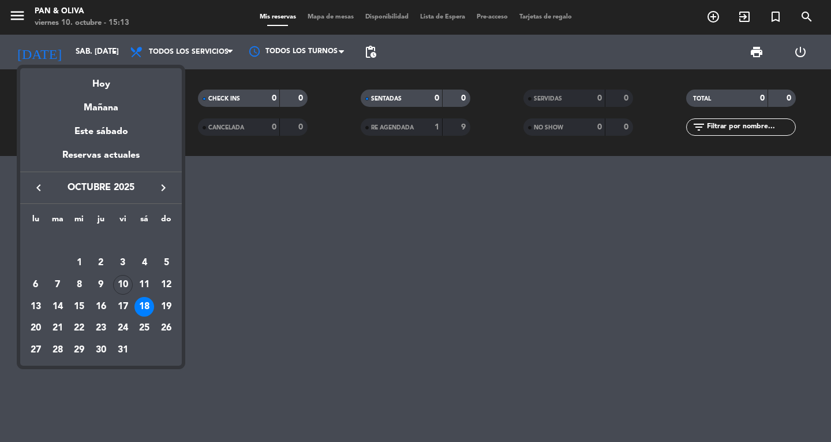
click at [150, 305] on div "18" at bounding box center [144, 307] width 20 height 20
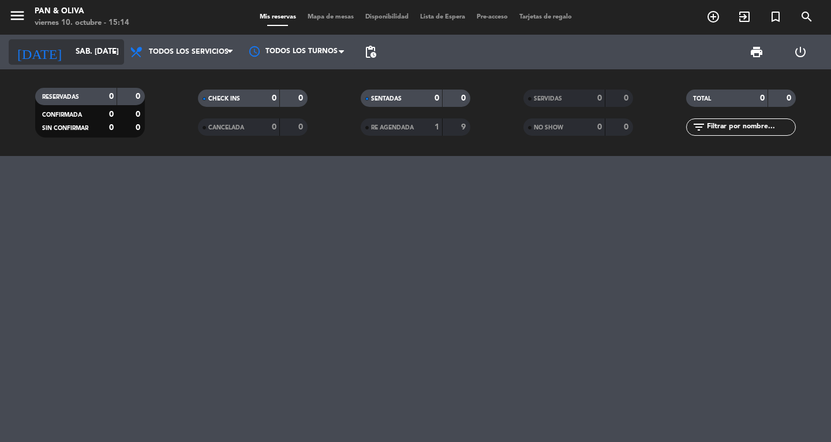
click at [74, 58] on input "sáb. [DATE]" at bounding box center [121, 52] width 102 height 21
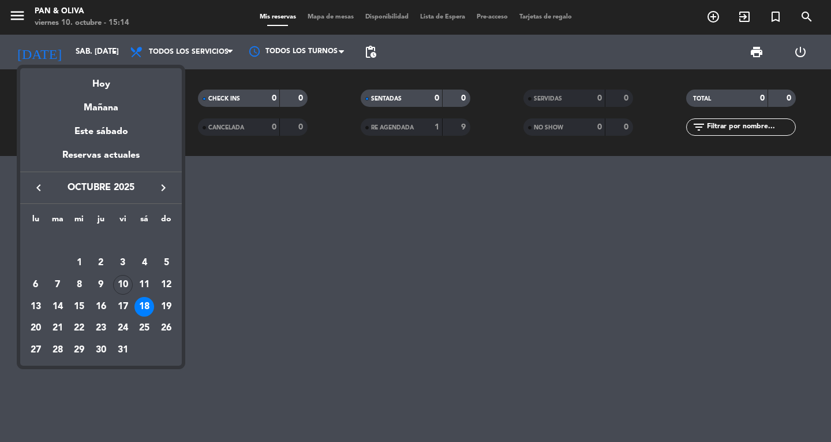
click at [174, 308] on div "19" at bounding box center [166, 307] width 20 height 20
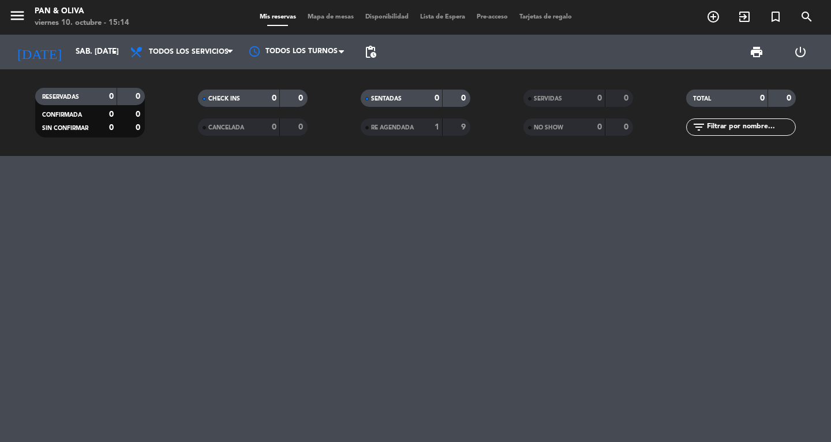
type input "dom. [DATE]"
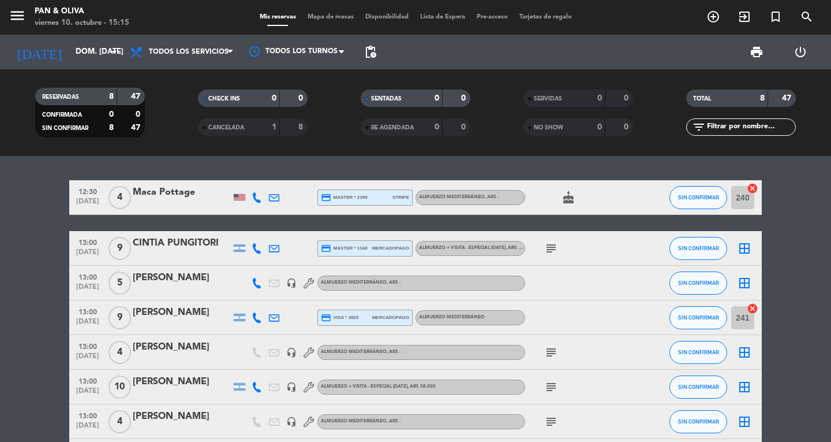
click at [551, 245] on icon "subject" at bounding box center [551, 248] width 14 height 14
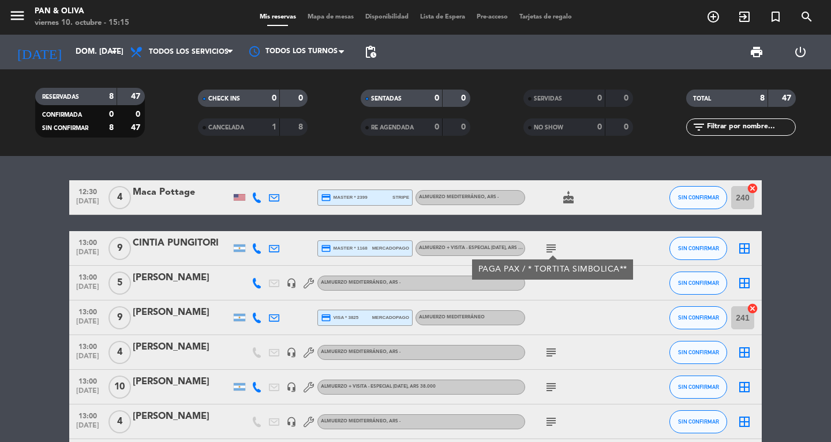
click at [552, 245] on icon "subject" at bounding box center [551, 248] width 14 height 14
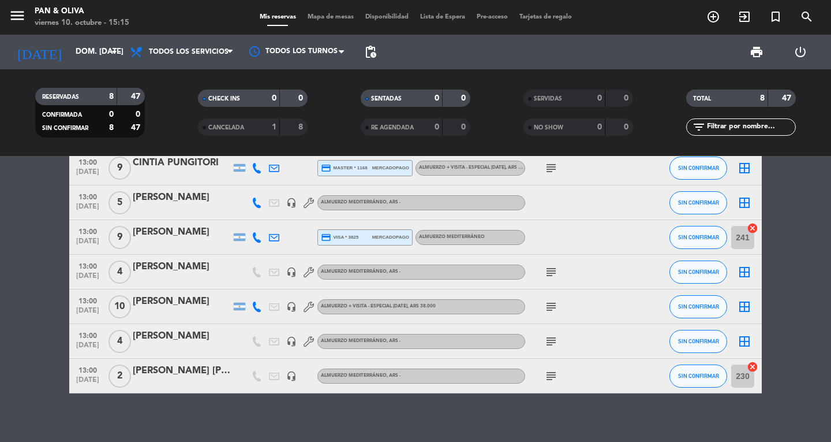
scroll to position [89, 0]
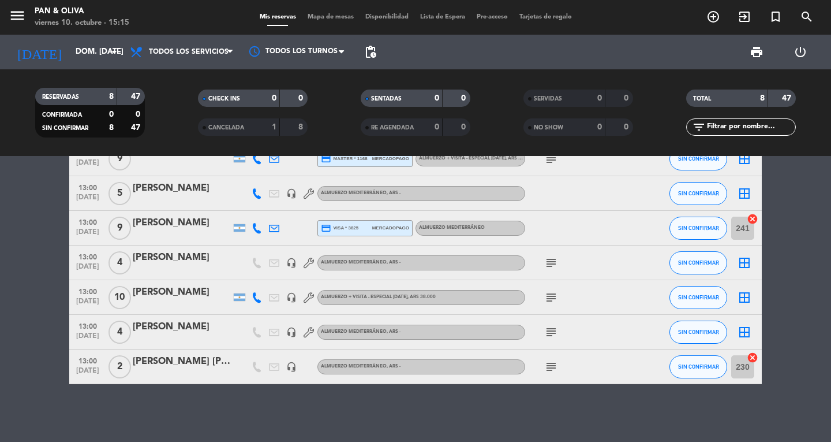
click at [556, 296] on icon "subject" at bounding box center [551, 297] width 14 height 14
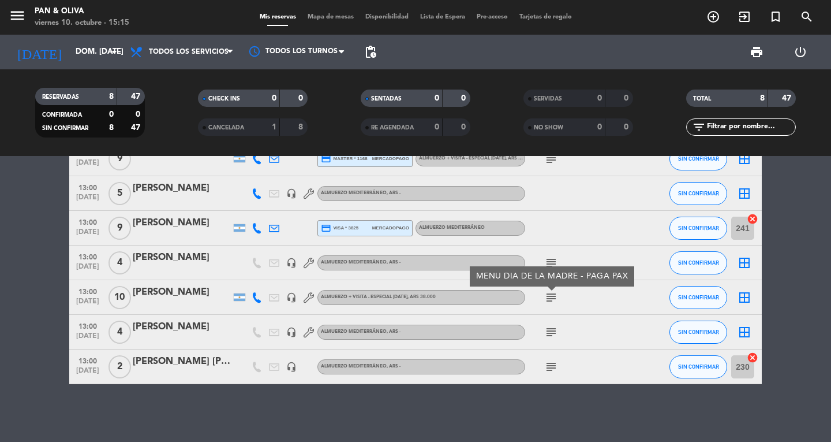
click at [555, 296] on icon "subject" at bounding box center [551, 297] width 14 height 14
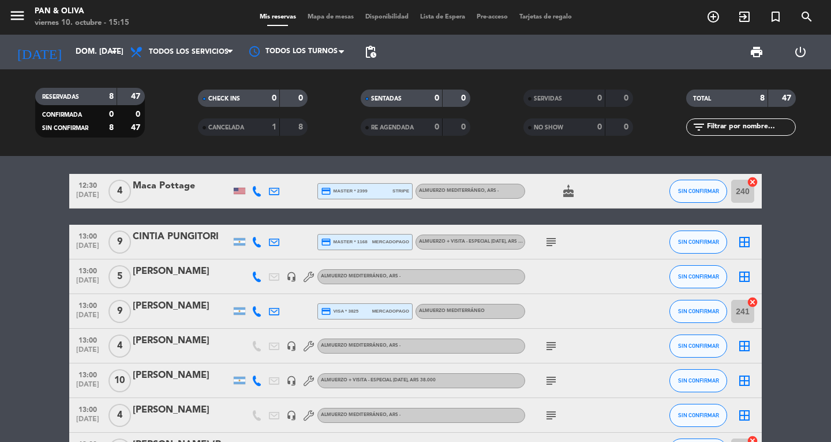
scroll to position [0, 0]
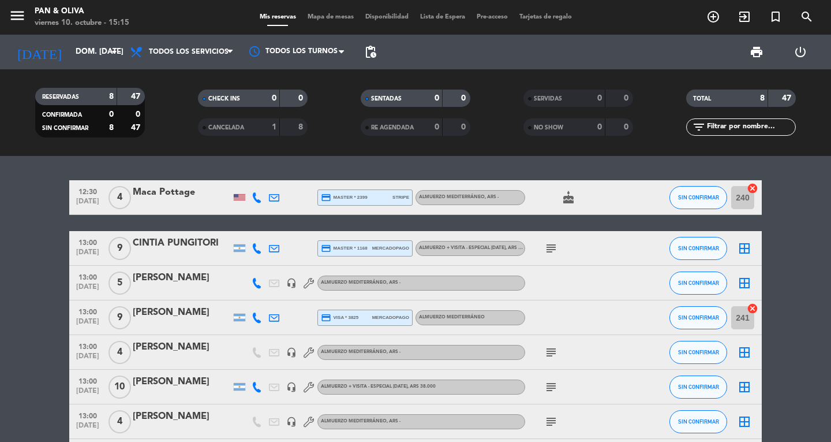
click at [556, 249] on icon "subject" at bounding box center [551, 248] width 14 height 14
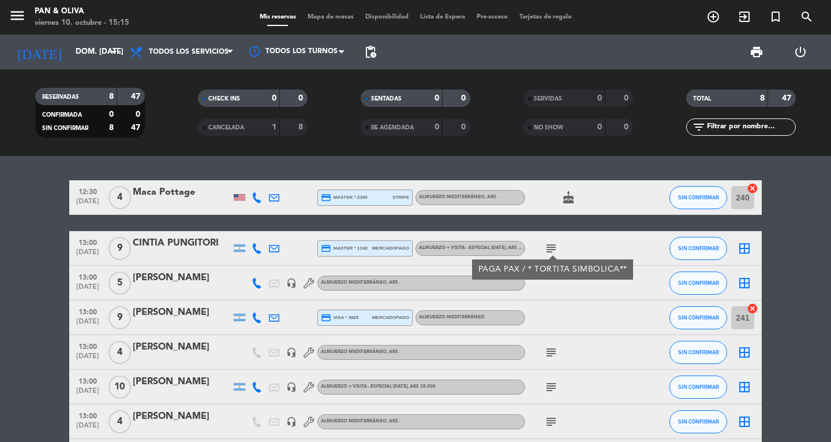
click at [556, 249] on icon "subject" at bounding box center [551, 248] width 14 height 14
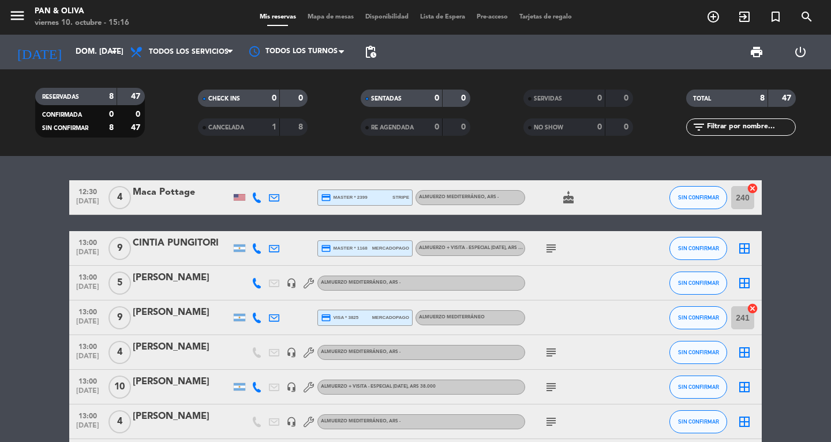
click at [61, 28] on div "viernes 10. octubre - 15:16" at bounding box center [82, 23] width 95 height 12
click at [719, 17] on icon "add_circle_outline" at bounding box center [713, 17] width 14 height 14
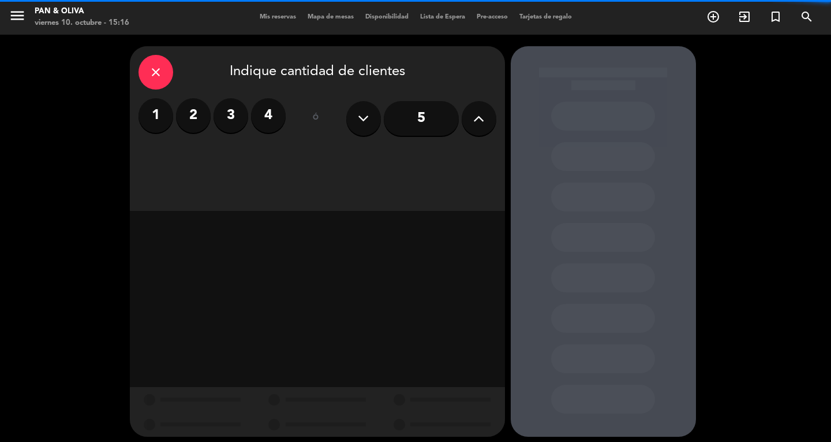
click at [274, 114] on label "4" at bounding box center [268, 115] width 35 height 35
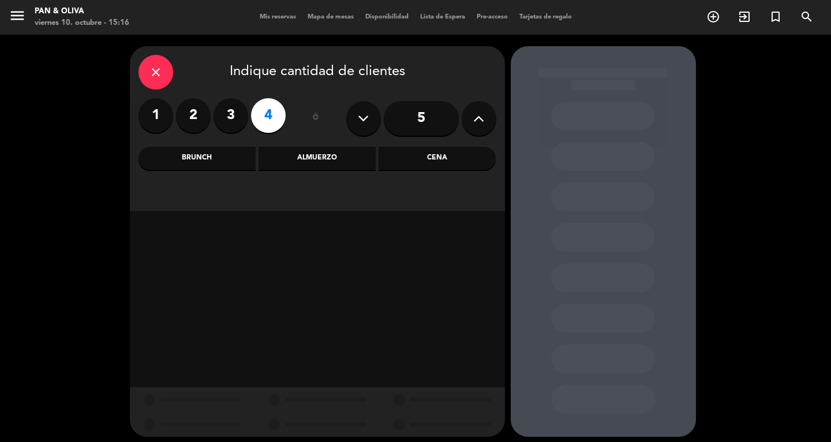
drag, startPoint x: 323, startPoint y: 156, endPoint x: 447, endPoint y: 309, distance: 196.5
click at [323, 157] on div "Almuerzo" at bounding box center [317, 158] width 117 height 23
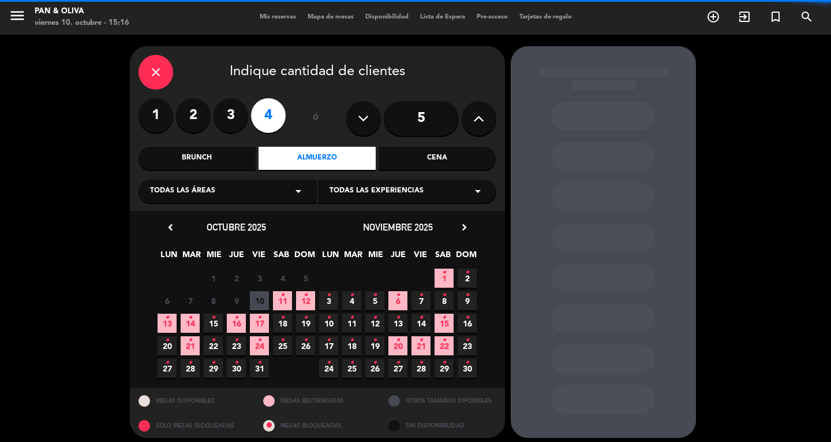
scroll to position [7, 0]
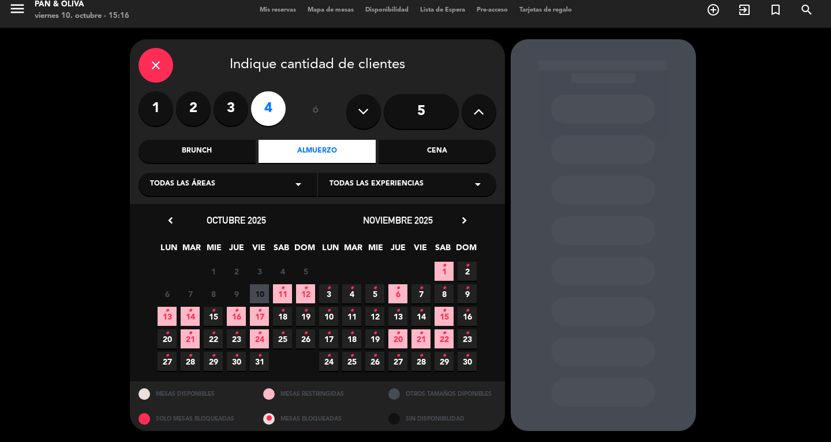
click at [283, 317] on icon "•" at bounding box center [283, 310] width 4 height 18
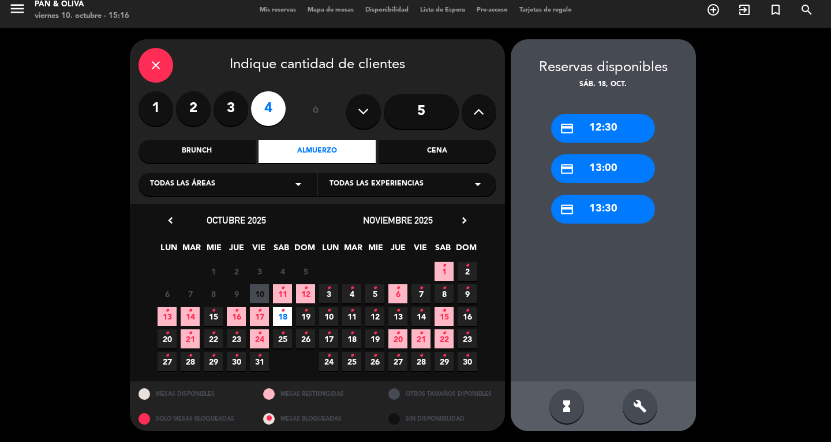
click at [620, 169] on div "credit_card 13:00" at bounding box center [603, 168] width 104 height 29
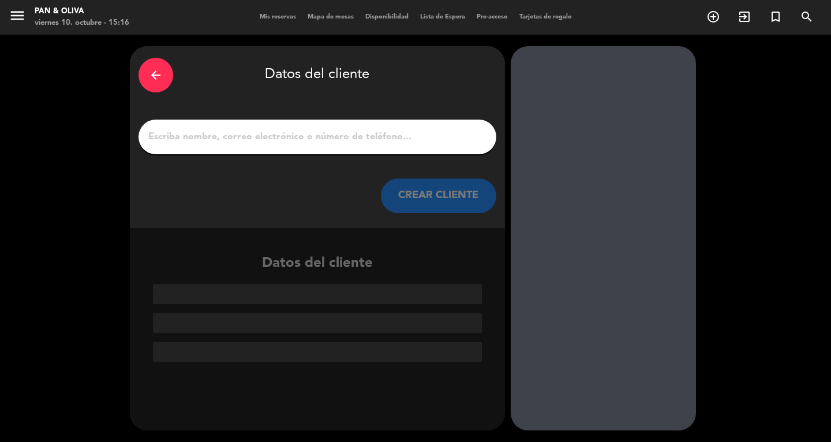
click at [203, 133] on input "1" at bounding box center [317, 137] width 341 height 16
click at [151, 69] on icon "arrow_back" at bounding box center [156, 75] width 14 height 14
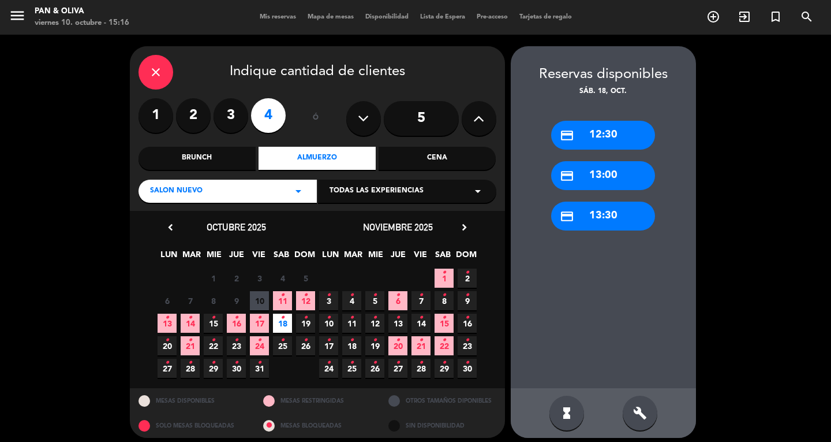
click at [151, 69] on icon "close" at bounding box center [156, 72] width 14 height 14
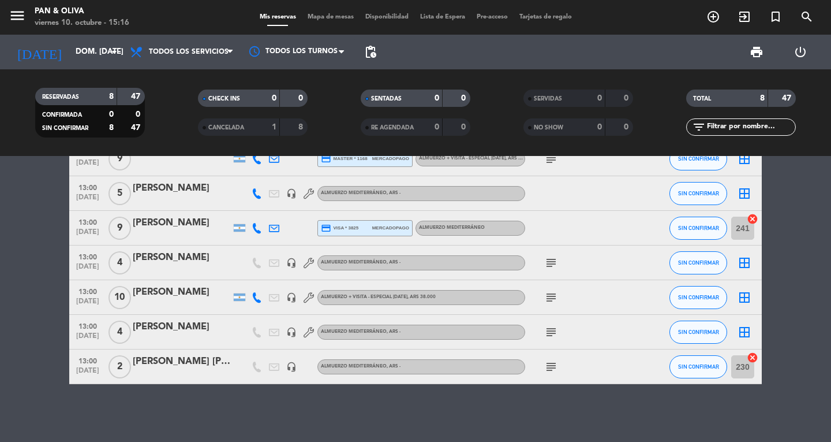
scroll to position [32, 0]
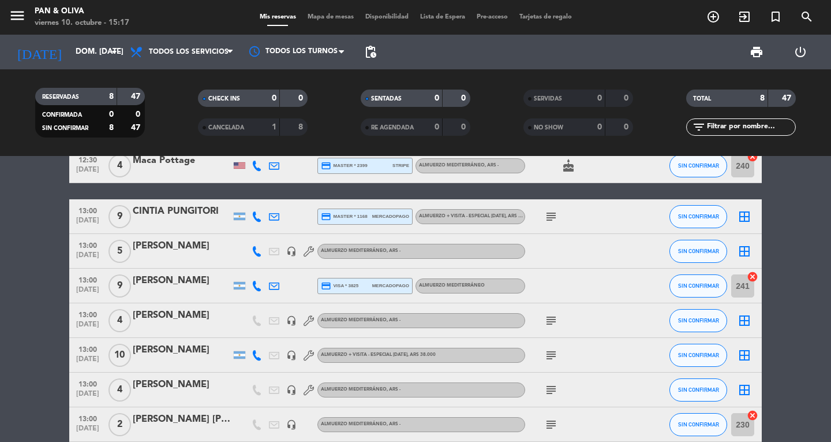
click at [552, 356] on icon "subject" at bounding box center [551, 355] width 14 height 14
click at [580, 358] on div "subject MENU DIA DE LA MADRE - PAGA PAX" at bounding box center [577, 355] width 104 height 34
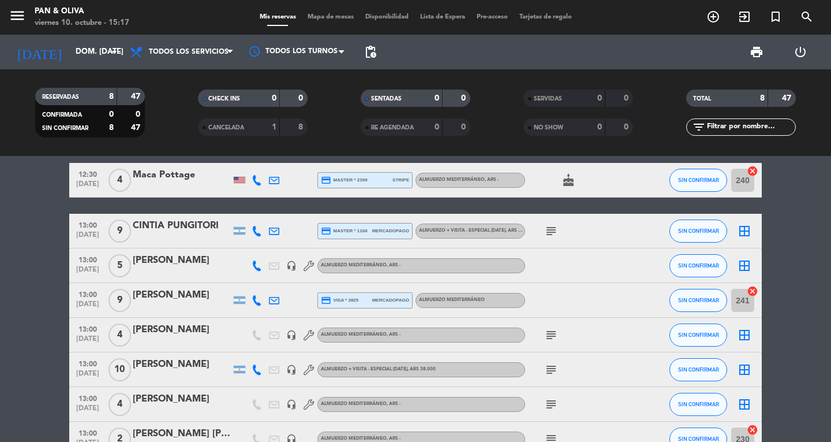
scroll to position [0, 0]
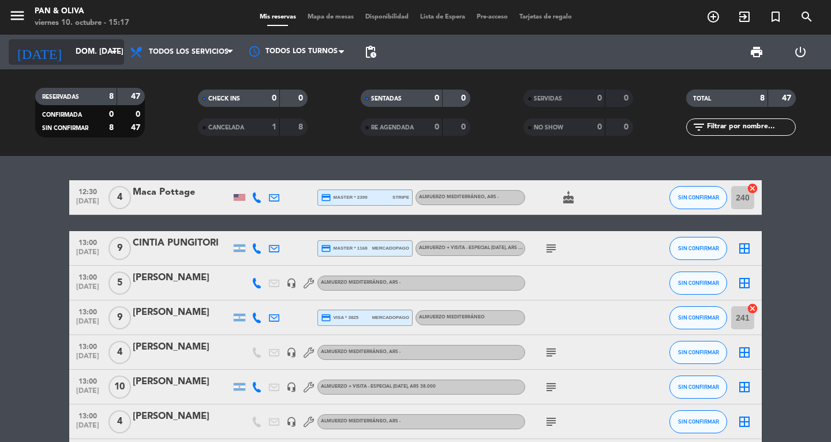
click at [70, 50] on input "dom. [DATE]" at bounding box center [121, 52] width 102 height 21
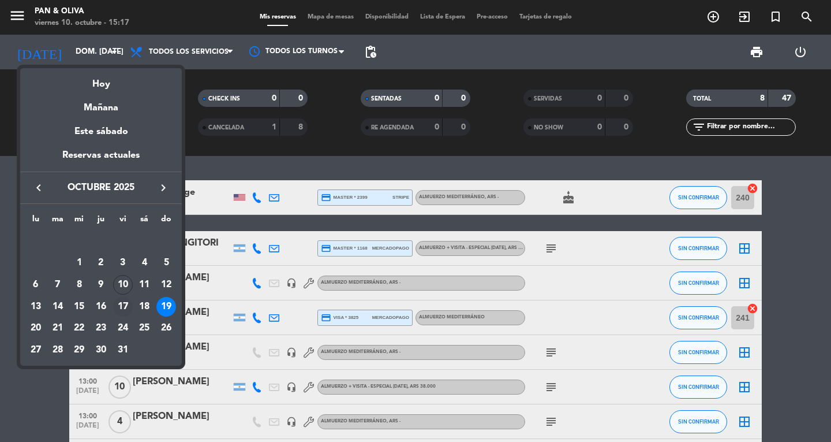
click at [124, 310] on div "17" at bounding box center [123, 307] width 20 height 20
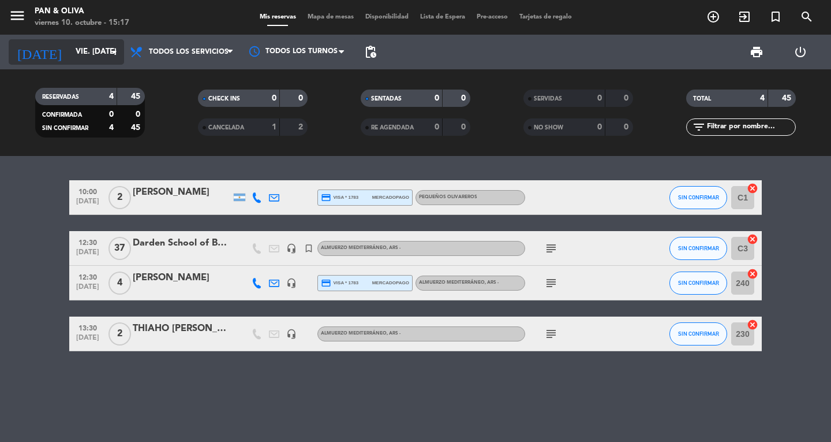
click at [79, 45] on input "vie. [DATE]" at bounding box center [121, 52] width 102 height 21
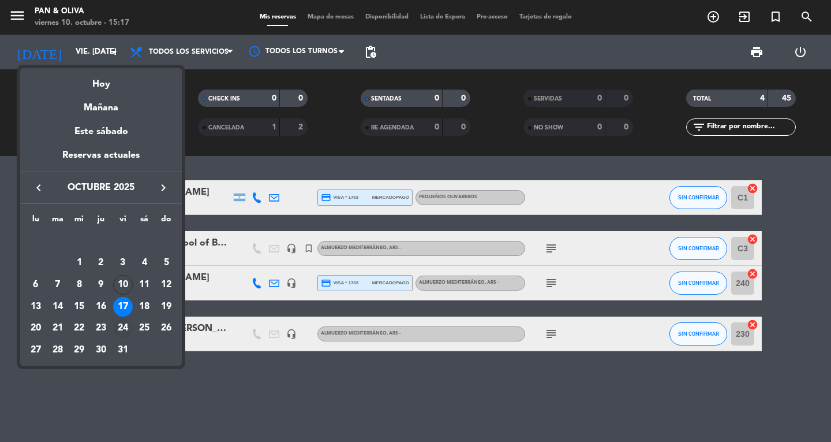
click at [124, 323] on div "24" at bounding box center [123, 329] width 20 height 20
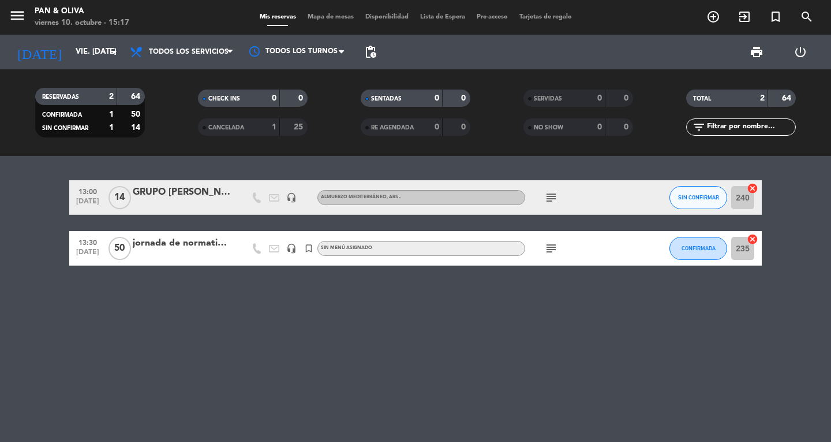
click at [550, 255] on icon "subject" at bounding box center [551, 248] width 14 height 14
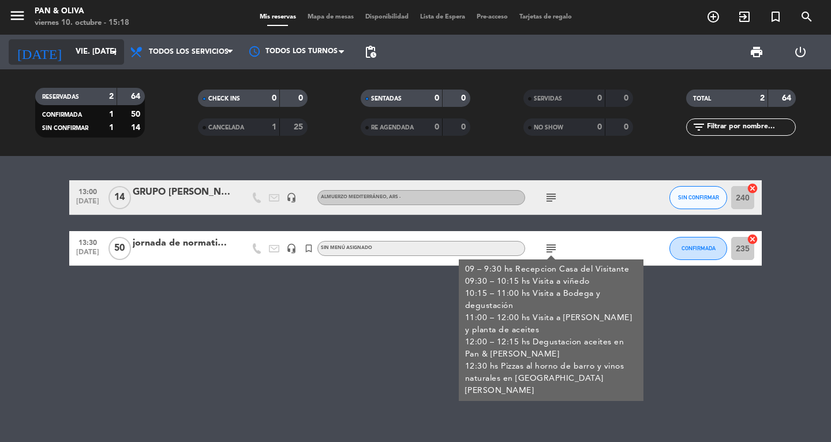
click at [88, 46] on input "vie. [DATE]" at bounding box center [121, 52] width 102 height 21
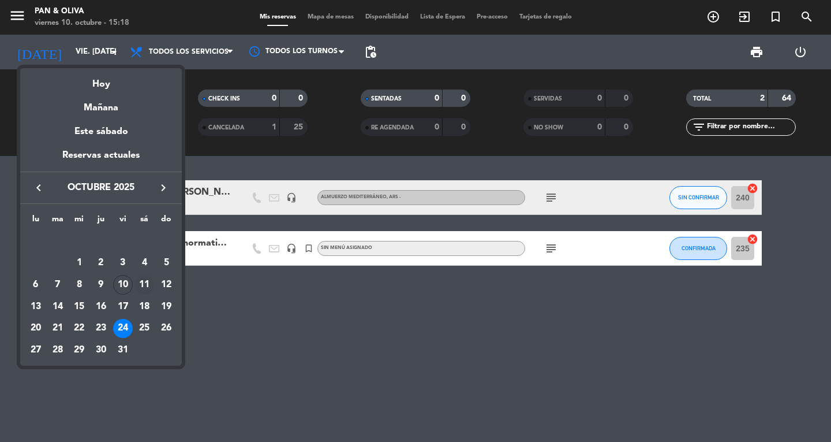
click at [151, 278] on div "11" at bounding box center [144, 285] width 20 height 20
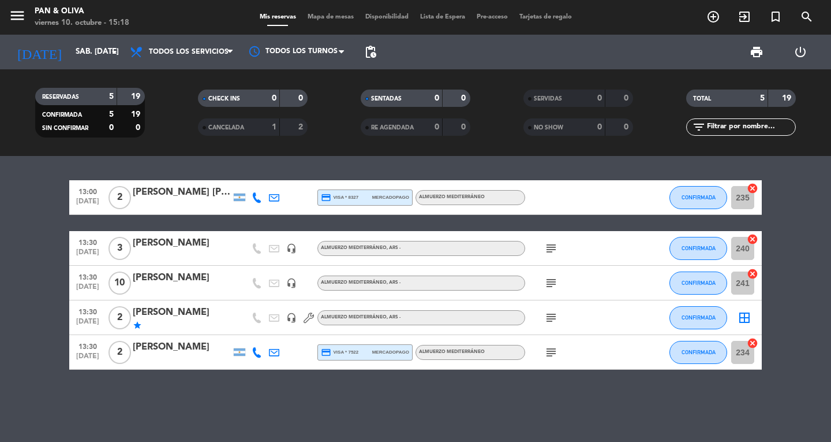
click at [547, 276] on icon "subject" at bounding box center [551, 283] width 14 height 14
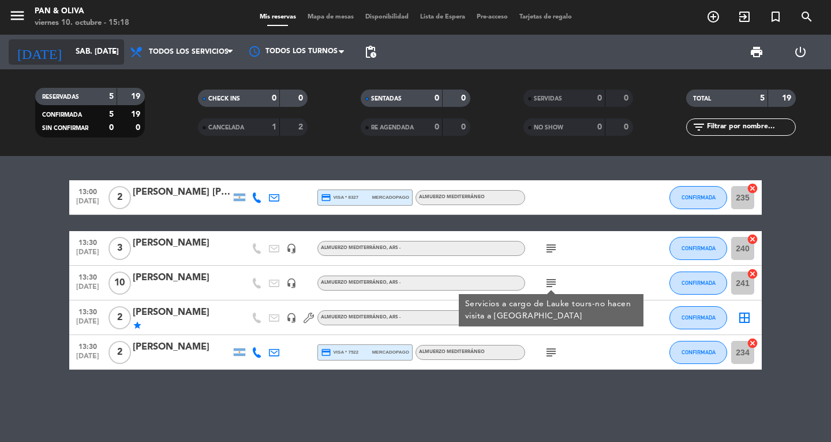
click at [95, 44] on input "sáb. [DATE]" at bounding box center [121, 52] width 102 height 21
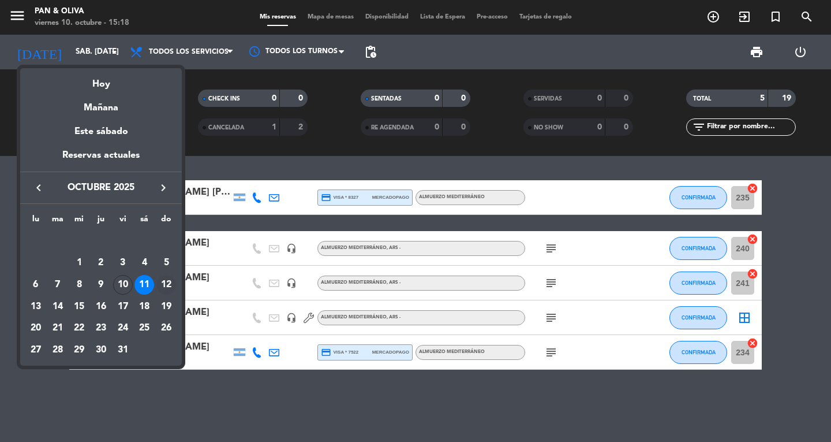
click at [167, 283] on div "12" at bounding box center [166, 285] width 20 height 20
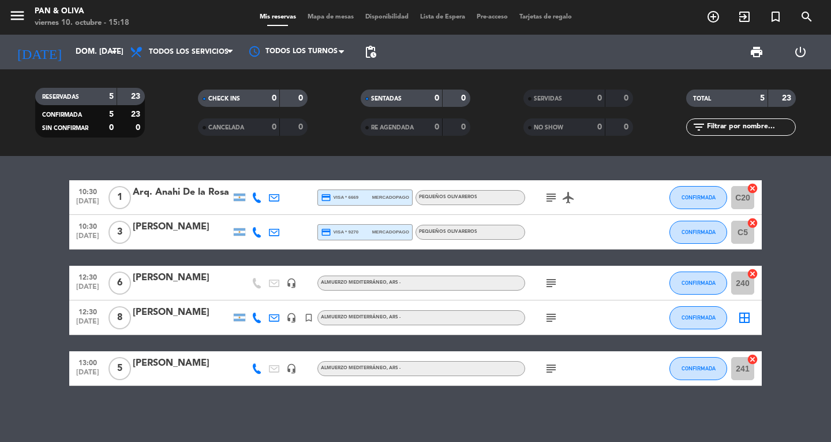
click at [559, 361] on span "subject" at bounding box center [551, 368] width 17 height 14
click at [557, 362] on icon "subject" at bounding box center [551, 368] width 14 height 14
click at [0, 256] on bookings-row "10:30 [DATE] 1 Arq. Anahi De la [PERSON_NAME] credit_card visa * 6669 mercadopa…" at bounding box center [415, 282] width 831 height 205
click at [81, 64] on div "[DATE] dom. [DATE] arrow_drop_down" at bounding box center [66, 51] width 115 height 25
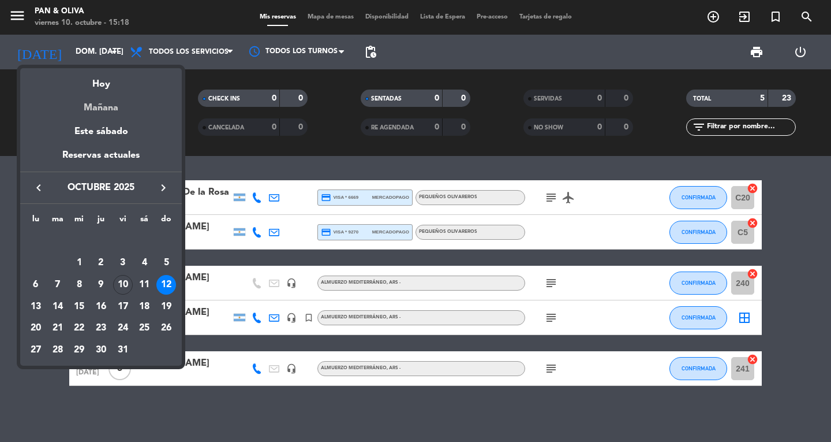
click at [105, 102] on div "Mañana" at bounding box center [101, 104] width 162 height 24
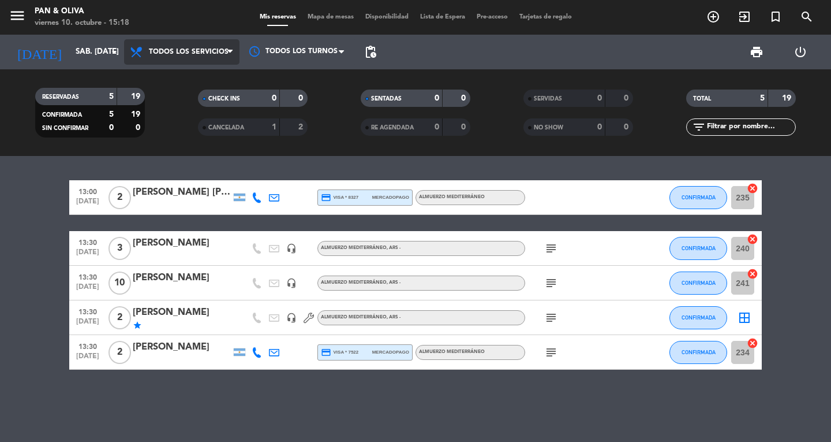
click at [172, 53] on span "Todos los servicios" at bounding box center [189, 52] width 80 height 8
click at [0, 251] on bookings-row "13:00 [DATE] 2 [PERSON_NAME] [PERSON_NAME] credit_card visa * 8327 mercadopago …" at bounding box center [415, 274] width 831 height 189
click at [554, 353] on icon "subject" at bounding box center [551, 352] width 14 height 14
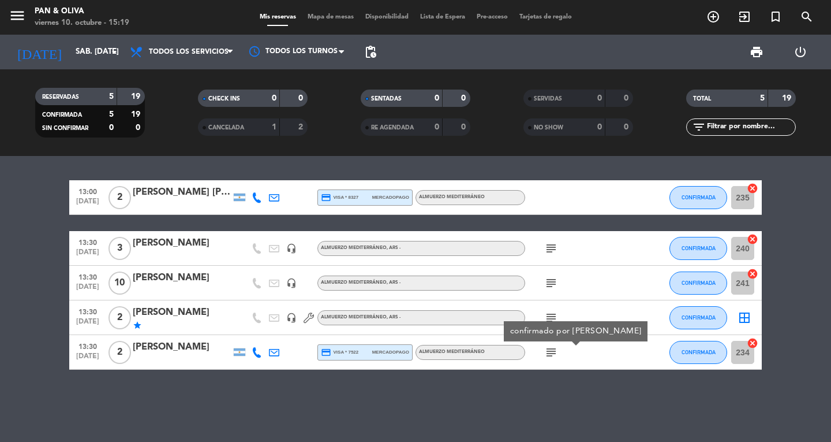
click at [300, 406] on div "13:00 [DATE] 2 [PERSON_NAME] [PERSON_NAME] credit_card visa * 8327 mercadopago …" at bounding box center [415, 299] width 831 height 286
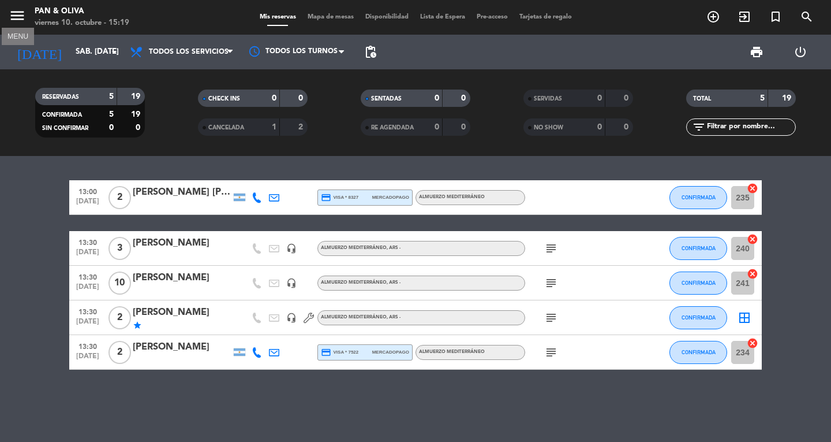
click at [21, 16] on icon "menu" at bounding box center [17, 15] width 17 height 17
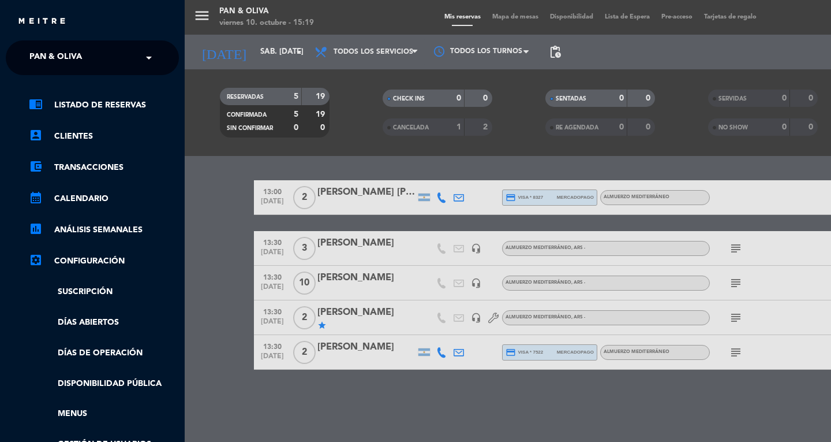
click at [55, 56] on span "Pan & Oliva" at bounding box center [55, 58] width 53 height 24
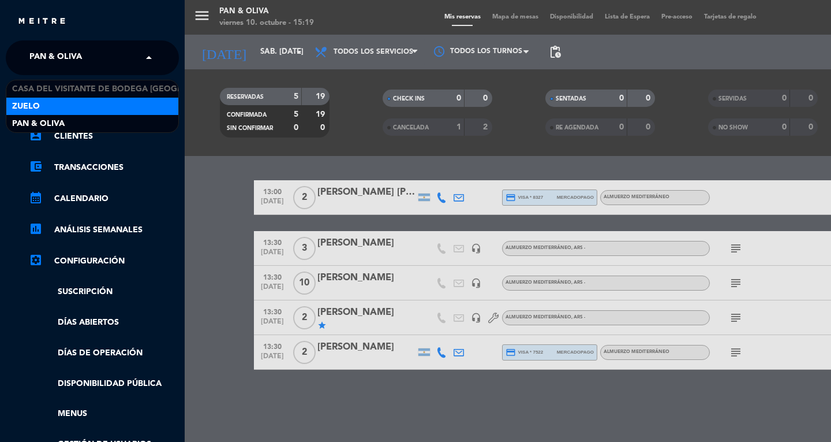
click at [56, 107] on div "Zuelo" at bounding box center [92, 106] width 172 height 17
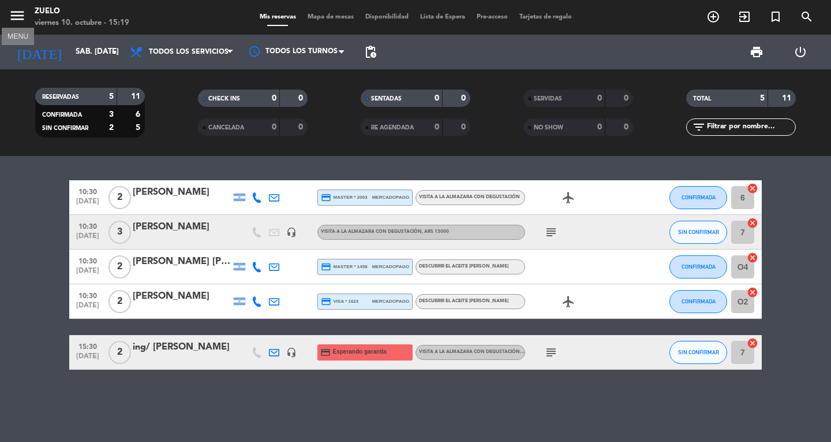
click at [10, 16] on icon "menu" at bounding box center [17, 15] width 17 height 17
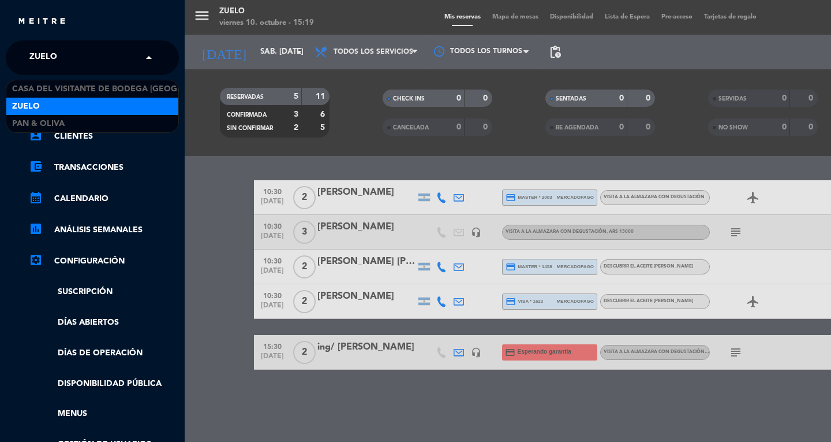
click at [85, 54] on input "text" at bounding box center [93, 58] width 141 height 25
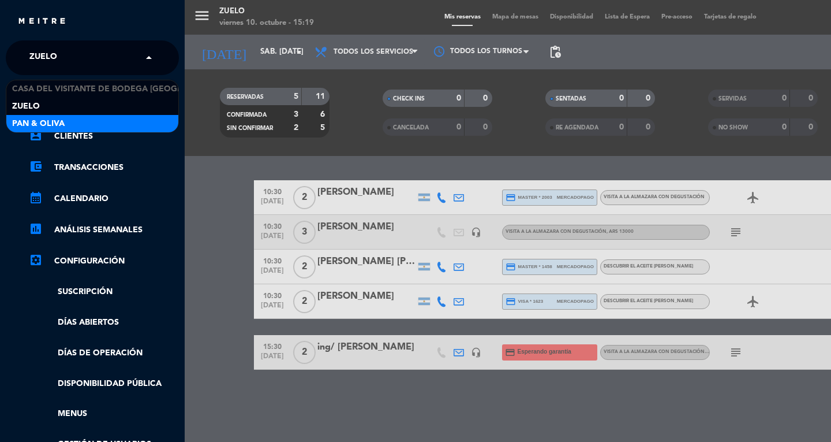
click at [64, 117] on span "Pan & Oliva" at bounding box center [38, 123] width 53 height 13
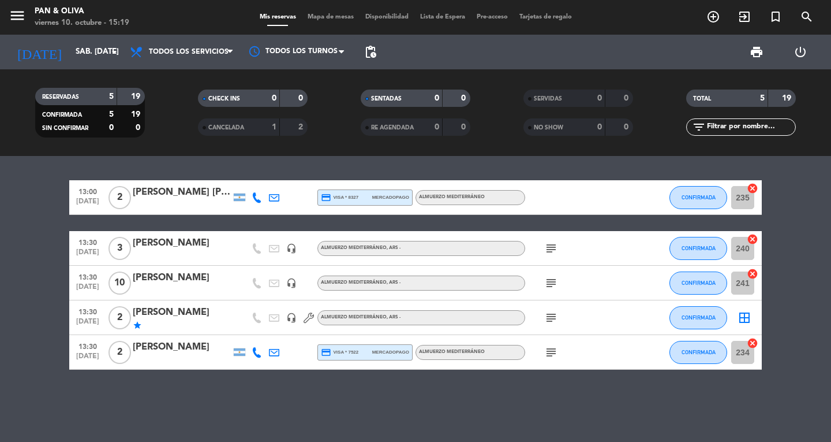
click at [555, 249] on icon "subject" at bounding box center [551, 248] width 14 height 14
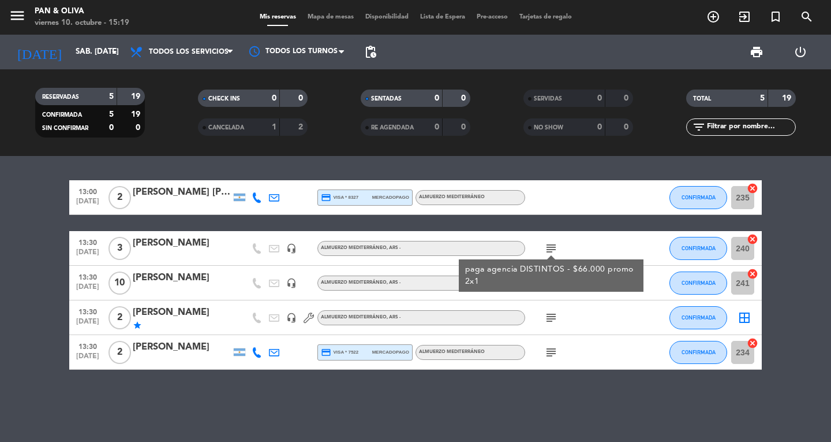
click at [576, 322] on div "subject" at bounding box center [577, 317] width 104 height 34
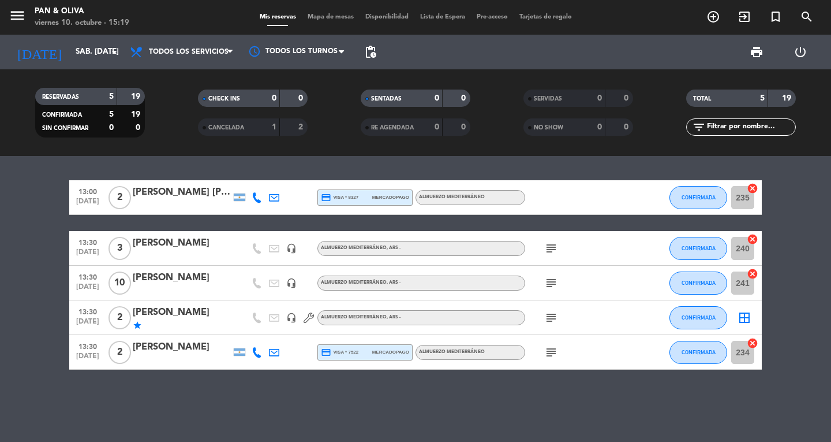
click at [551, 286] on icon "subject" at bounding box center [551, 283] width 14 height 14
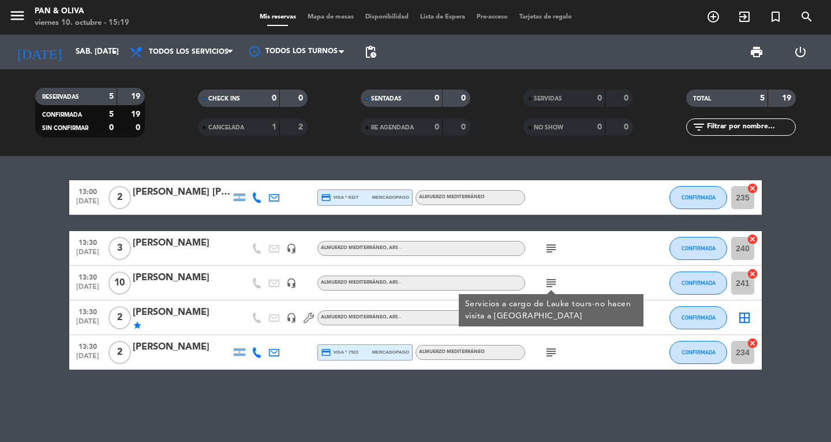
click at [618, 351] on div "subject" at bounding box center [577, 352] width 104 height 34
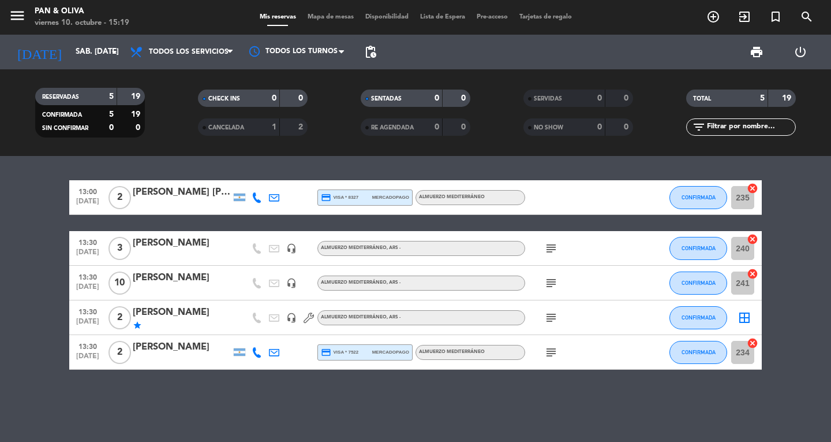
click at [533, 313] on div "subject" at bounding box center [577, 317] width 104 height 34
click at [549, 313] on icon "subject" at bounding box center [551, 318] width 14 height 14
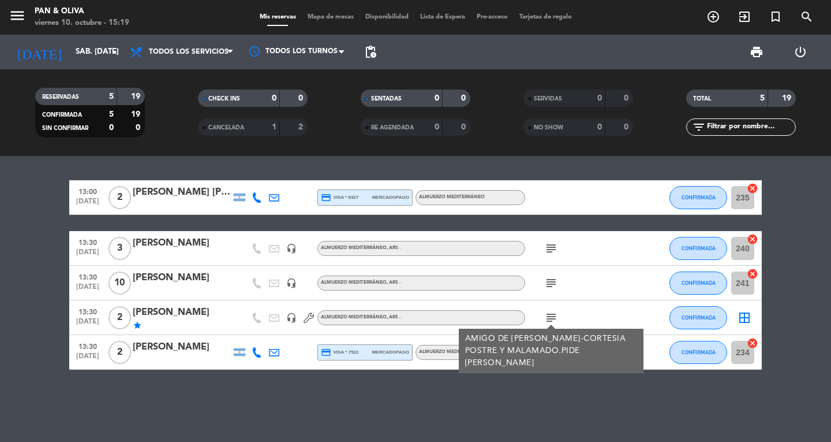
click at [600, 282] on div "subject" at bounding box center [577, 283] width 104 height 34
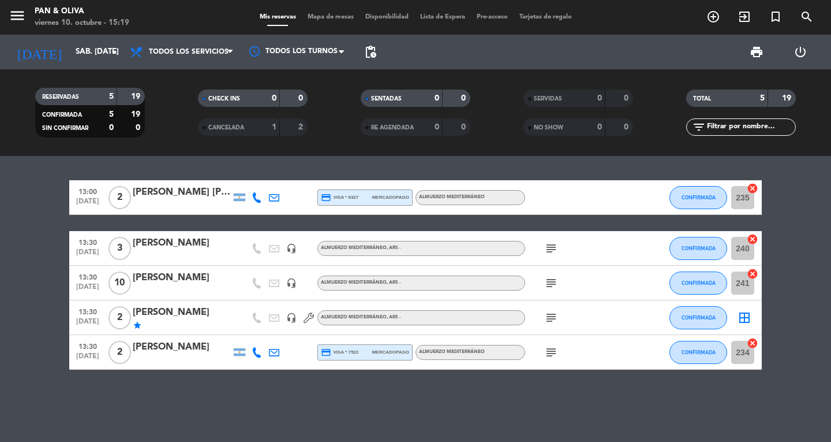
click at [549, 346] on icon "subject" at bounding box center [551, 352] width 14 height 14
click at [462, 403] on div "13:00 [DATE] 2 [PERSON_NAME] [PERSON_NAME] credit_card visa * 8327 mercadopago …" at bounding box center [415, 299] width 831 height 286
click at [70, 51] on input "sáb. [DATE]" at bounding box center [121, 52] width 102 height 21
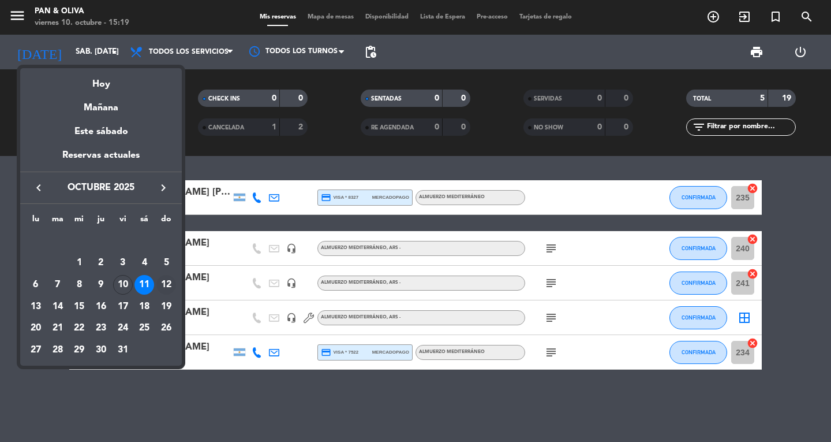
click at [160, 288] on div "12" at bounding box center [166, 285] width 20 height 20
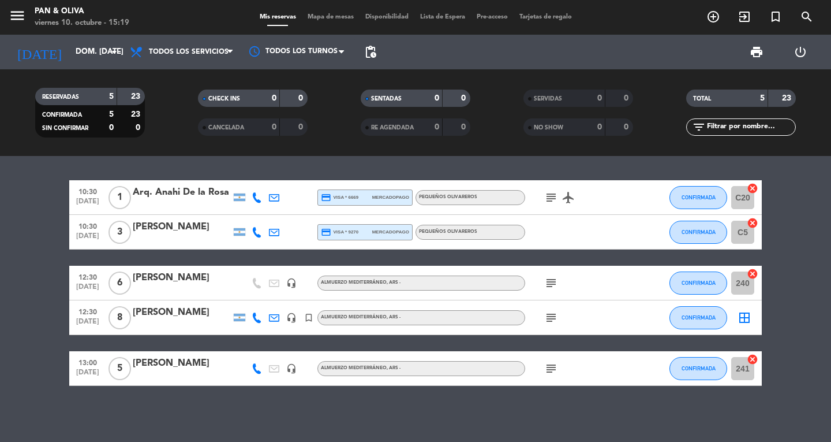
click at [551, 199] on icon "subject" at bounding box center [551, 197] width 14 height 14
click at [544, 312] on icon "subject" at bounding box center [551, 318] width 14 height 14
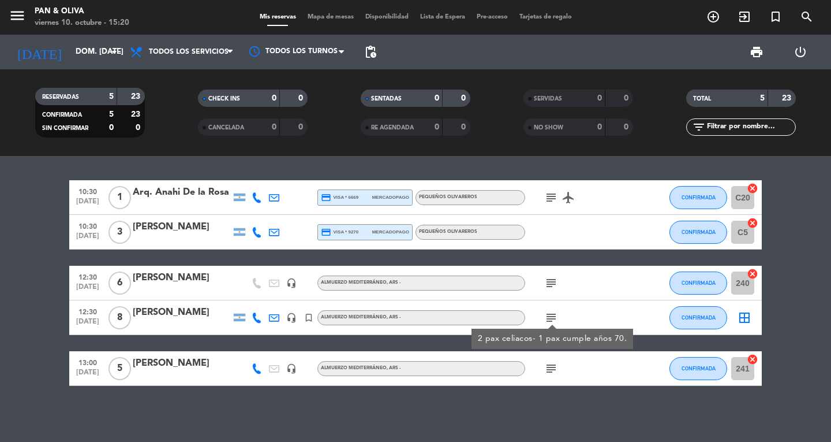
click at [548, 276] on icon "subject" at bounding box center [551, 283] width 14 height 14
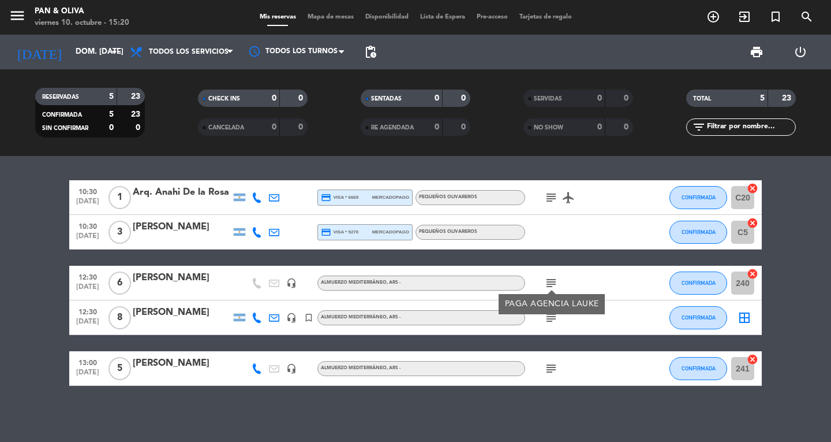
click at [554, 374] on icon "subject" at bounding box center [551, 368] width 14 height 14
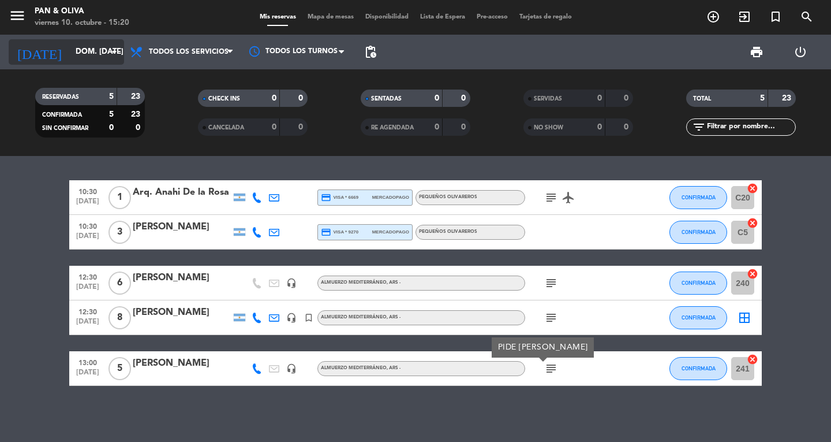
click at [70, 43] on input "dom. [DATE]" at bounding box center [121, 52] width 102 height 21
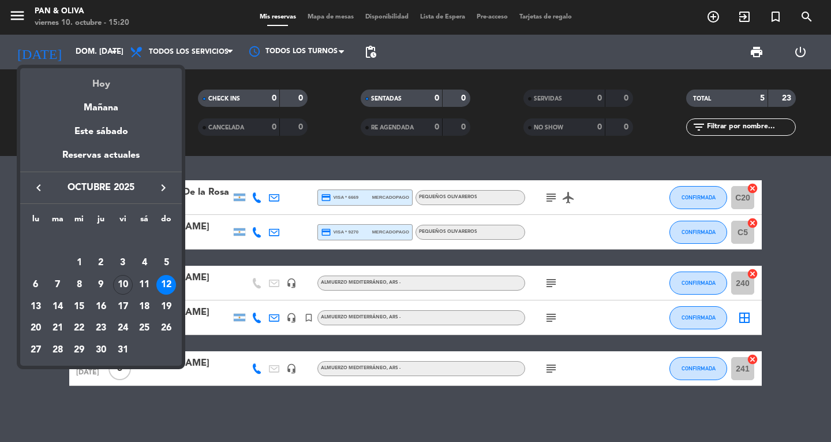
click at [87, 81] on div "Hoy" at bounding box center [101, 80] width 162 height 24
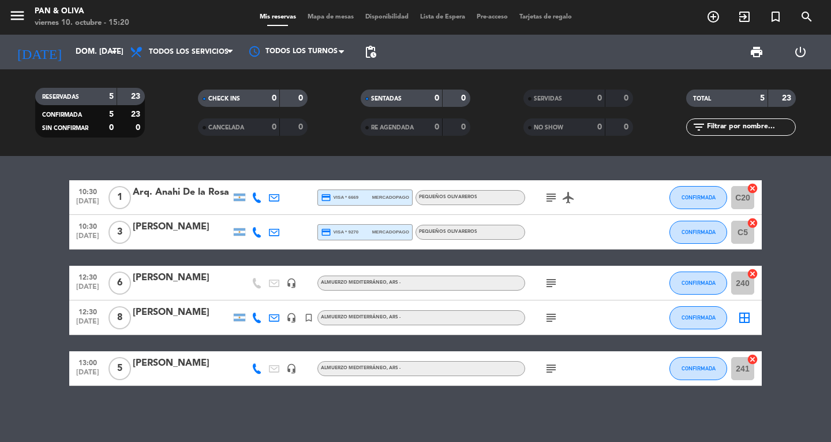
type input "vie. [DATE]"
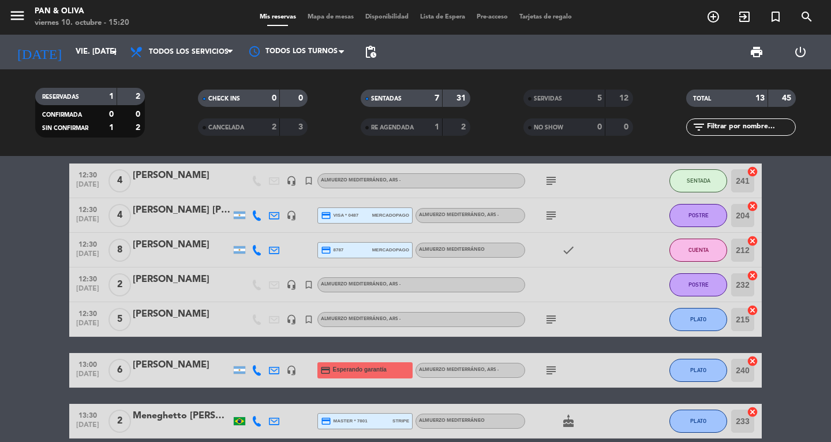
scroll to position [122, 0]
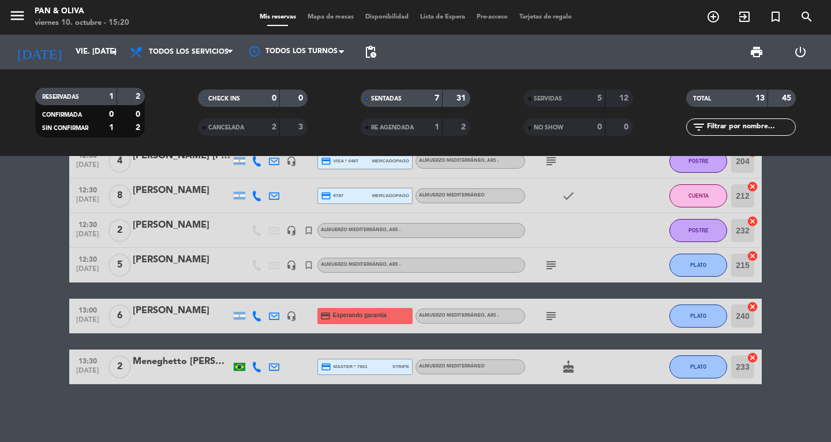
click at [166, 304] on div "[PERSON_NAME]" at bounding box center [182, 310] width 98 height 15
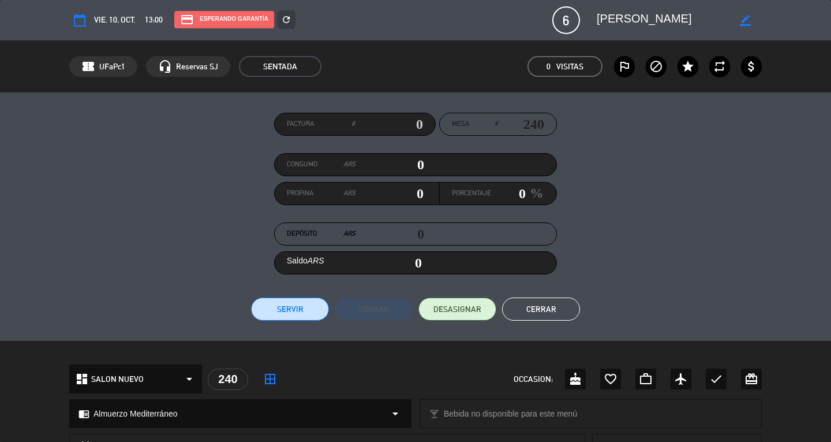
click at [575, 21] on span "6" at bounding box center [566, 20] width 28 height 28
click at [281, 69] on span "SENTADA" at bounding box center [280, 66] width 83 height 21
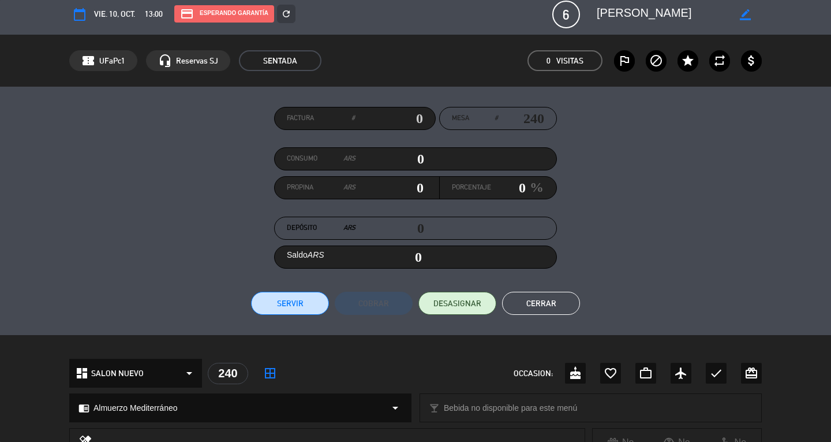
scroll to position [0, 0]
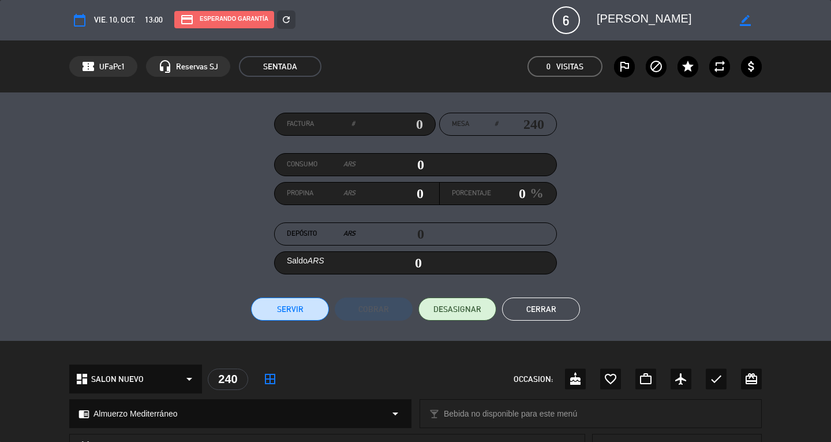
click at [401, 229] on input "0" at bounding box center [390, 233] width 69 height 17
click at [483, 124] on label "Mesa #" at bounding box center [475, 124] width 46 height 12
click at [562, 21] on span "6" at bounding box center [566, 20] width 28 height 28
click at [563, 20] on span "6" at bounding box center [566, 20] width 28 height 28
click at [565, 20] on span "6" at bounding box center [566, 20] width 28 height 28
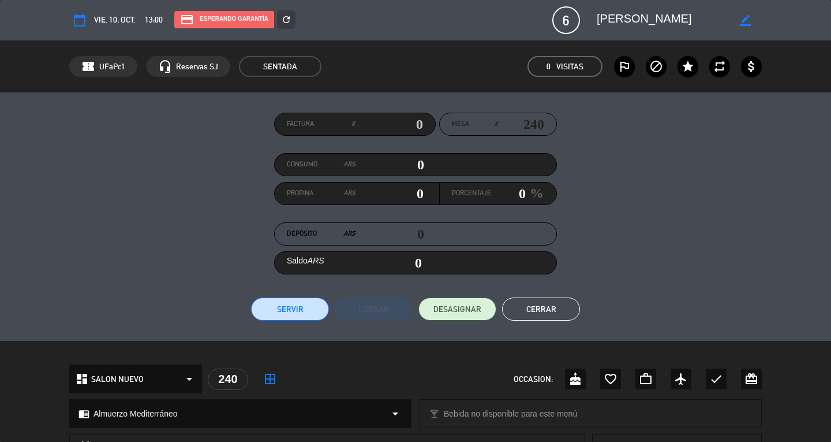
drag, startPoint x: 568, startPoint y: 20, endPoint x: 595, endPoint y: 30, distance: 29.0
click at [572, 20] on span "6" at bounding box center [566, 20] width 28 height 28
click at [540, 308] on button "Cerrar" at bounding box center [541, 308] width 78 height 23
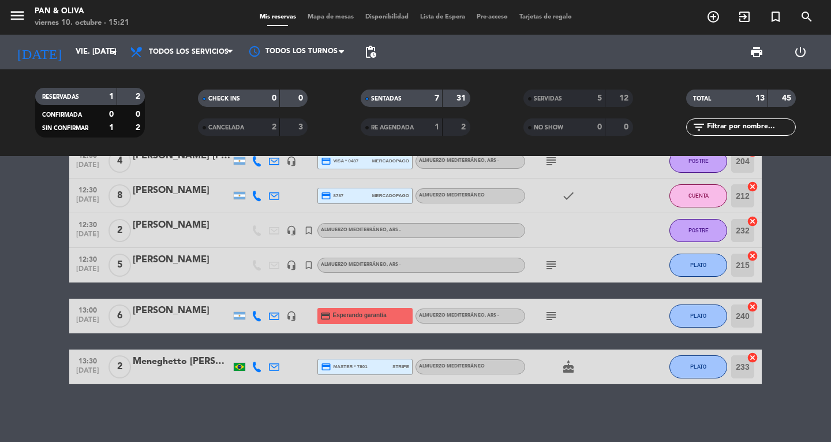
click at [544, 312] on span "subject" at bounding box center [551, 316] width 17 height 14
click at [548, 312] on icon "subject" at bounding box center [551, 316] width 14 height 14
click at [120, 316] on span "6" at bounding box center [120, 315] width 23 height 23
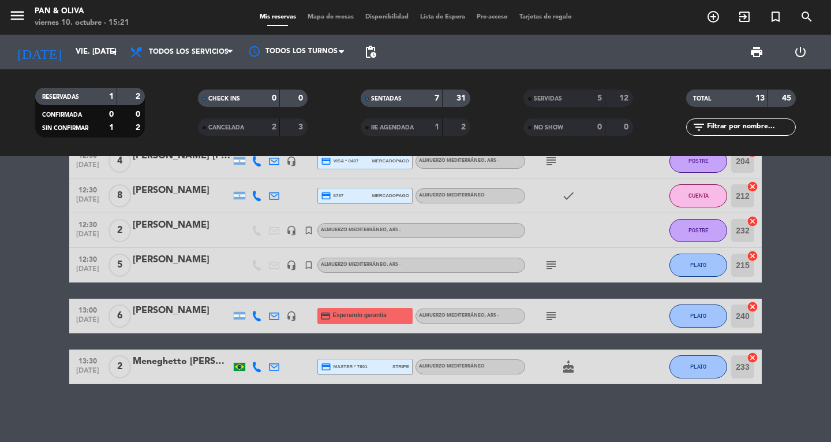
click at [203, 316] on div "[PERSON_NAME]" at bounding box center [182, 310] width 98 height 15
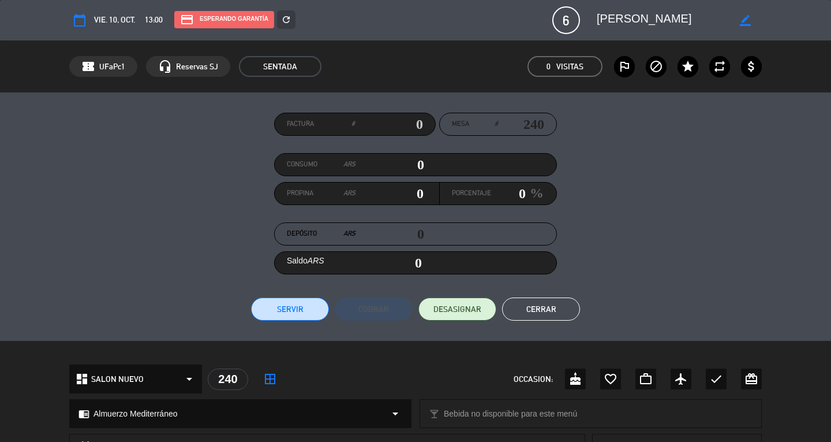
click at [89, 20] on button "calendar_today" at bounding box center [79, 20] width 21 height 21
click at [162, 22] on span "13:00" at bounding box center [154, 19] width 18 height 13
click at [154, 23] on span "13:00" at bounding box center [154, 19] width 18 height 13
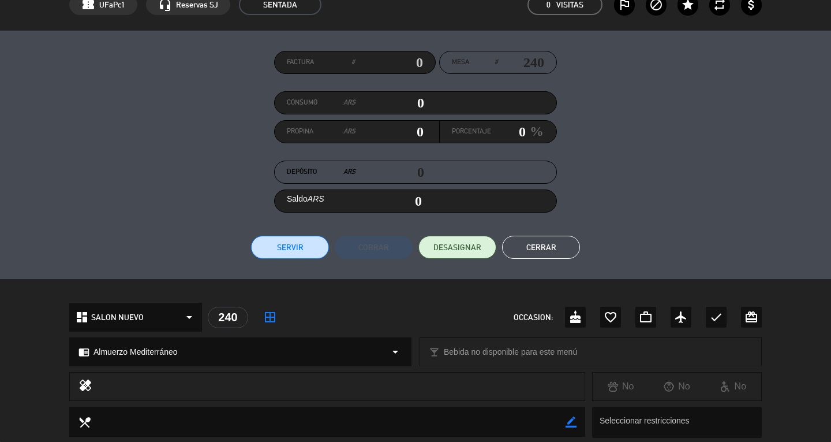
scroll to position [48, 0]
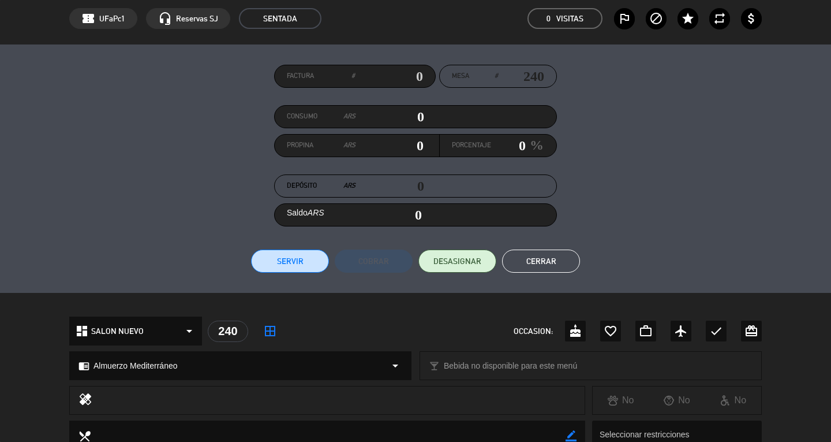
click at [543, 258] on button "Cerrar" at bounding box center [541, 260] width 78 height 23
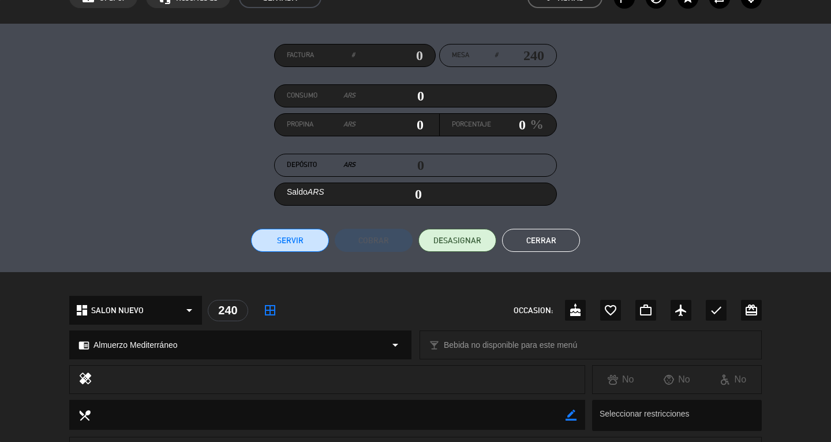
scroll to position [173, 0]
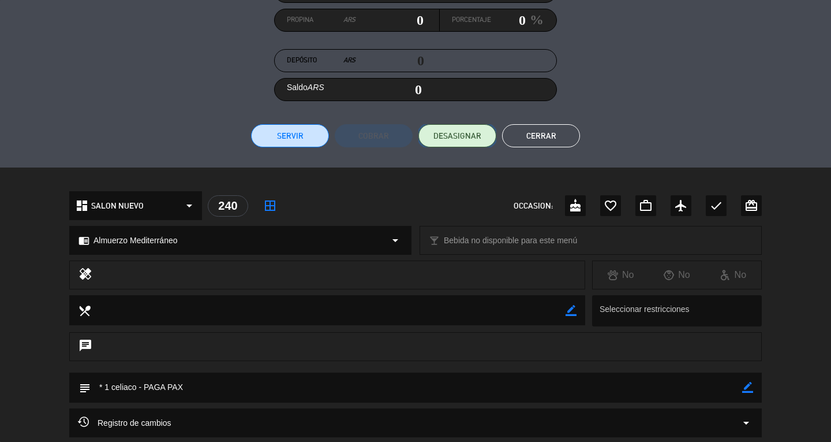
click at [465, 136] on span "DESASIGNAR" at bounding box center [457, 136] width 48 height 12
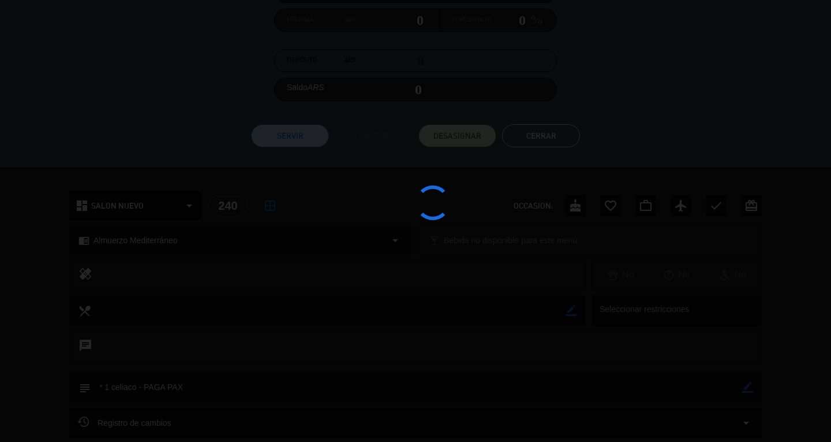
scroll to position [0, 0]
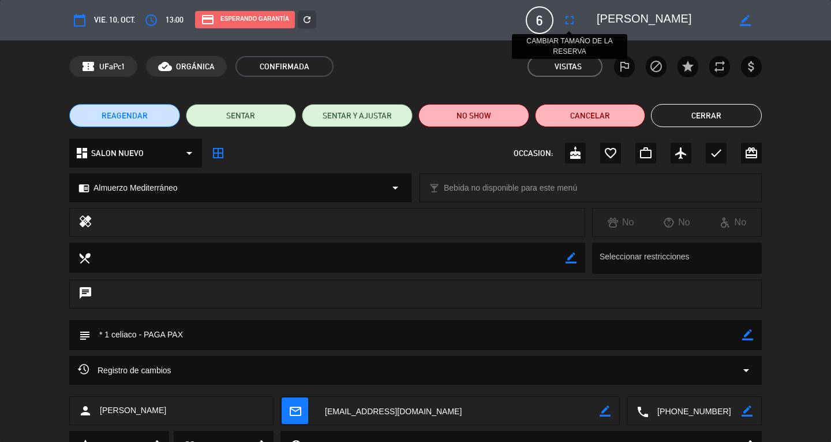
click at [568, 21] on icon "fullscreen" at bounding box center [570, 20] width 14 height 14
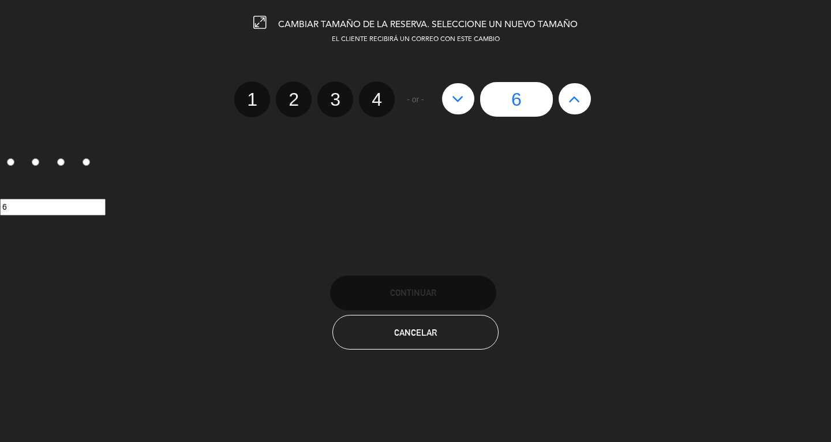
click at [462, 98] on icon at bounding box center [458, 98] width 12 height 18
type input "5"
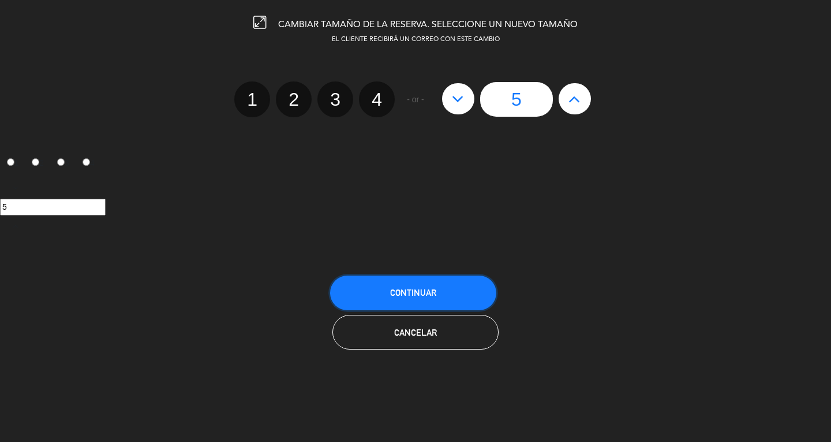
click at [438, 297] on button "Continuar" at bounding box center [413, 292] width 166 height 35
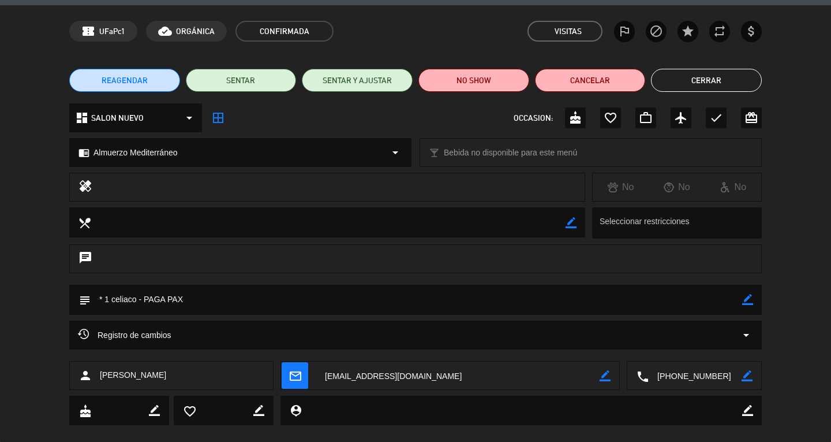
scroll to position [53, 0]
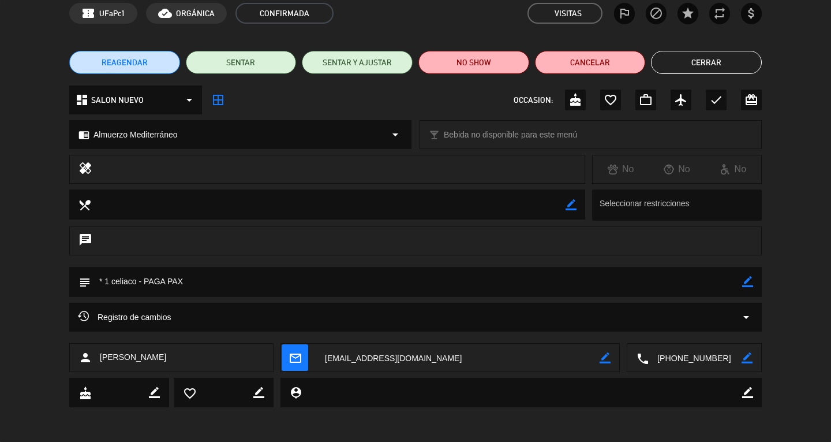
click at [715, 53] on button "Cerrar" at bounding box center [706, 62] width 111 height 23
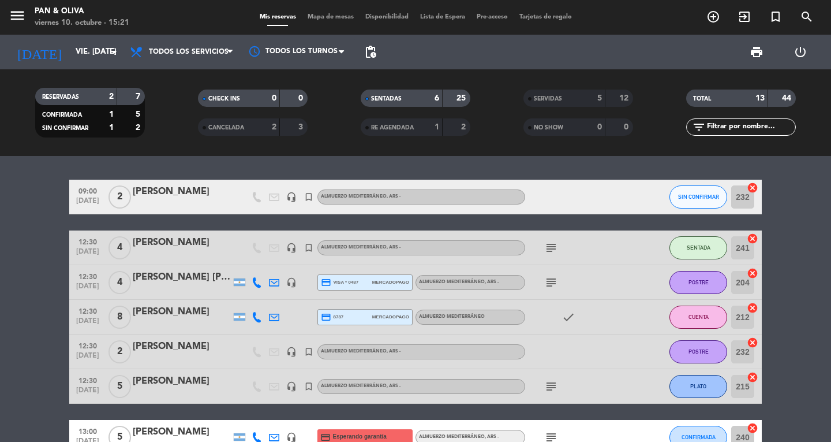
scroll to position [0, 0]
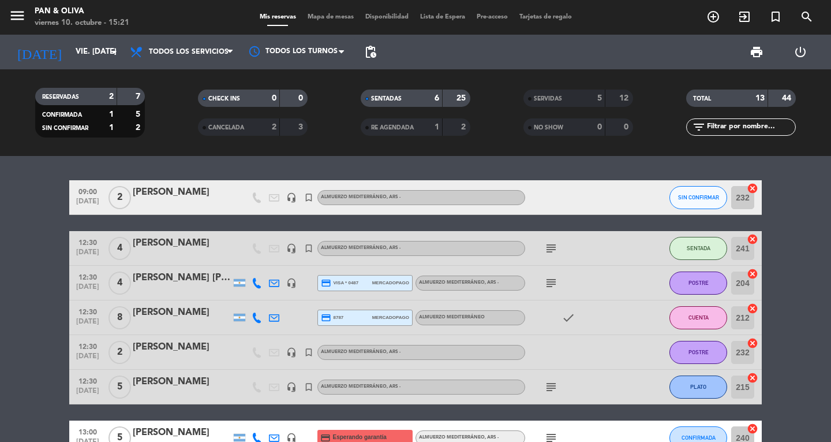
click at [167, 320] on div "[PERSON_NAME]" at bounding box center [182, 312] width 98 height 15
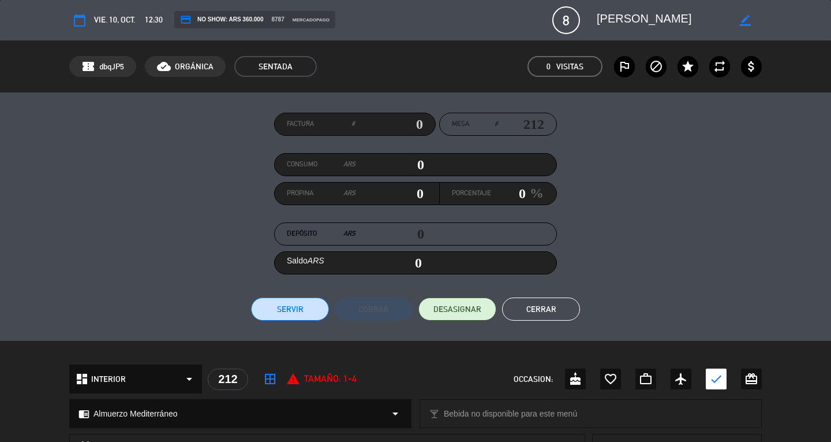
click at [551, 305] on button "Cerrar" at bounding box center [541, 308] width 78 height 23
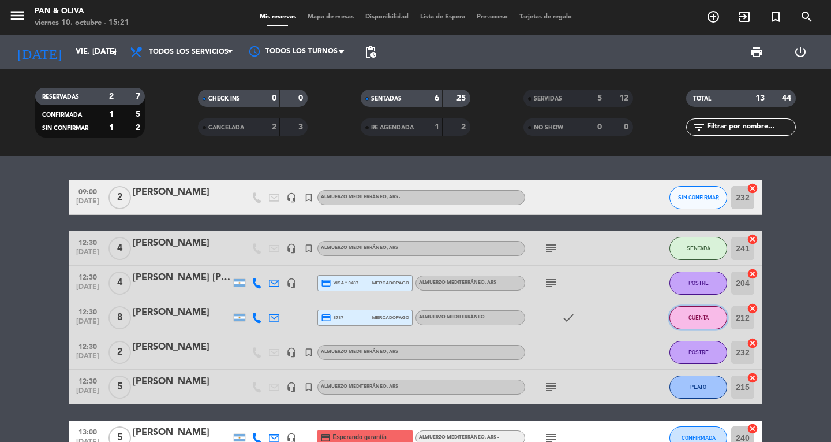
click at [700, 311] on button "CUENTA" at bounding box center [699, 317] width 58 height 23
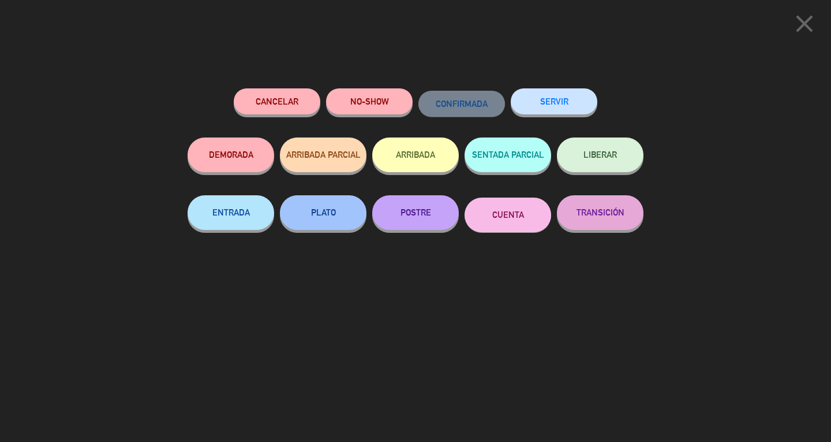
click at [555, 88] on div "SERVIR" at bounding box center [554, 112] width 87 height 49
click at [564, 110] on button "SERVIR" at bounding box center [554, 101] width 87 height 26
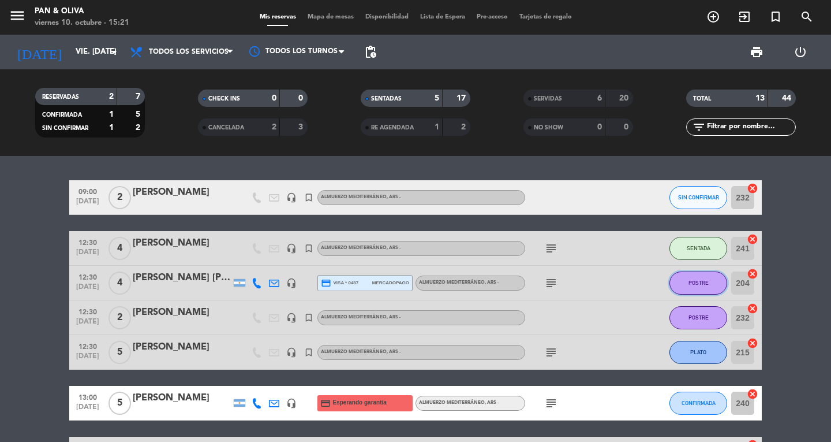
click at [696, 285] on span "POSTRE" at bounding box center [699, 282] width 20 height 6
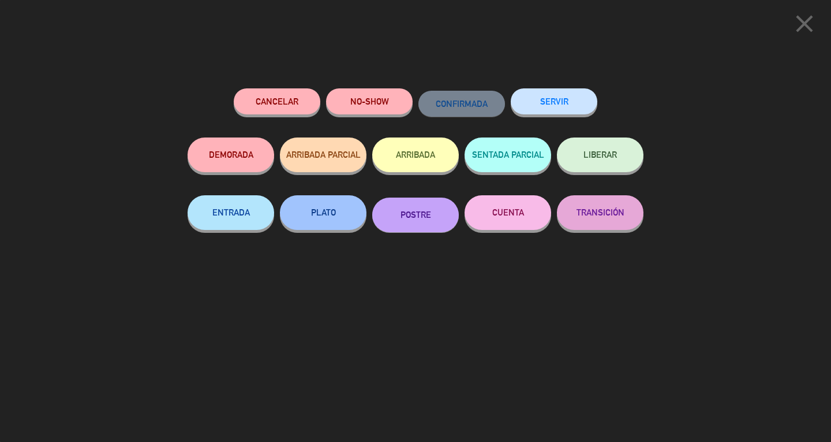
click at [569, 95] on button "SERVIR" at bounding box center [554, 101] width 87 height 26
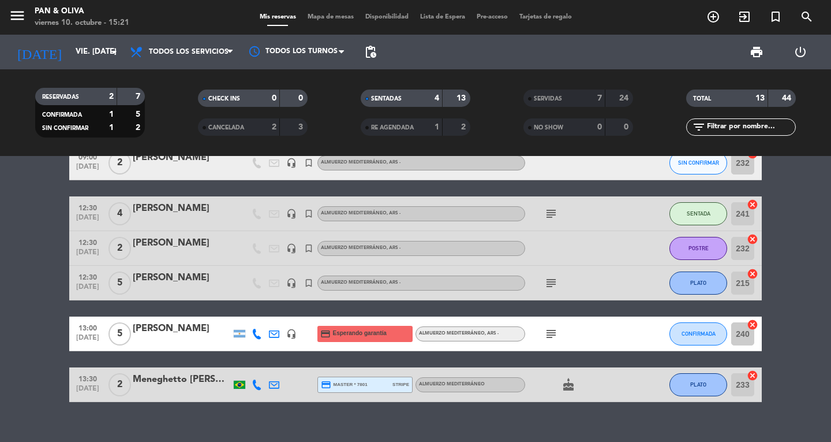
scroll to position [53, 0]
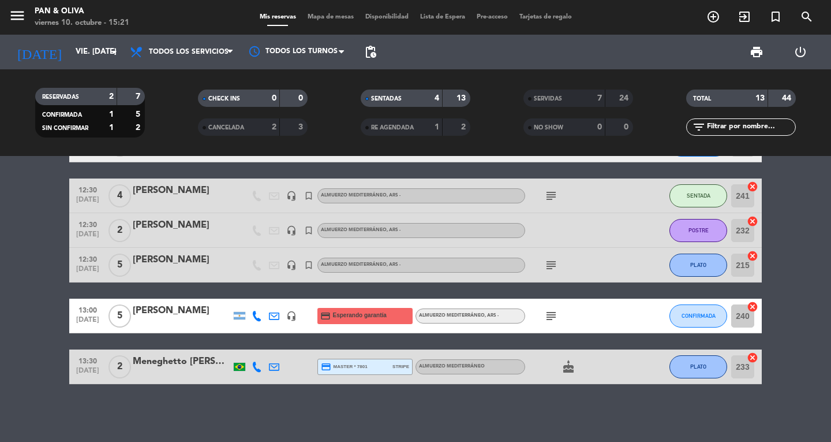
click at [175, 229] on div "[PERSON_NAME]" at bounding box center [182, 225] width 98 height 15
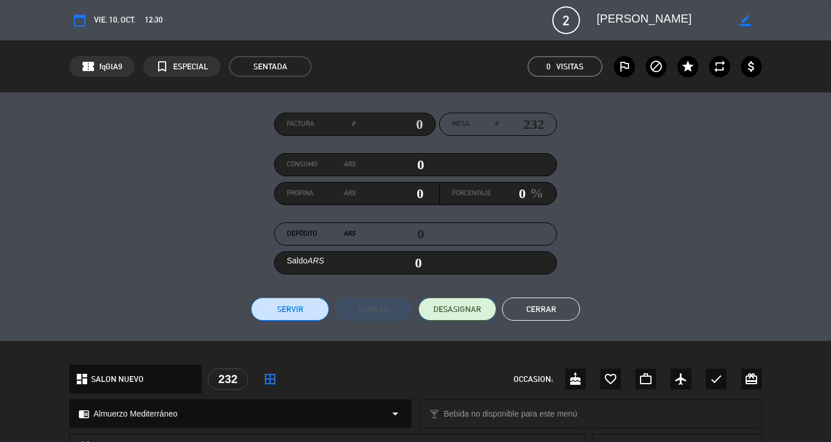
click at [463, 305] on span "DESASIGNAR" at bounding box center [457, 309] width 48 height 12
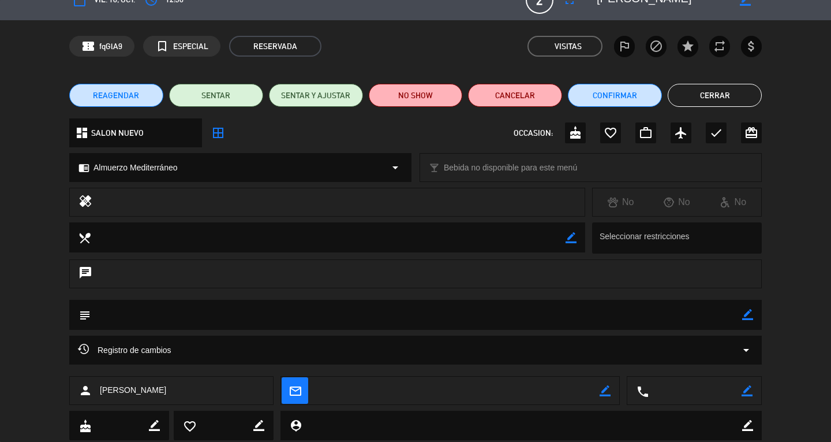
scroll to position [53, 0]
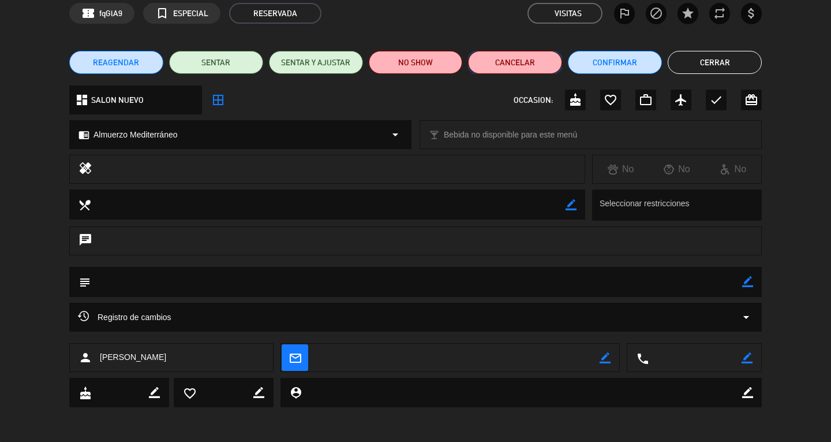
click at [497, 67] on button "Cancelar" at bounding box center [515, 62] width 94 height 23
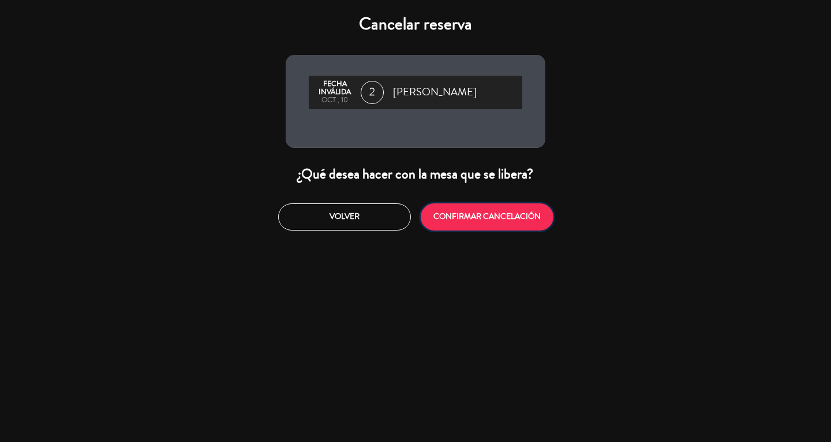
click at [469, 226] on button "CONFIRMAR CANCELACIÓN" at bounding box center [487, 216] width 133 height 27
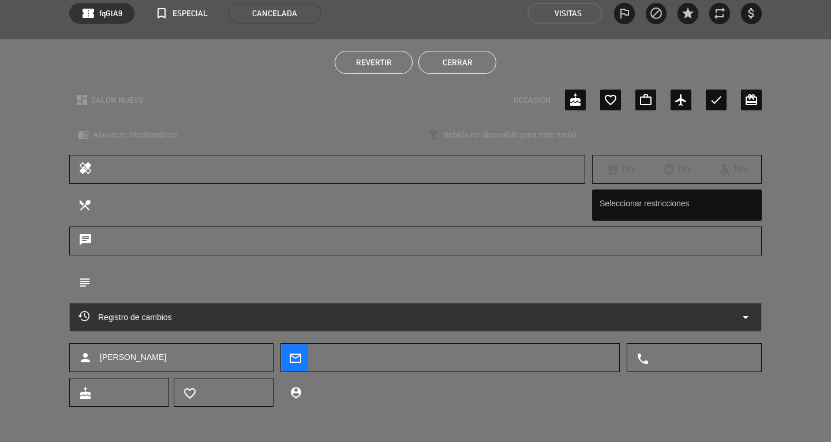
click at [455, 67] on button "Cerrar" at bounding box center [457, 62] width 78 height 23
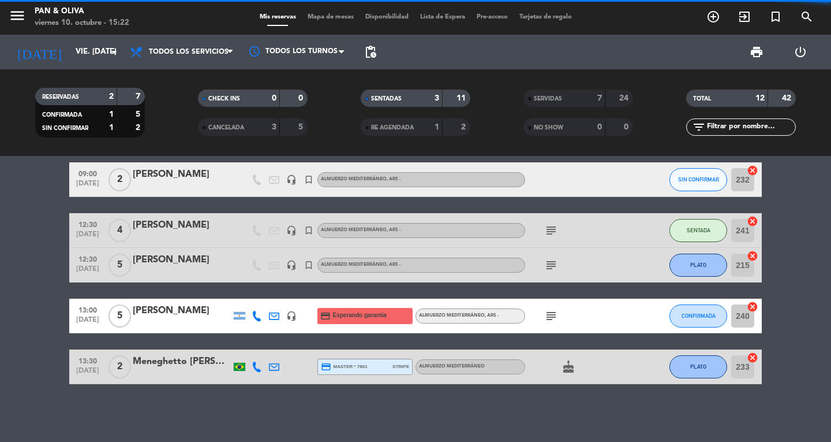
scroll to position [0, 0]
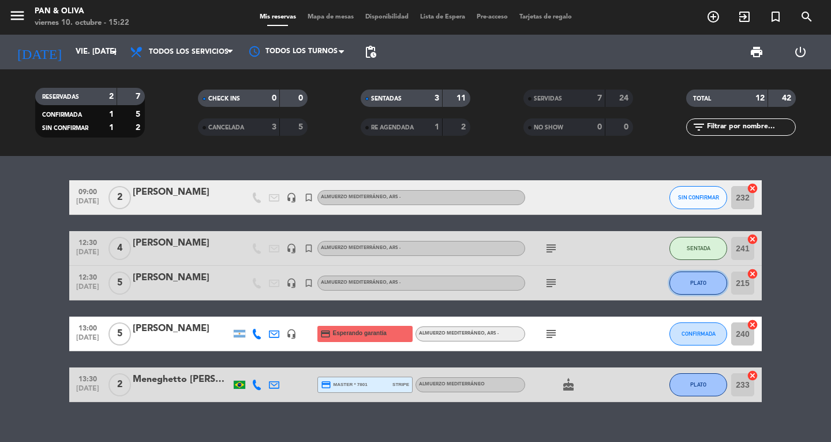
click at [703, 284] on span "PLATO" at bounding box center [698, 282] width 16 height 6
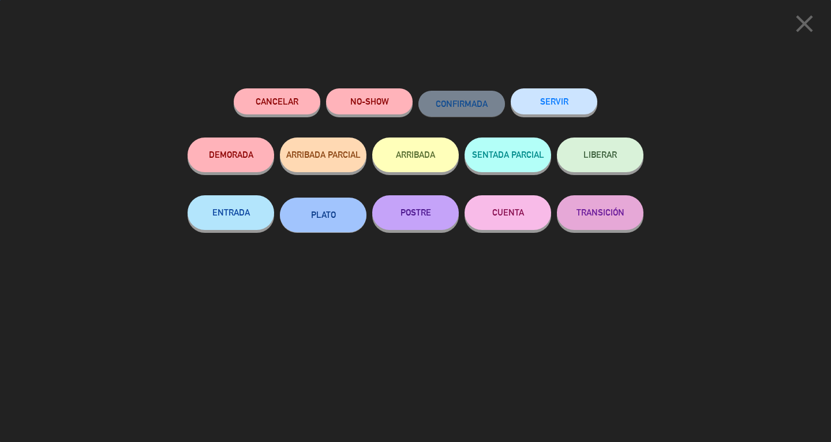
click at [562, 100] on button "SERVIR" at bounding box center [554, 101] width 87 height 26
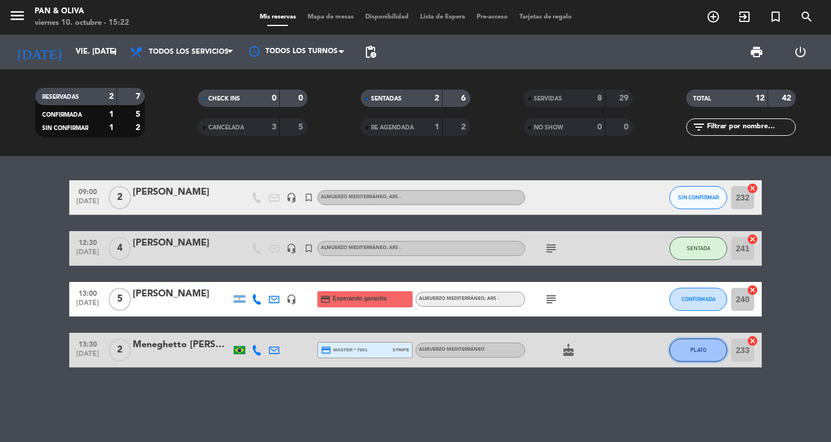
click at [701, 360] on button "PLATO" at bounding box center [699, 349] width 58 height 23
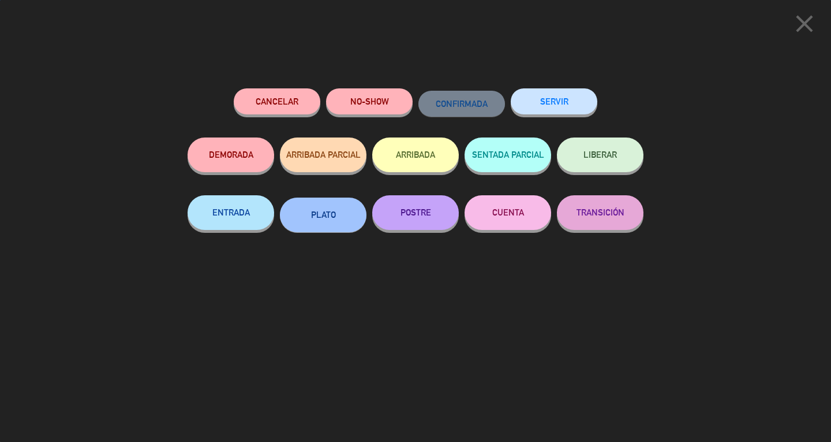
click at [566, 96] on button "SERVIR" at bounding box center [554, 101] width 87 height 26
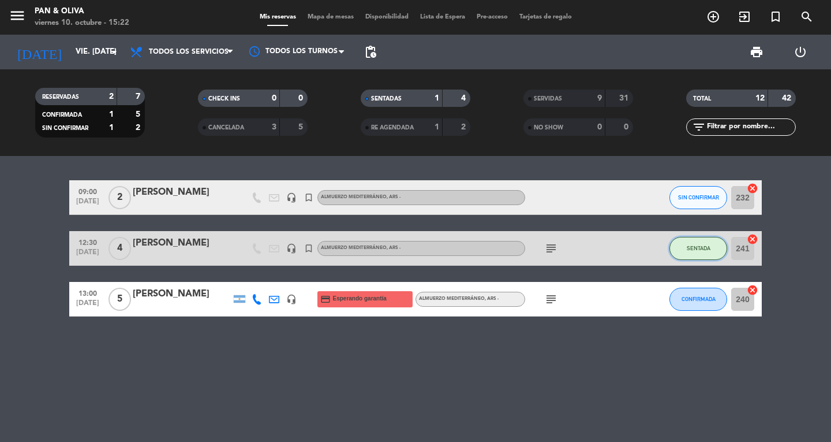
click at [683, 247] on button "SENTADA" at bounding box center [699, 248] width 58 height 23
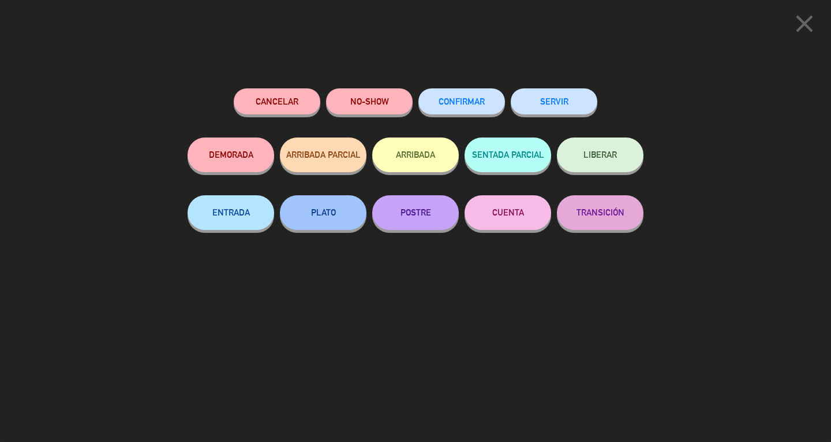
click at [437, 217] on button "POSTRE" at bounding box center [415, 212] width 87 height 35
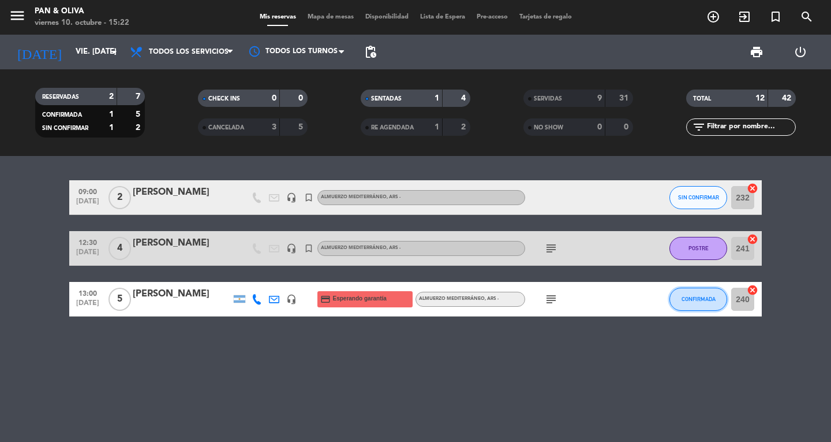
click at [719, 305] on button "CONFIRMADA" at bounding box center [699, 298] width 58 height 23
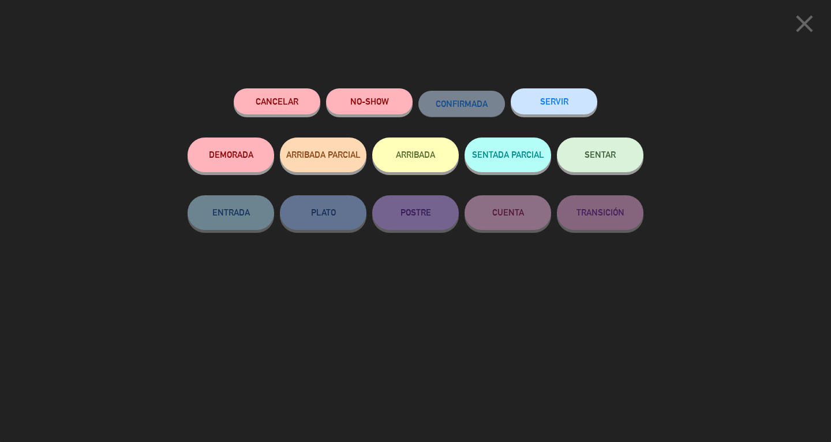
click at [588, 153] on span "SENTAR" at bounding box center [600, 154] width 31 height 10
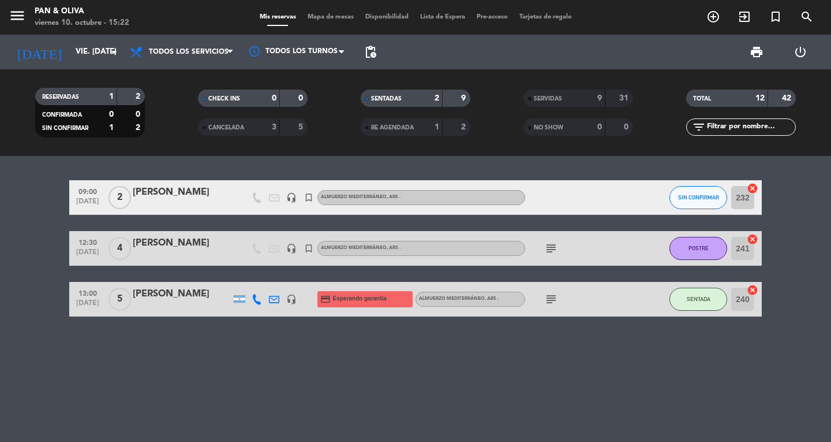
click at [328, 17] on span "Mapa de mesas" at bounding box center [331, 17] width 58 height 6
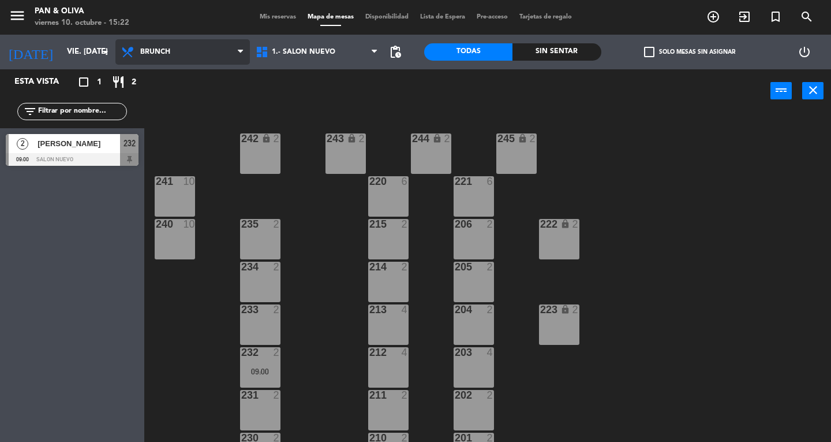
click at [152, 47] on span "Brunch" at bounding box center [182, 51] width 134 height 25
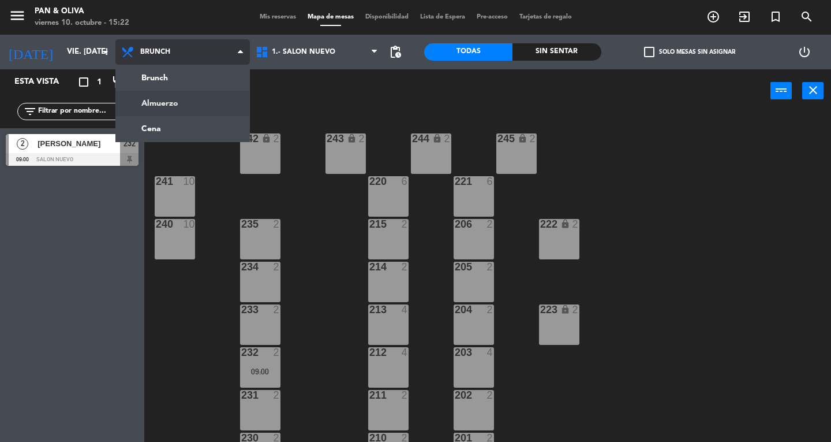
click at [170, 98] on ng-component "menu Pan & [PERSON_NAME] 10. octubre - 15:22 Mis reservas Mapa de mesas Disponi…" at bounding box center [415, 221] width 831 height 442
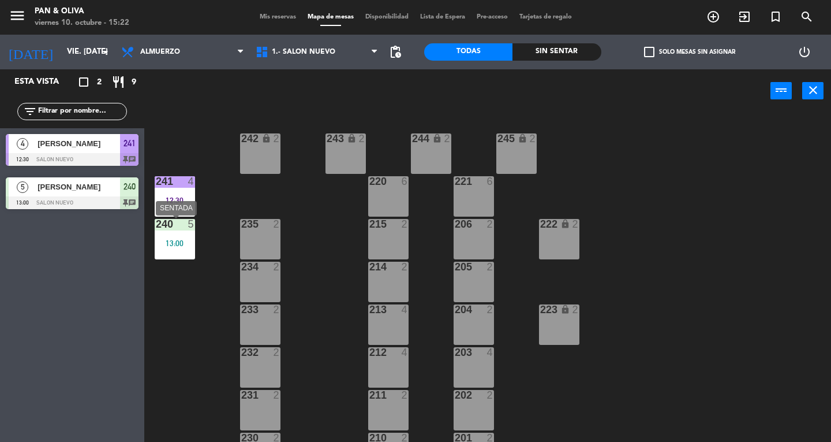
click at [178, 234] on div "240 5 13:00" at bounding box center [175, 239] width 40 height 40
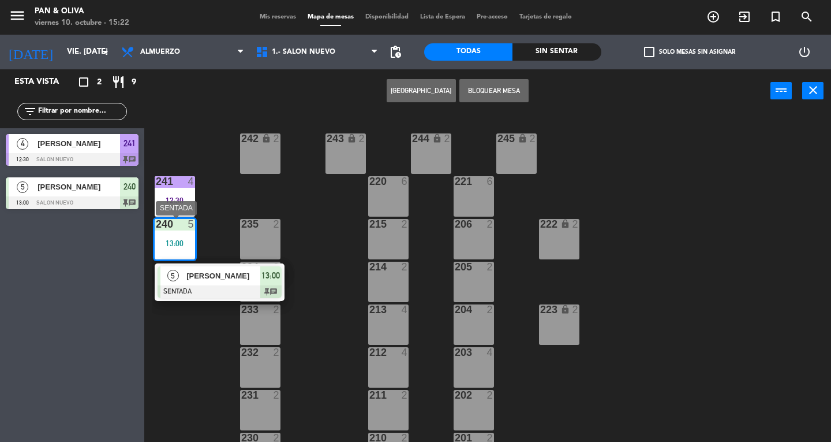
click at [228, 288] on div at bounding box center [220, 291] width 124 height 13
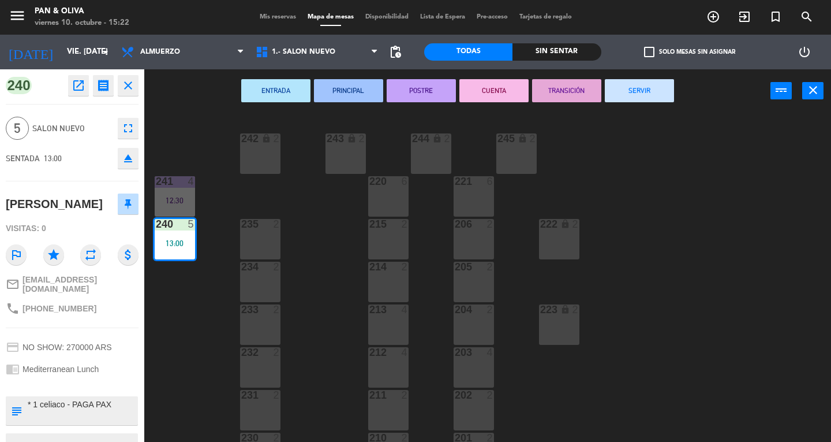
click at [425, 84] on button "POSTRE" at bounding box center [421, 90] width 69 height 23
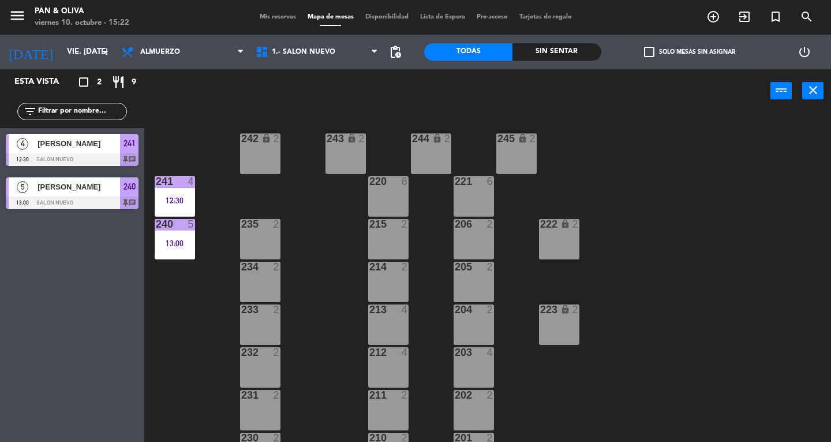
click at [281, 18] on span "Mis reservas" at bounding box center [278, 17] width 48 height 6
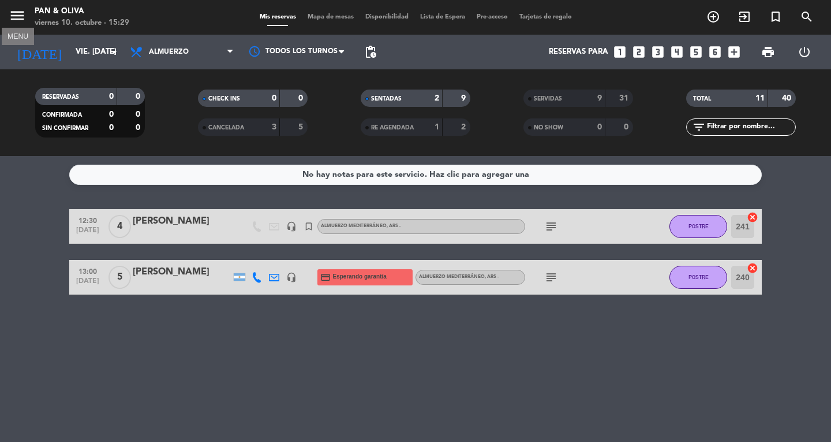
click at [24, 17] on icon "menu" at bounding box center [17, 15] width 17 height 17
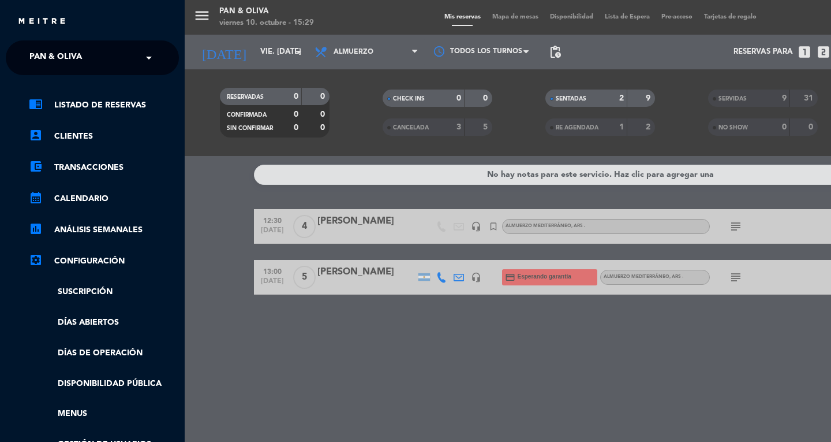
click at [65, 73] on ng-select "× Pan & Oliva ×" at bounding box center [92, 57] width 173 height 35
drag, startPoint x: 59, startPoint y: 57, endPoint x: 58, endPoint y: 73, distance: 16.7
click at [59, 57] on span "Pan & Oliva" at bounding box center [55, 58] width 53 height 24
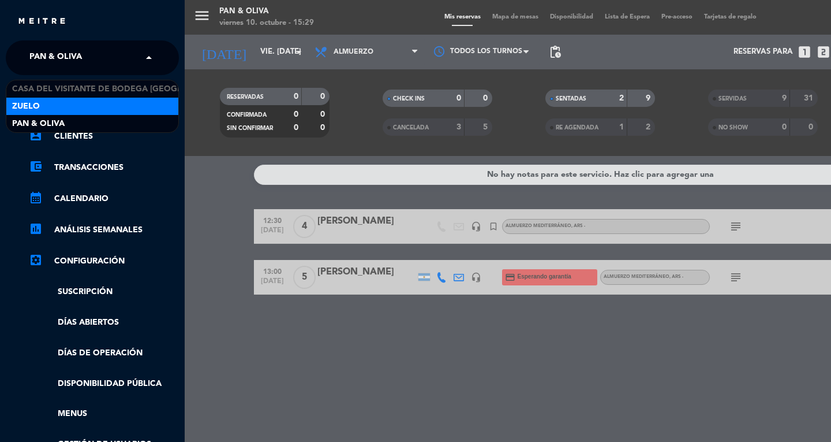
drag, startPoint x: 47, startPoint y: 102, endPoint x: 430, endPoint y: 266, distance: 416.1
click at [48, 102] on div "Zuelo" at bounding box center [92, 106] width 172 height 17
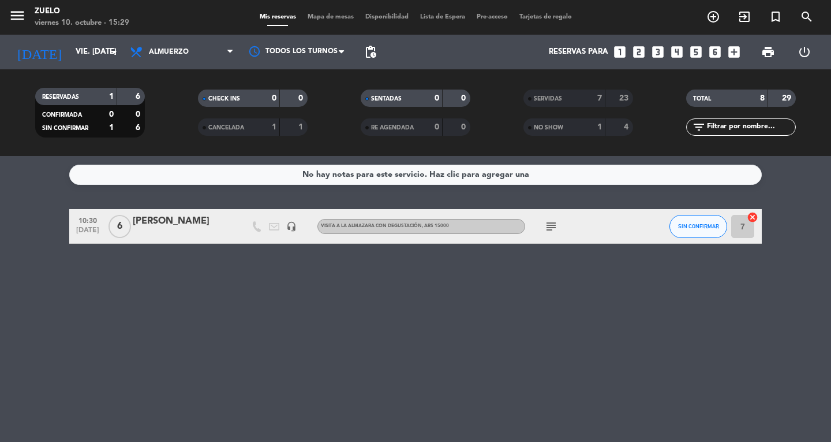
click at [780, 96] on div "29" at bounding box center [782, 98] width 22 height 13
click at [566, 104] on div "SERVIDAS" at bounding box center [552, 98] width 53 height 13
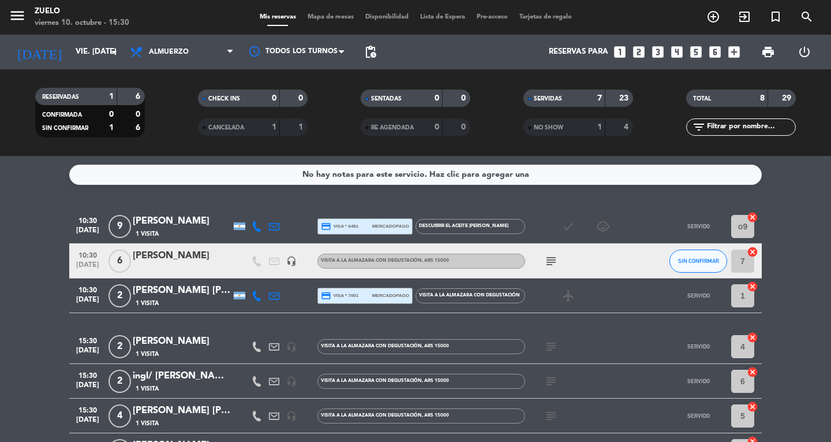
click at [376, 96] on span "SENTADAS" at bounding box center [386, 99] width 31 height 6
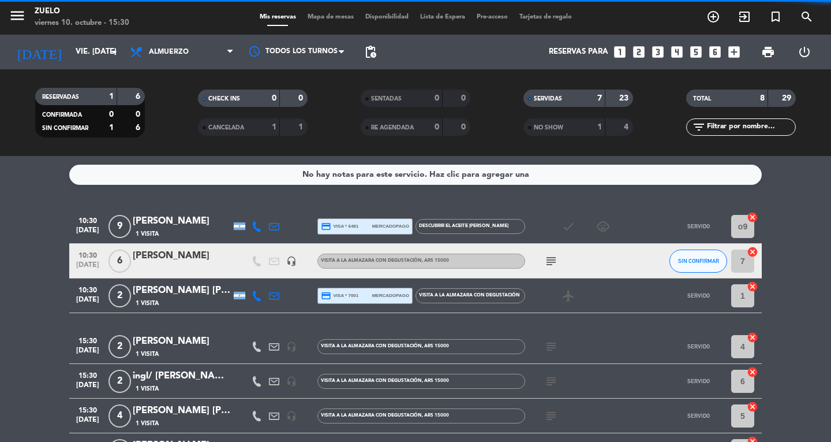
click at [376, 96] on span "SENTADAS" at bounding box center [386, 99] width 31 height 6
click at [526, 96] on div "SERVIDAS" at bounding box center [552, 98] width 53 height 13
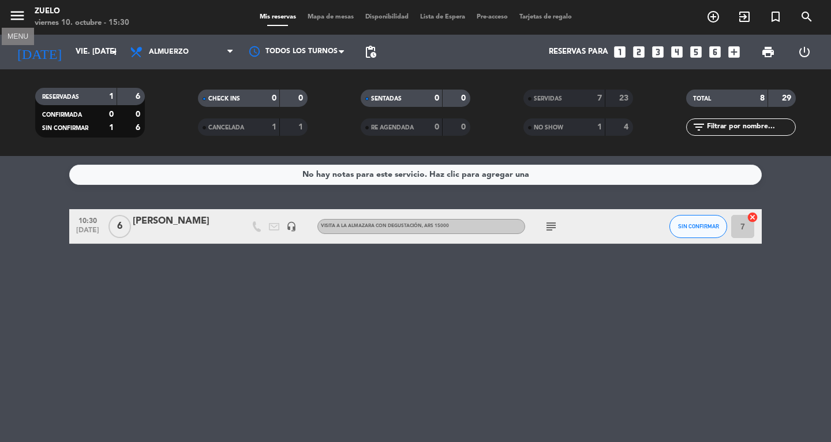
click at [18, 13] on icon "menu" at bounding box center [17, 15] width 17 height 17
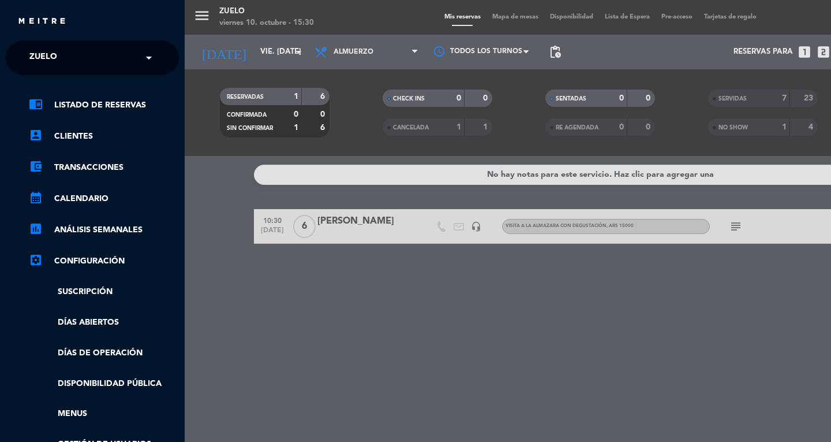
drag, startPoint x: 88, startPoint y: 66, endPoint x: 89, endPoint y: 74, distance: 8.2
click at [88, 67] on input "text" at bounding box center [93, 58] width 141 height 25
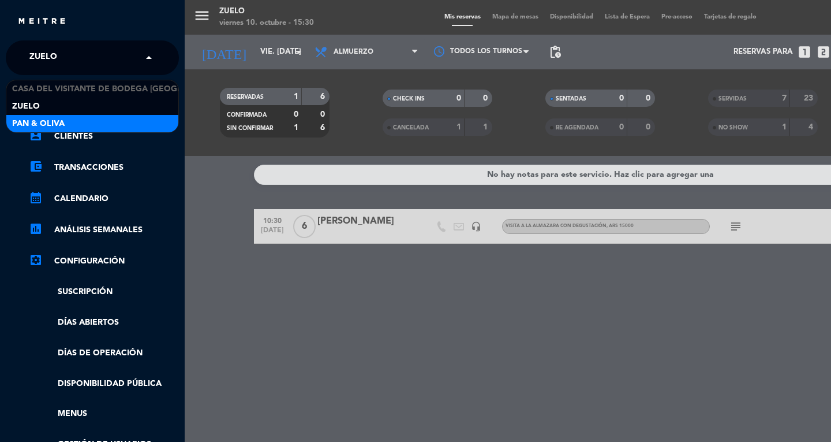
click at [76, 124] on div "Pan & Oliva" at bounding box center [92, 123] width 172 height 17
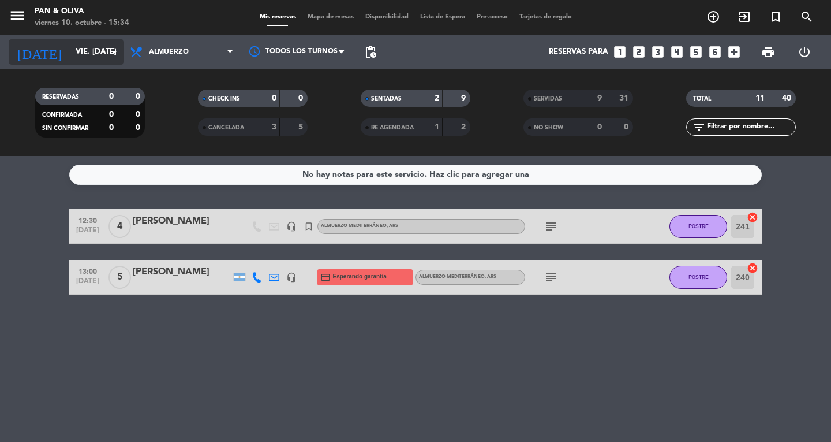
click at [70, 53] on input "vie. [DATE]" at bounding box center [121, 52] width 102 height 21
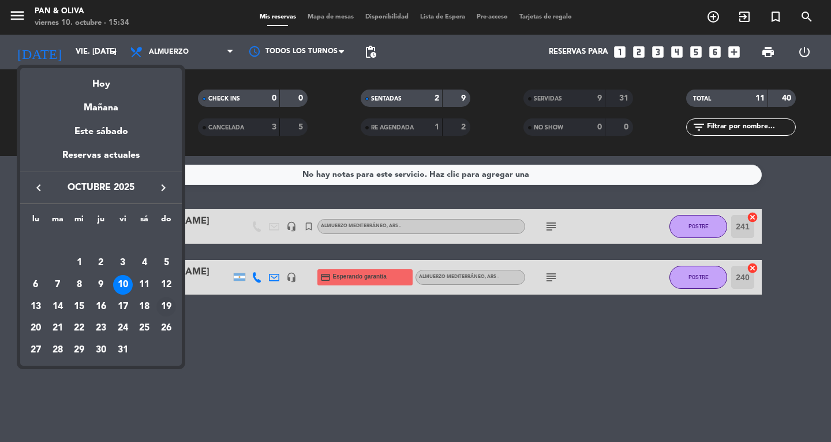
click at [165, 302] on div "19" at bounding box center [166, 307] width 20 height 20
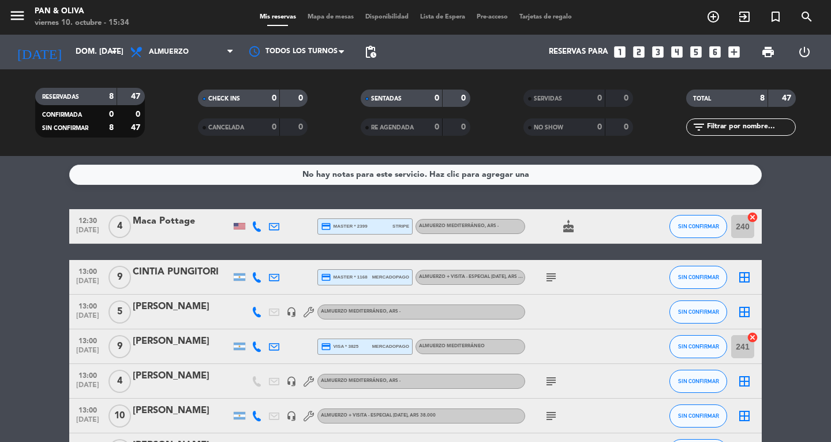
click at [78, 230] on span "[DATE]" at bounding box center [87, 232] width 29 height 13
click at [547, 279] on icon "subject" at bounding box center [551, 277] width 14 height 14
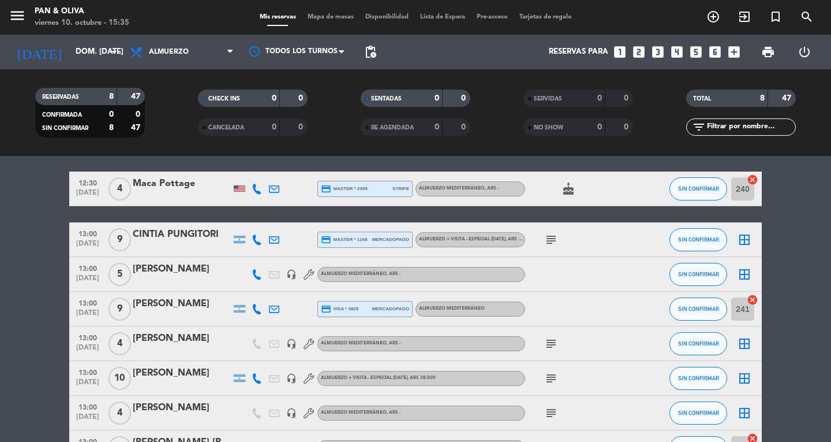
scroll to position [58, 0]
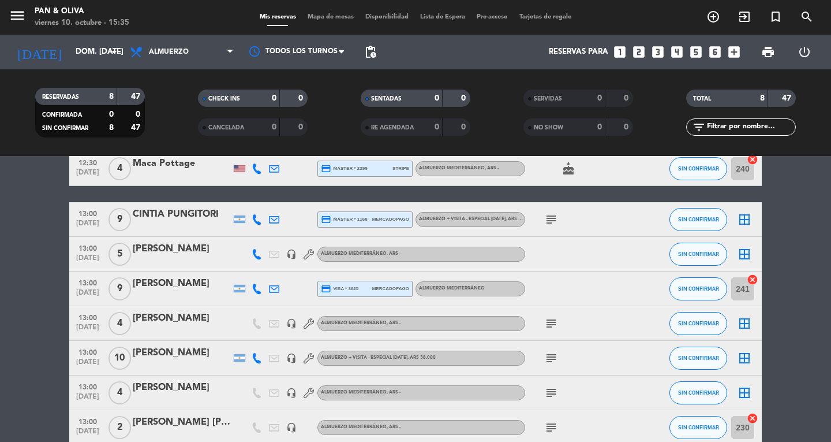
click at [187, 250] on div "[PERSON_NAME]" at bounding box center [182, 248] width 98 height 15
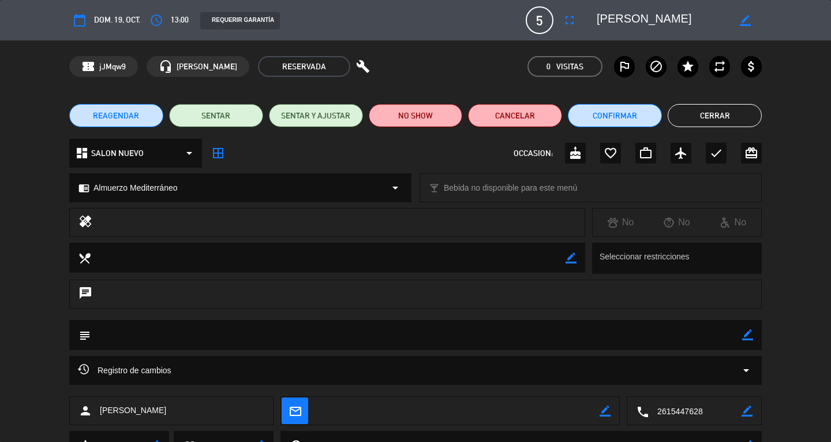
click at [720, 109] on button "Cerrar" at bounding box center [715, 115] width 94 height 23
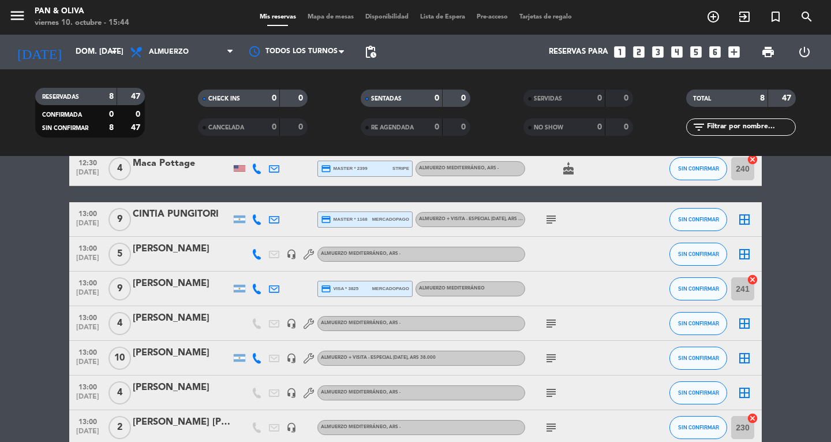
click at [173, 288] on div "[PERSON_NAME]" at bounding box center [182, 283] width 98 height 15
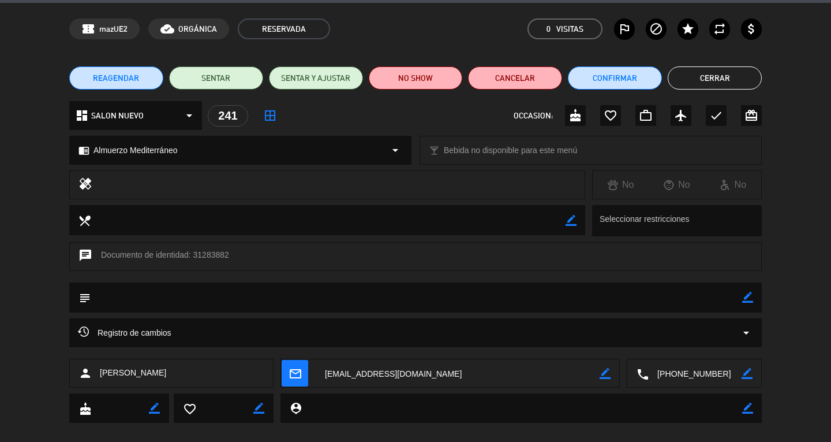
scroll to position [53, 0]
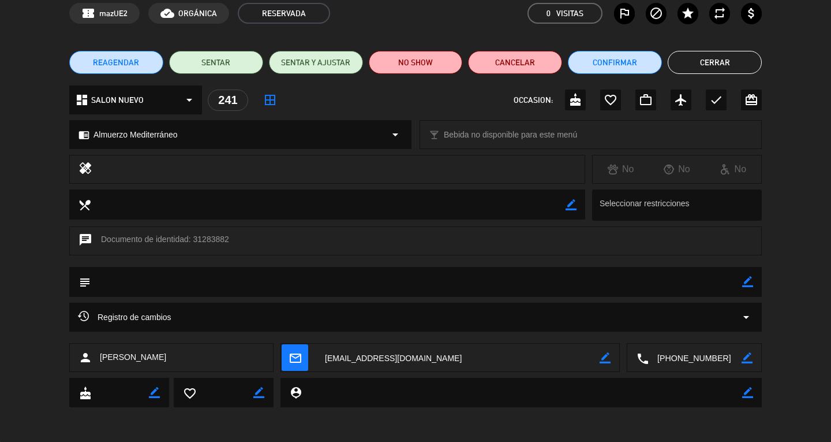
click at [691, 55] on button "Cerrar" at bounding box center [715, 62] width 94 height 23
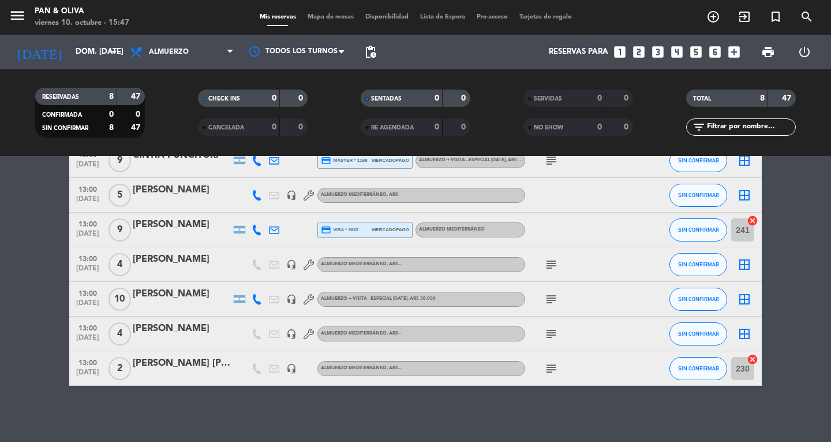
scroll to position [118, 0]
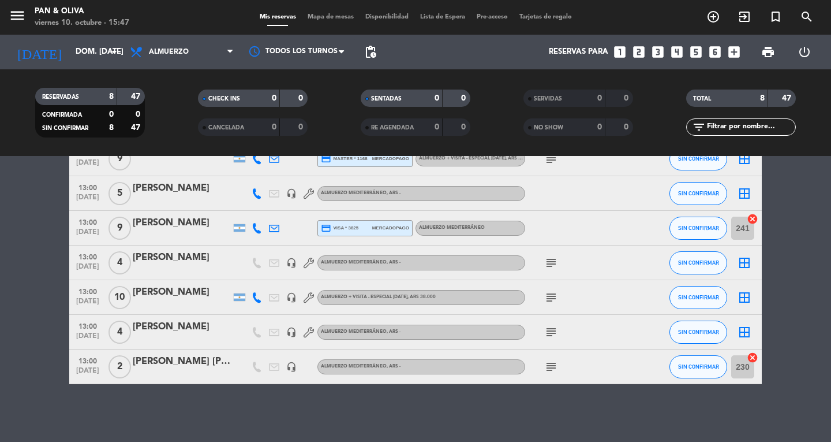
click at [556, 328] on icon "subject" at bounding box center [551, 332] width 14 height 14
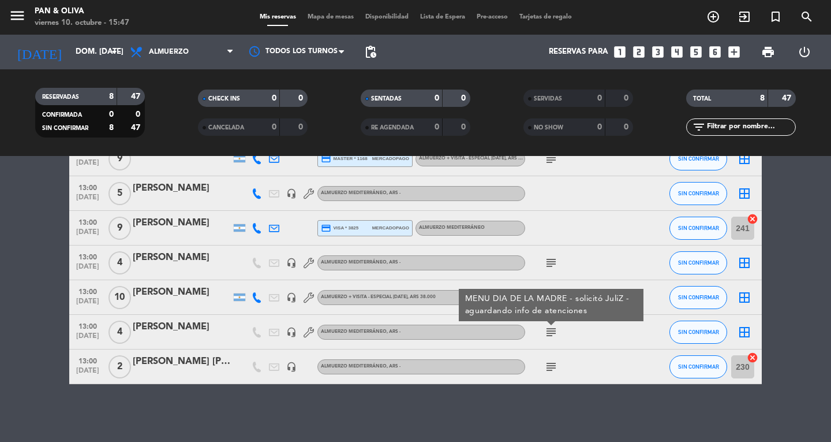
click at [556, 328] on icon "subject" at bounding box center [551, 332] width 14 height 14
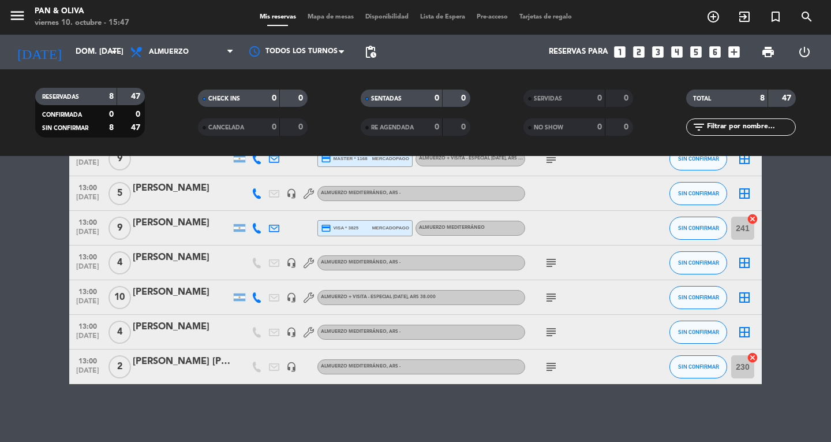
click at [379, 335] on div "Almuerzo Mediterráneo , ARS -" at bounding box center [361, 332] width 80 height 8
click at [346, 328] on div "Almuerzo Mediterráneo , ARS -" at bounding box center [361, 332] width 80 height 8
click at [186, 327] on div "[PERSON_NAME]" at bounding box center [182, 326] width 98 height 15
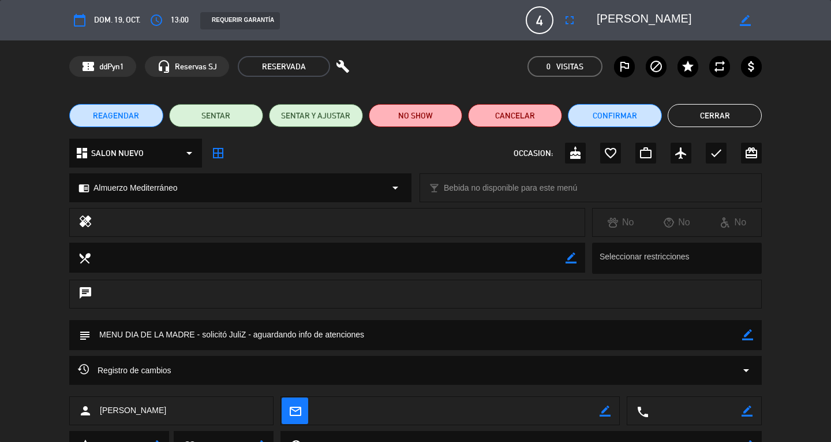
click at [167, 194] on span "Almuerzo Mediterráneo" at bounding box center [136, 187] width 84 height 13
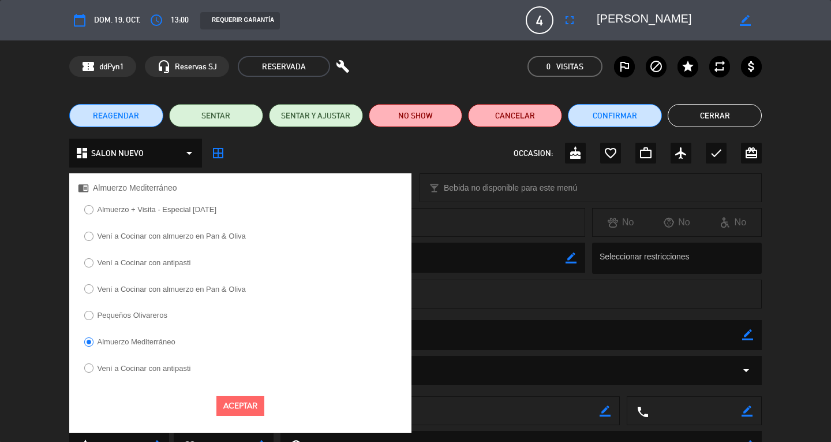
click at [169, 211] on label "Almuerzo + Visita - Especial [DATE]" at bounding box center [157, 209] width 119 height 8
click at [240, 397] on button "Aceptar" at bounding box center [240, 405] width 48 height 20
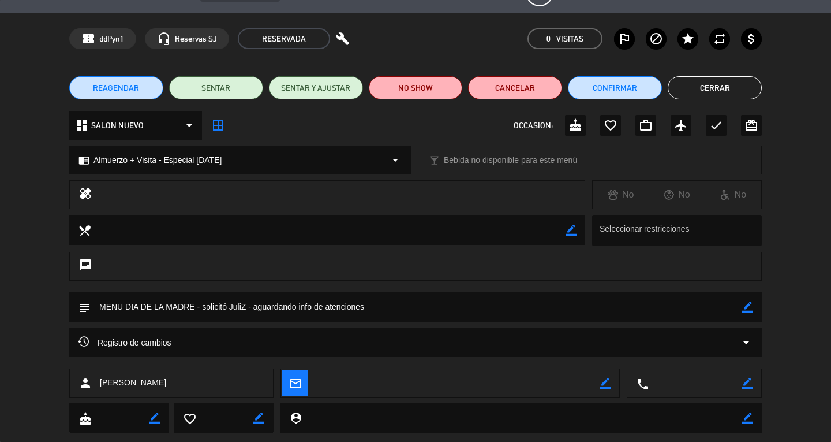
scroll to position [53, 0]
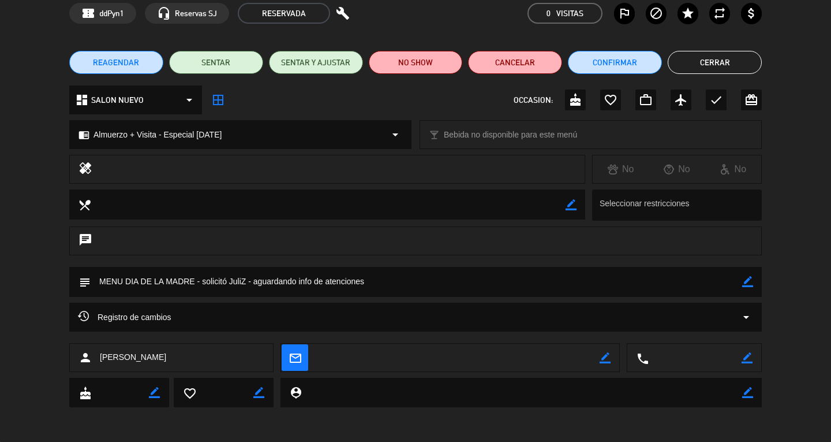
click at [705, 62] on button "Cerrar" at bounding box center [715, 62] width 94 height 23
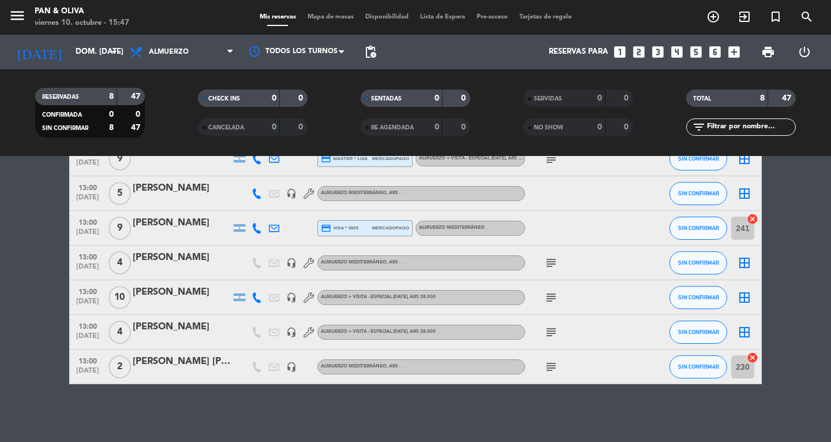
click at [548, 368] on icon "subject" at bounding box center [551, 367] width 14 height 14
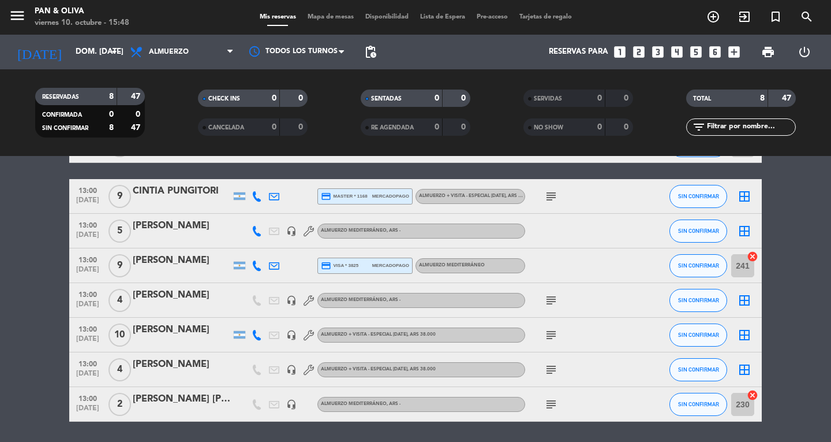
scroll to position [61, 0]
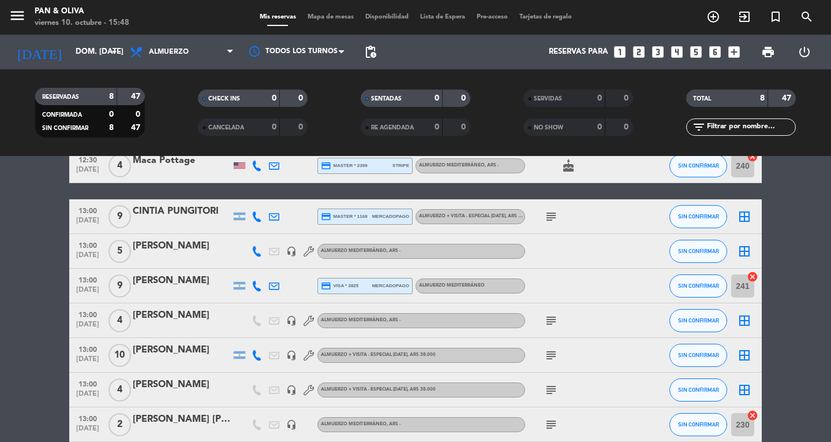
click at [549, 321] on icon "subject" at bounding box center [551, 320] width 14 height 14
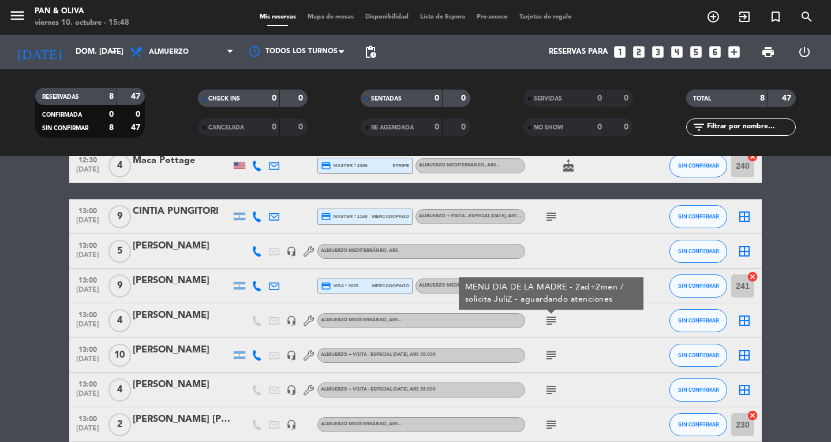
click at [549, 321] on icon "subject" at bounding box center [551, 320] width 14 height 14
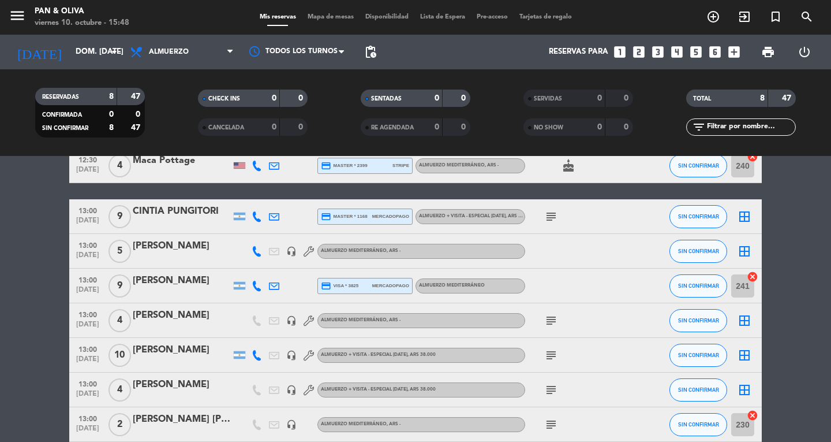
click at [129, 318] on span "4" at bounding box center [120, 320] width 23 height 23
click at [184, 317] on div "[PERSON_NAME]" at bounding box center [182, 315] width 98 height 15
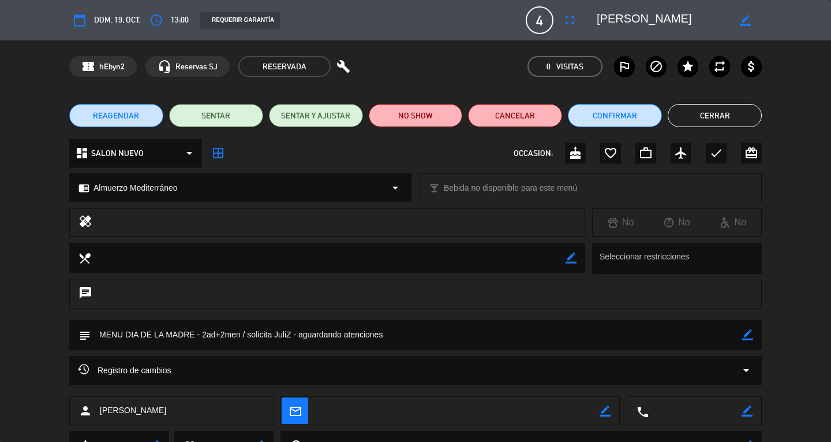
click at [151, 185] on span "Almuerzo Mediterráneo" at bounding box center [136, 187] width 84 height 13
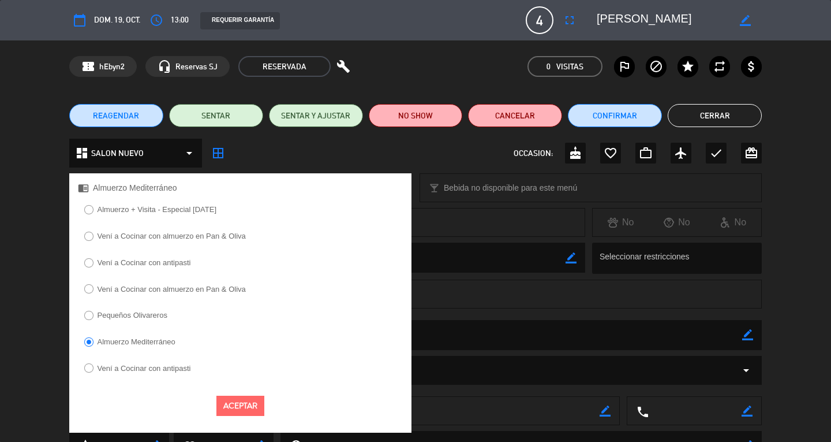
click at [198, 206] on label "Almuerzo + Visita - Especial [DATE]" at bounding box center [157, 209] width 119 height 8
click at [239, 406] on button "Aceptar" at bounding box center [240, 405] width 48 height 20
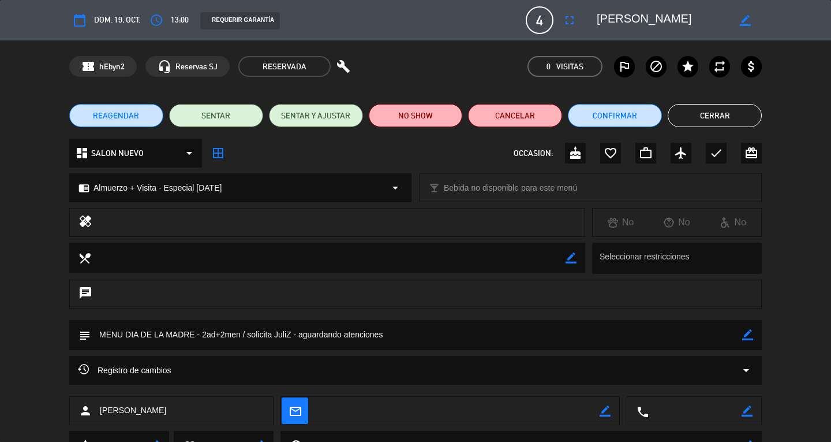
click at [705, 119] on button "Cerrar" at bounding box center [715, 115] width 94 height 23
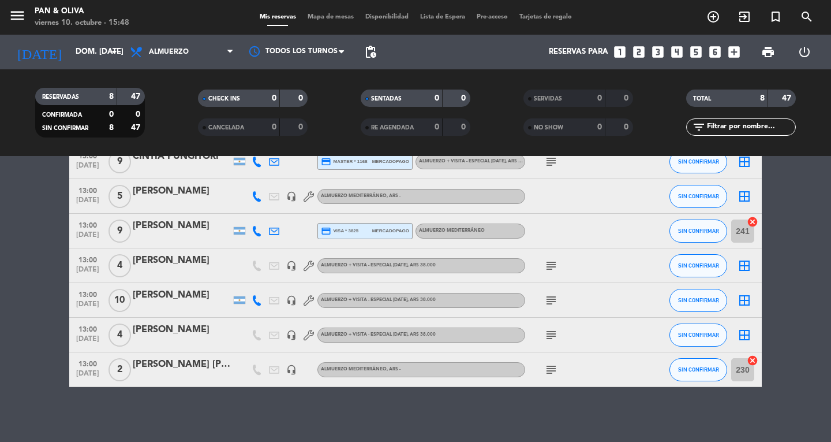
scroll to position [118, 0]
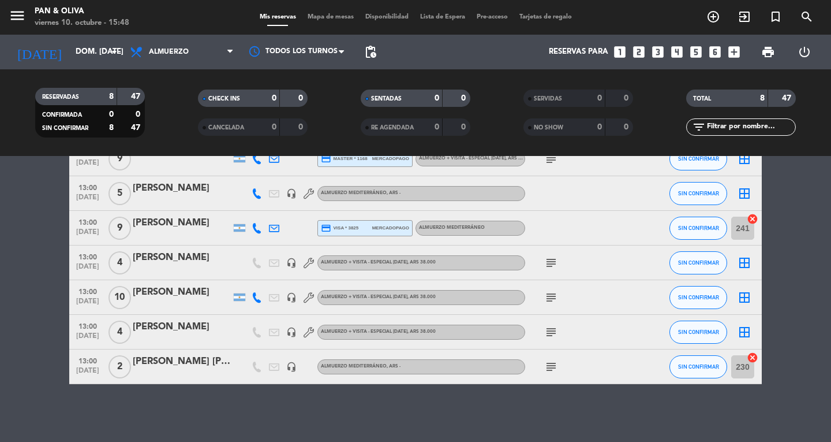
click at [555, 372] on icon "subject" at bounding box center [551, 367] width 14 height 14
click at [555, 371] on icon "subject" at bounding box center [551, 367] width 14 height 14
click at [555, 328] on icon "subject" at bounding box center [551, 332] width 14 height 14
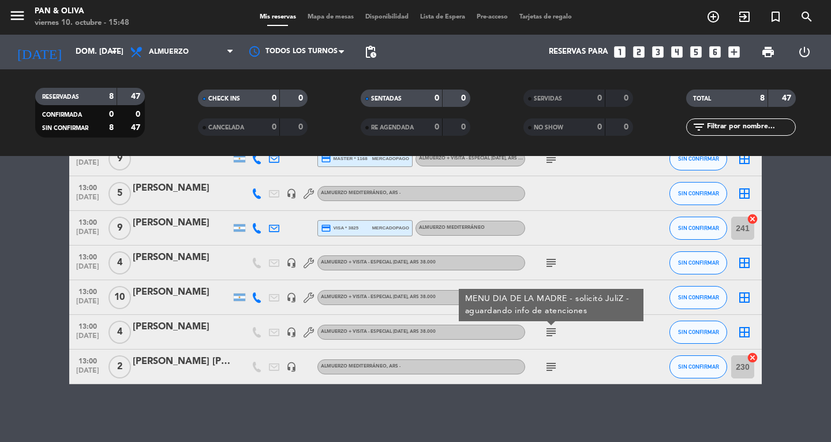
click at [555, 328] on icon "subject" at bounding box center [551, 332] width 14 height 14
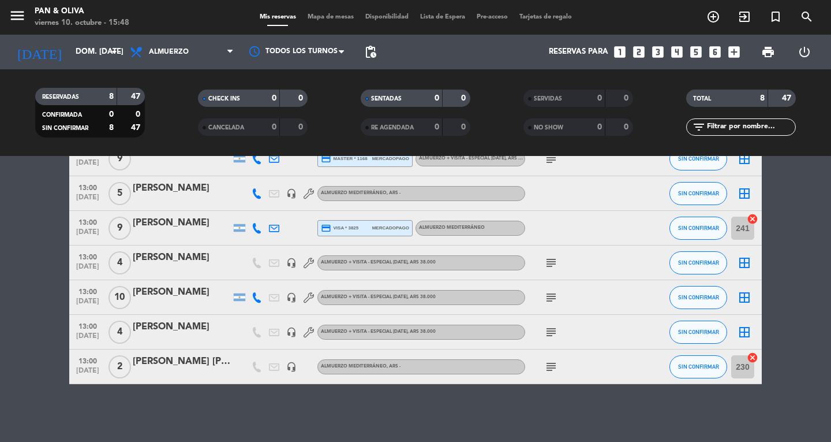
click at [544, 291] on icon "subject" at bounding box center [551, 297] width 14 height 14
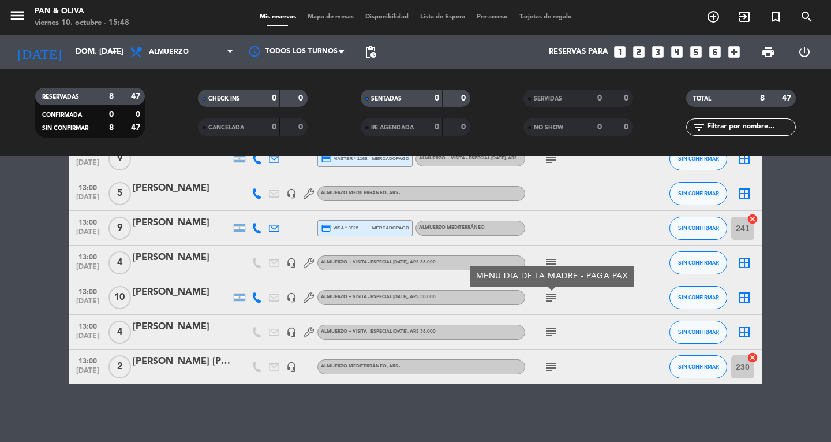
click at [544, 291] on icon "subject" at bounding box center [551, 297] width 14 height 14
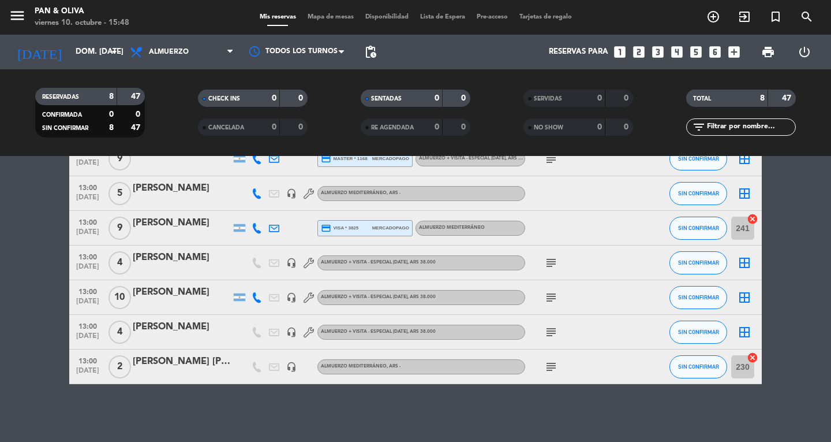
click at [551, 259] on icon "subject" at bounding box center [551, 263] width 14 height 14
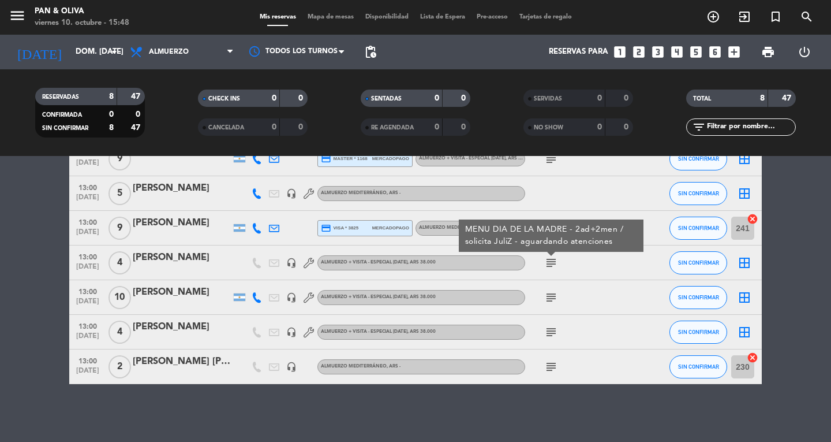
click at [551, 259] on icon "subject" at bounding box center [551, 263] width 14 height 14
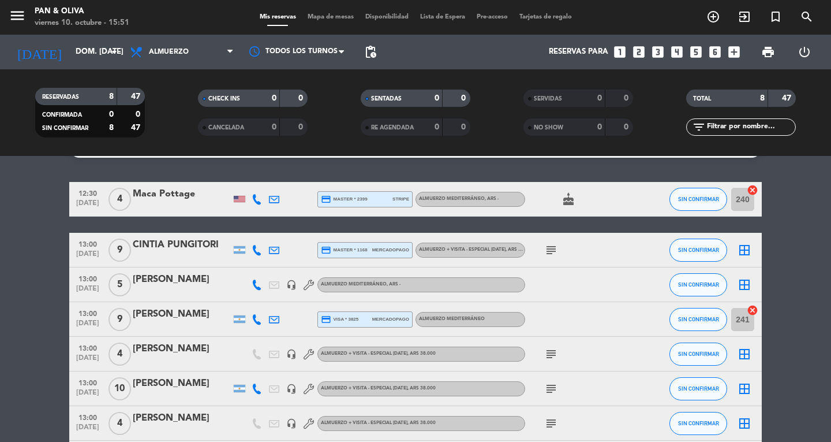
scroll to position [0, 0]
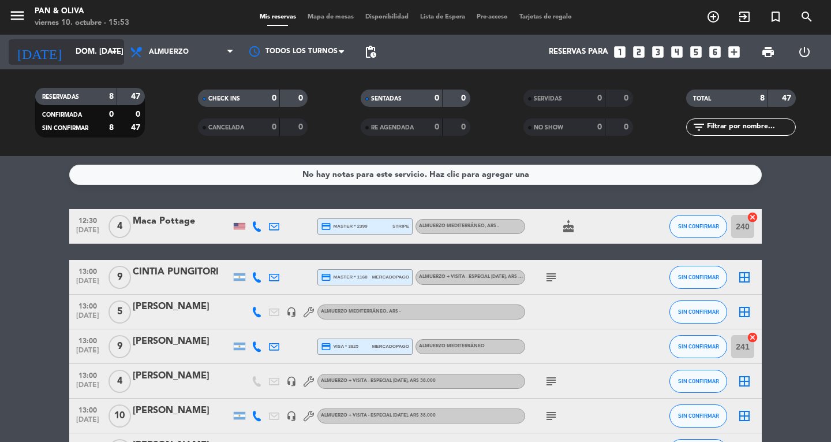
click at [70, 55] on input "dom. [DATE]" at bounding box center [121, 52] width 102 height 21
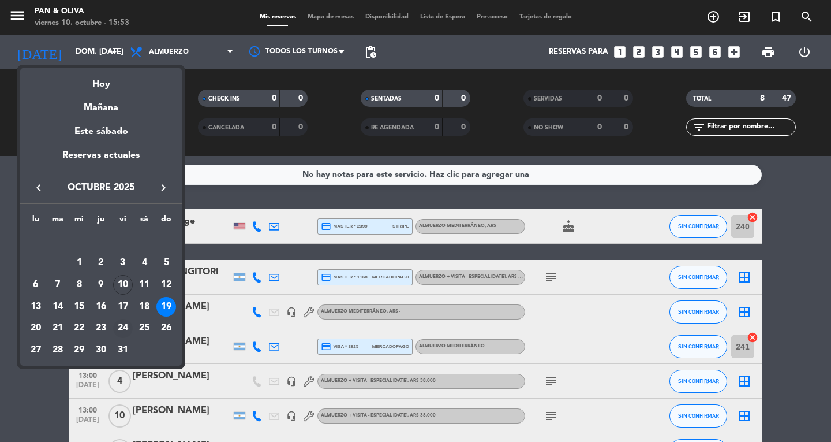
click at [121, 323] on div "24" at bounding box center [123, 329] width 20 height 20
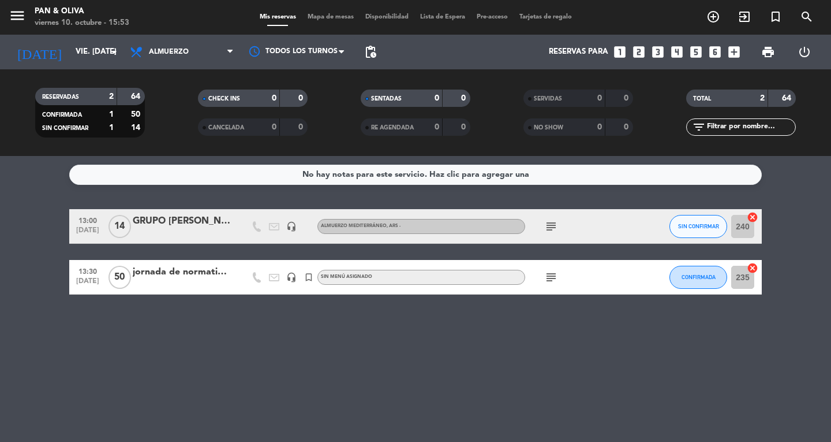
click at [548, 279] on icon "subject" at bounding box center [551, 277] width 14 height 14
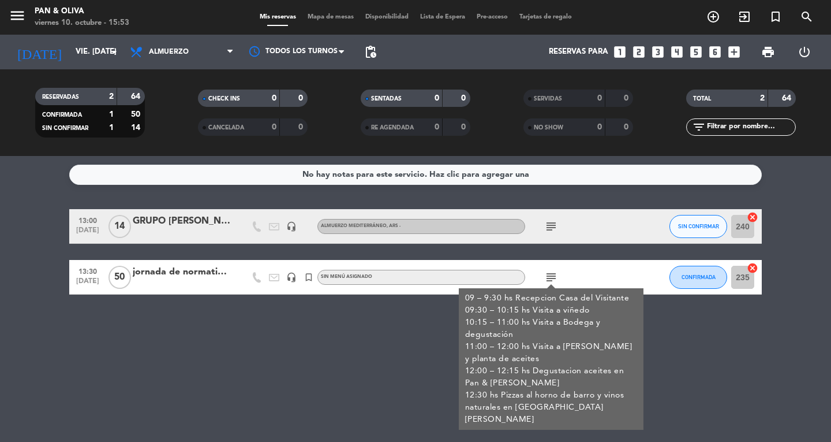
click at [548, 279] on icon "subject" at bounding box center [551, 277] width 14 height 14
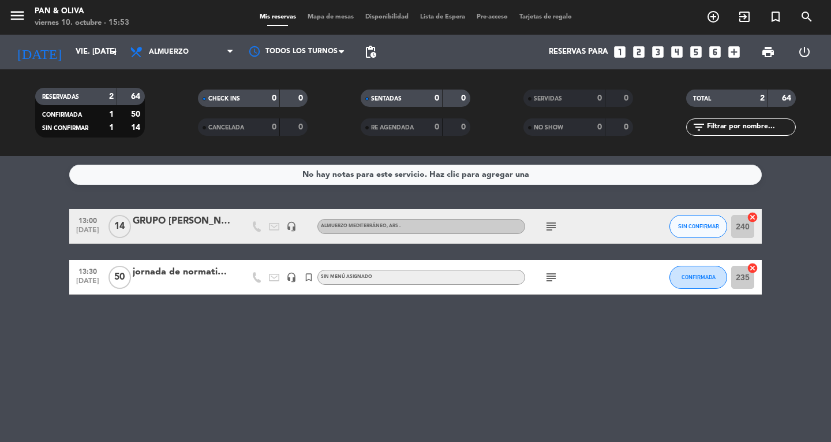
click at [555, 224] on icon "subject" at bounding box center [551, 226] width 14 height 14
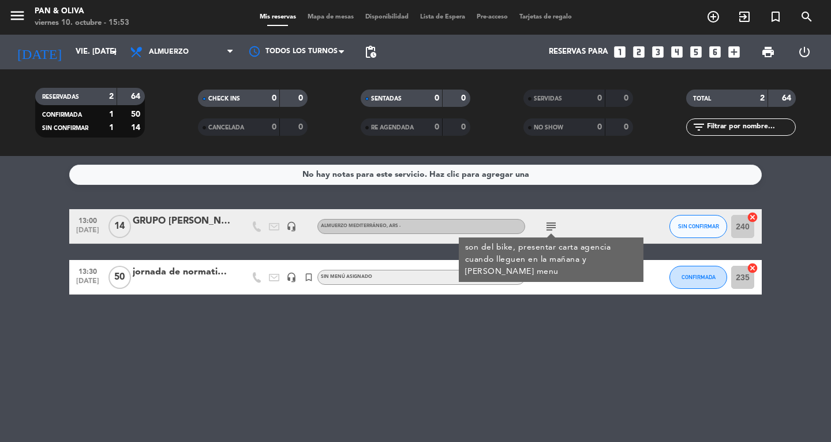
click at [555, 224] on icon "subject" at bounding box center [551, 226] width 14 height 14
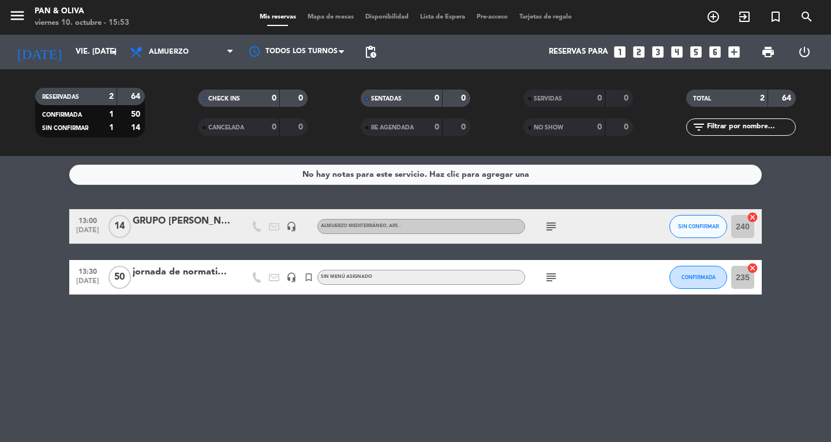
click at [178, 219] on div "GRUPO [PERSON_NAME]" at bounding box center [182, 221] width 98 height 15
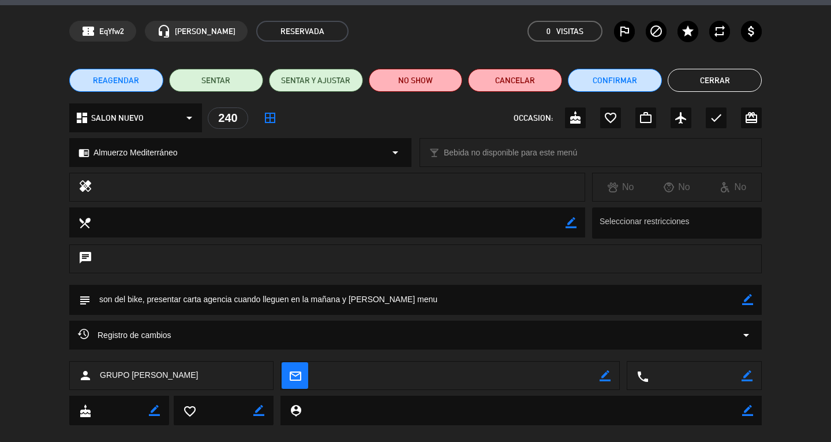
scroll to position [53, 0]
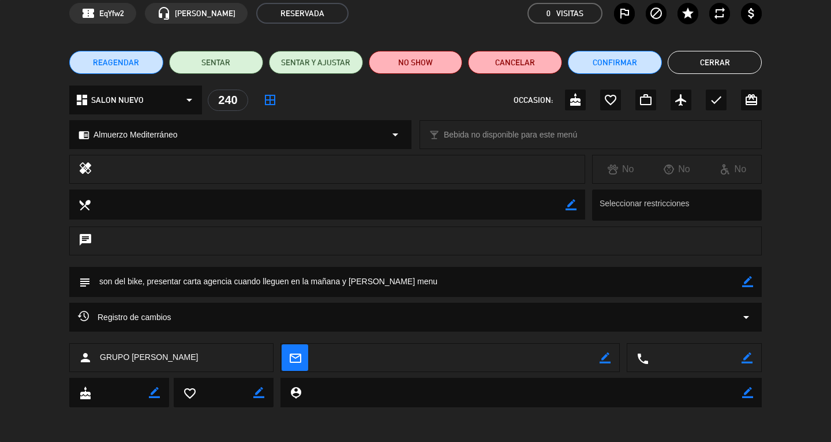
click at [729, 61] on button "Cerrar" at bounding box center [715, 62] width 94 height 23
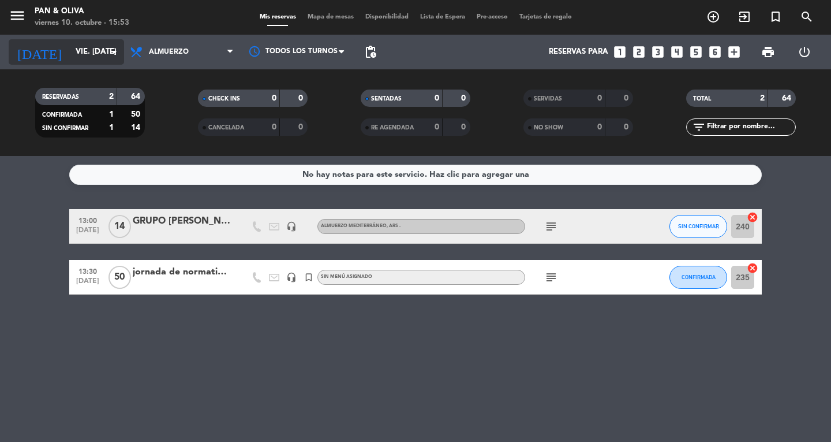
click at [70, 57] on input "vie. [DATE]" at bounding box center [121, 52] width 102 height 21
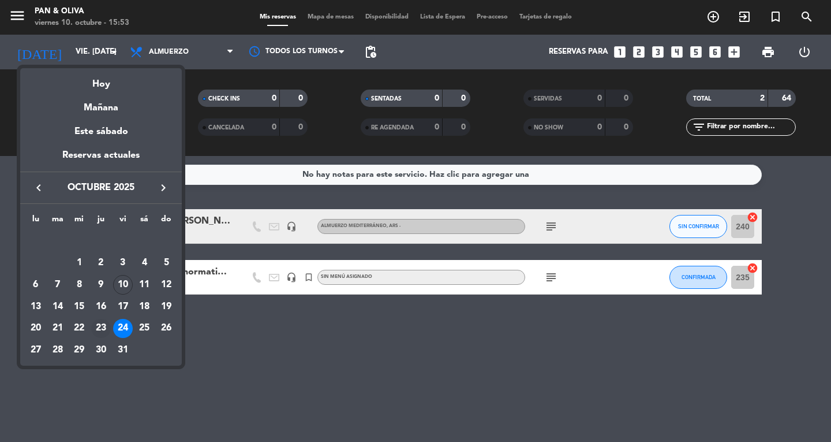
click at [99, 323] on div "23" at bounding box center [101, 329] width 20 height 20
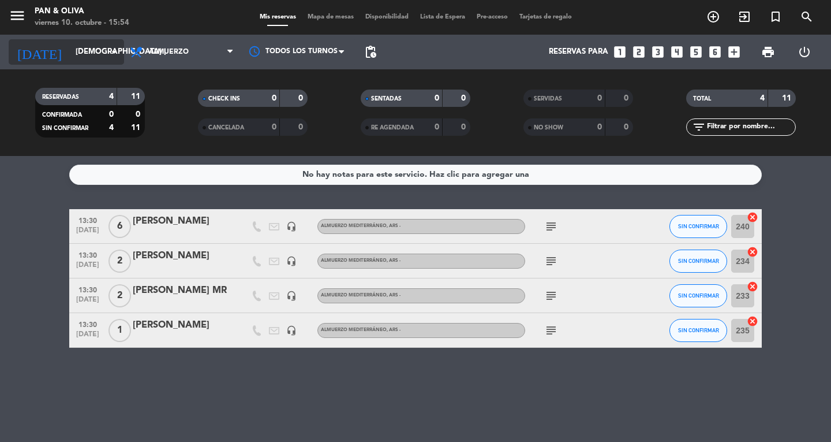
click at [70, 61] on input "[DEMOGRAPHIC_DATA] [DATE]" at bounding box center [121, 52] width 102 height 21
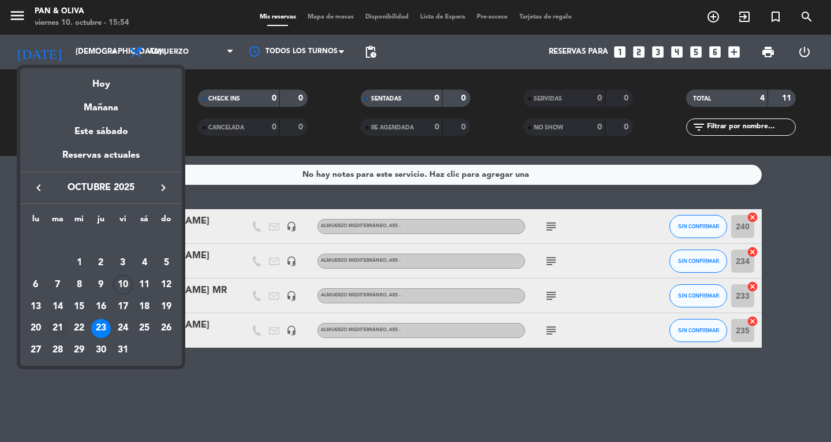
click at [60, 328] on div "21" at bounding box center [58, 329] width 20 height 20
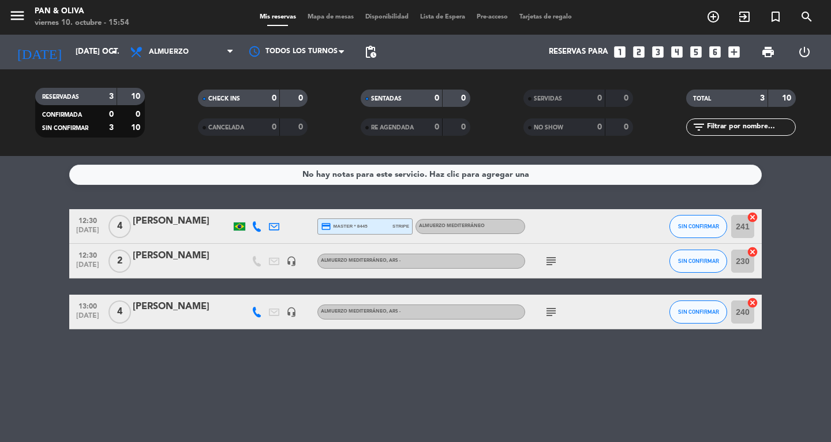
click at [554, 262] on icon "subject" at bounding box center [551, 261] width 14 height 14
click at [556, 328] on div "13:00 [DATE] 4 [PERSON_NAME] headset_mic Almuerzo Mediterráneo , ARS - subject …" at bounding box center [415, 311] width 693 height 35
click at [551, 311] on icon "subject" at bounding box center [551, 312] width 14 height 14
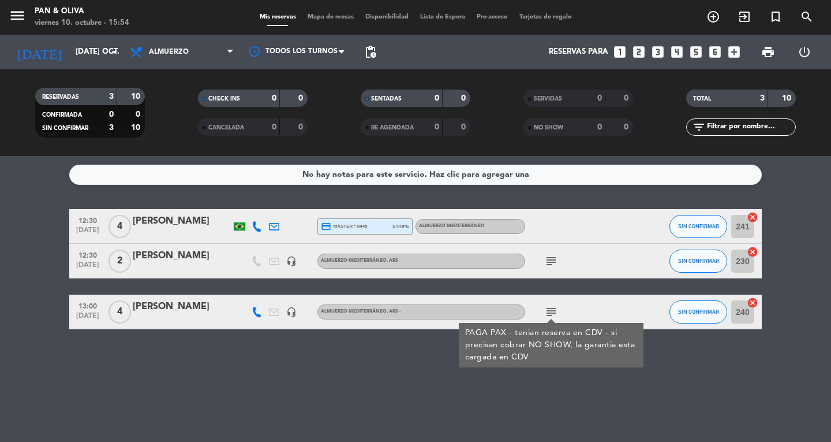
click at [549, 310] on icon "subject" at bounding box center [551, 312] width 14 height 14
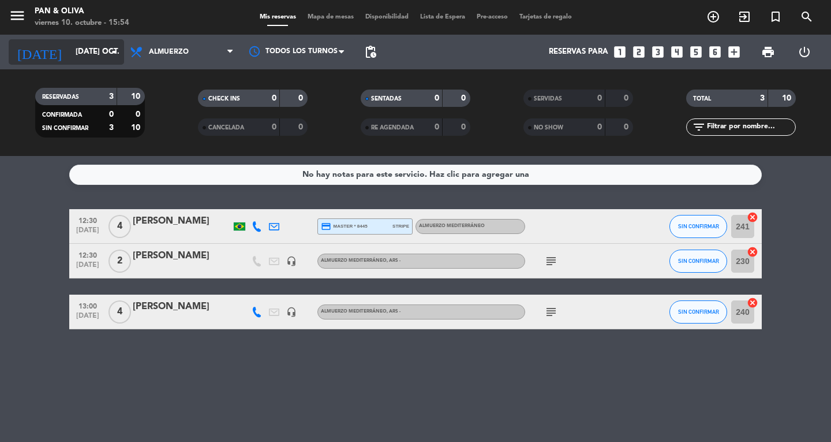
click at [70, 59] on input "[DATE] oct." at bounding box center [121, 52] width 102 height 21
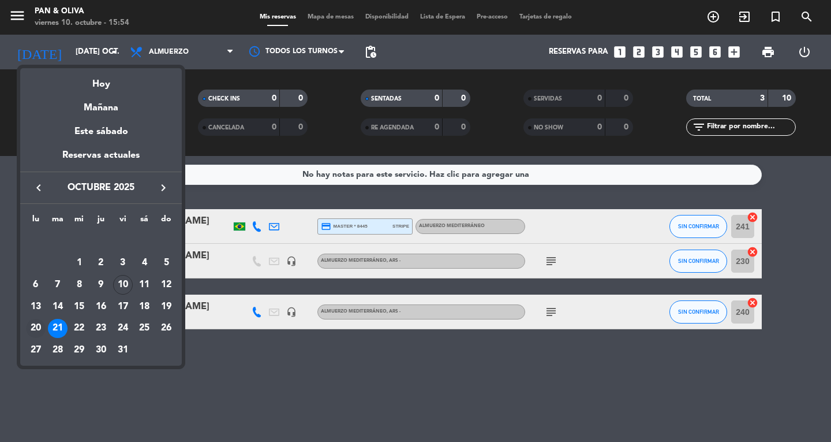
click at [33, 325] on div "20" at bounding box center [36, 329] width 20 height 20
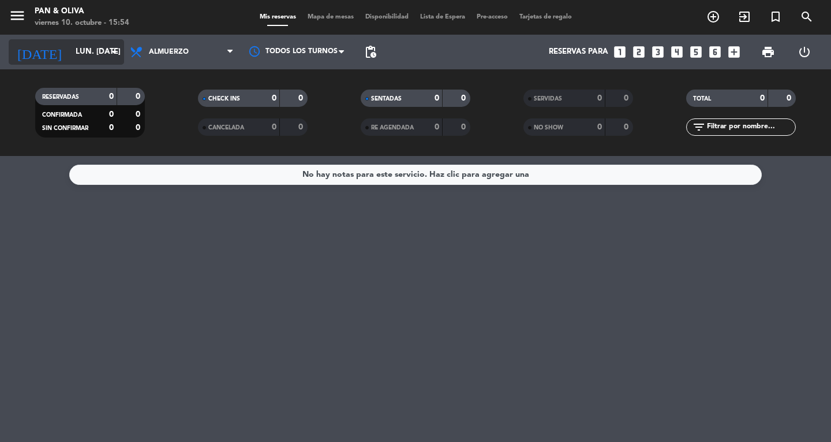
click at [70, 50] on input "lun. [DATE]" at bounding box center [121, 52] width 102 height 21
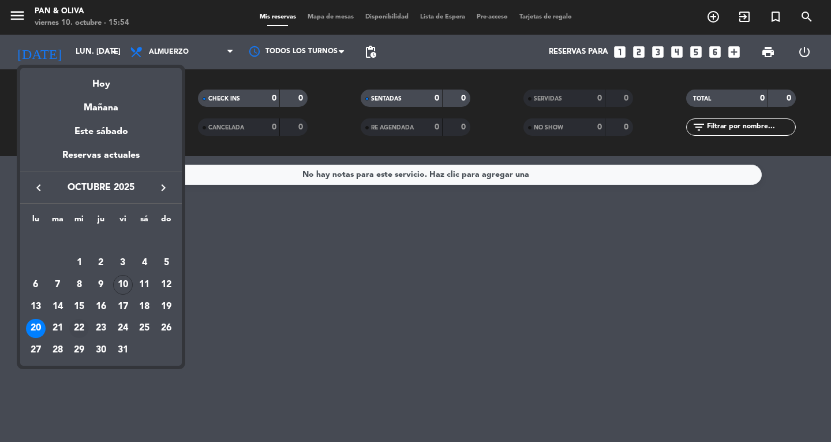
click at [85, 321] on div "22" at bounding box center [79, 329] width 20 height 20
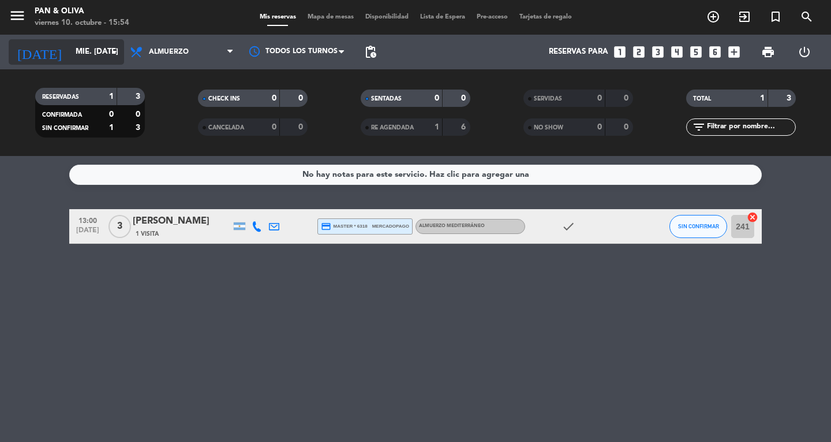
click at [77, 56] on input "mié. [DATE]" at bounding box center [121, 52] width 102 height 21
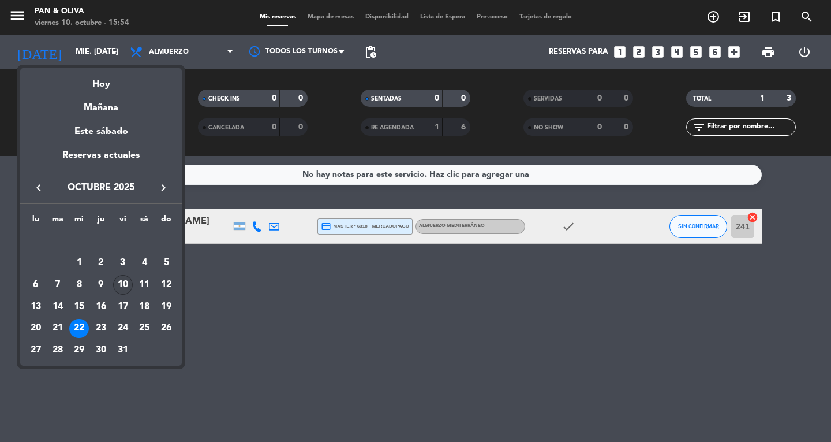
click at [126, 282] on div "10" at bounding box center [123, 285] width 20 height 20
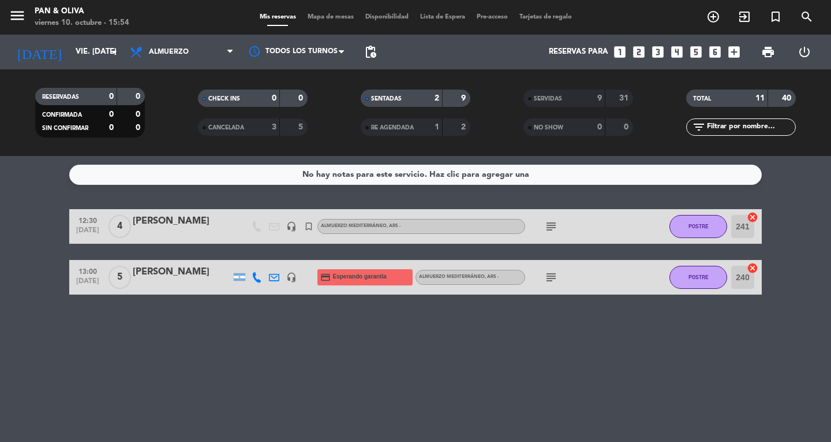
click at [540, 229] on div "subject" at bounding box center [577, 226] width 104 height 34
click at [720, 229] on button "POSTRE" at bounding box center [699, 226] width 58 height 23
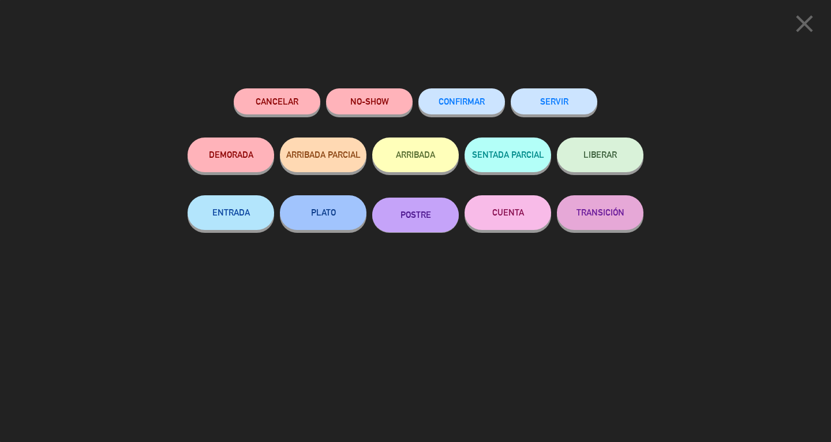
click at [484, 224] on button "CUENTA" at bounding box center [508, 212] width 87 height 35
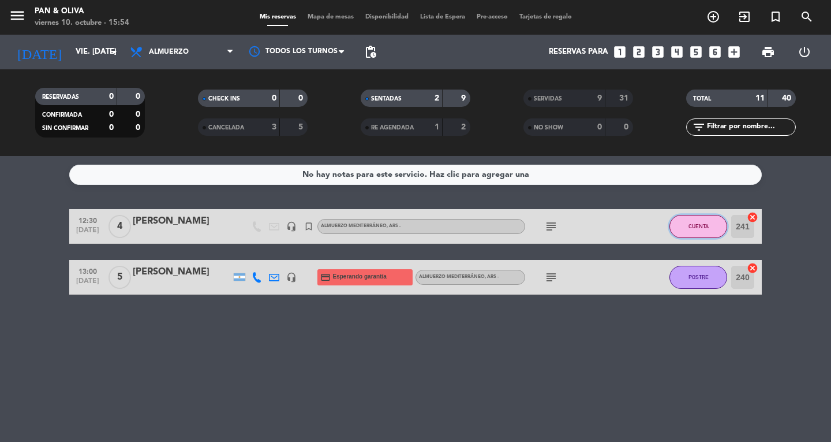
click at [701, 227] on span "CUENTA" at bounding box center [699, 226] width 20 height 6
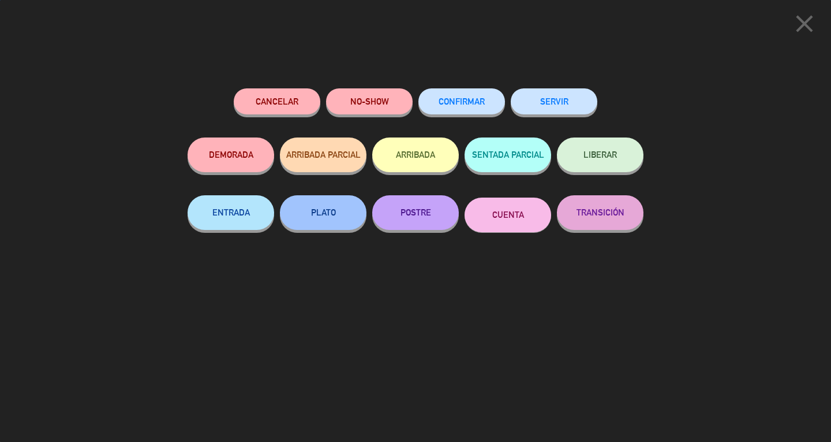
click at [547, 93] on button "SERVIR" at bounding box center [554, 101] width 87 height 26
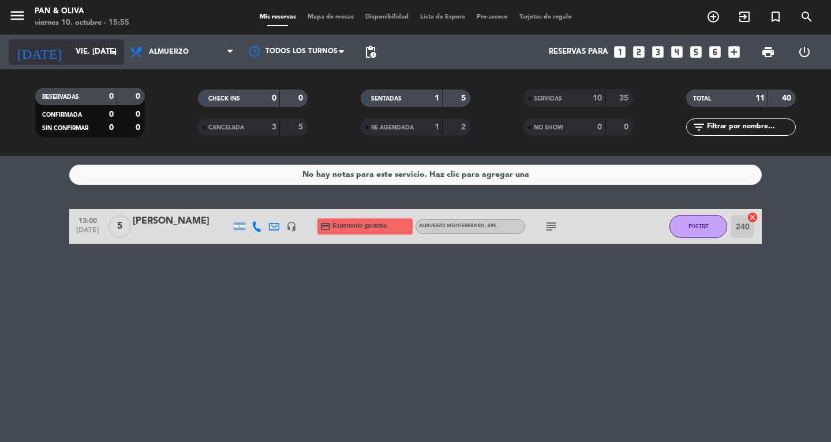
click at [70, 59] on input "vie. [DATE]" at bounding box center [121, 52] width 102 height 21
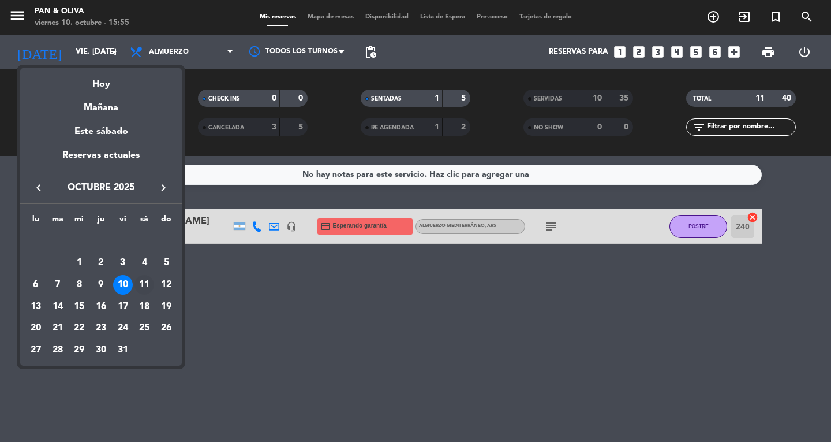
click at [147, 287] on div "11" at bounding box center [144, 285] width 20 height 20
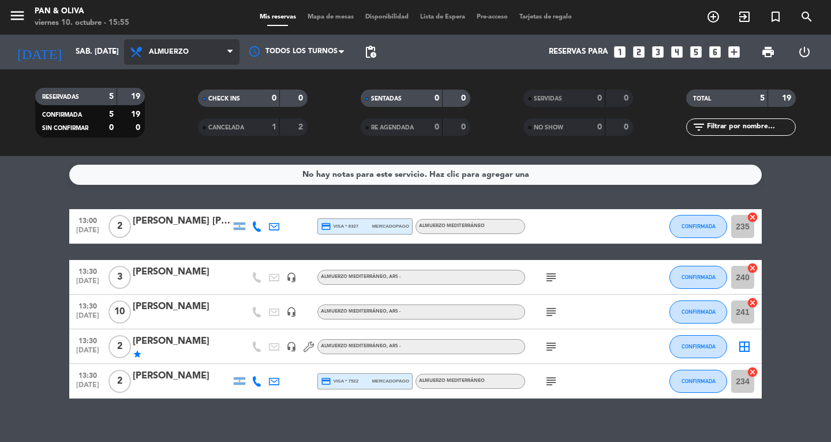
click at [178, 56] on span "Almuerzo" at bounding box center [181, 51] width 115 height 25
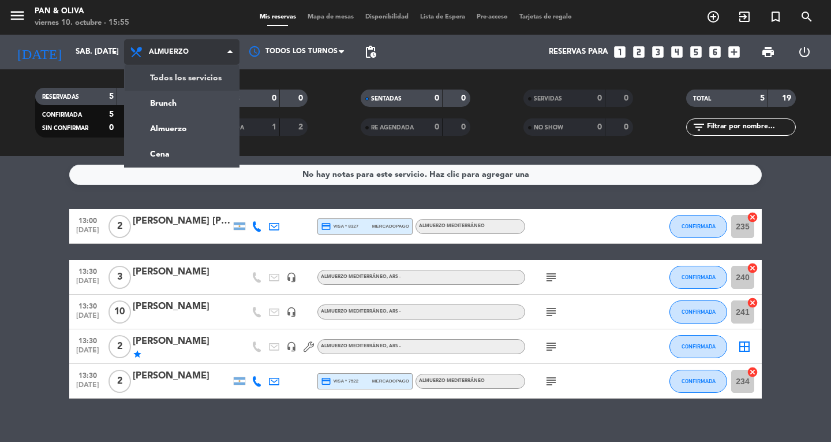
click at [182, 77] on div "menu Pan & [PERSON_NAME] 10. octubre - 15:55 Mis reservas Mapa de mesas Disponi…" at bounding box center [415, 78] width 831 height 156
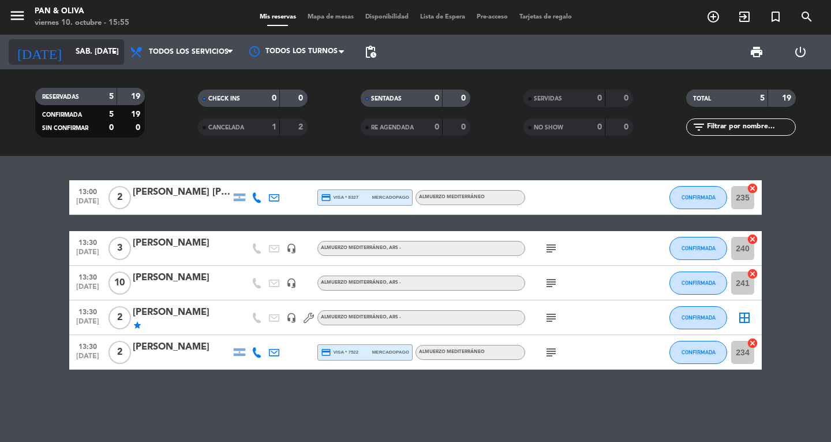
click at [70, 61] on input "sáb. [DATE]" at bounding box center [121, 52] width 102 height 21
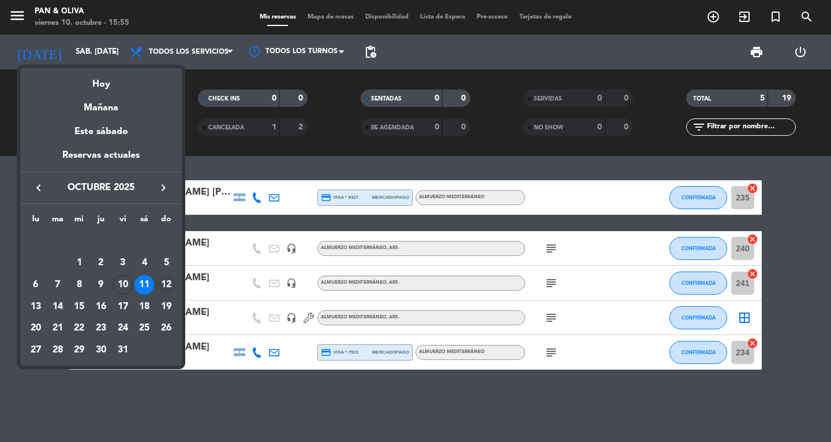
click at [166, 285] on div "12" at bounding box center [166, 285] width 20 height 20
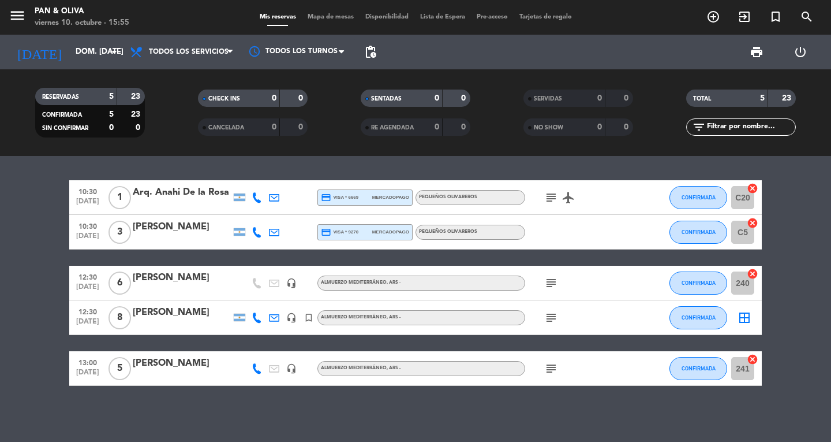
click at [552, 369] on icon "subject" at bounding box center [551, 368] width 14 height 14
click at [548, 281] on icon "subject" at bounding box center [551, 283] width 14 height 14
click at [549, 200] on icon "subject" at bounding box center [551, 197] width 14 height 14
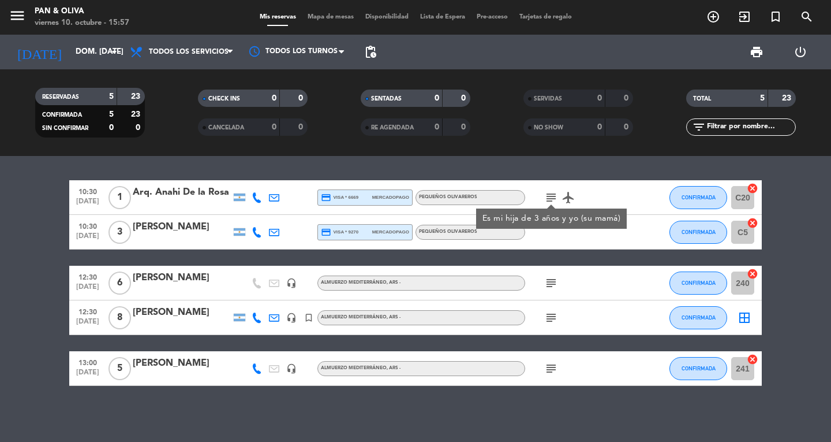
click at [549, 200] on icon "subject" at bounding box center [551, 197] width 14 height 14
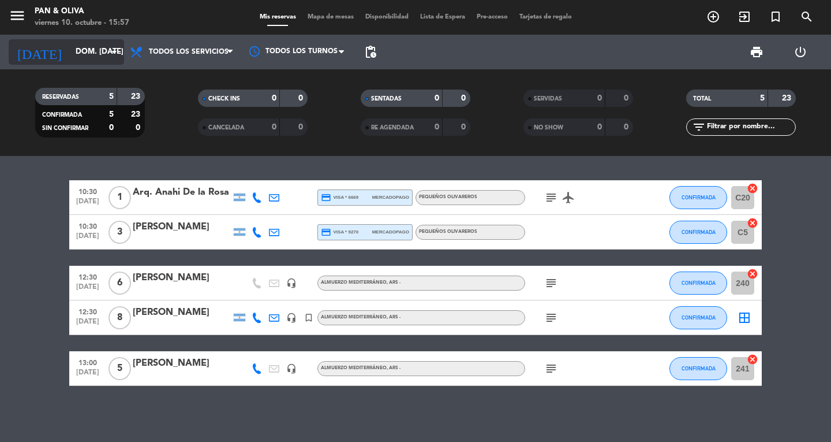
click at [74, 50] on input "dom. [DATE]" at bounding box center [121, 52] width 102 height 21
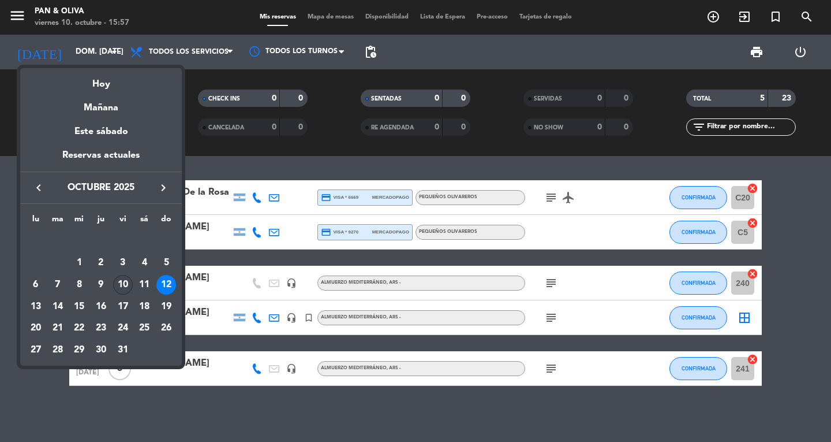
click at [129, 282] on div "10" at bounding box center [123, 285] width 20 height 20
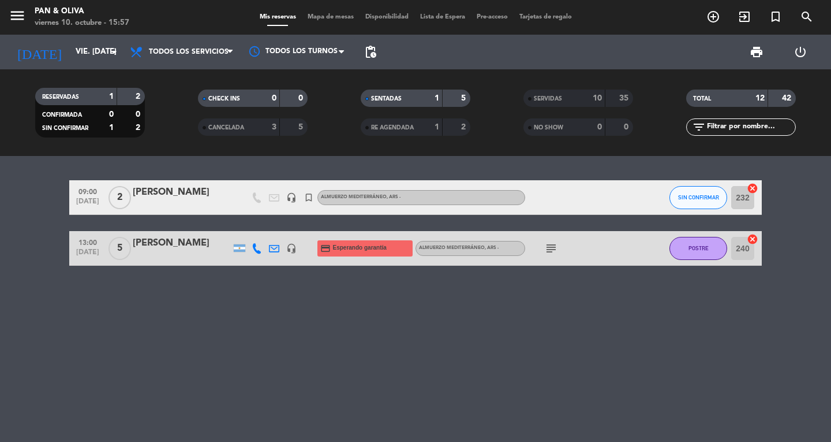
click at [718, 209] on div "SIN CONFIRMAR" at bounding box center [699, 197] width 58 height 34
click at [693, 182] on div "SIN CONFIRMAR" at bounding box center [699, 197] width 58 height 34
click at [694, 191] on button "SIN CONFIRMAR" at bounding box center [699, 197] width 58 height 23
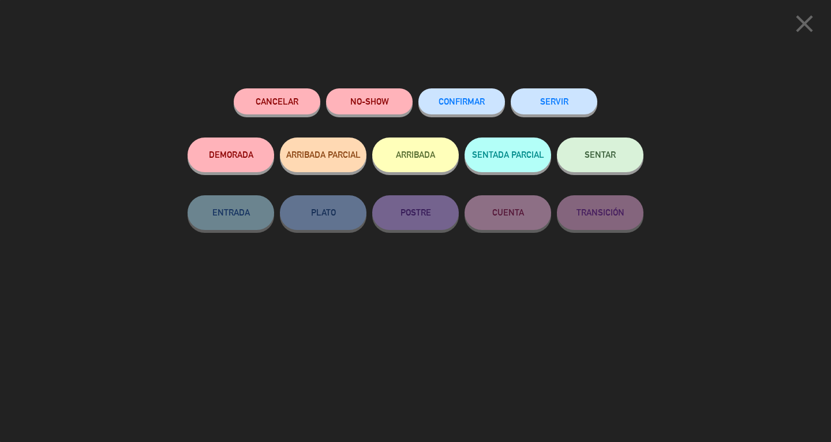
click at [563, 107] on button "SERVIR" at bounding box center [554, 101] width 87 height 26
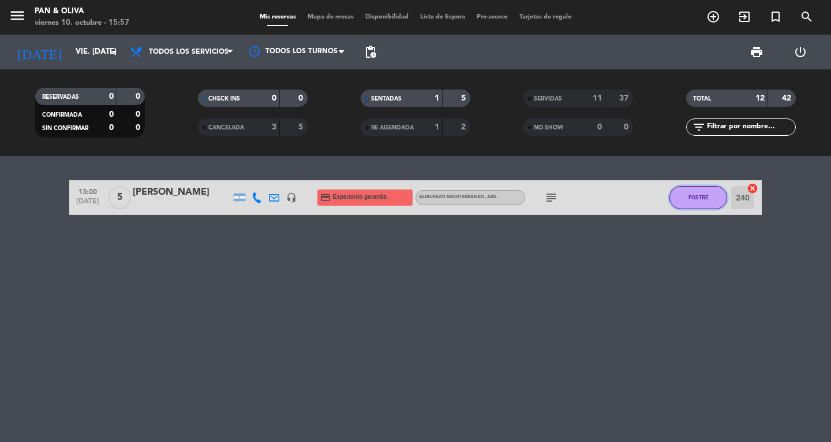
click at [701, 200] on button "POSTRE" at bounding box center [699, 197] width 58 height 23
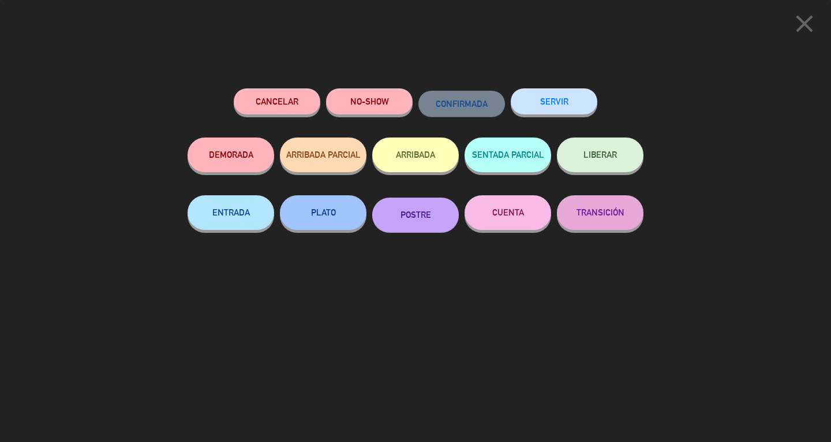
click at [579, 109] on button "SERVIR" at bounding box center [554, 101] width 87 height 26
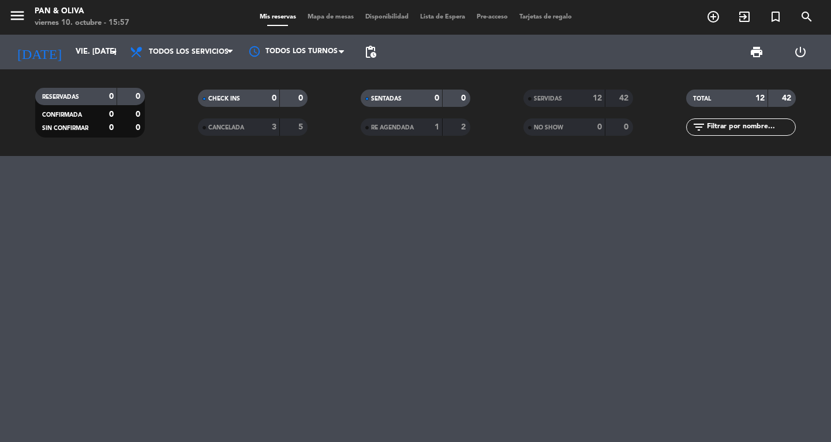
click at [788, 100] on strong "42" at bounding box center [788, 98] width 12 height 8
click at [72, 62] on div "[DATE] vie. [DATE] arrow_drop_down" at bounding box center [66, 51] width 115 height 25
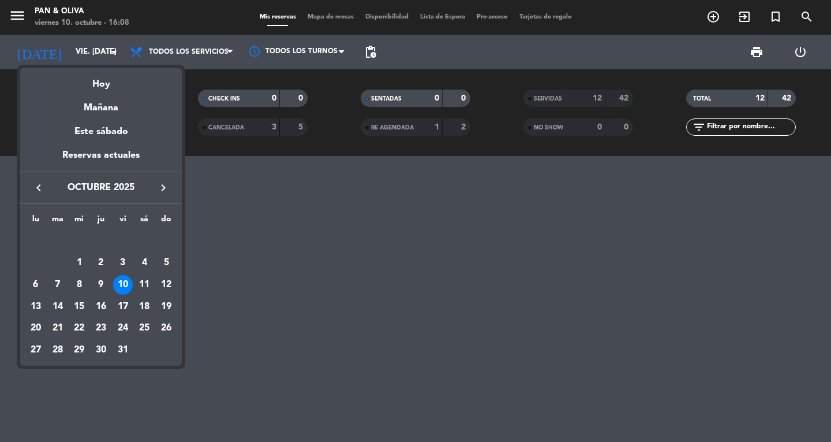
click at [125, 292] on div "10" at bounding box center [123, 285] width 20 height 20
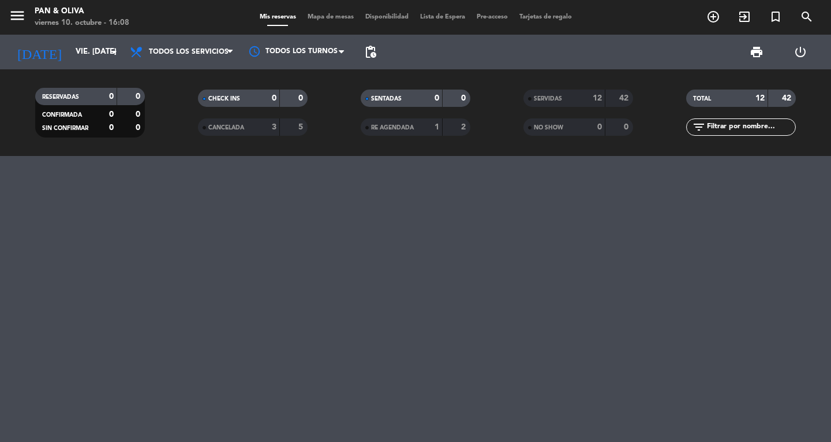
click at [291, 332] on div at bounding box center [415, 299] width 831 height 286
click at [78, 49] on input "vie. [DATE]" at bounding box center [121, 52] width 102 height 21
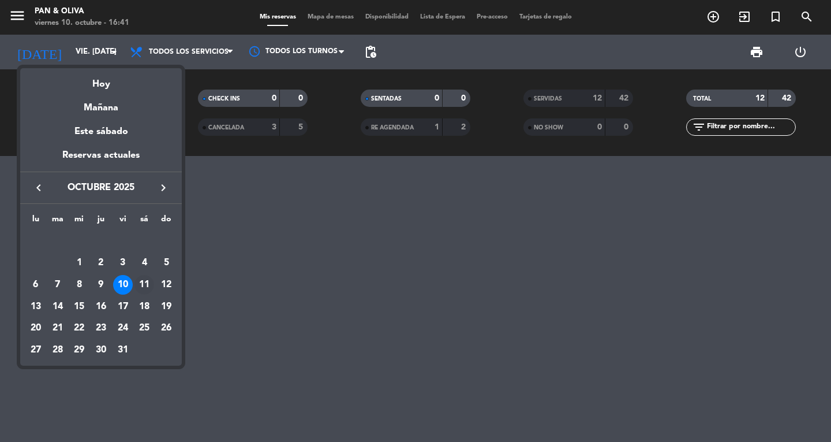
click at [145, 285] on div "11" at bounding box center [144, 285] width 20 height 20
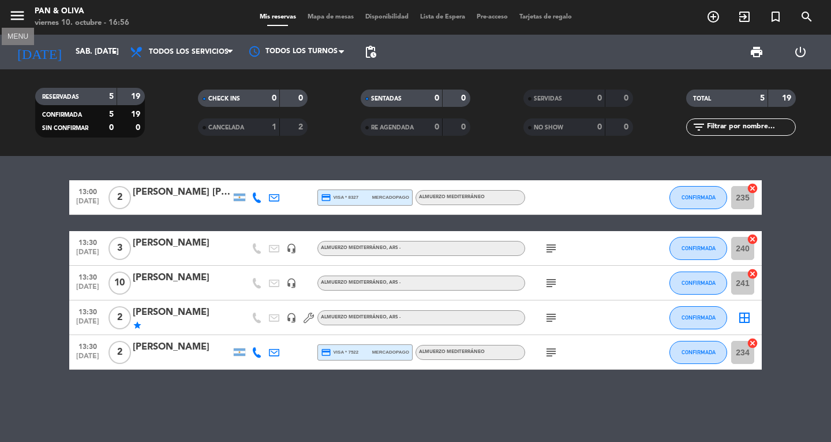
click at [20, 12] on icon "menu" at bounding box center [17, 15] width 17 height 17
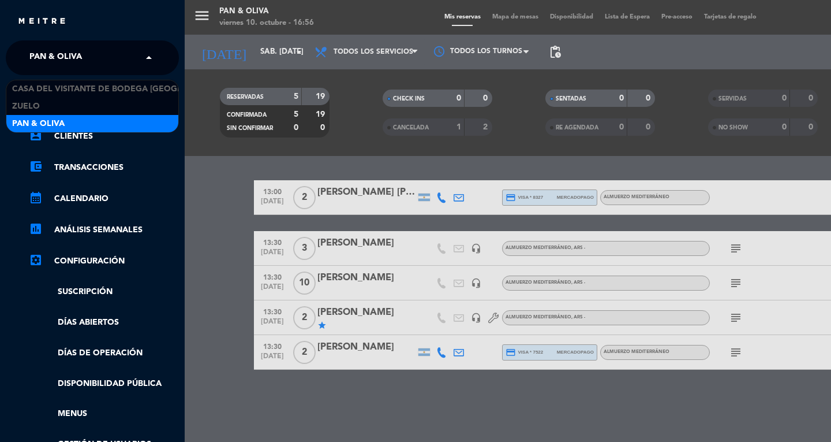
click at [36, 54] on span "Pan & Oliva" at bounding box center [55, 58] width 53 height 24
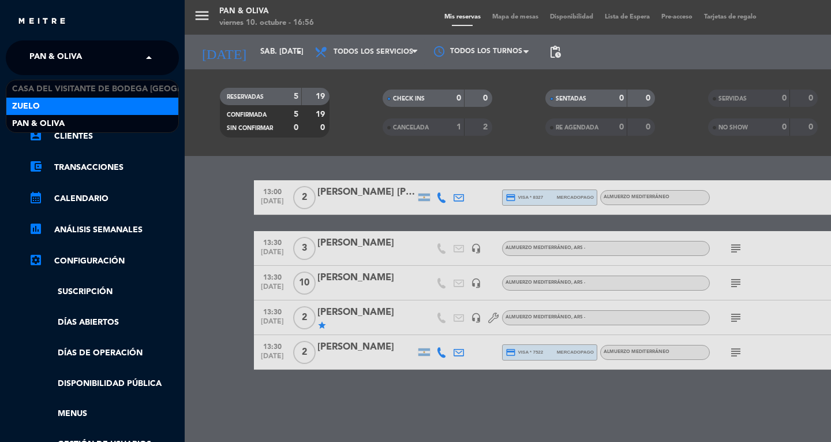
click at [43, 113] on div "Zuelo" at bounding box center [92, 106] width 172 height 17
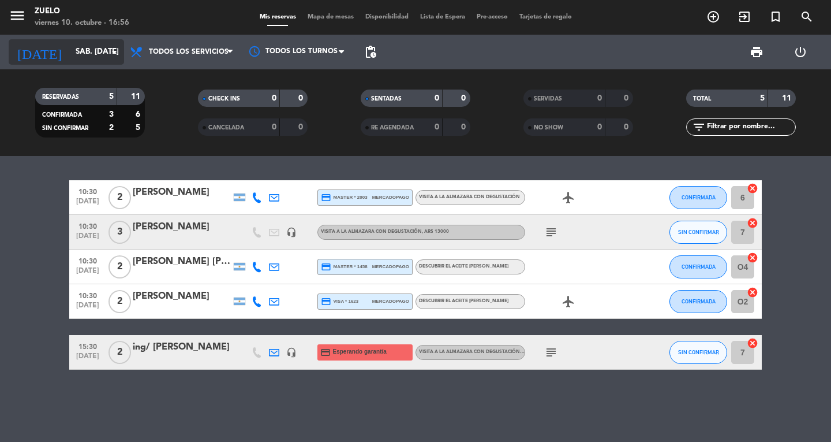
click at [89, 50] on input "sáb. [DATE]" at bounding box center [121, 52] width 102 height 21
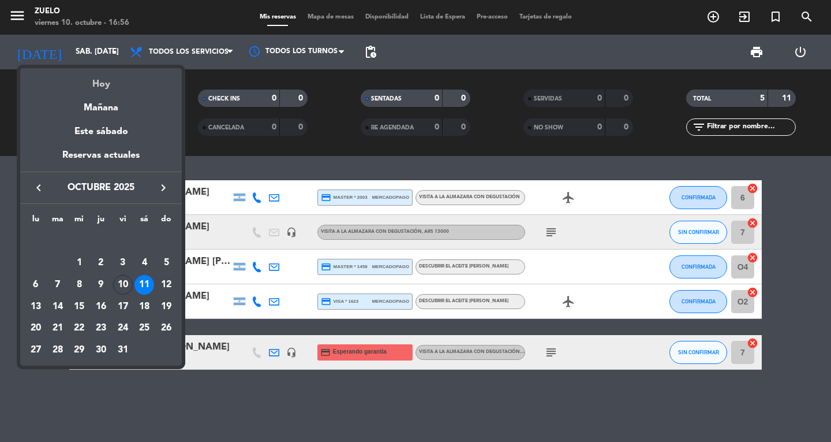
click at [111, 75] on div "Hoy" at bounding box center [101, 80] width 162 height 24
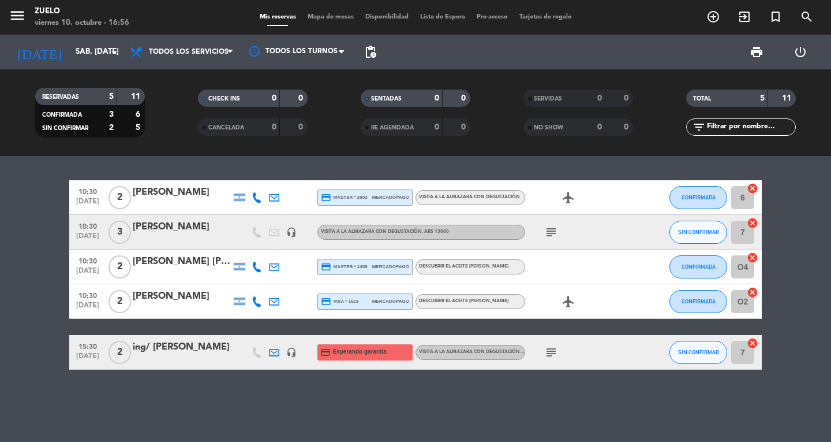
type input "vie. [DATE]"
